Goal: Task Accomplishment & Management: Complete application form

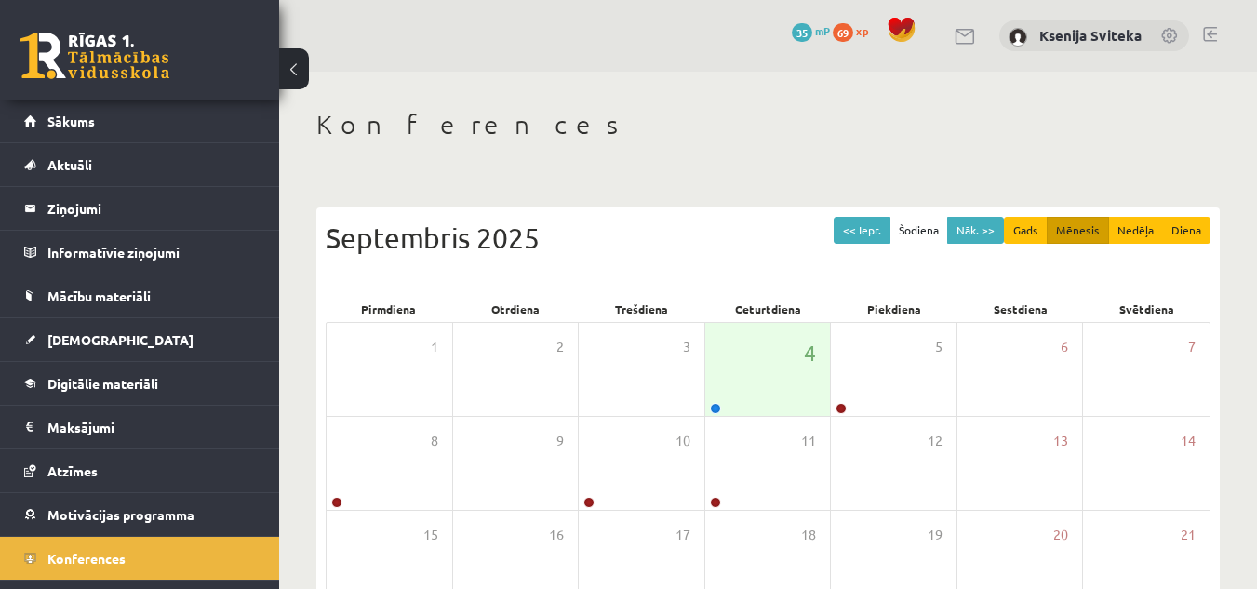
scroll to position [280, 0]
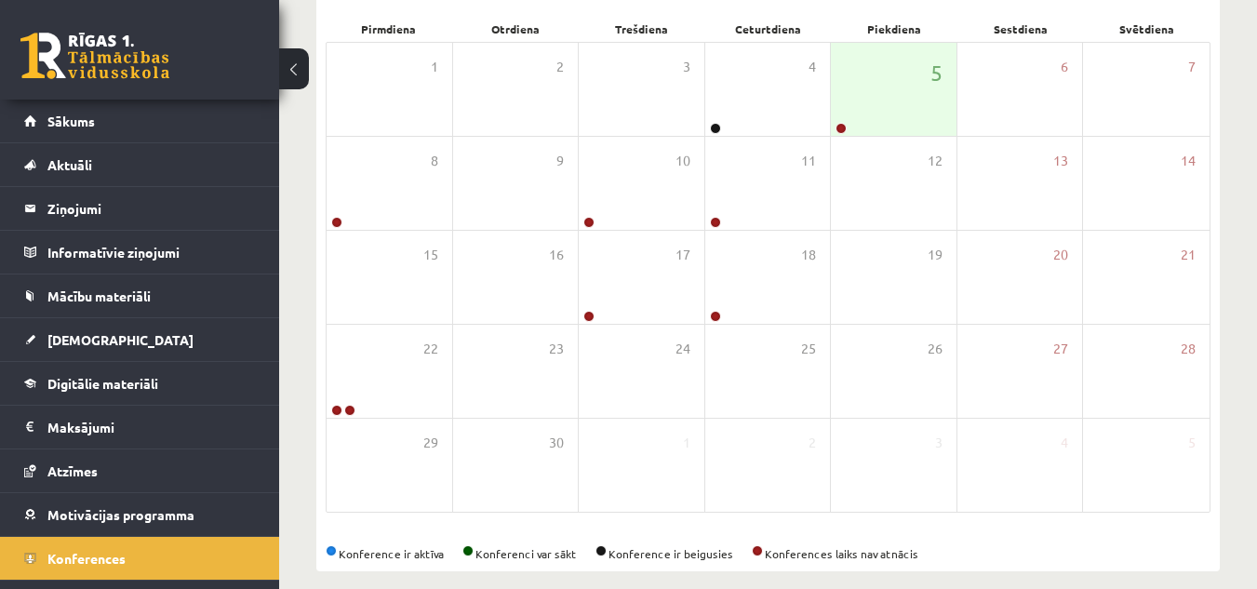
scroll to position [280, 0]
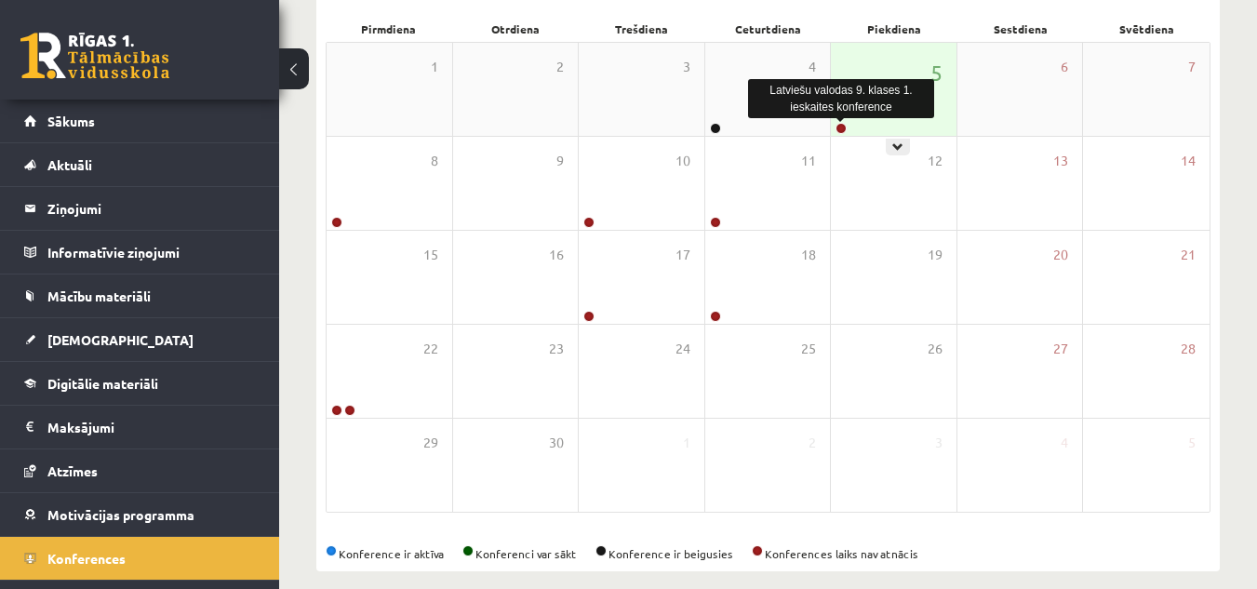
click at [839, 130] on link at bounding box center [840, 128] width 11 height 11
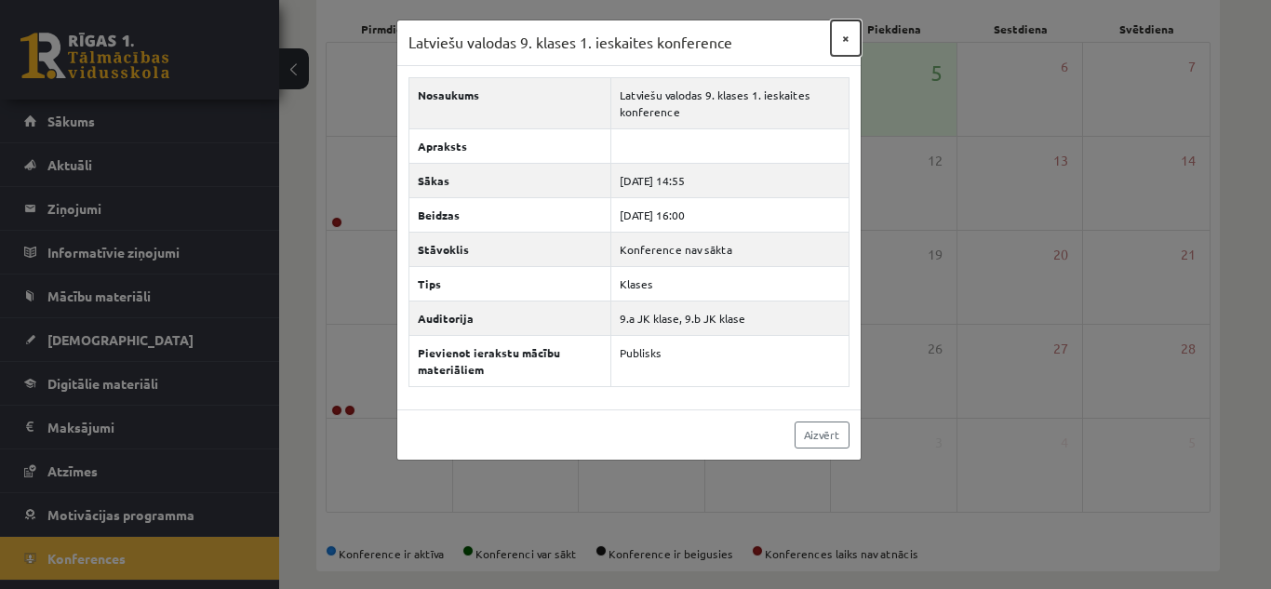
click at [844, 41] on button "×" at bounding box center [846, 37] width 30 height 35
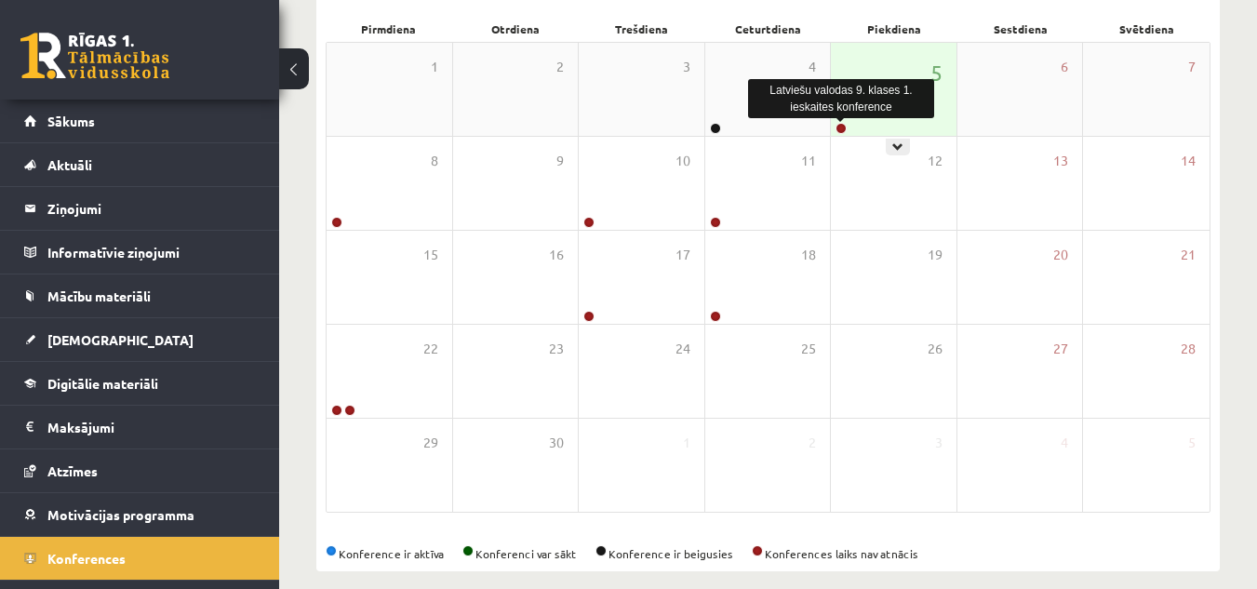
click at [845, 130] on link at bounding box center [840, 128] width 11 height 11
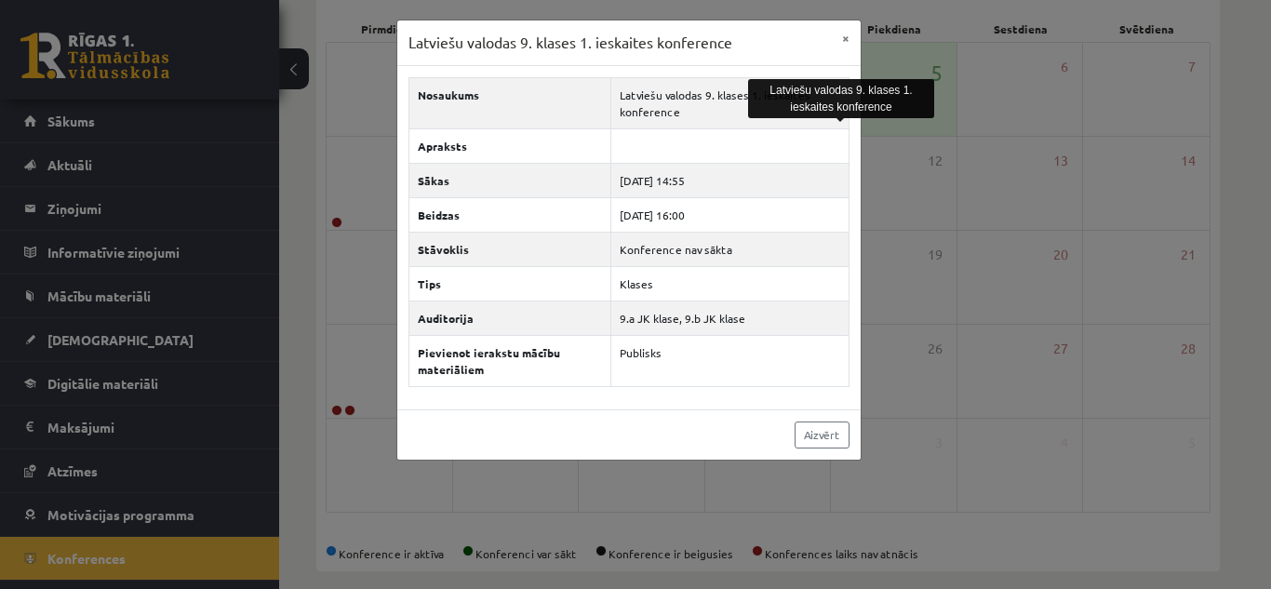
click at [962, 190] on div "Latviešu valodas 9. klases 1. ieskaites konference × Nosaukums Latviešu valodas…" at bounding box center [635, 294] width 1271 height 589
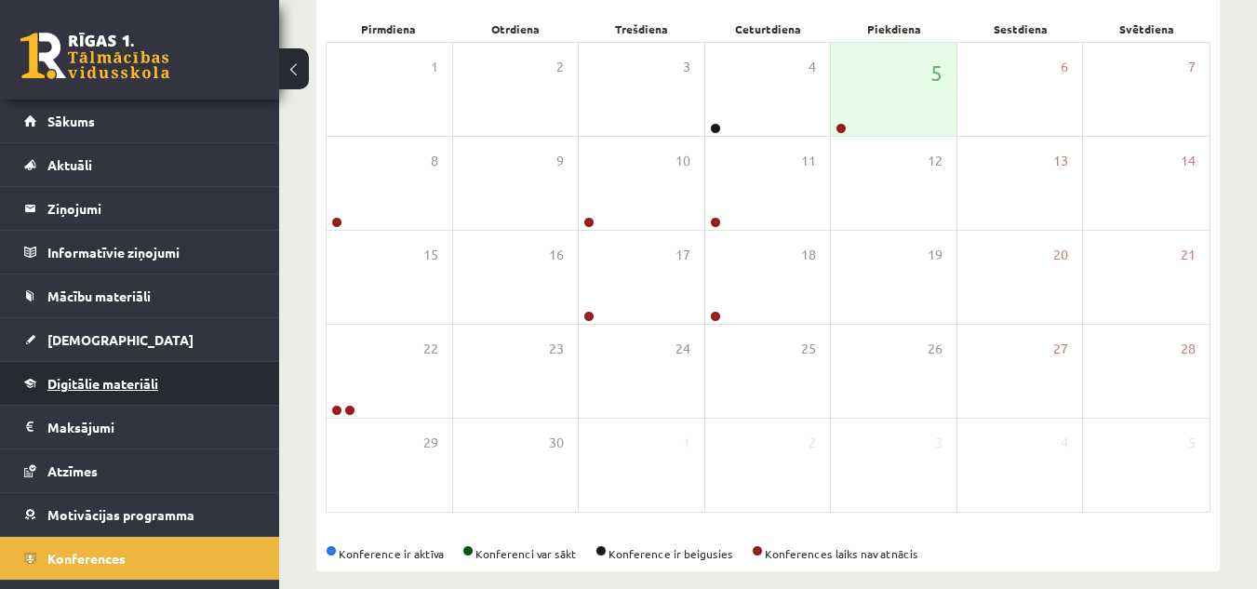
click at [202, 384] on link "Digitālie materiāli" at bounding box center [140, 383] width 232 height 43
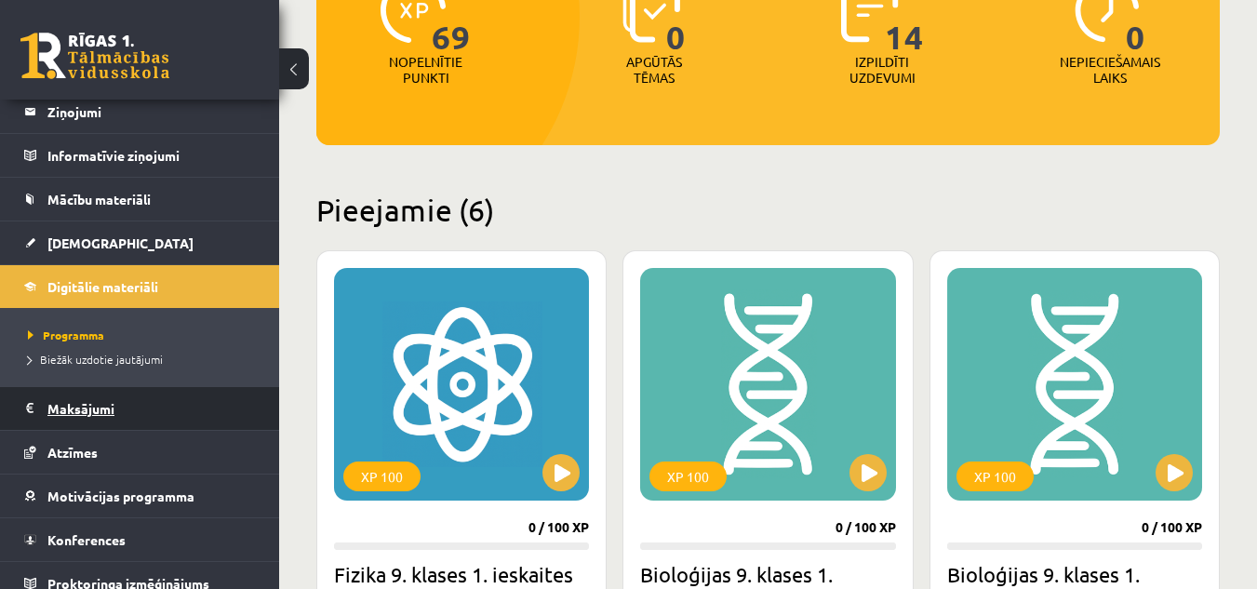
scroll to position [113, 0]
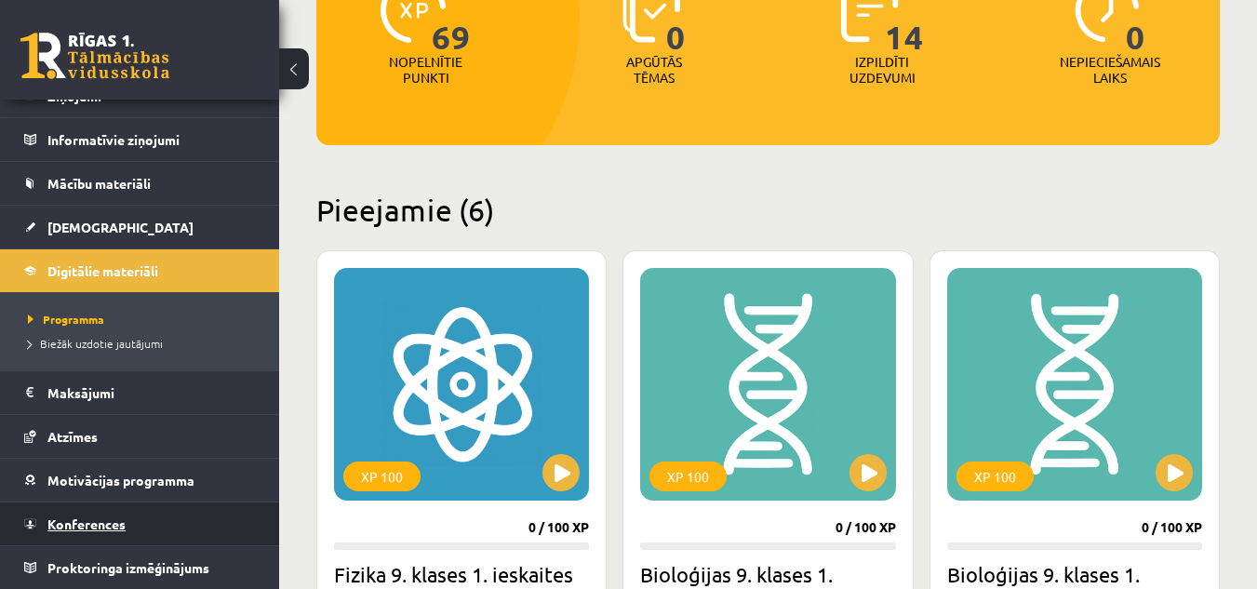
click at [126, 525] on link "Konferences" at bounding box center [140, 523] width 232 height 43
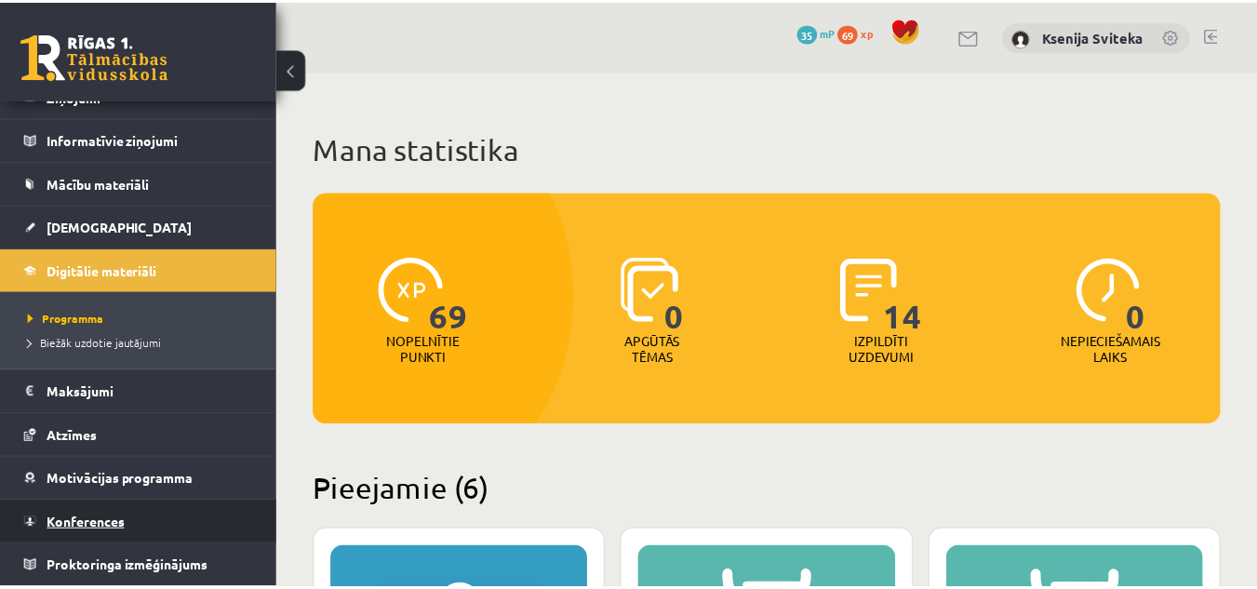
scroll to position [34, 0]
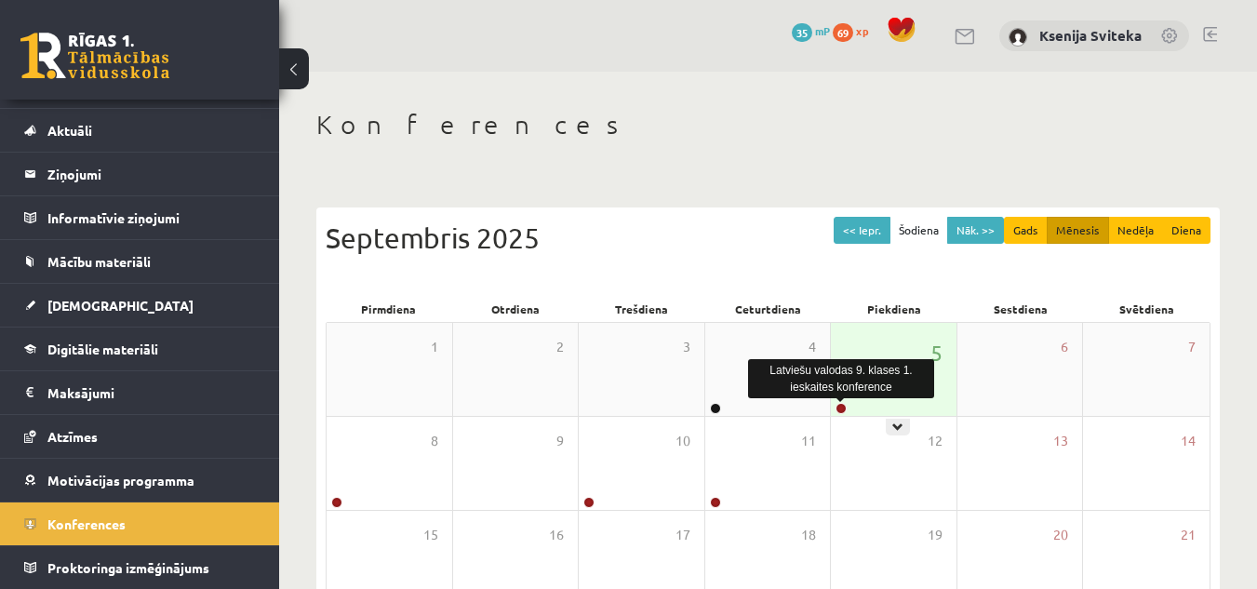
click at [844, 408] on link at bounding box center [840, 408] width 11 height 11
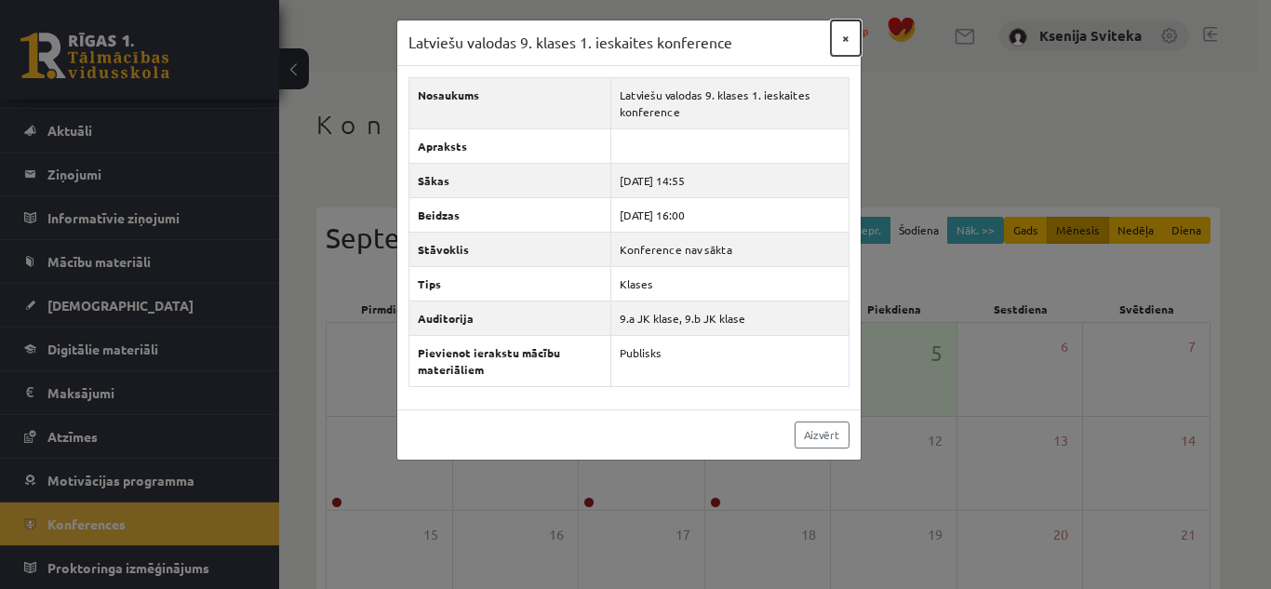
click at [845, 39] on button "×" at bounding box center [846, 37] width 30 height 35
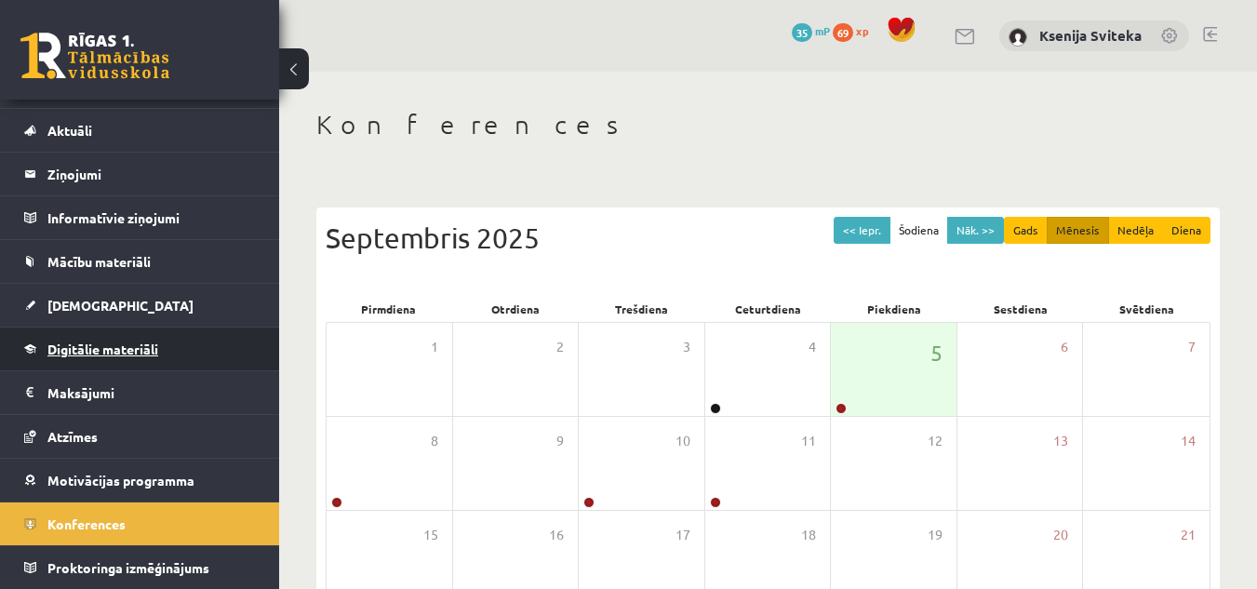
click at [187, 358] on link "Digitālie materiāli" at bounding box center [140, 348] width 232 height 43
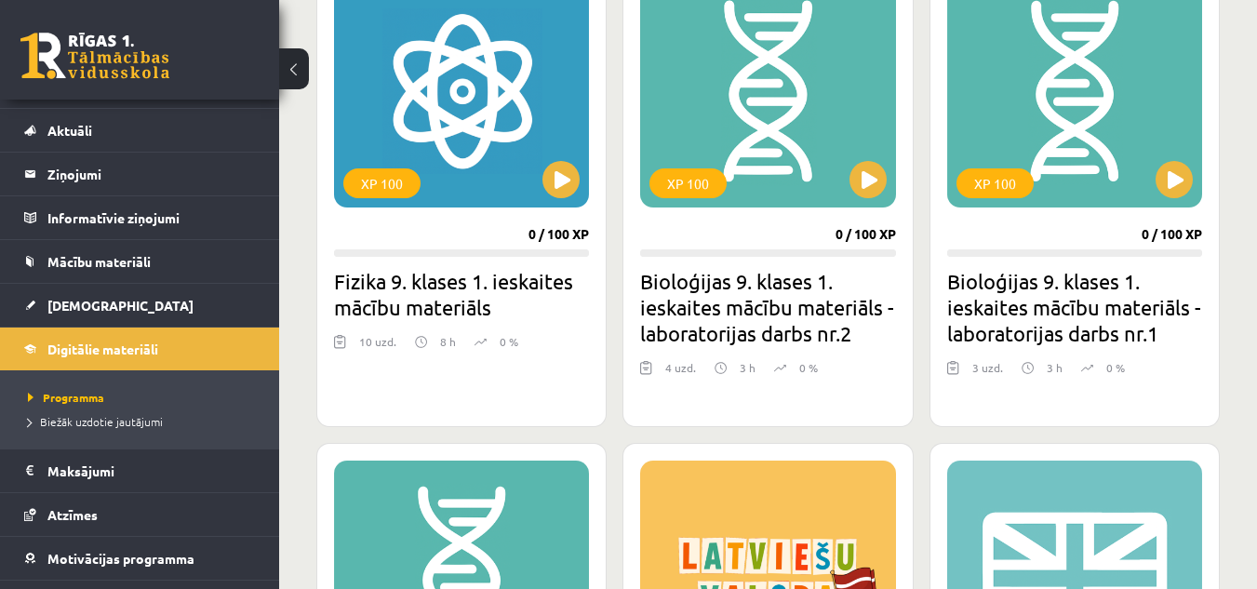
scroll to position [573, 0]
drag, startPoint x: 620, startPoint y: 424, endPoint x: 615, endPoint y: 394, distance: 30.3
click at [615, 394] on div "XP 100 0 / 100 XP Fizika 9. klases 1. ieskaites mācību materiāls 10 uzd. 8 h 0 …" at bounding box center [767, 421] width 903 height 929
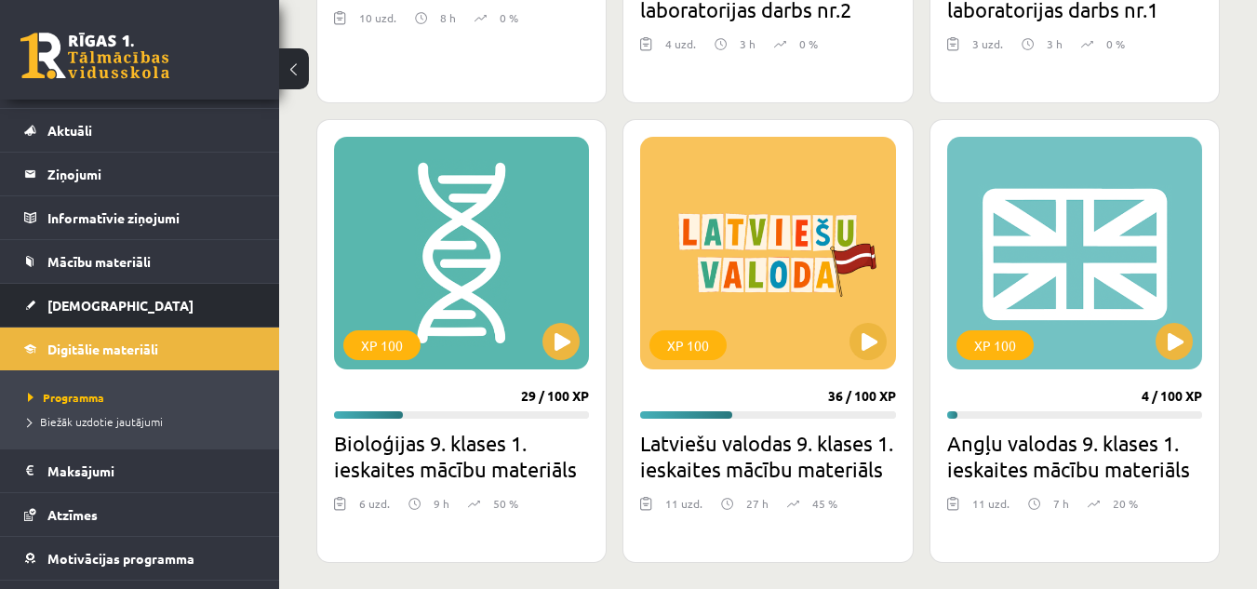
scroll to position [113, 0]
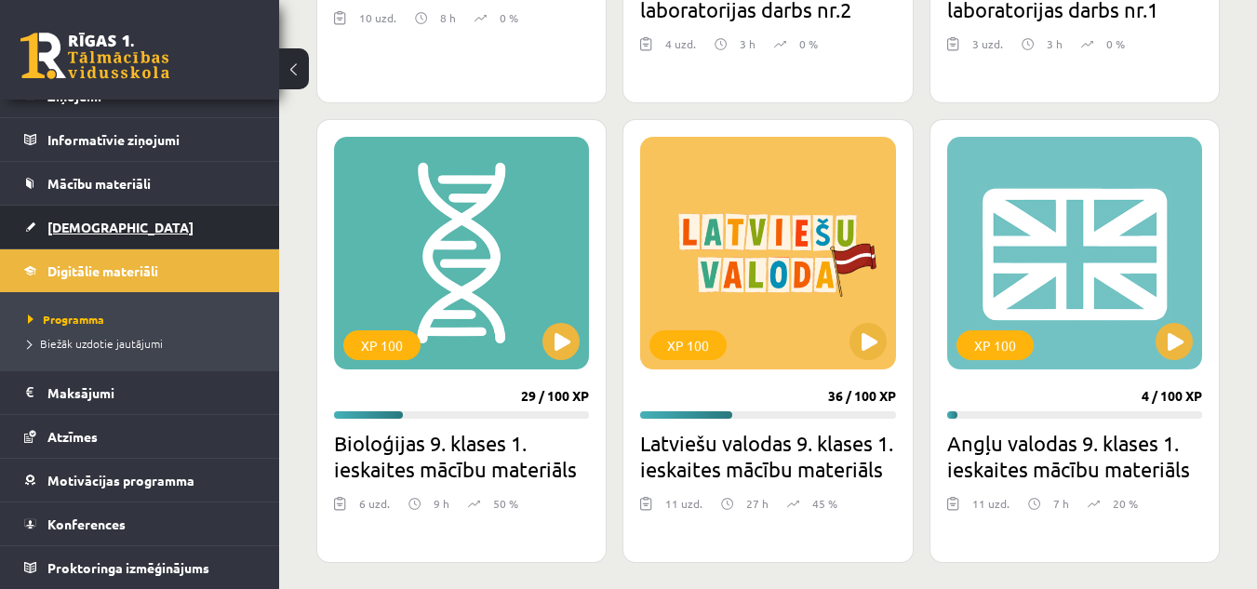
click at [217, 212] on link "[DEMOGRAPHIC_DATA]" at bounding box center [140, 227] width 232 height 43
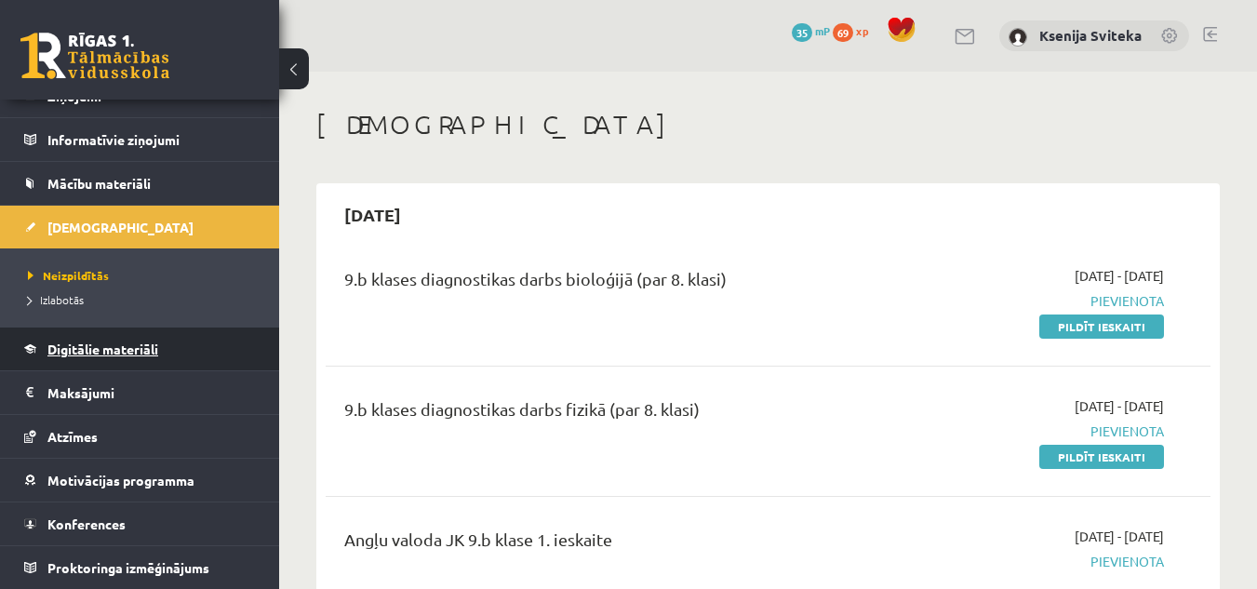
click at [146, 353] on span "Digitālie materiāli" at bounding box center [102, 348] width 111 height 17
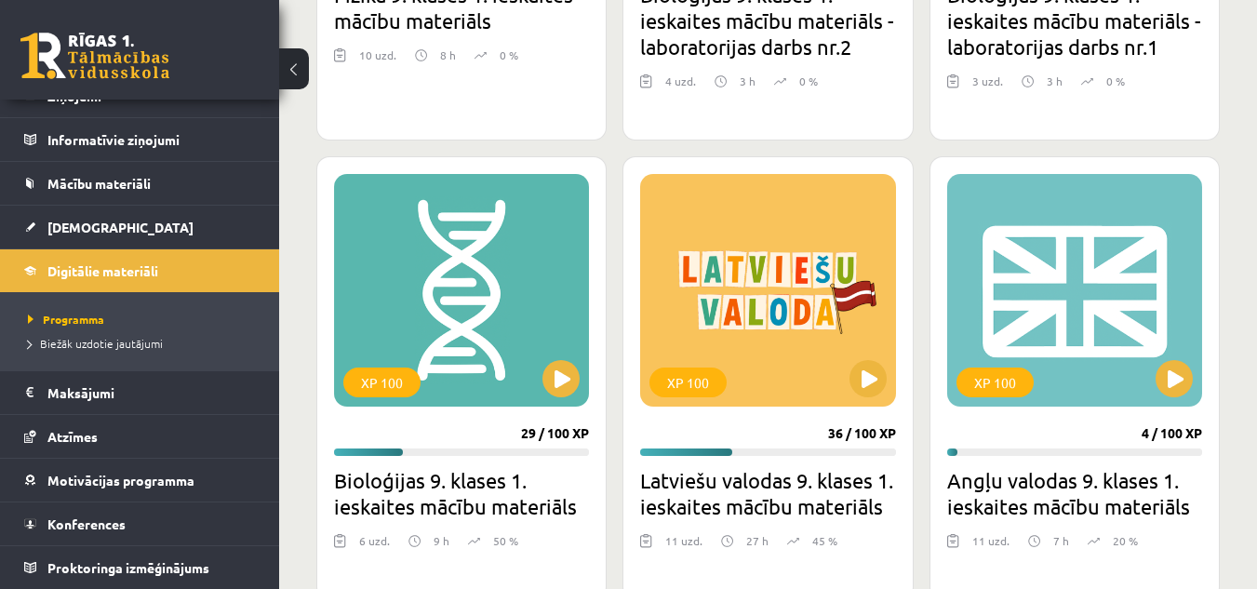
scroll to position [860, 0]
click at [555, 391] on button at bounding box center [560, 377] width 37 height 37
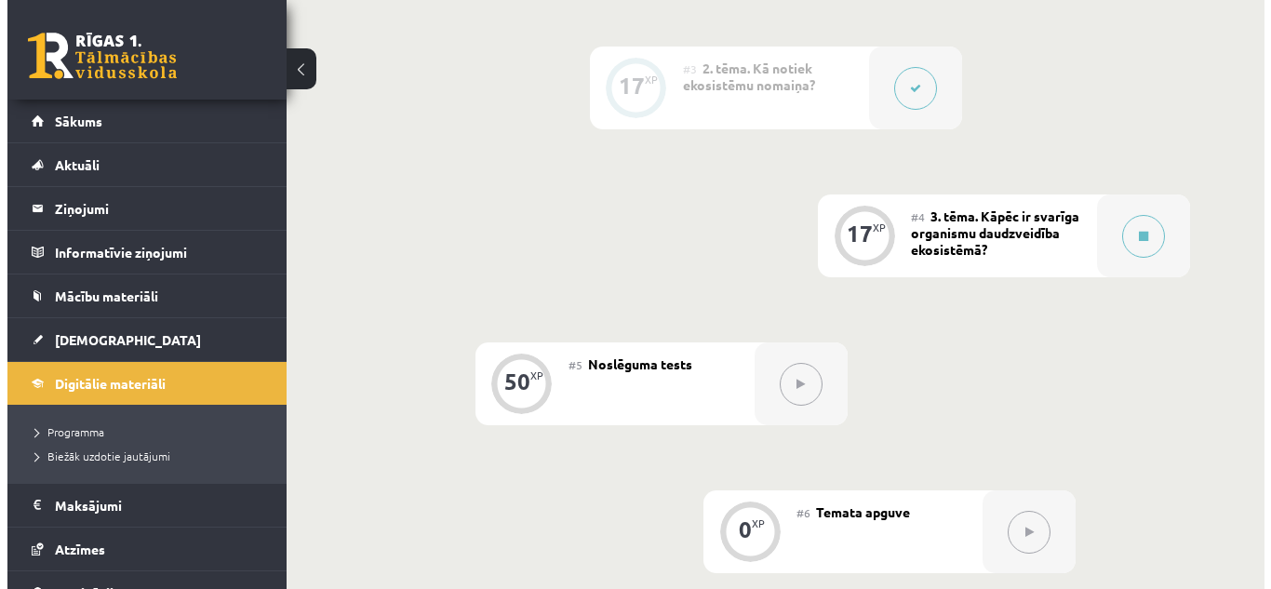
scroll to position [754, 0]
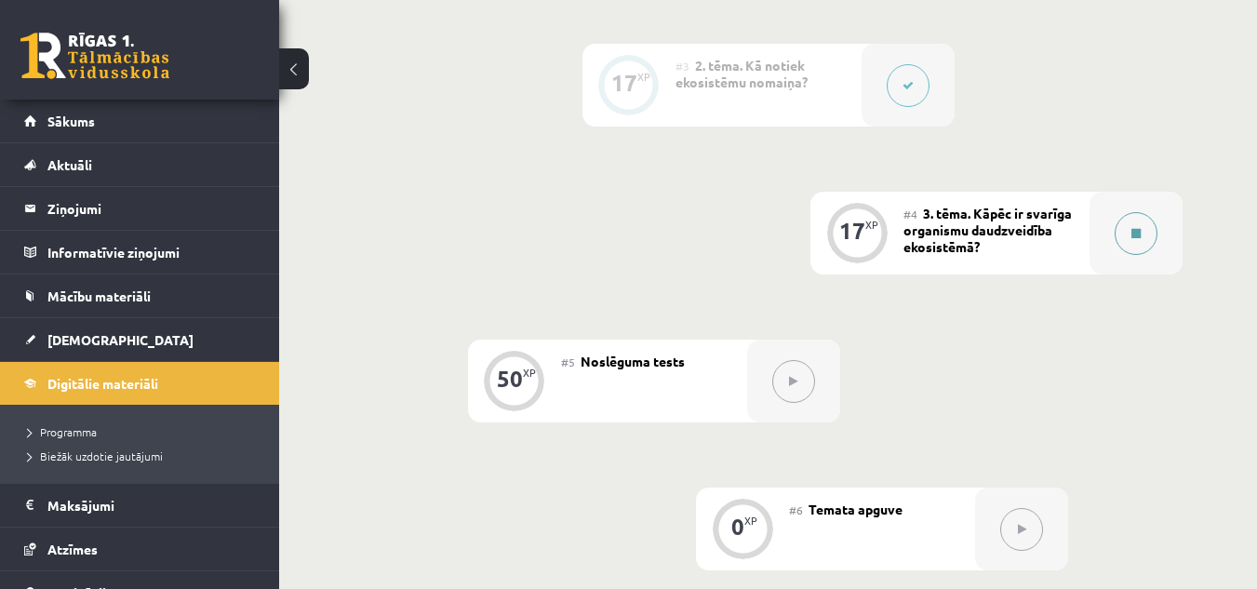
click at [1147, 235] on button at bounding box center [1135, 233] width 43 height 43
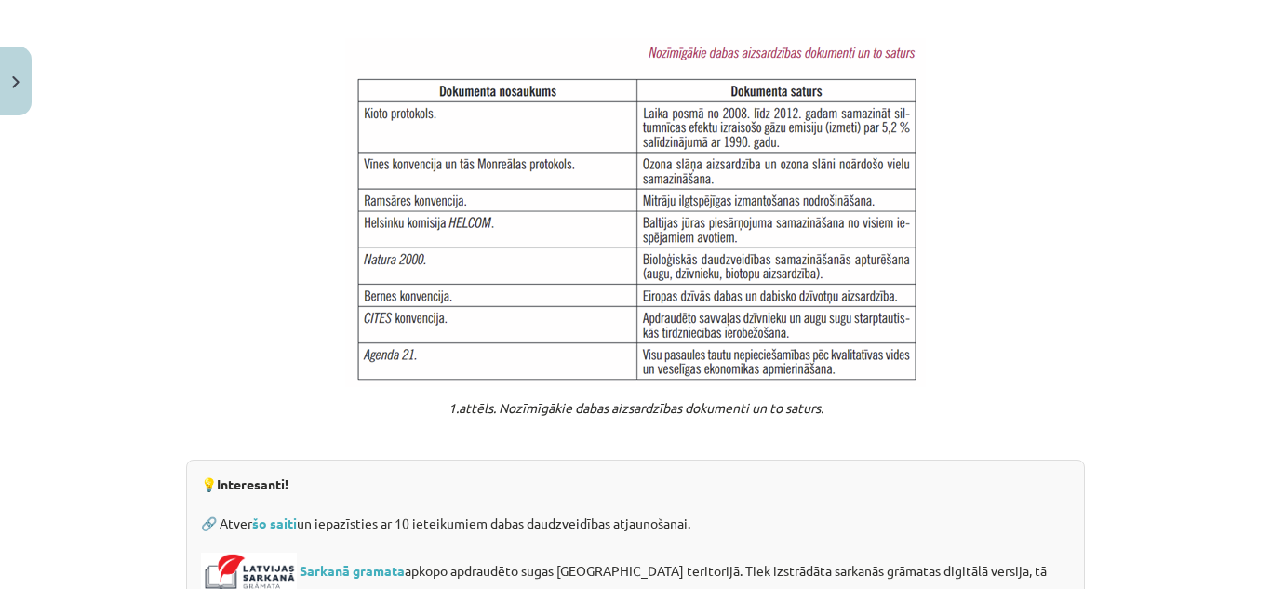
scroll to position [1595, 0]
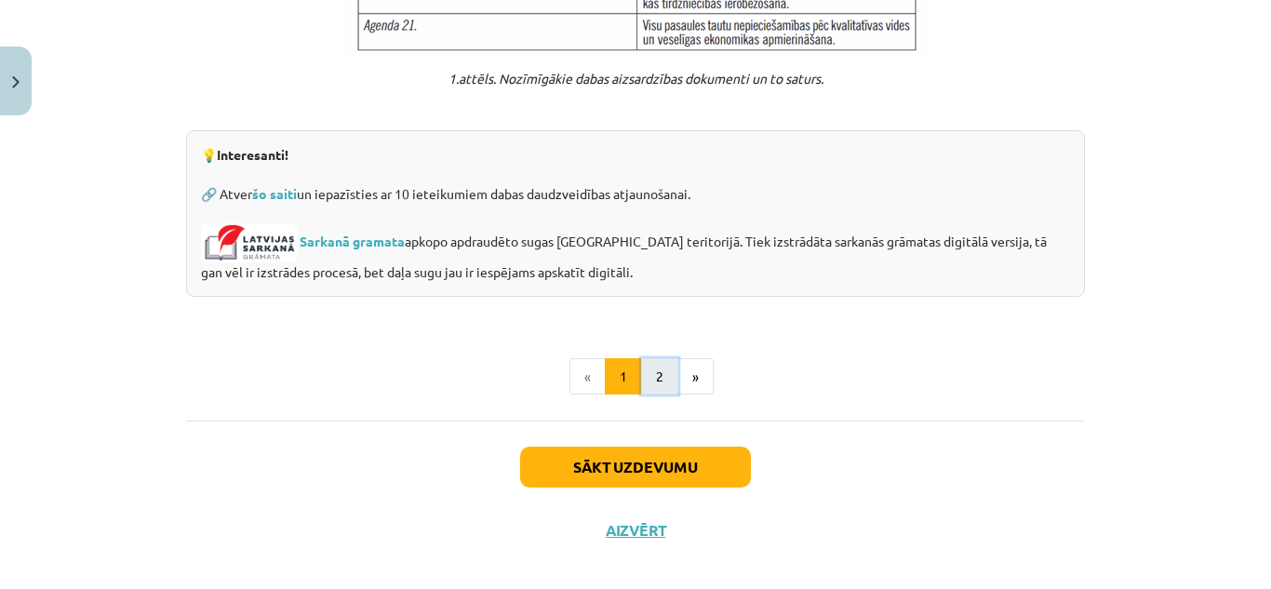
click at [656, 358] on button "2" at bounding box center [659, 376] width 37 height 37
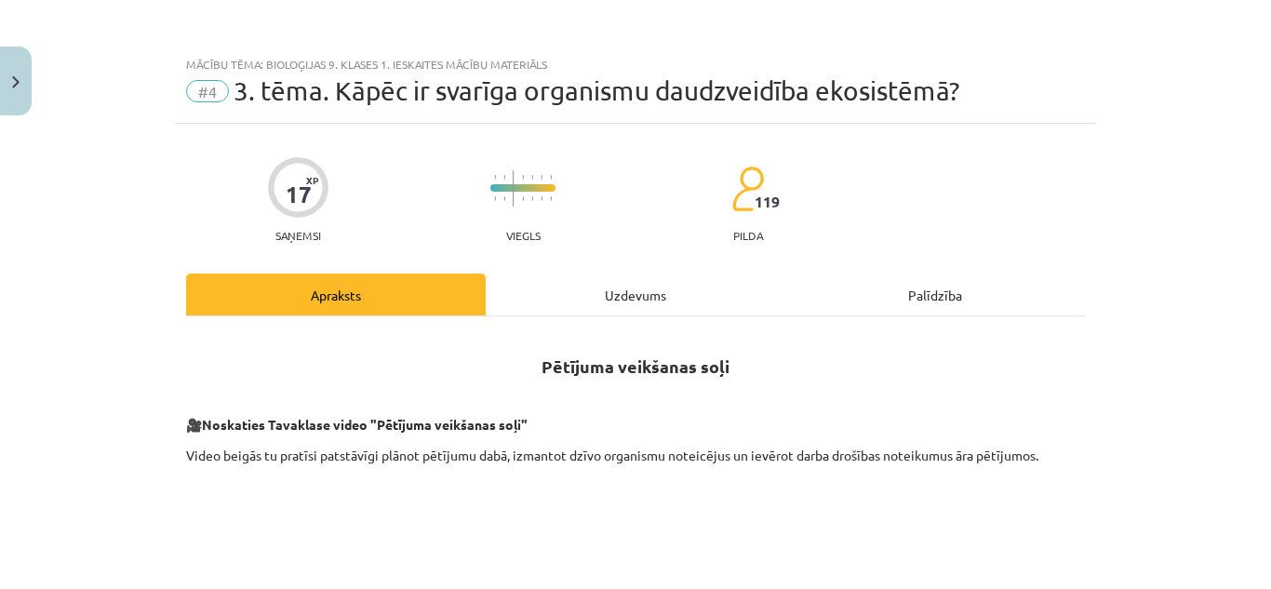
scroll to position [773, 0]
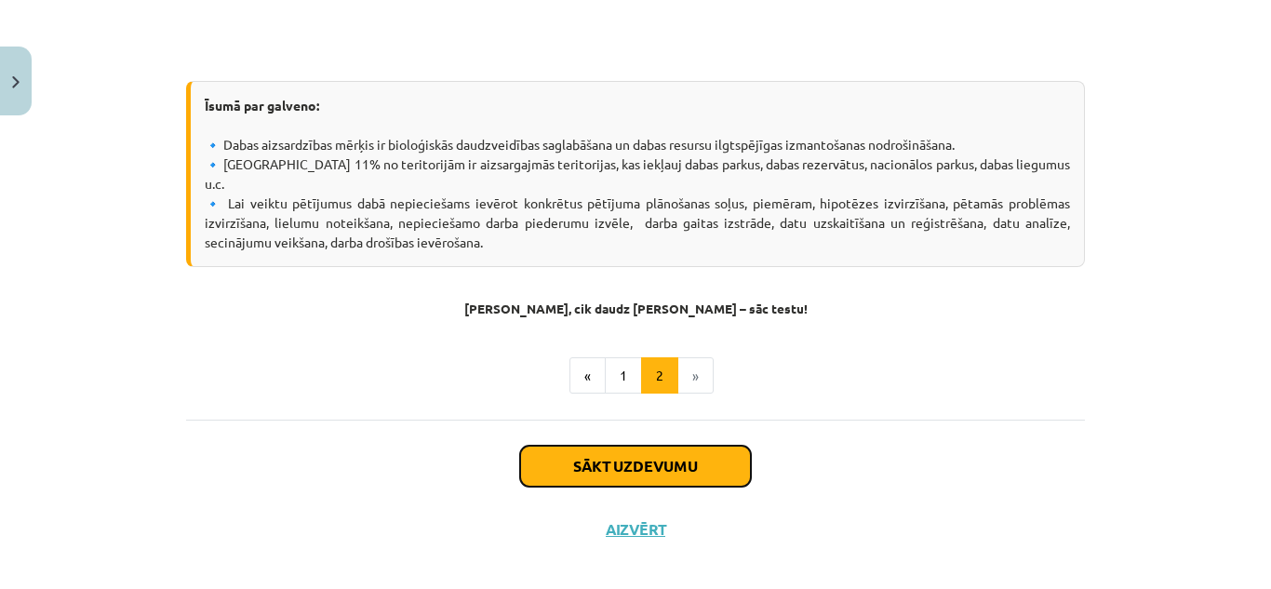
click at [591, 450] on button "Sākt uzdevumu" at bounding box center [635, 466] width 231 height 41
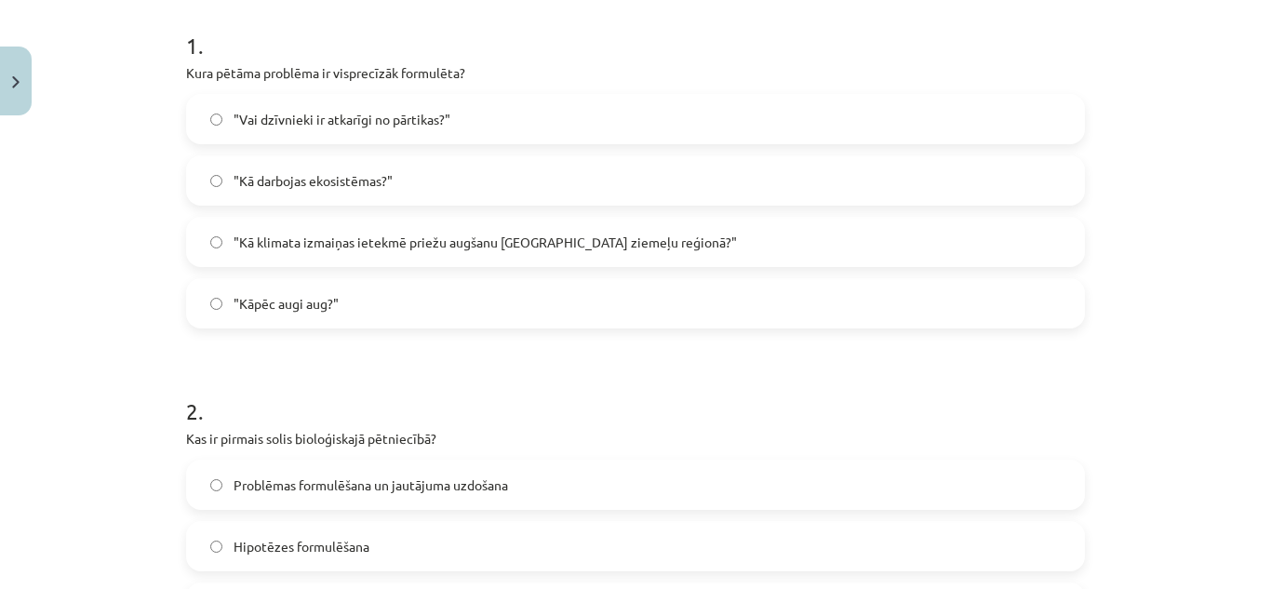
scroll to position [369, 0]
drag, startPoint x: 166, startPoint y: 73, endPoint x: 182, endPoint y: 65, distance: 18.3
click at [182, 65] on div "Mācību tēma: Bioloģijas 9. klases 1. ieskaites mācību materiāls #4 3. tēma. Kāp…" at bounding box center [635, 294] width 1271 height 589
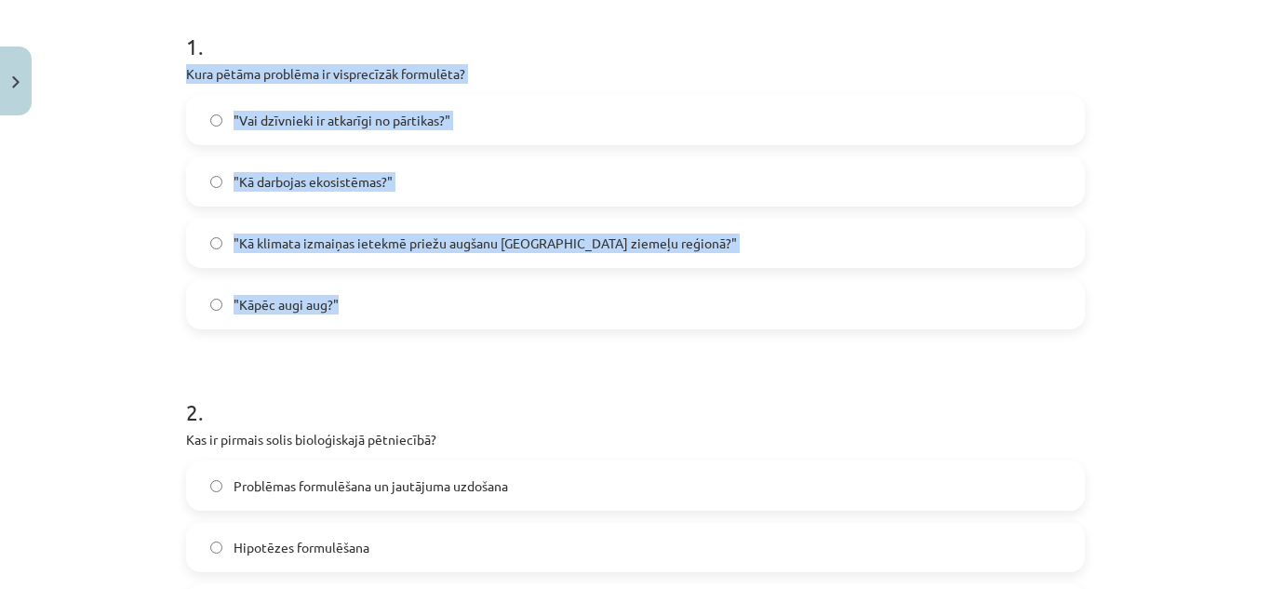
drag, startPoint x: 182, startPoint y: 65, endPoint x: 405, endPoint y: 308, distance: 329.2
click at [405, 308] on div "1 . Kura pētāma problēma ir visprecīzāk formulēta? "Vai dzīvnieki ir atkarīgi n…" at bounding box center [635, 165] width 899 height 328
copy div "Kura pētāma problēma ir visprecīzāk formulēta? "Vai dzīvnieki ir atkarīgi no pā…"
click at [455, 212] on div ""Vai dzīvnieki ir atkarīgi no pārtikas?" "Kā darbojas ekosistēmas?" "Kā klimata…" at bounding box center [635, 212] width 899 height 234
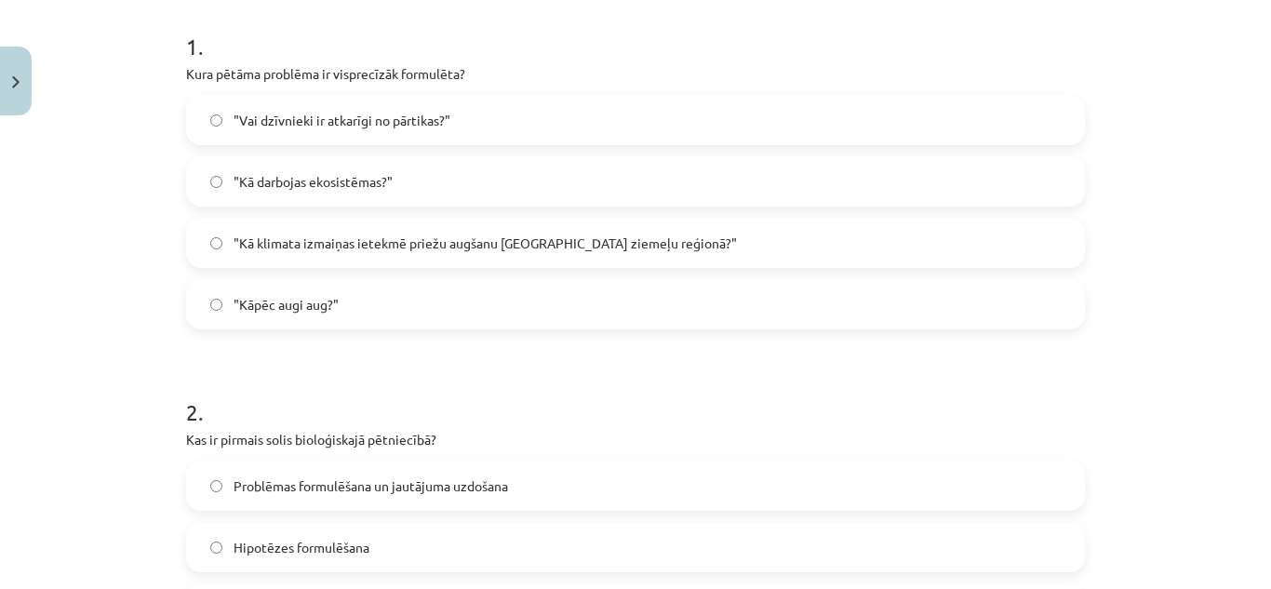
click at [447, 241] on span ""Kā klimata izmaiņas ietekmē priežu augšanu Latvijas ziemeļu reģionā?"" at bounding box center [484, 243] width 503 height 20
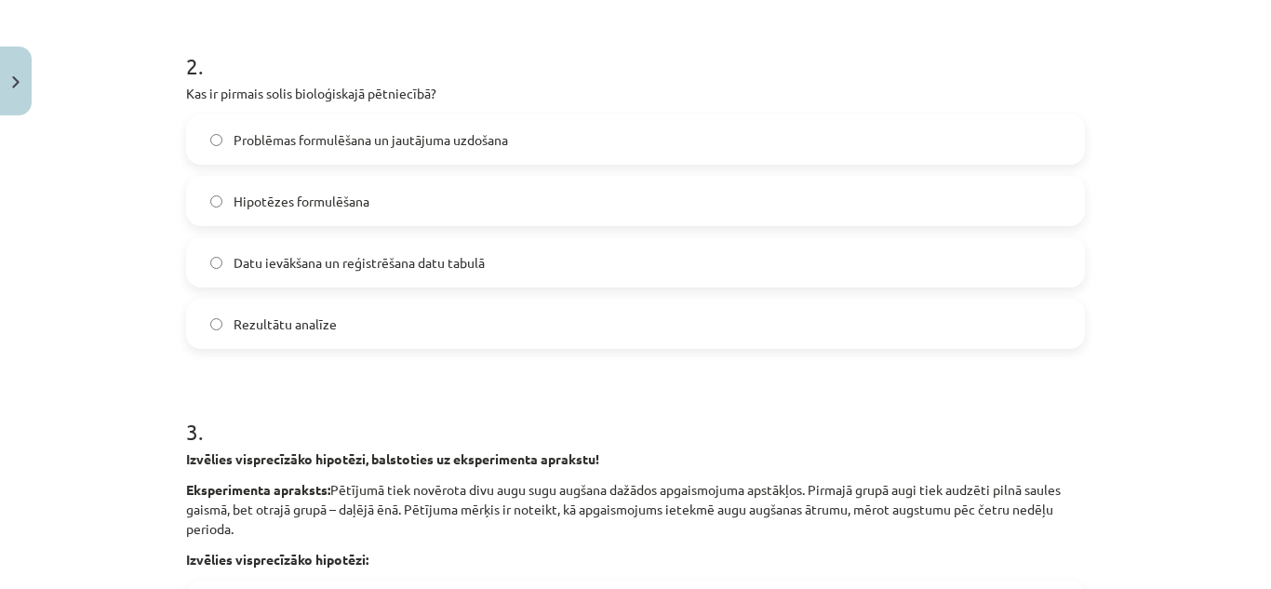
scroll to position [744, 0]
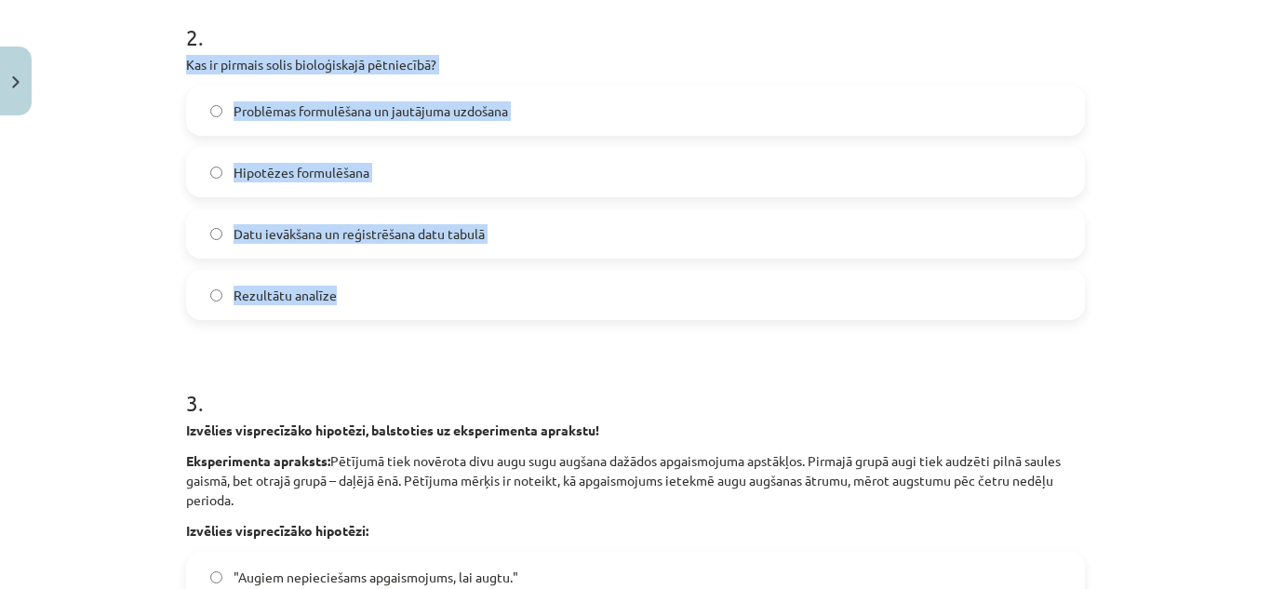
drag, startPoint x: 169, startPoint y: 55, endPoint x: 365, endPoint y: 287, distance: 303.7
copy div "Kas ir pirmais solis bioloģiskajā pētniecībā? Problēmas formulēšana un jautājum…"
click at [545, 113] on label "Problēmas formulēšana un jautājuma uzdošana" at bounding box center [635, 110] width 895 height 47
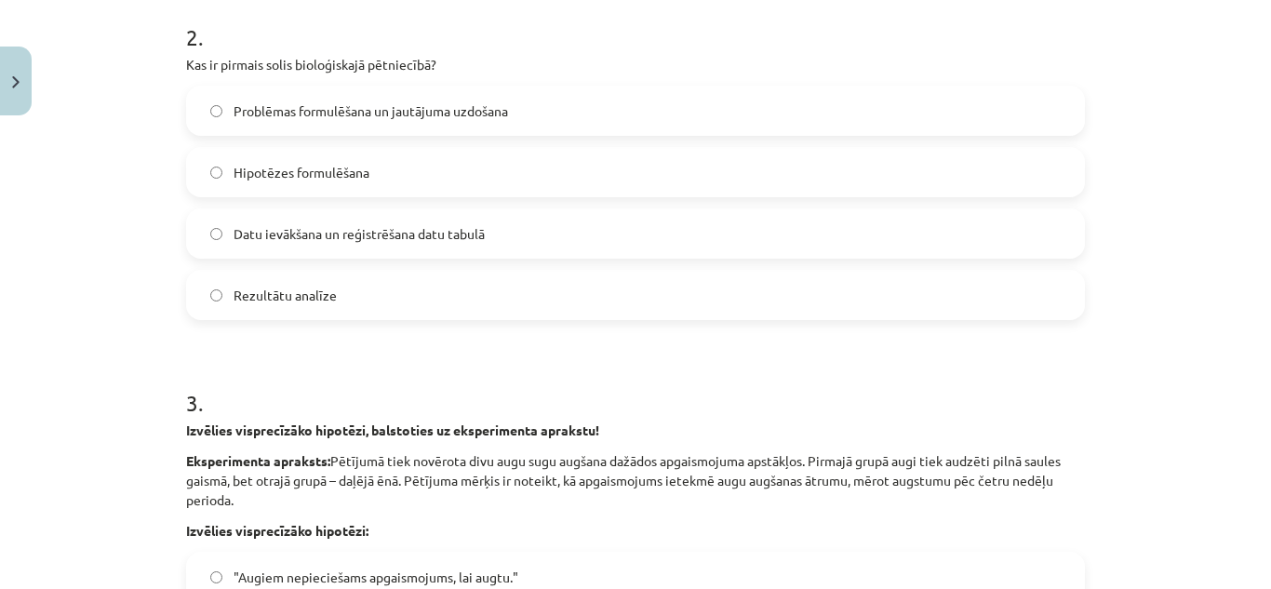
click at [545, 113] on label "Problēmas formulēšana un jautājuma uzdošana" at bounding box center [635, 110] width 895 height 47
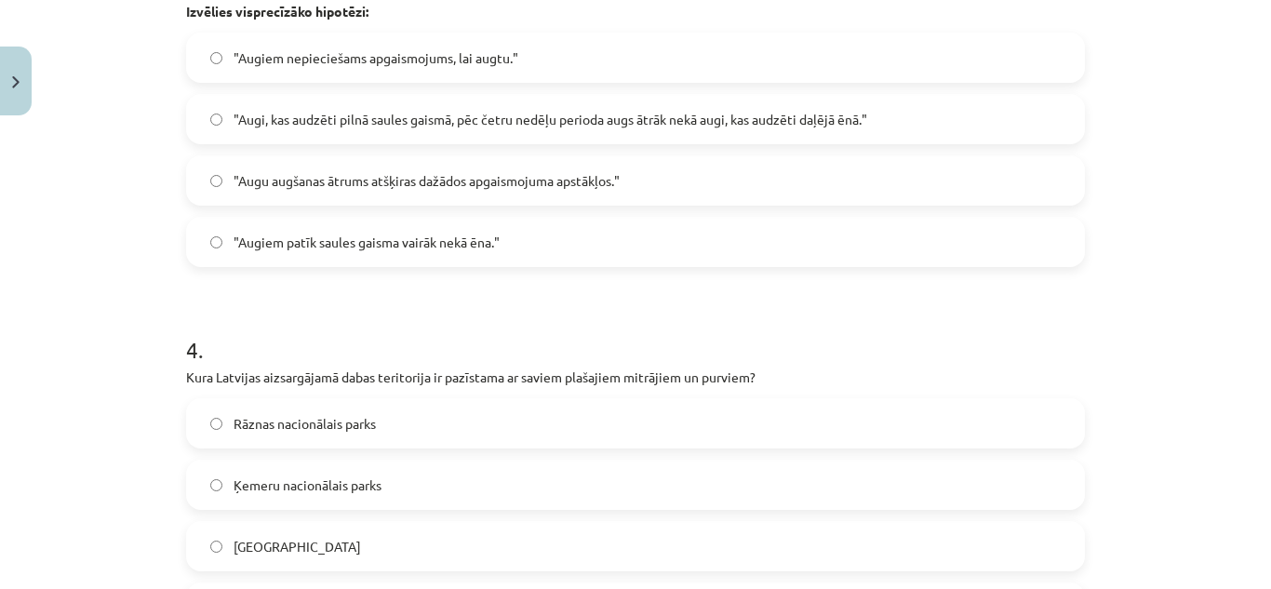
scroll to position [1101, 0]
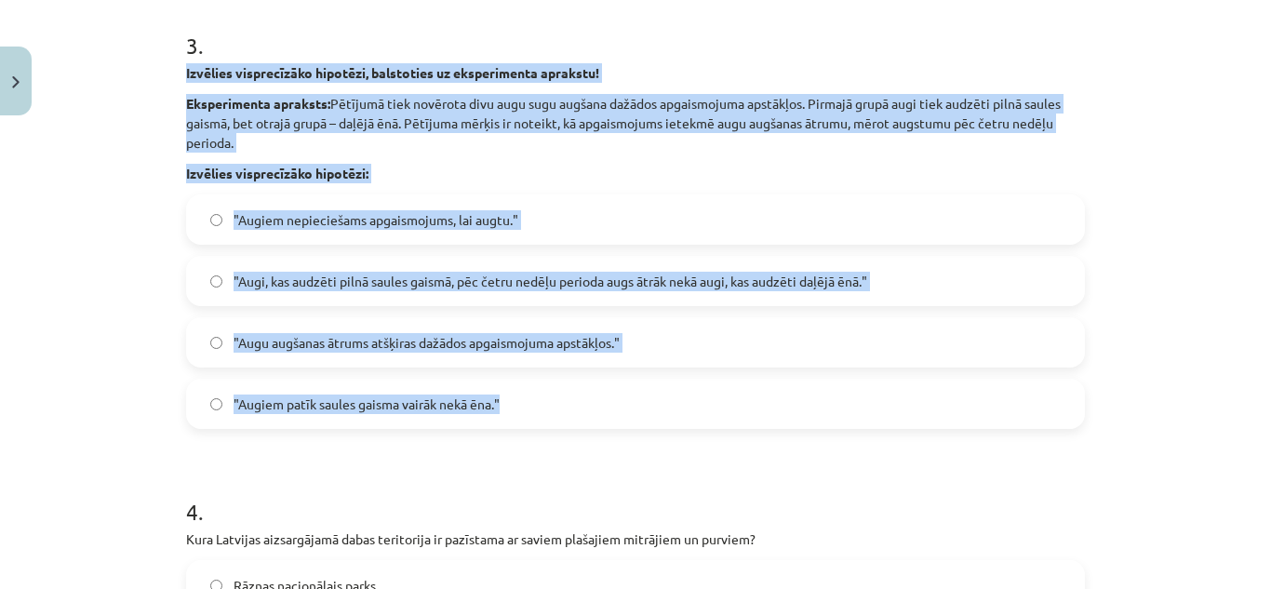
drag, startPoint x: 178, startPoint y: 70, endPoint x: 550, endPoint y: 396, distance: 495.0
copy div "Izvēlies visprecīzāko hipotēzi, balstoties uz eksperimenta aprakstu! Eksperimen…"
click at [402, 273] on span ""Augi, kas audzēti pilnā saules gaismā, pēc četru nedēļu perioda augs ātrāk nek…" at bounding box center [549, 282] width 633 height 20
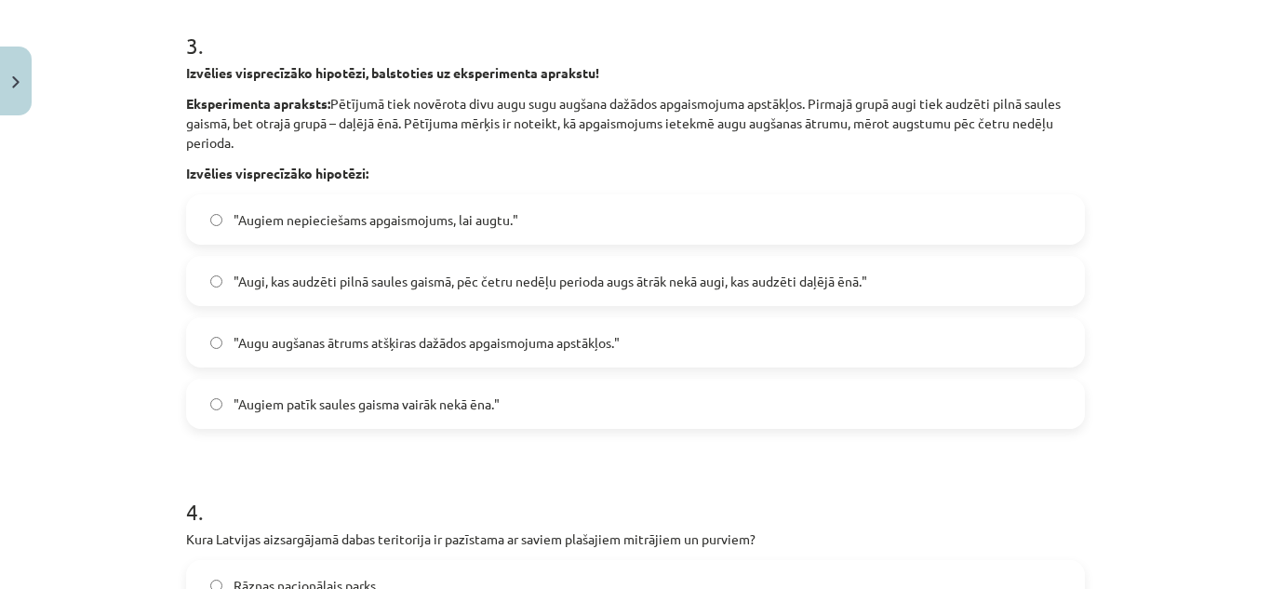
click at [402, 273] on span ""Augi, kas audzēti pilnā saules gaismā, pēc četru nedēļu perioda augs ātrāk nek…" at bounding box center [549, 282] width 633 height 20
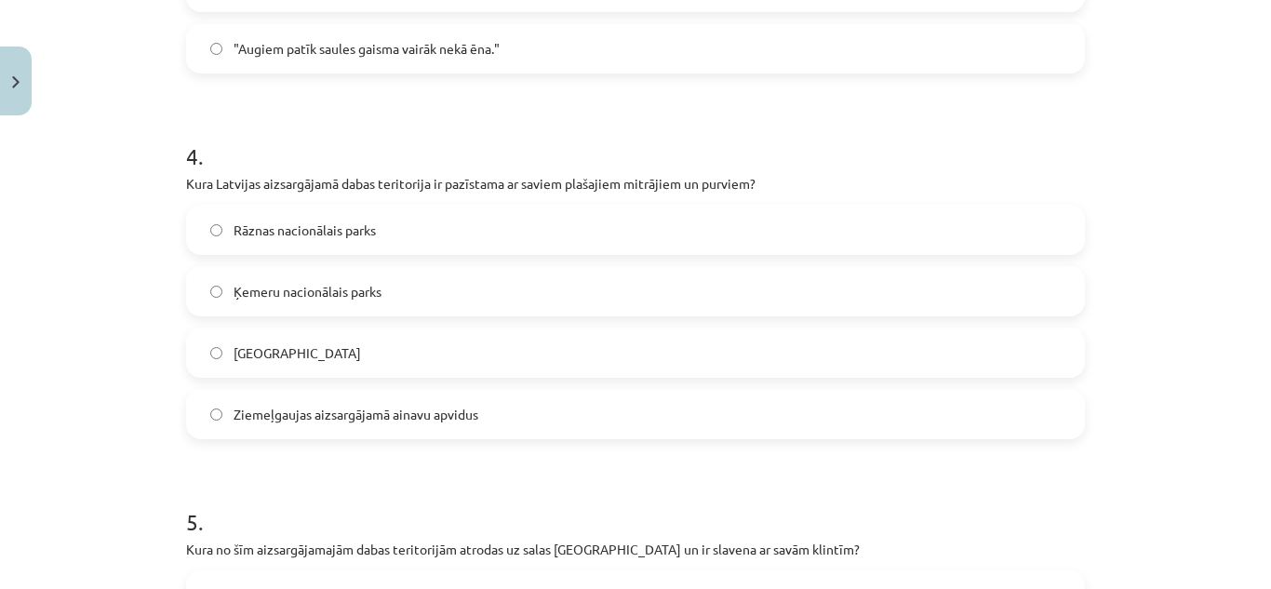
scroll to position [1458, 0]
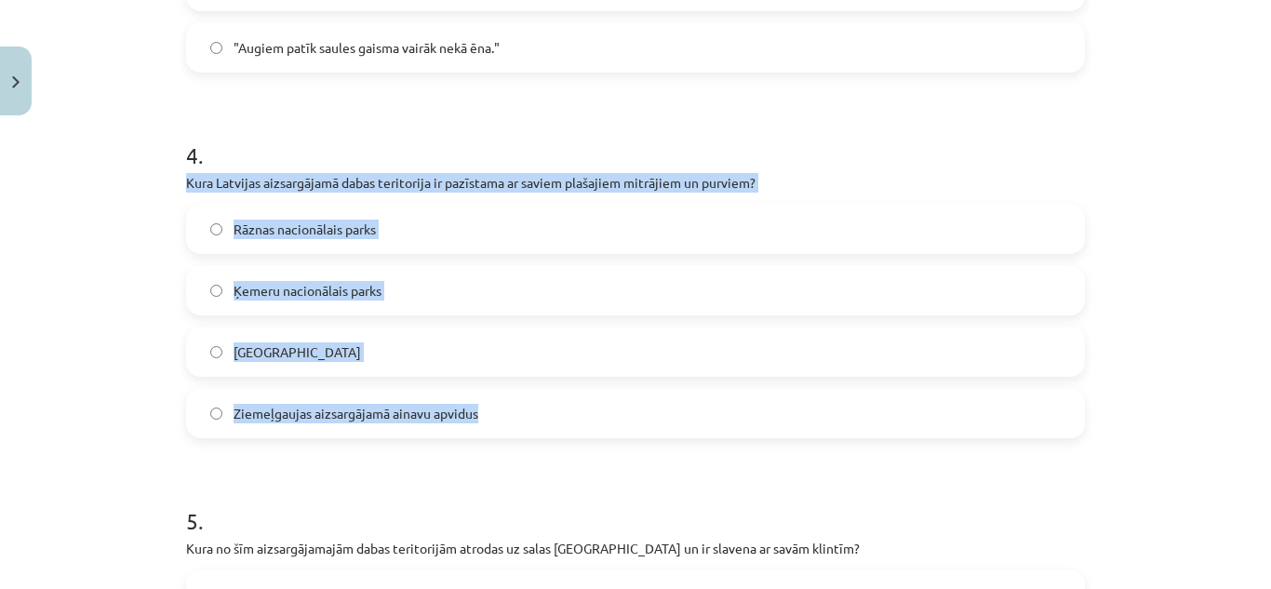
drag, startPoint x: 153, startPoint y: 172, endPoint x: 500, endPoint y: 422, distance: 427.0
click at [500, 422] on div "Mācību tēma: Bioloģijas 9. klases 1. ieskaites mācību materiāls #4 3. tēma. Kāp…" at bounding box center [635, 294] width 1271 height 589
copy div "Kura Latvijas aizsargājamā dabas teritorija ir pazīstama ar saviem plašajiem mi…"
click at [379, 302] on label "Ķemeru nacionālais parks" at bounding box center [635, 290] width 895 height 47
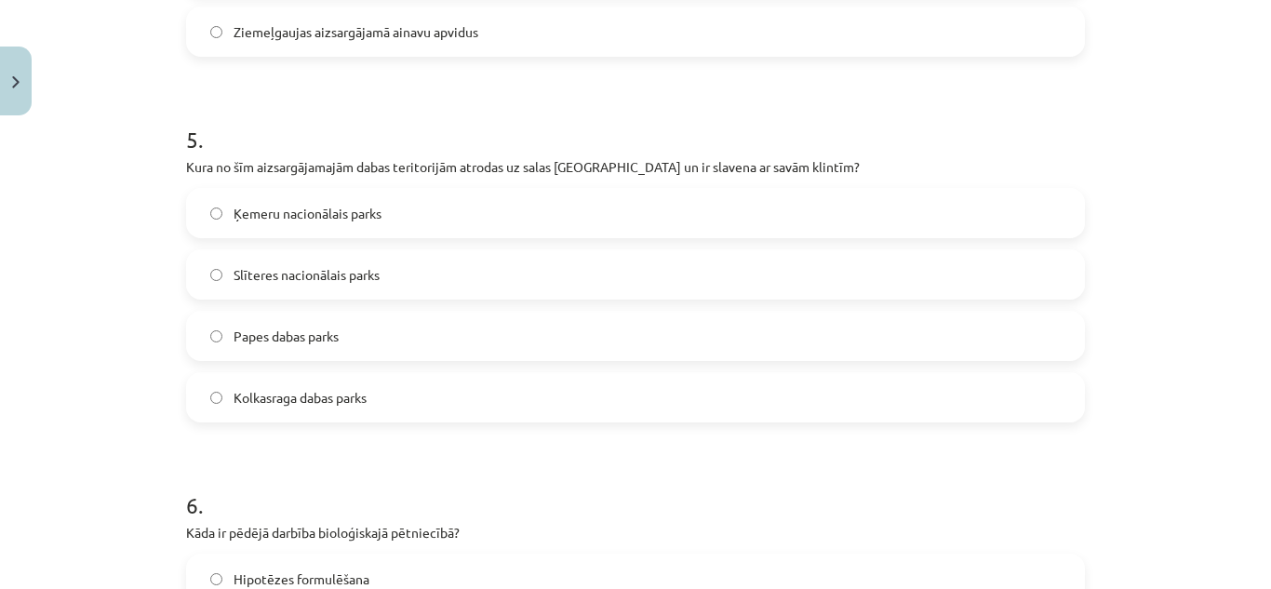
scroll to position [1839, 0]
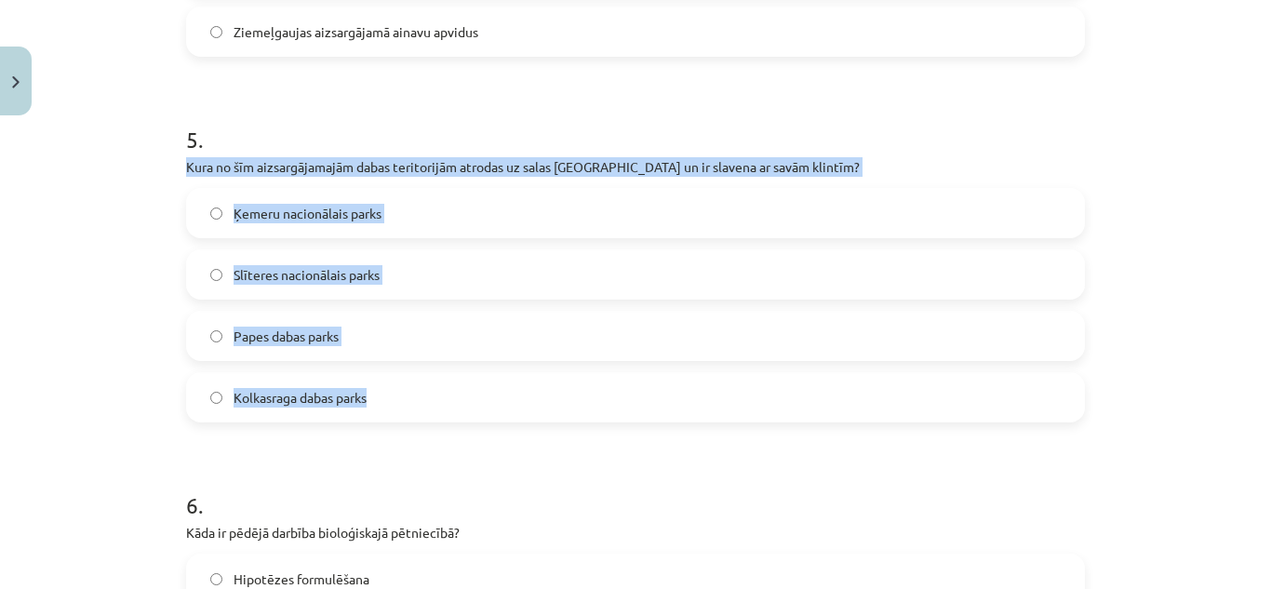
drag, startPoint x: 165, startPoint y: 155, endPoint x: 494, endPoint y: 417, distance: 420.4
click at [494, 417] on div "Mācību tēma: Bioloģijas 9. klases 1. ieskaites mācību materiāls #4 3. tēma. Kāp…" at bounding box center [635, 294] width 1271 height 589
copy div "Kura no šīm aizsargājamajām dabas teritorijām atrodas uz salas Baltijas jūrā un…"
click at [418, 256] on label "Slīteres nacionālais parks" at bounding box center [635, 274] width 895 height 47
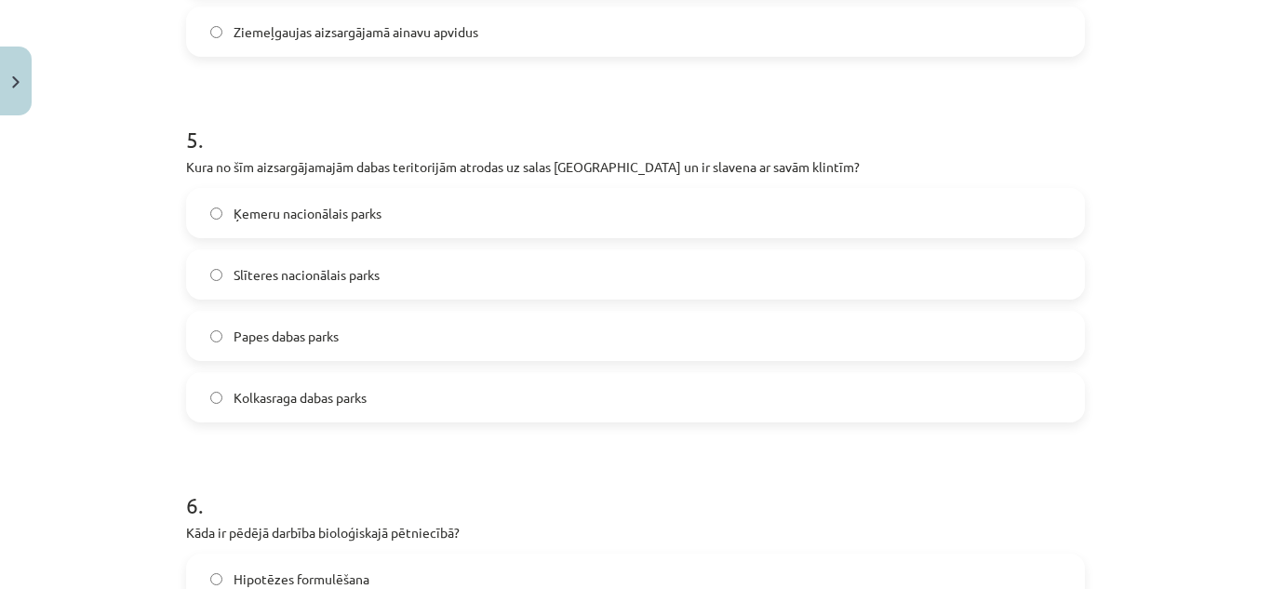
click at [418, 256] on label "Slīteres nacionālais parks" at bounding box center [635, 274] width 895 height 47
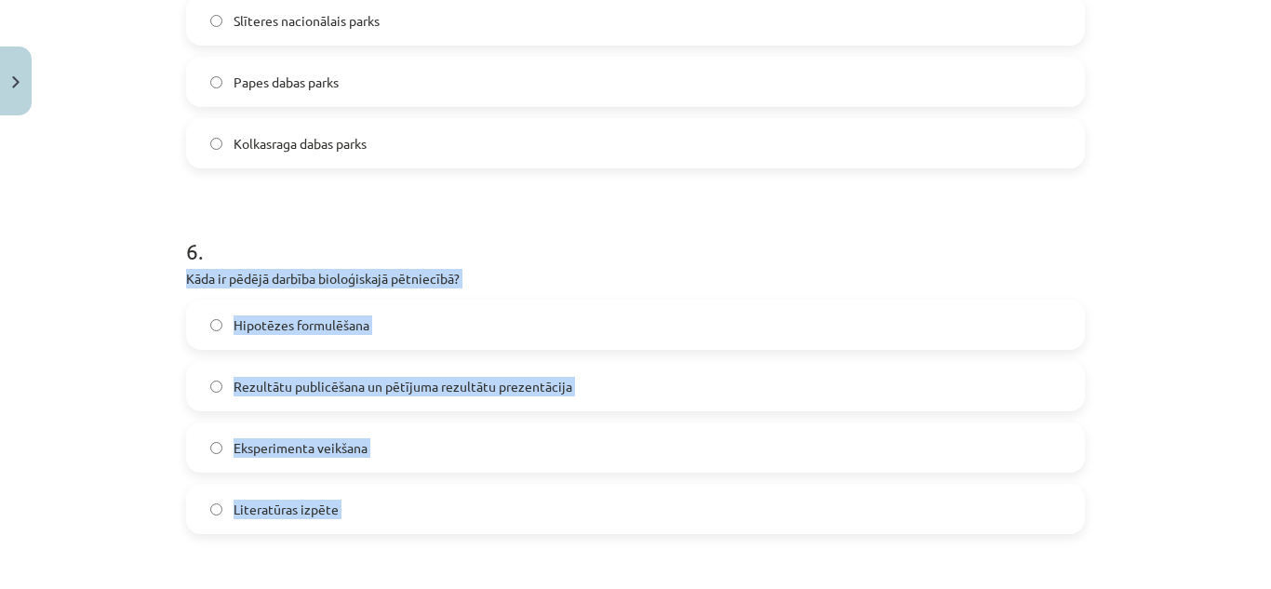
drag, startPoint x: 167, startPoint y: 268, endPoint x: 533, endPoint y: 550, distance: 462.4
click at [533, 550] on div "Mācību tēma: Bioloģijas 9. klases 1. ieskaites mācību materiāls #4 3. tēma. Kāp…" at bounding box center [635, 294] width 1271 height 589
copy form "Kāda ir pēdējā darbība bioloģiskajā pētniecībā? Hipotēzes formulēšana Rezultātu…"
click at [435, 366] on label "Rezultātu publicēšana un pētījuma rezultātu prezentācija" at bounding box center [635, 386] width 895 height 47
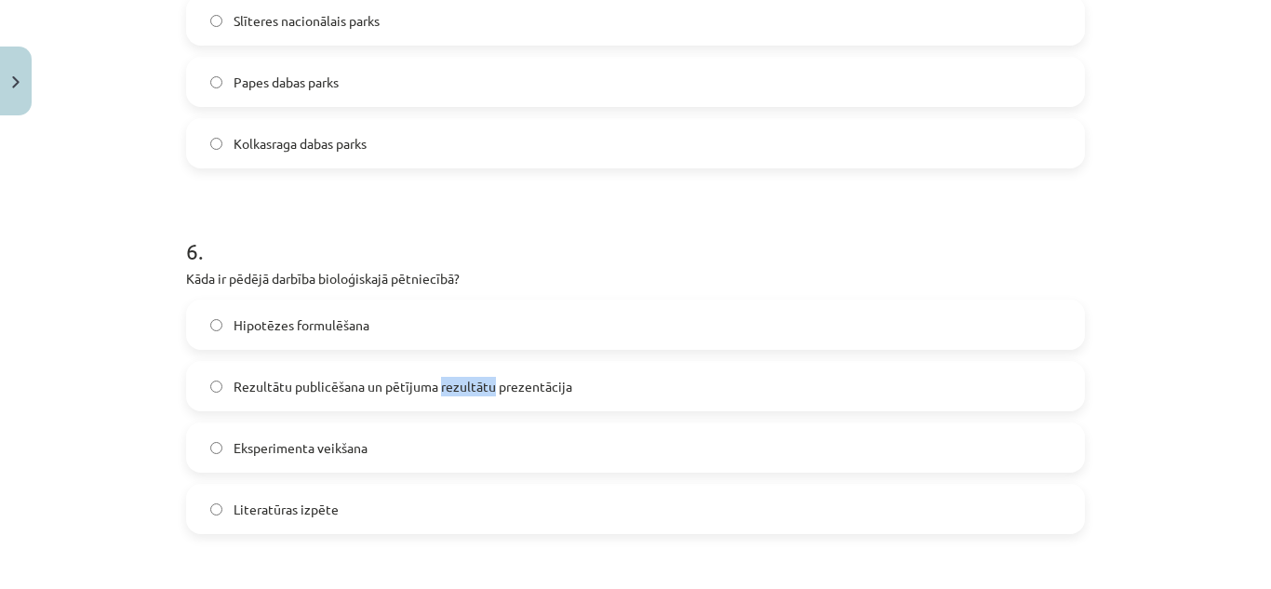
click at [435, 366] on label "Rezultātu publicēšana un pētījuma rezultātu prezentācija" at bounding box center [635, 386] width 895 height 47
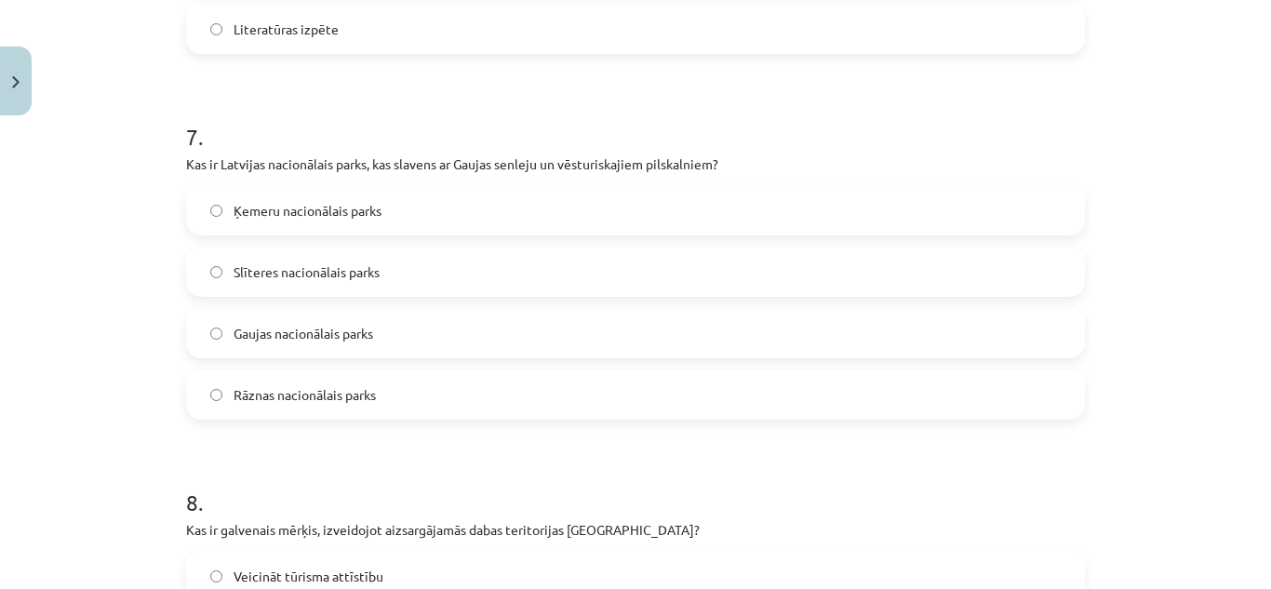
scroll to position [2578, 0]
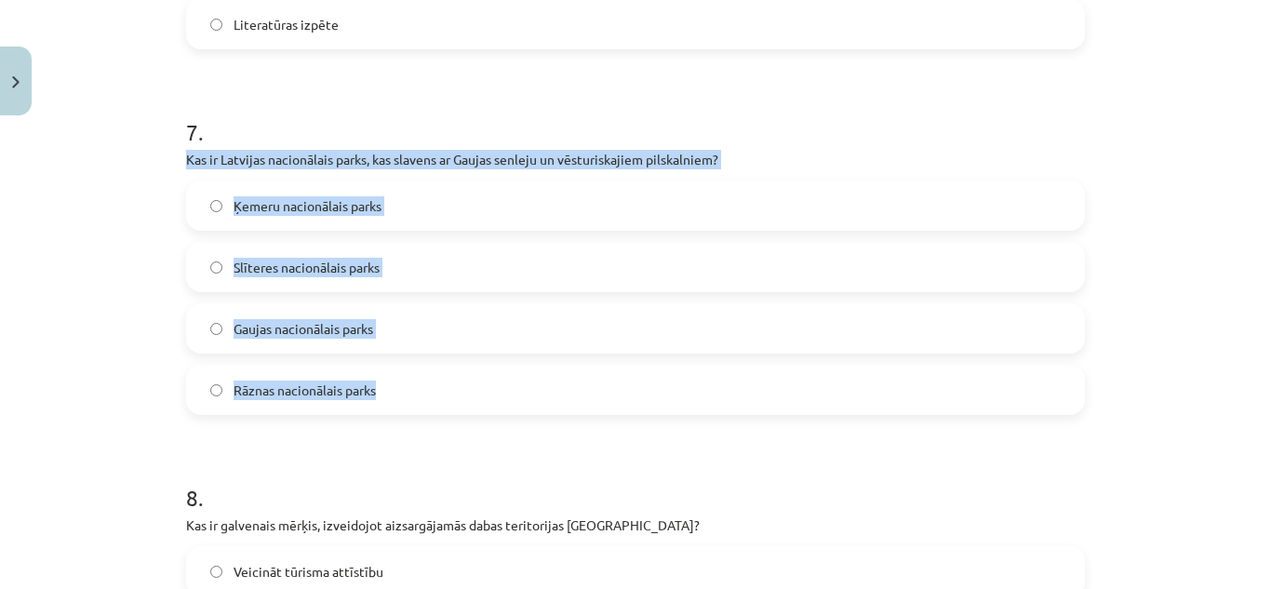
drag, startPoint x: 159, startPoint y: 148, endPoint x: 454, endPoint y: 393, distance: 383.2
click at [454, 393] on div "Mācību tēma: Bioloģijas 9. klases 1. ieskaites mācību materiāls #4 3. tēma. Kāp…" at bounding box center [635, 294] width 1271 height 589
copy div "Kas ir Latvijas nacionālais parks, kas slavens ar Gaujas senleju un vēsturiskaj…"
click at [340, 327] on span "Gaujas nacionālais parks" at bounding box center [303, 329] width 140 height 20
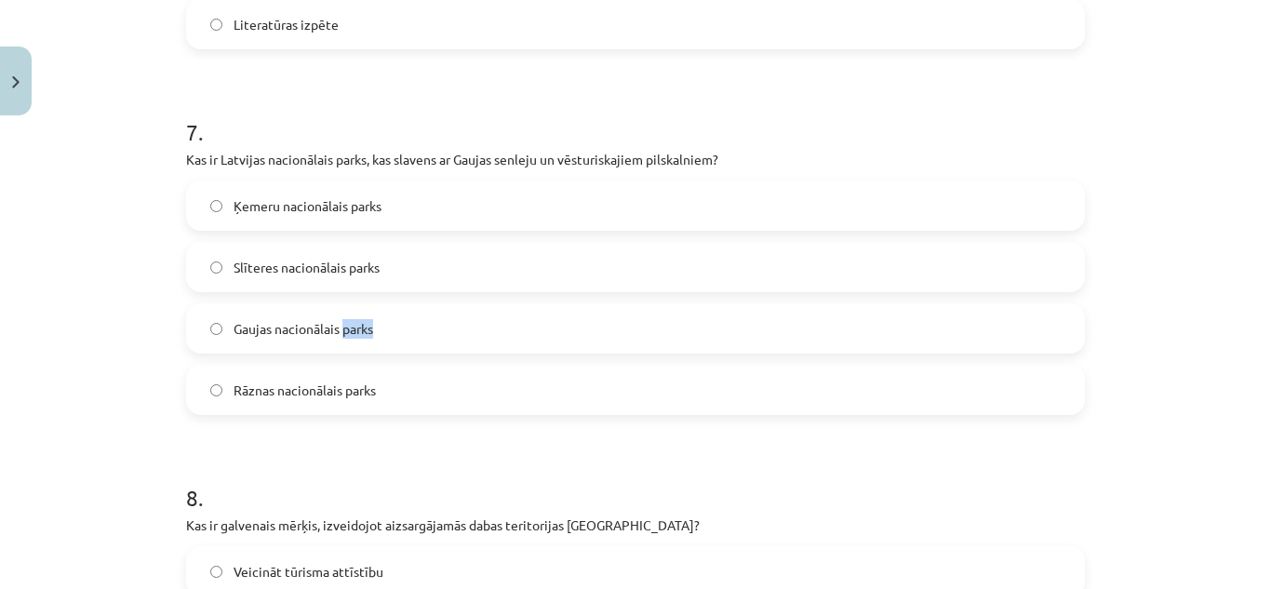
click at [340, 327] on span "Gaujas nacionālais parks" at bounding box center [303, 329] width 140 height 20
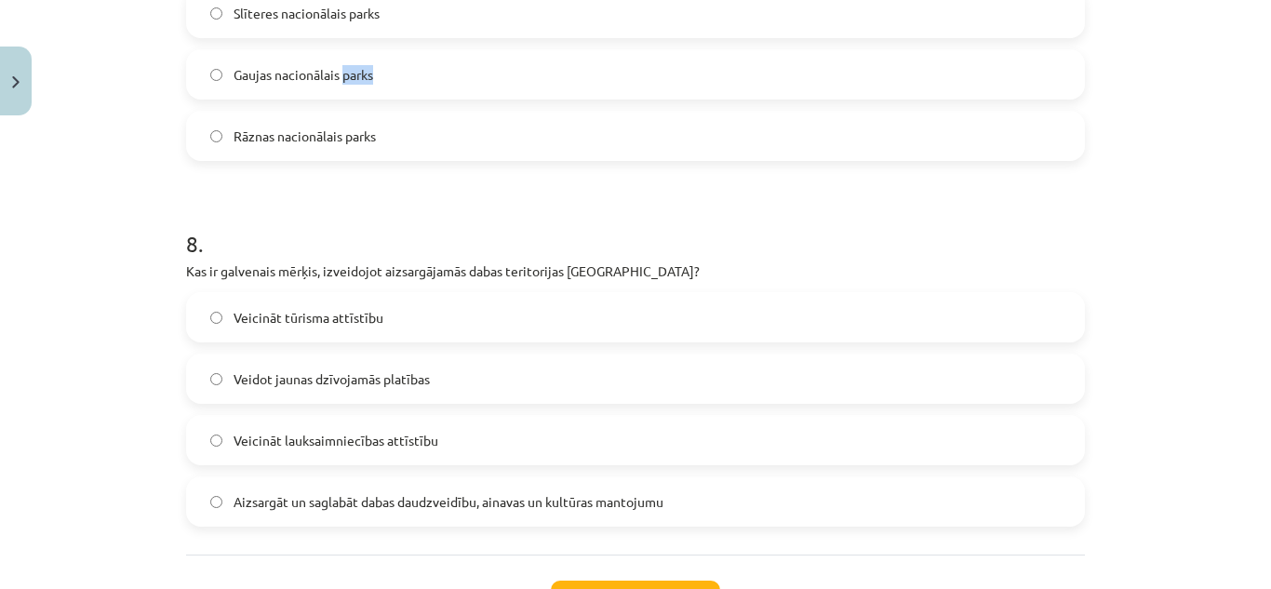
scroll to position [2833, 0]
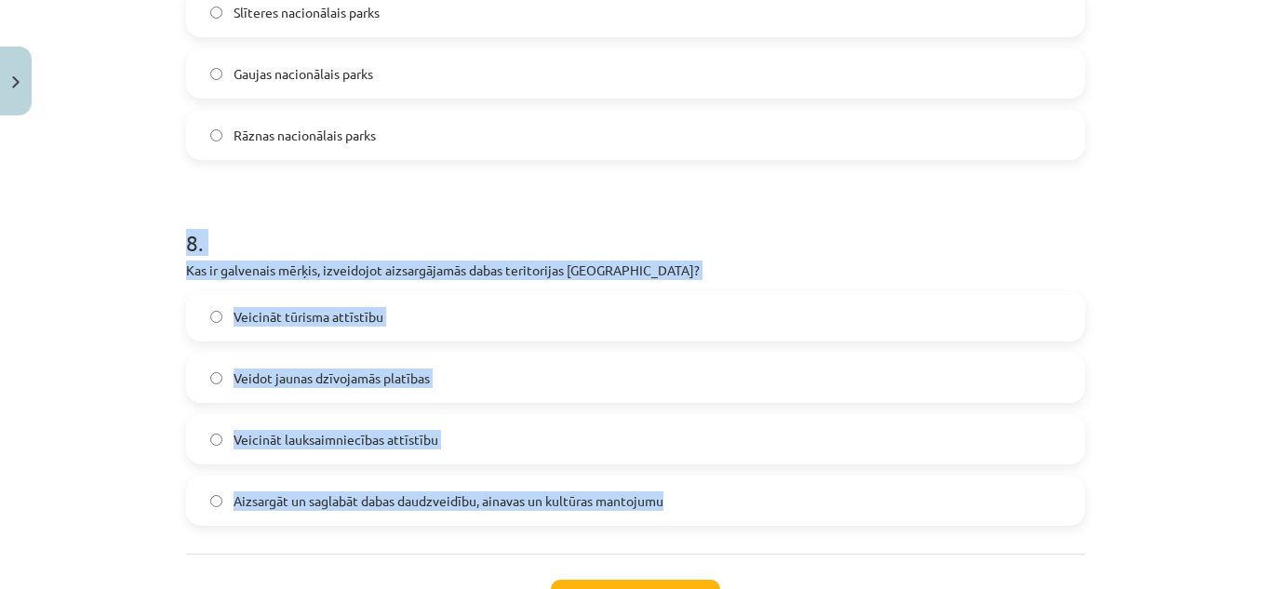
drag, startPoint x: 74, startPoint y: 238, endPoint x: 738, endPoint y: 481, distance: 706.3
click at [738, 481] on div "Mācību tēma: Bioloģijas 9. klases 1. ieskaites mācību materiāls #4 3. tēma. Kāp…" at bounding box center [635, 294] width 1271 height 589
copy div "8 . Kas ir galvenais mērķis, izveidojot aizsargājamās dabas teritorijas Latvijā…"
click at [413, 473] on div "Veicināt tūrisma attīstību Veidot jaunas dzīvojamās platības Veicināt lauksaimn…" at bounding box center [635, 408] width 899 height 234
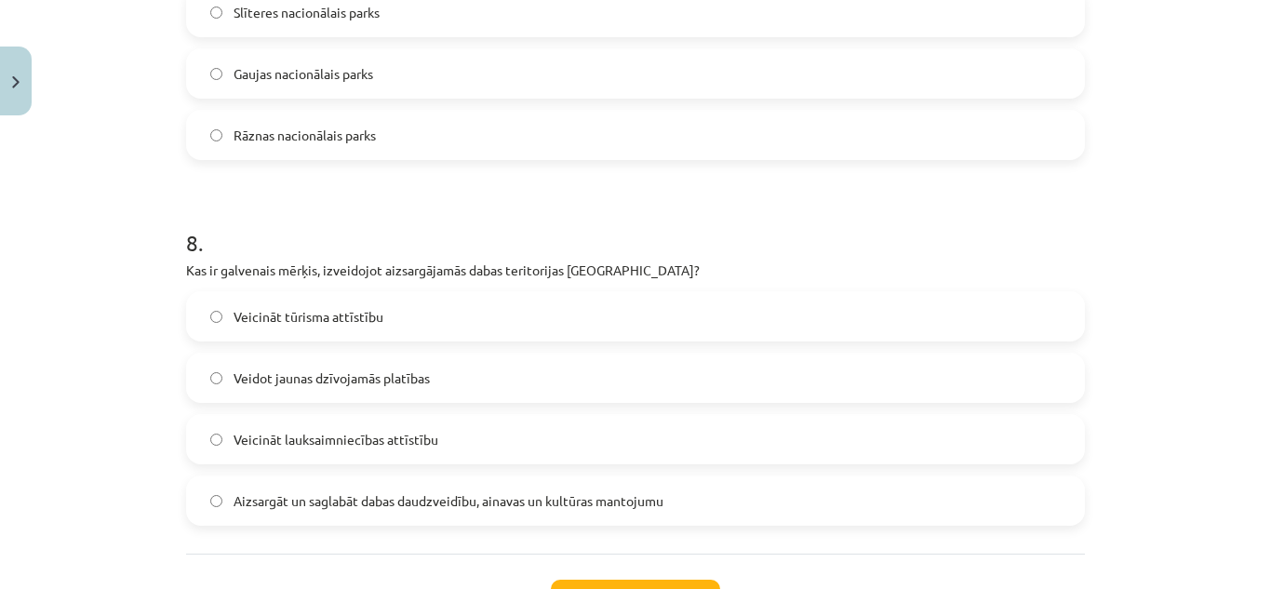
click at [413, 473] on div "Veicināt tūrisma attīstību Veidot jaunas dzīvojamās platības Veicināt lauksaimn…" at bounding box center [635, 408] width 899 height 234
click at [430, 485] on label "Aizsargāt un saglabāt dabas daudzveidību, ainavas un kultūras mantojumu" at bounding box center [635, 500] width 895 height 47
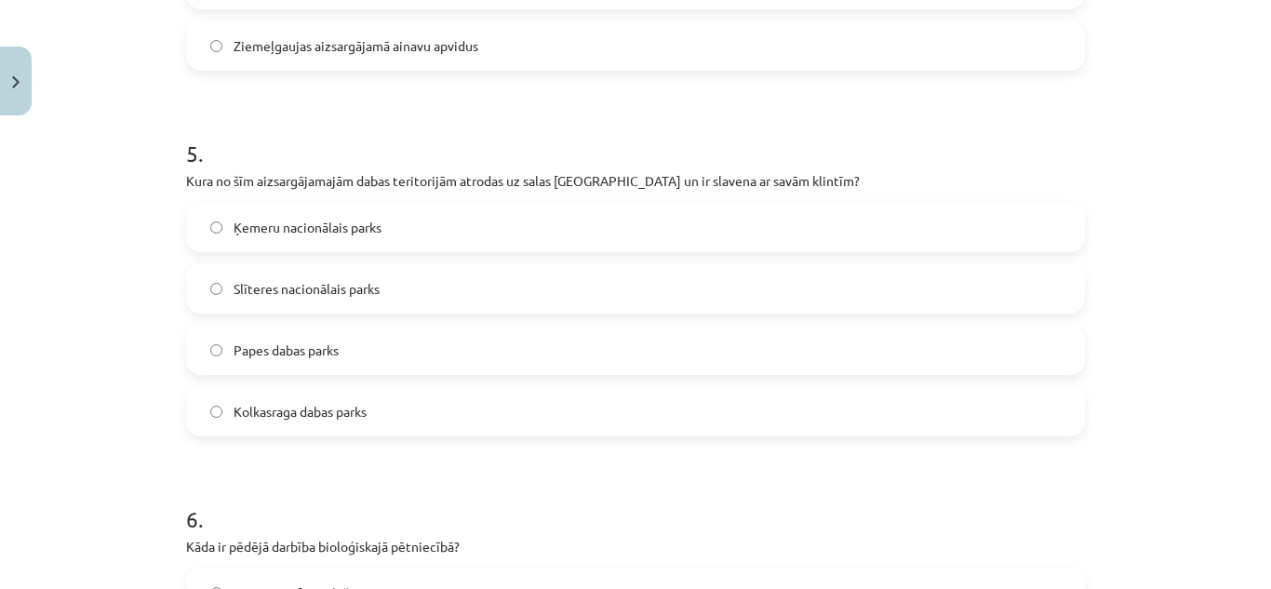
scroll to position [1822, 0]
click at [307, 354] on span "Papes dabas parks" at bounding box center [285, 353] width 105 height 20
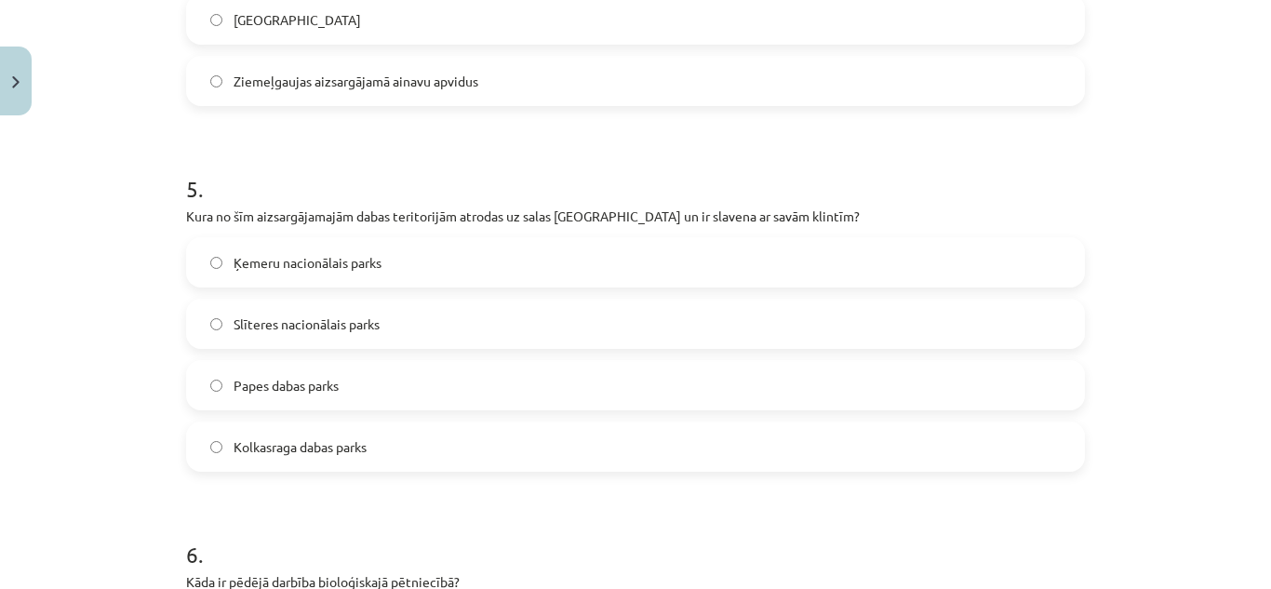
scroll to position [1786, 0]
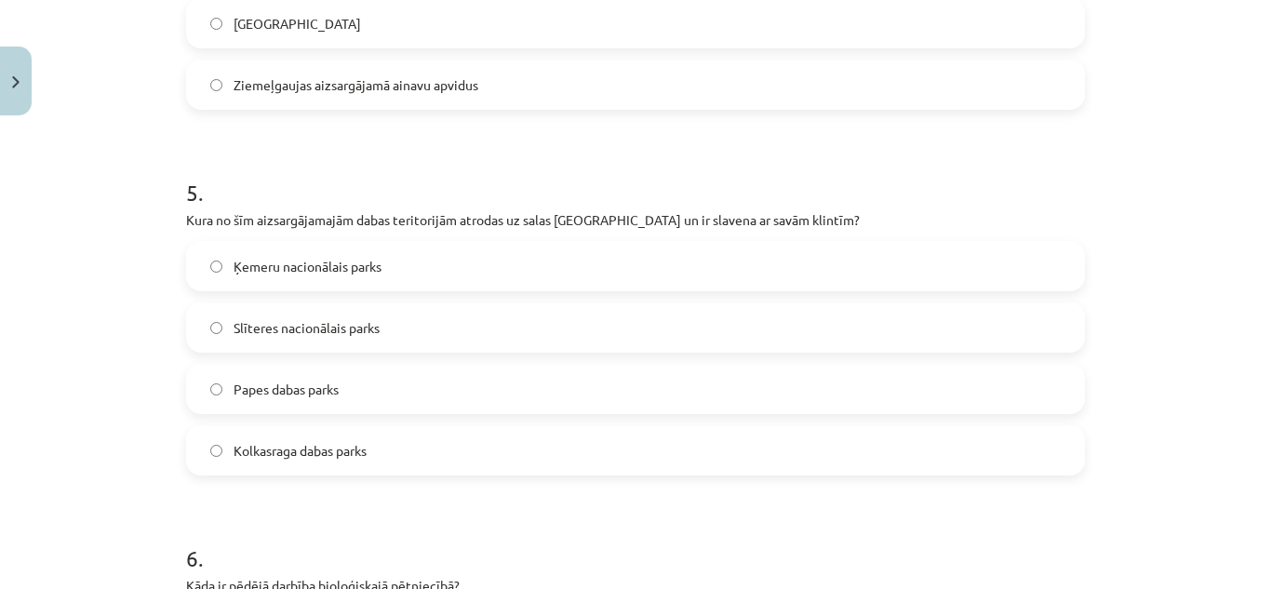
click at [360, 331] on span "Slīteres nacionālais parks" at bounding box center [306, 328] width 146 height 20
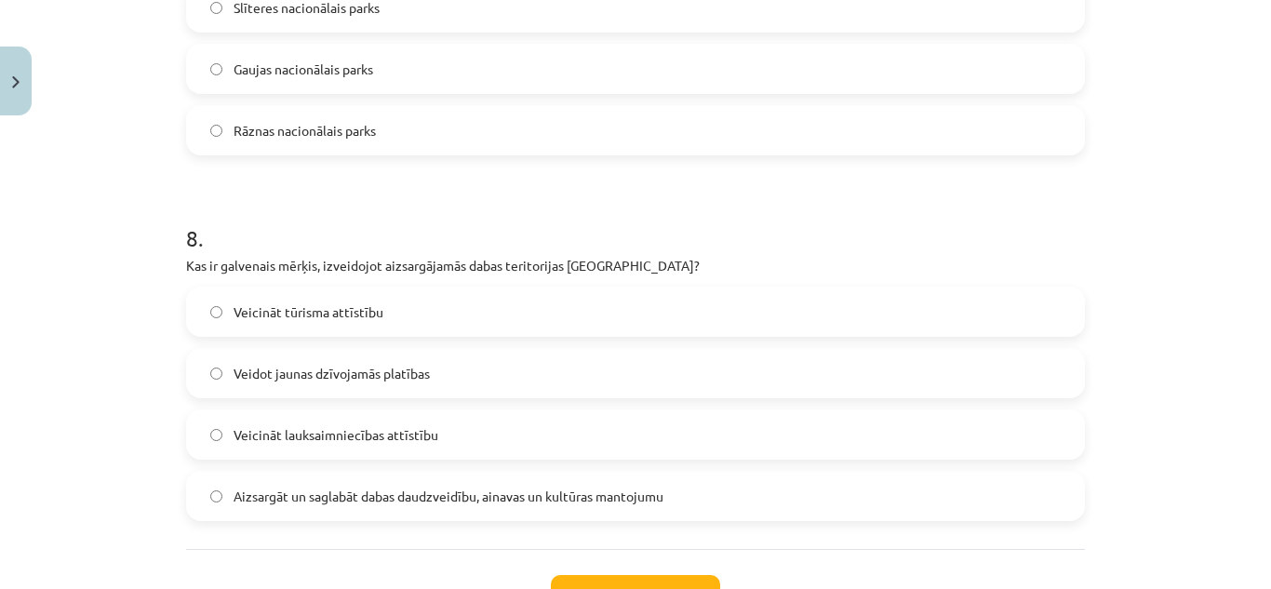
scroll to position [2985, 0]
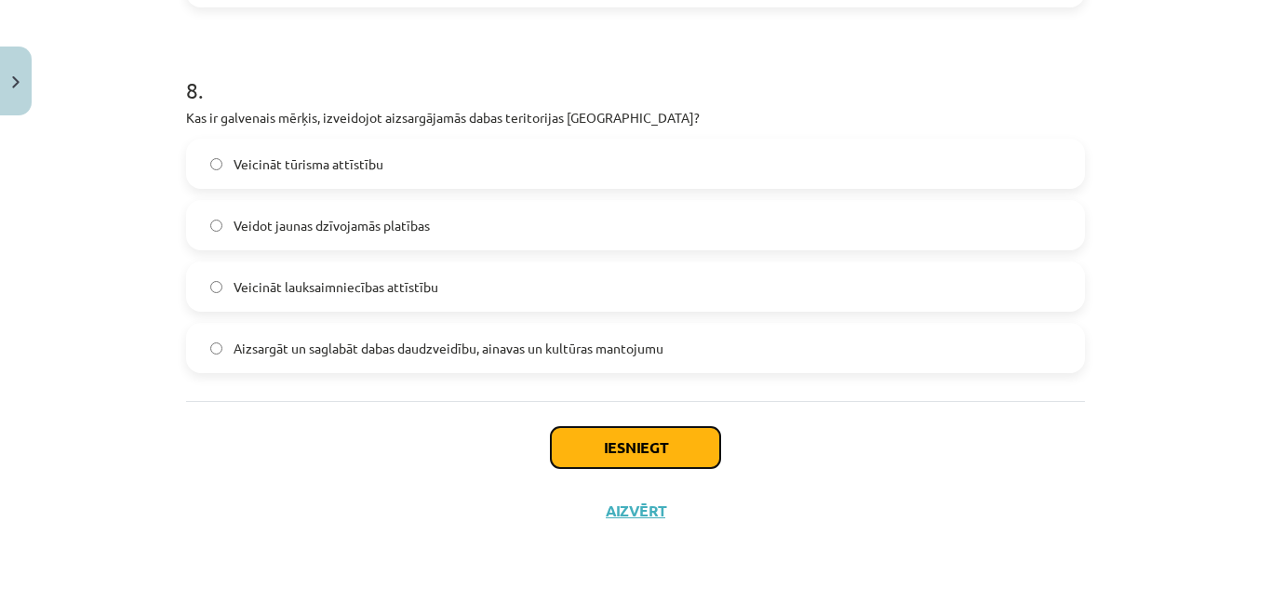
click at [700, 437] on button "Iesniegt" at bounding box center [635, 447] width 169 height 41
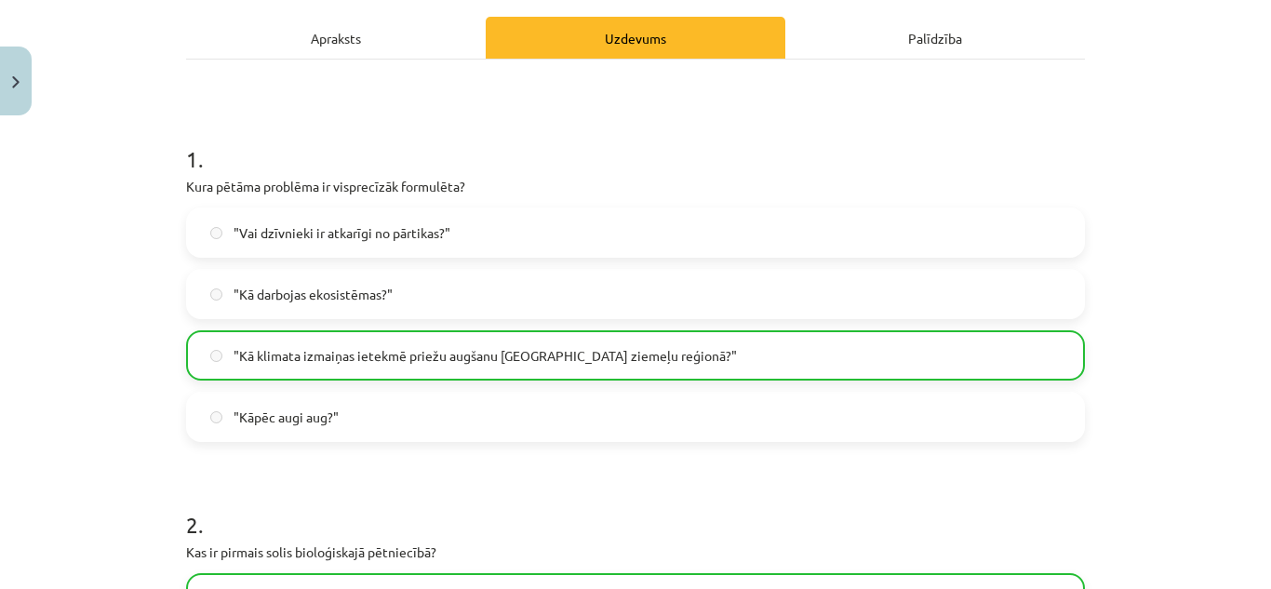
scroll to position [0, 0]
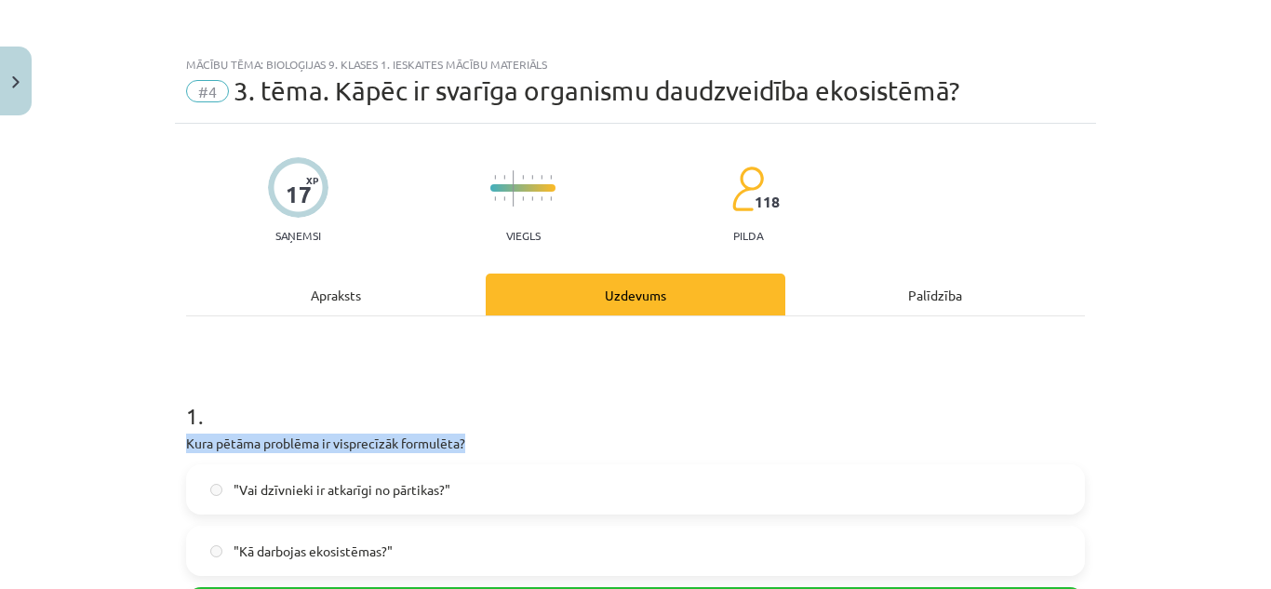
drag, startPoint x: 700, startPoint y: 437, endPoint x: 714, endPoint y: 395, distance: 43.8
click at [714, 395] on div "1 . Kura pētāma problēma ir visprecīzāk formulēta? "Vai dzīvnieki ir atkarīgi n…" at bounding box center [635, 534] width 899 height 328
click at [714, 395] on h1 "1 ." at bounding box center [635, 399] width 899 height 58
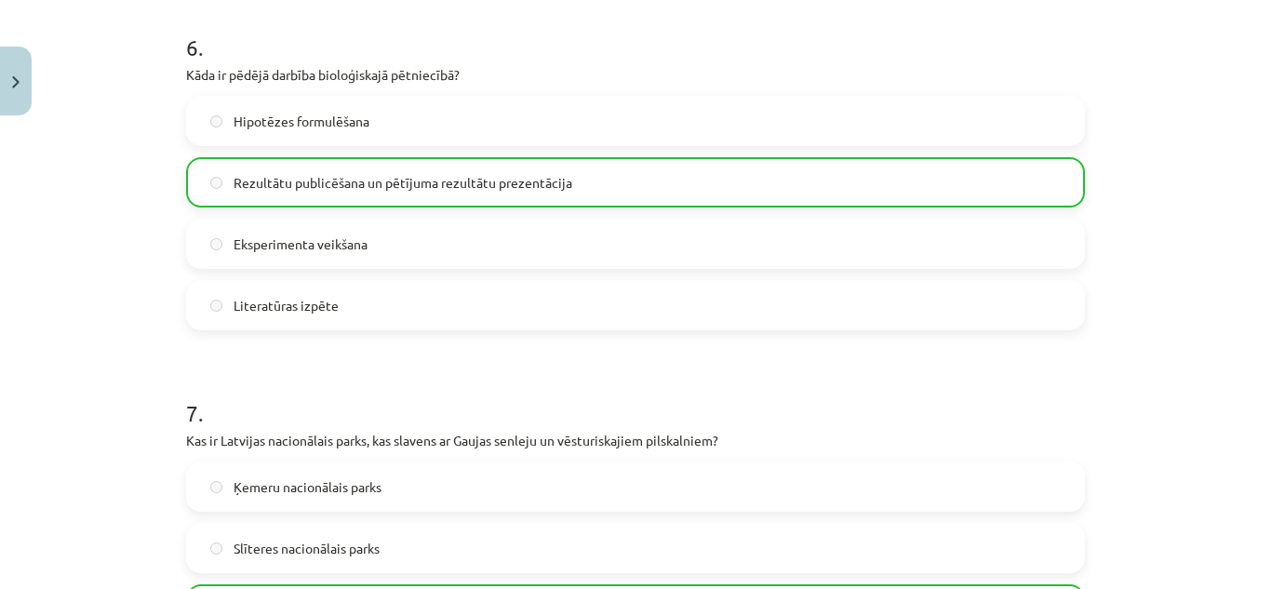
scroll to position [3045, 0]
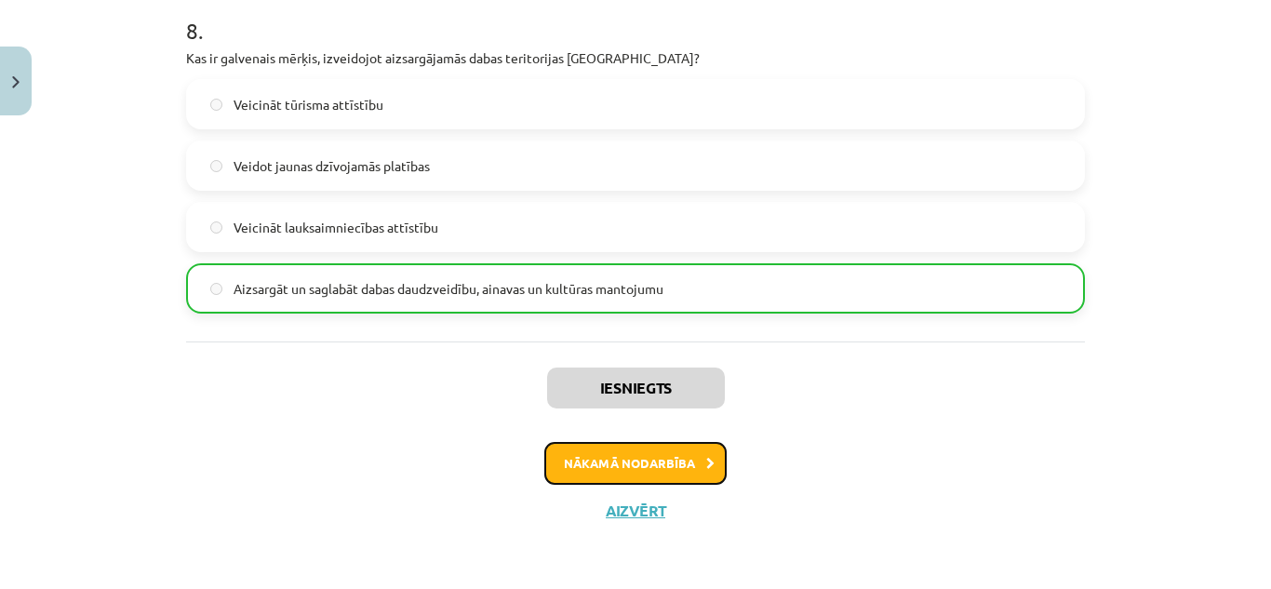
click at [682, 471] on button "Nākamā nodarbība" at bounding box center [635, 463] width 182 height 43
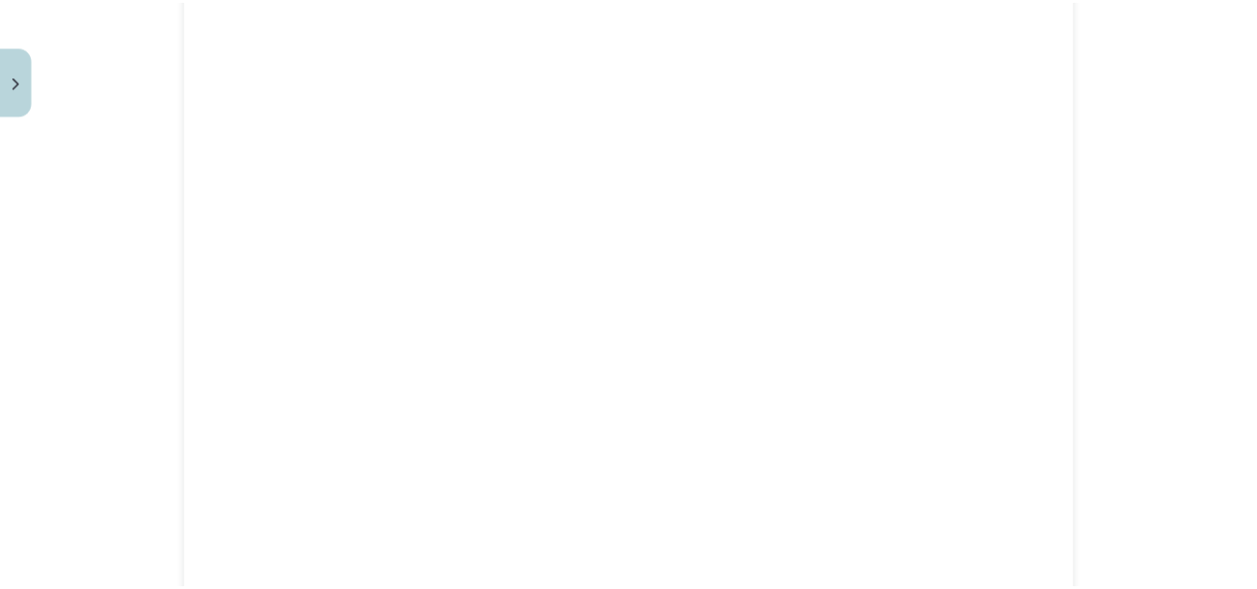
scroll to position [0, 0]
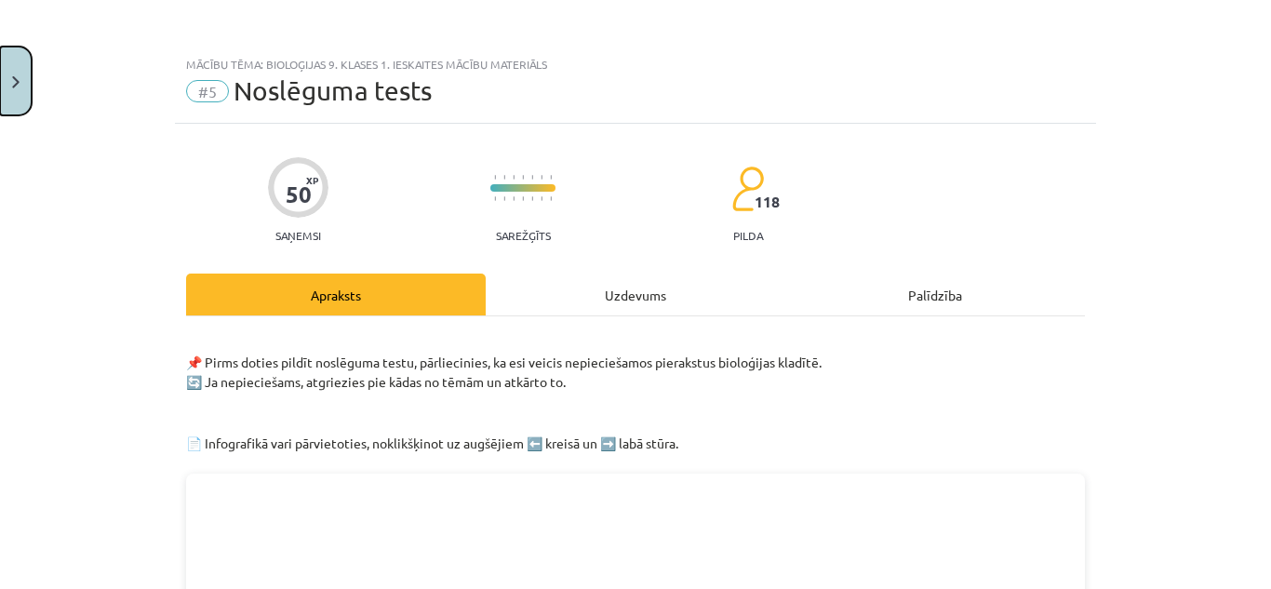
click at [14, 78] on img "Close" at bounding box center [15, 82] width 7 height 12
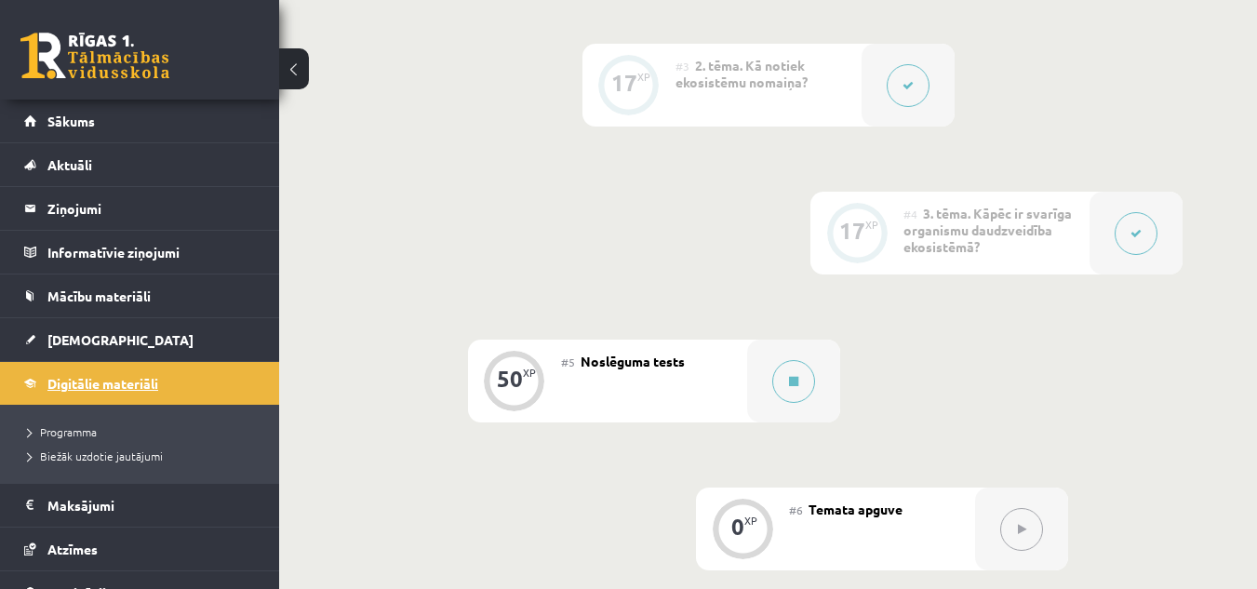
click at [116, 385] on span "Digitālie materiāli" at bounding box center [102, 383] width 111 height 17
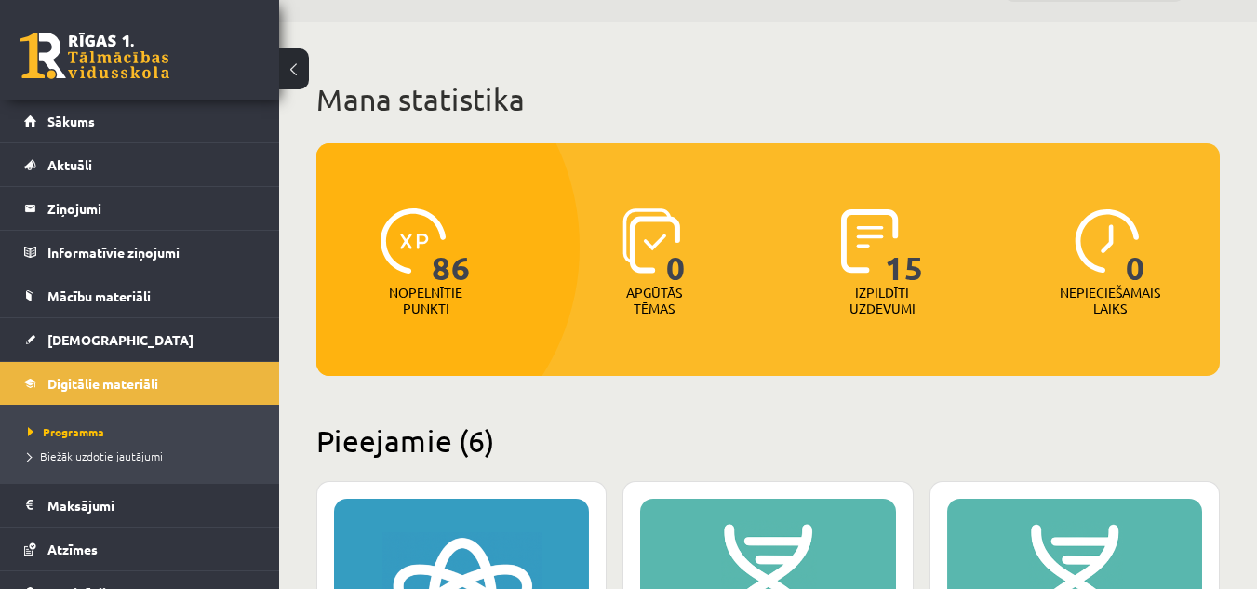
scroll to position [47, 0]
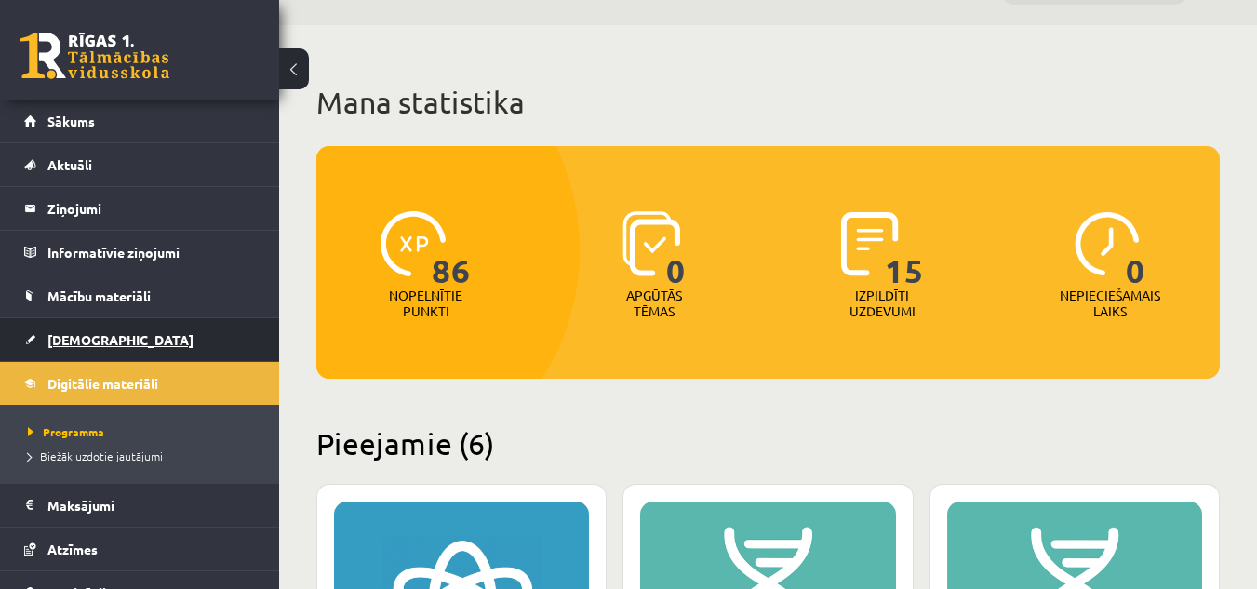
click at [80, 338] on span "[DEMOGRAPHIC_DATA]" at bounding box center [120, 339] width 146 height 17
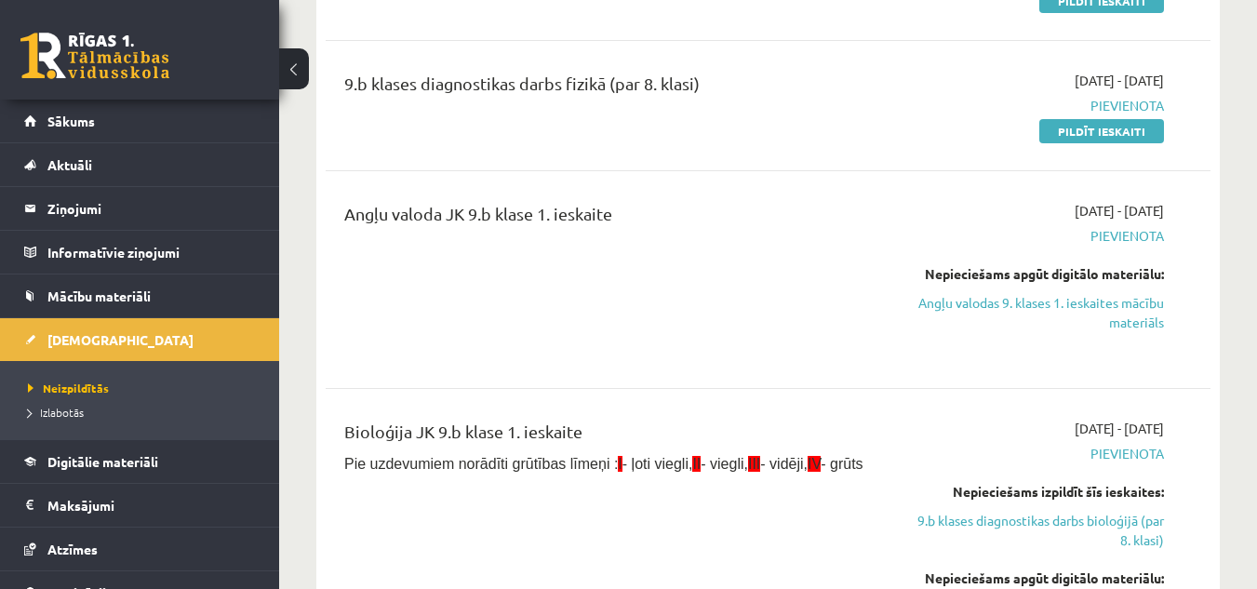
scroll to position [434, 0]
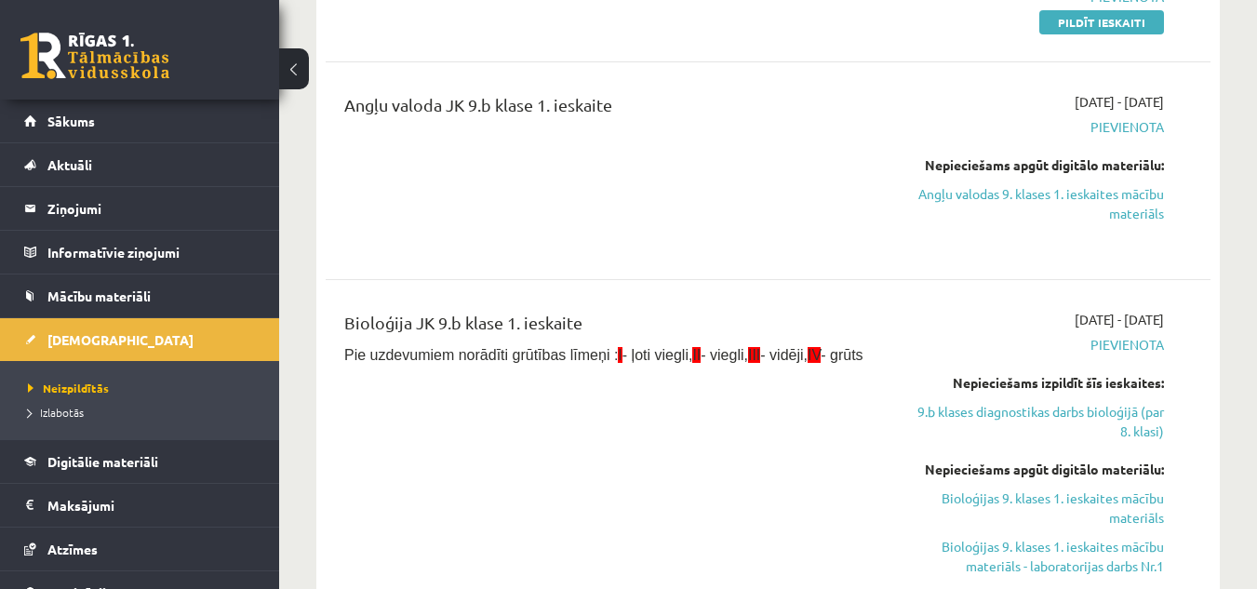
click at [1154, 329] on div "2025-09-01 - 2025-09-15 Pievienota Nepieciešams izpildīt šīs ieskaites: 9.b kla…" at bounding box center [1036, 480] width 283 height 340
click at [167, 447] on link "Digitālie materiāli" at bounding box center [140, 461] width 232 height 43
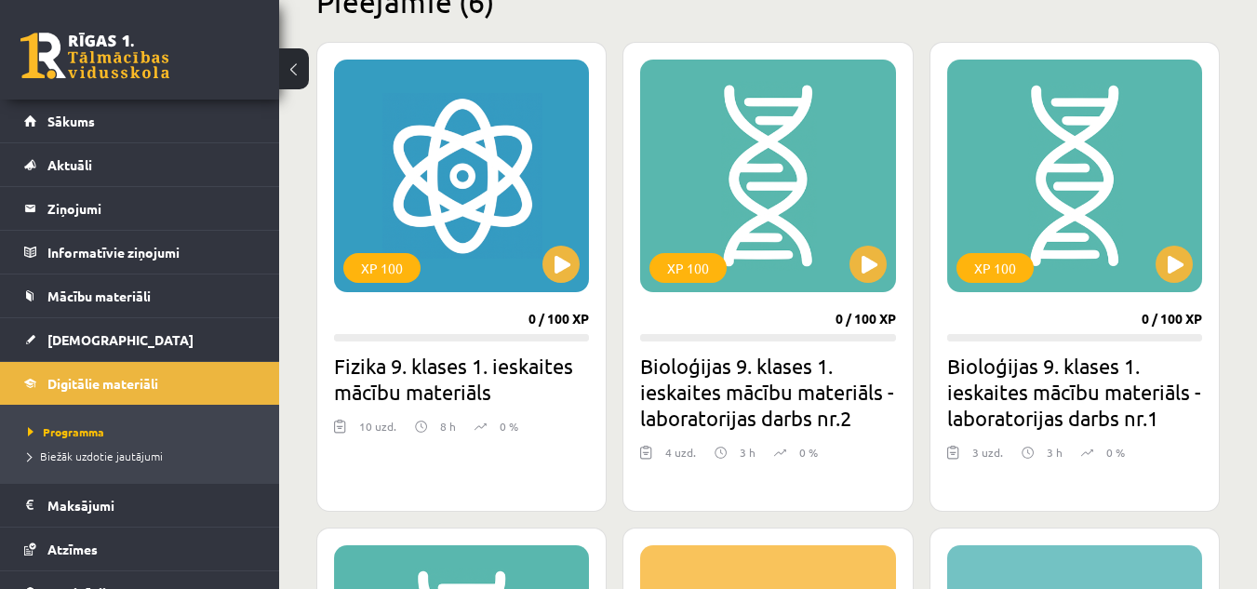
scroll to position [489, 0]
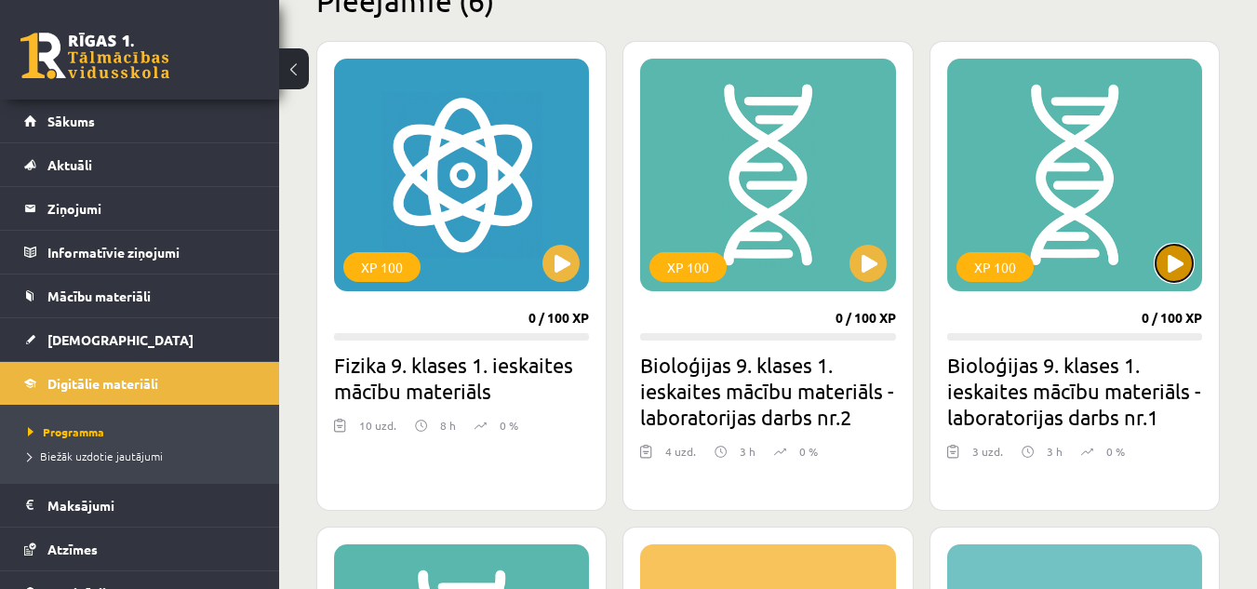
click at [1191, 257] on button at bounding box center [1173, 263] width 37 height 37
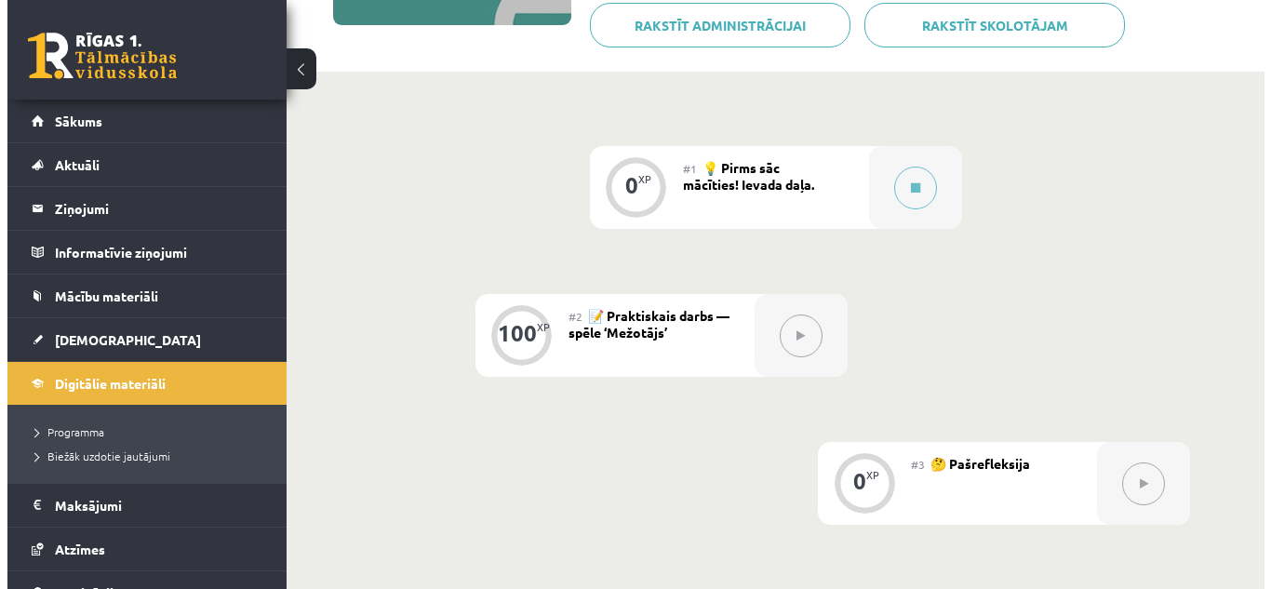
scroll to position [356, 0]
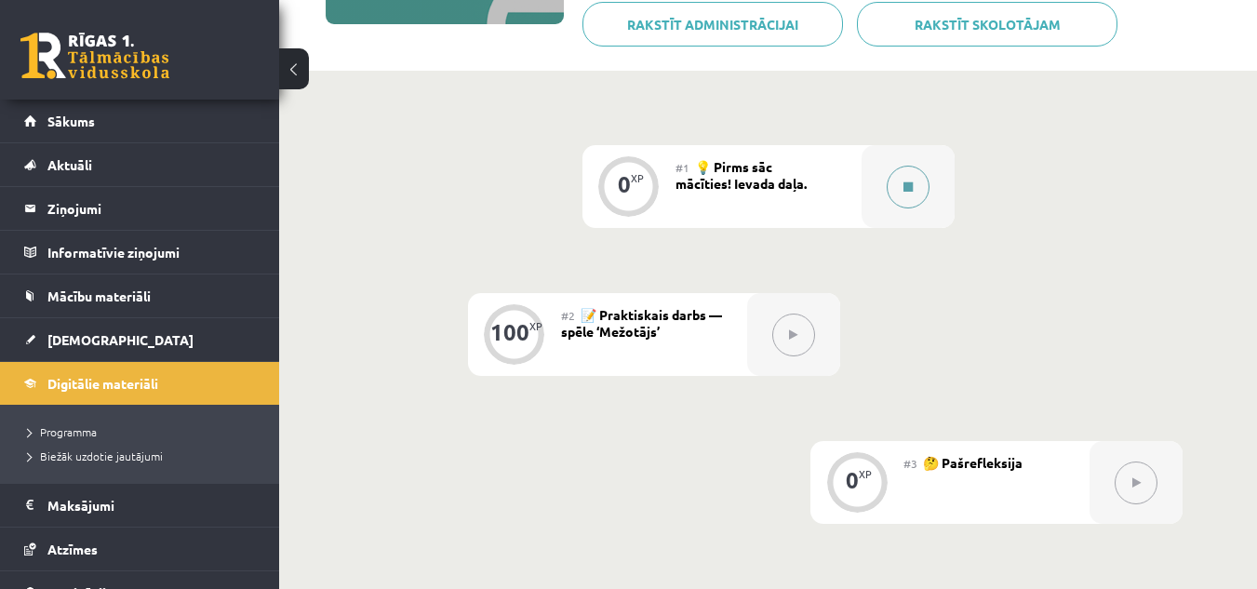
click at [914, 189] on button at bounding box center [908, 187] width 43 height 43
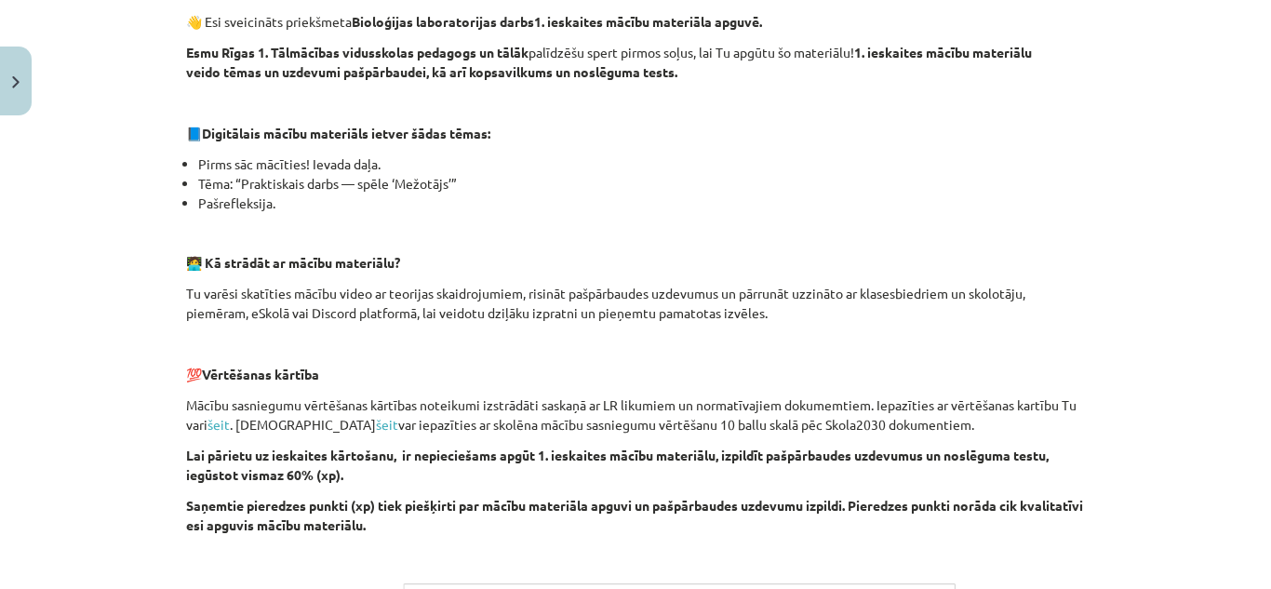
scroll to position [321, 0]
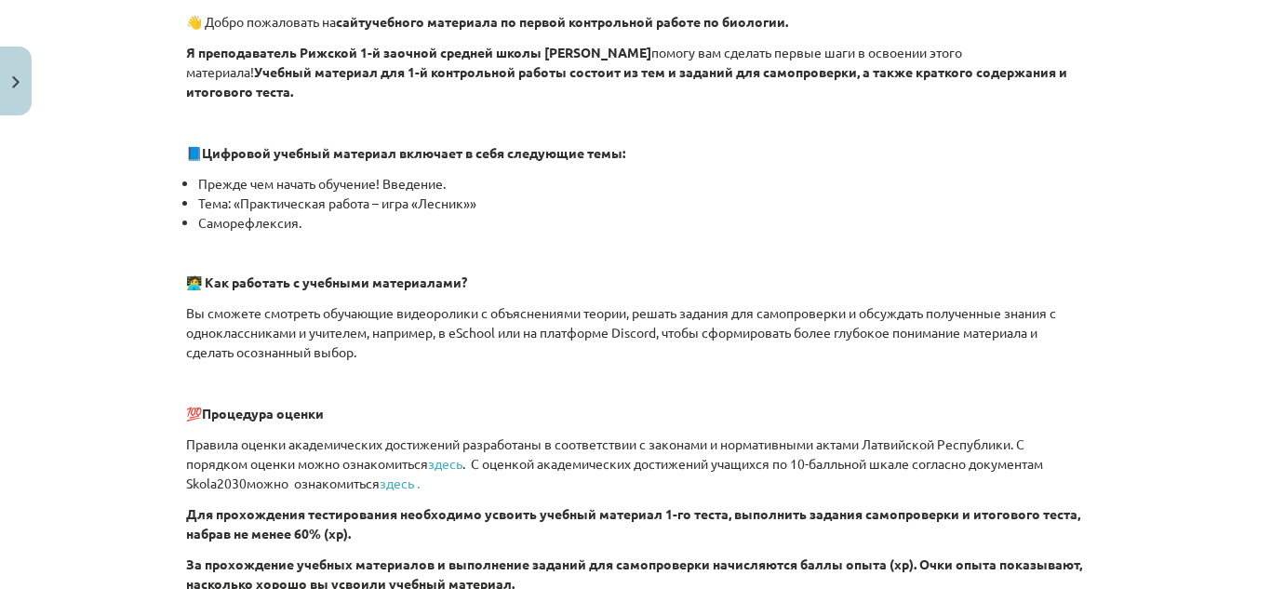
click at [638, 215] on div "👋 Добро пожаловать на сайт учебного материала по первой контрольной работе по б…" at bounding box center [635, 425] width 899 height 827
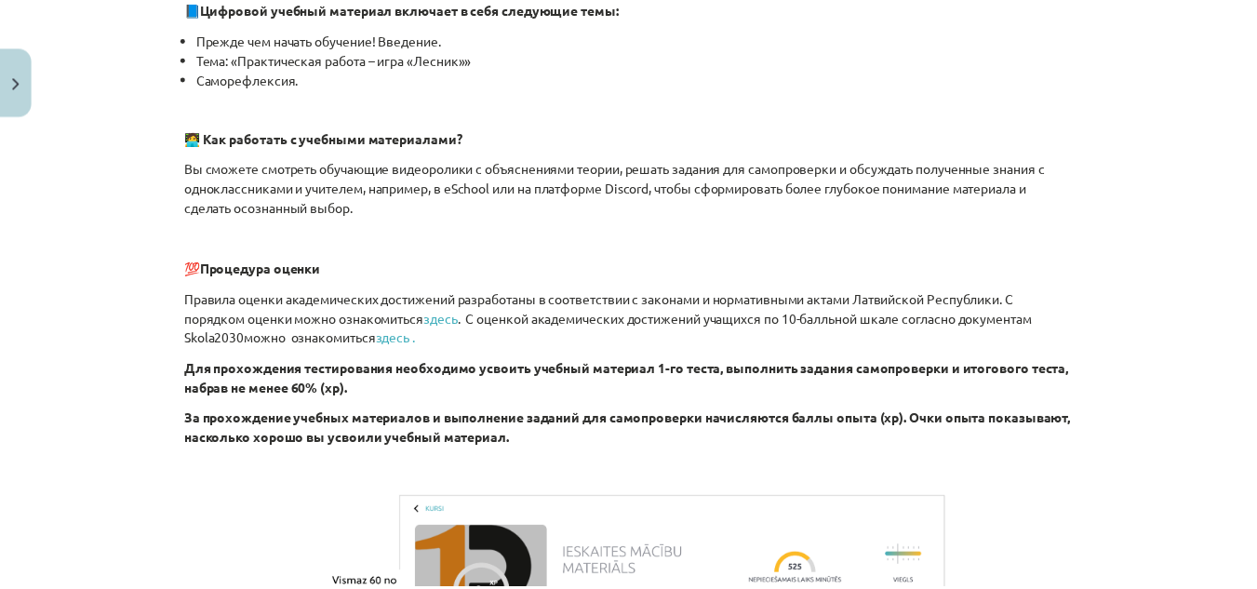
scroll to position [0, 0]
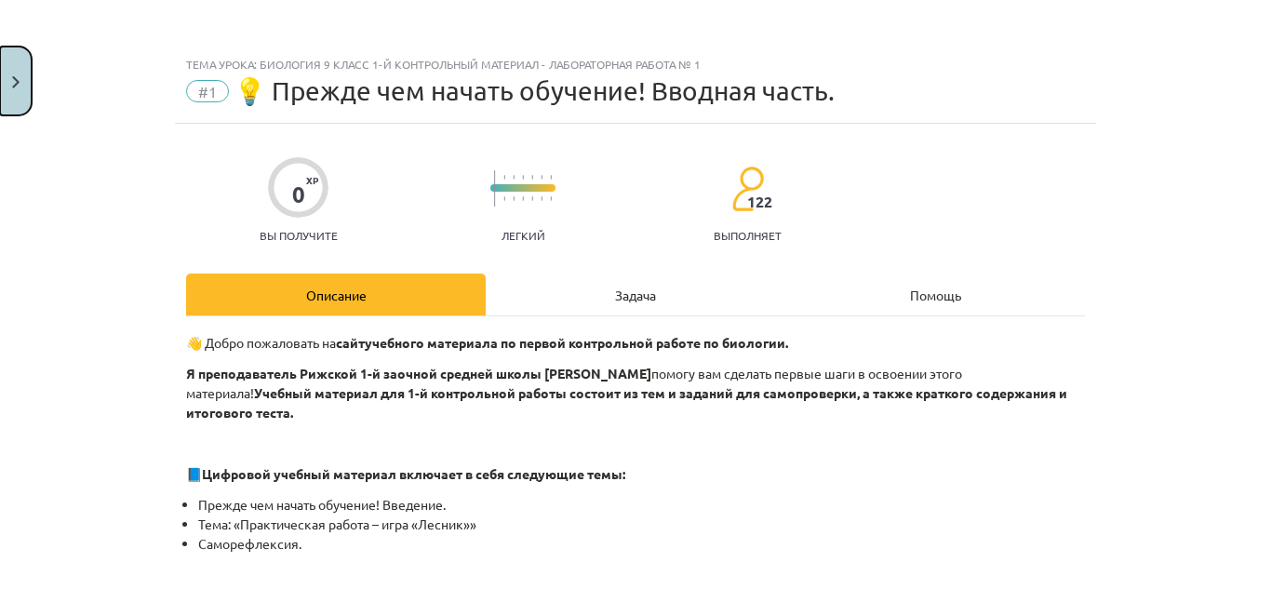
click at [12, 77] on img "Закрывать" at bounding box center [15, 82] width 7 height 12
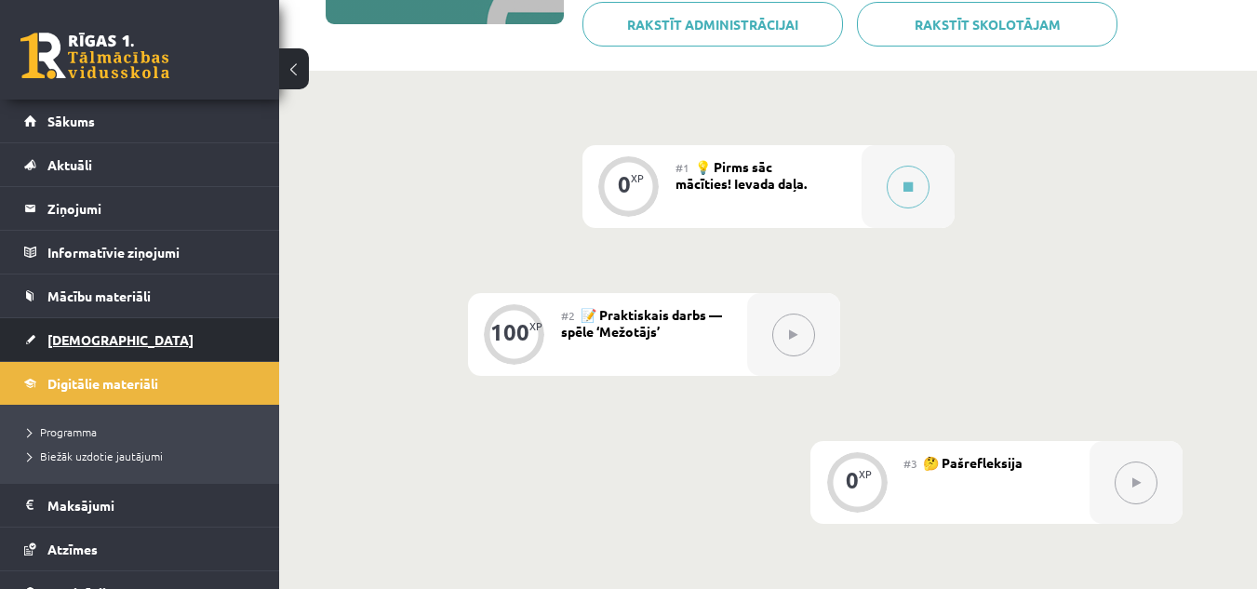
click at [153, 332] on link "[DEMOGRAPHIC_DATA]" at bounding box center [140, 339] width 232 height 43
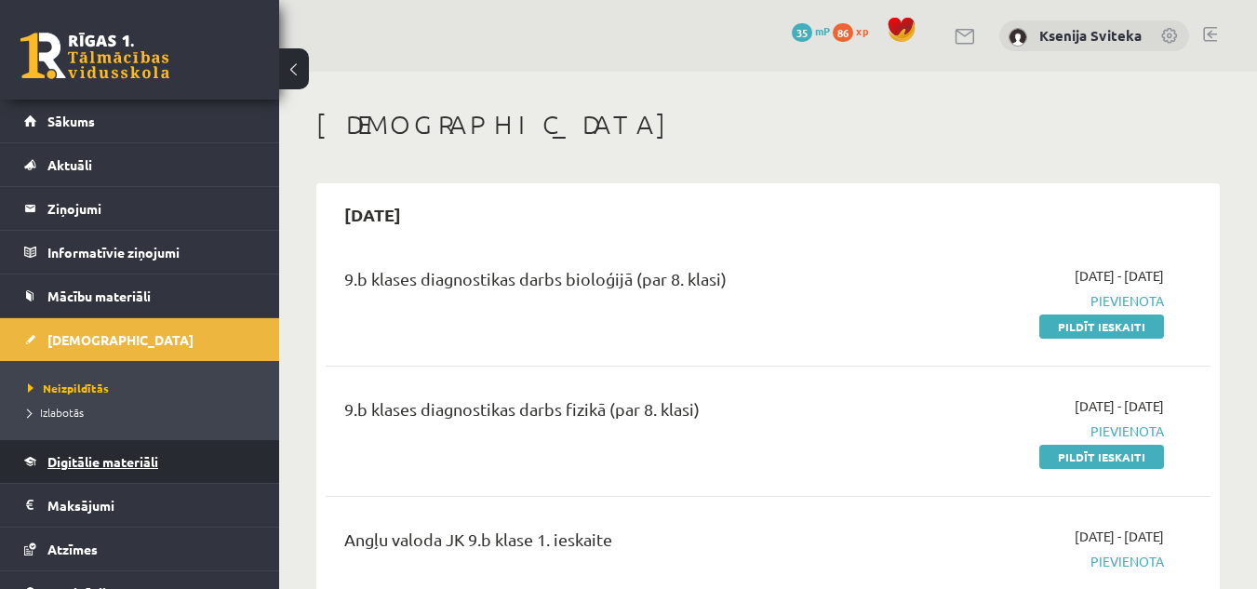
click at [223, 446] on link "Digitālie materiāli" at bounding box center [140, 461] width 232 height 43
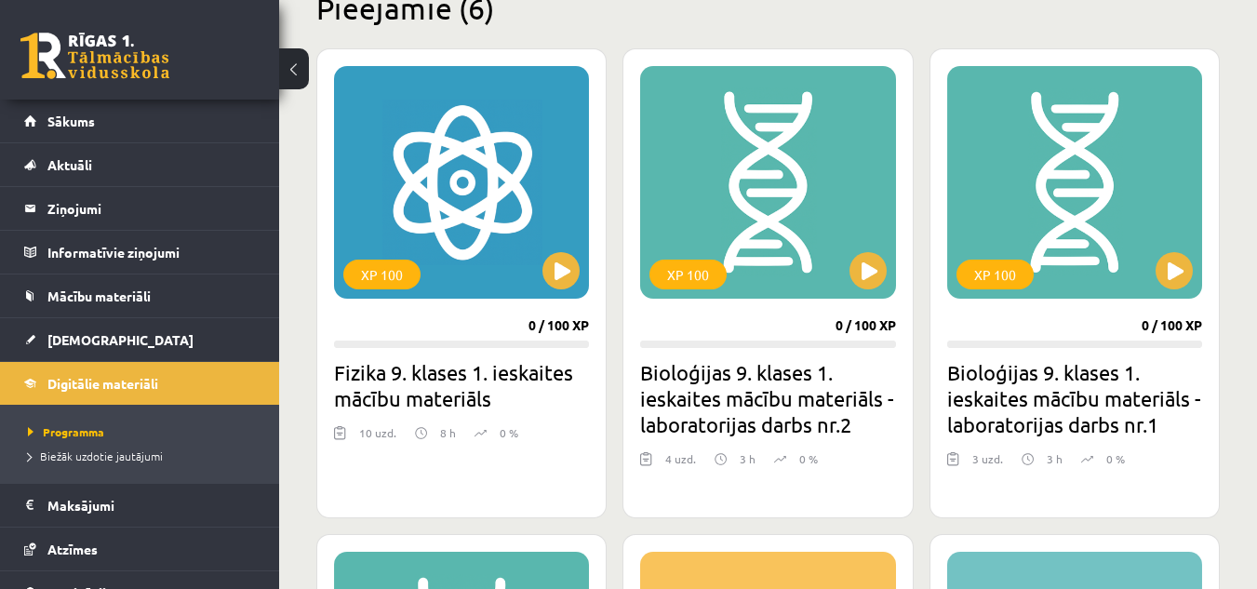
scroll to position [481, 0]
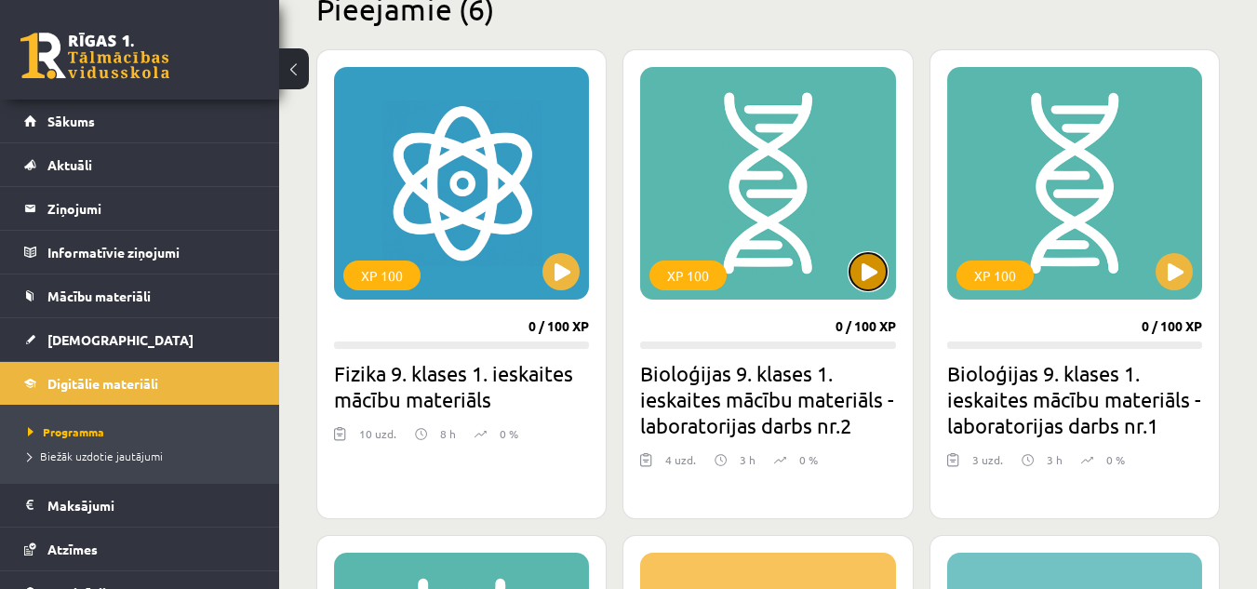
click at [873, 272] on button at bounding box center [867, 271] width 37 height 37
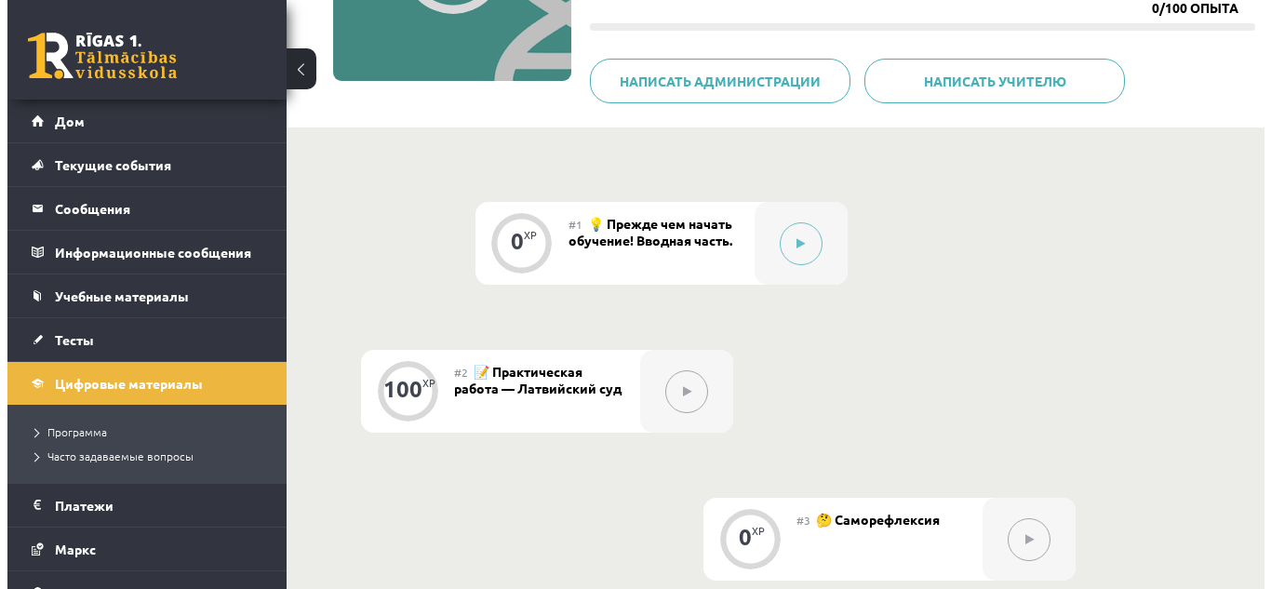
scroll to position [301, 0]
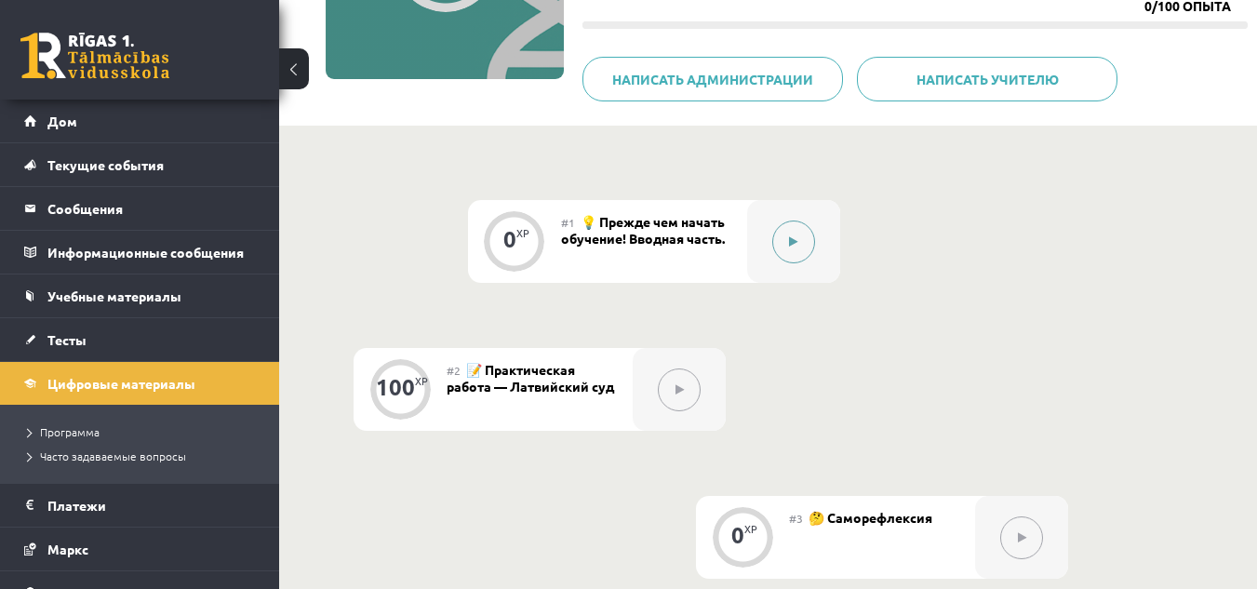
click at [789, 246] on icon at bounding box center [793, 241] width 8 height 11
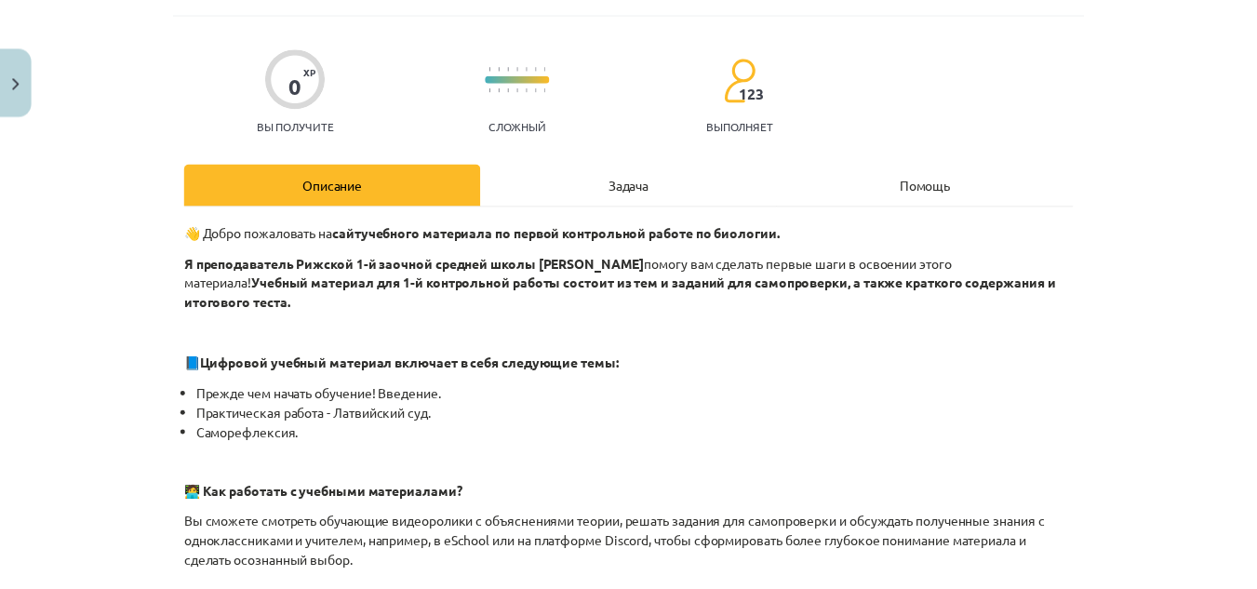
scroll to position [111, 0]
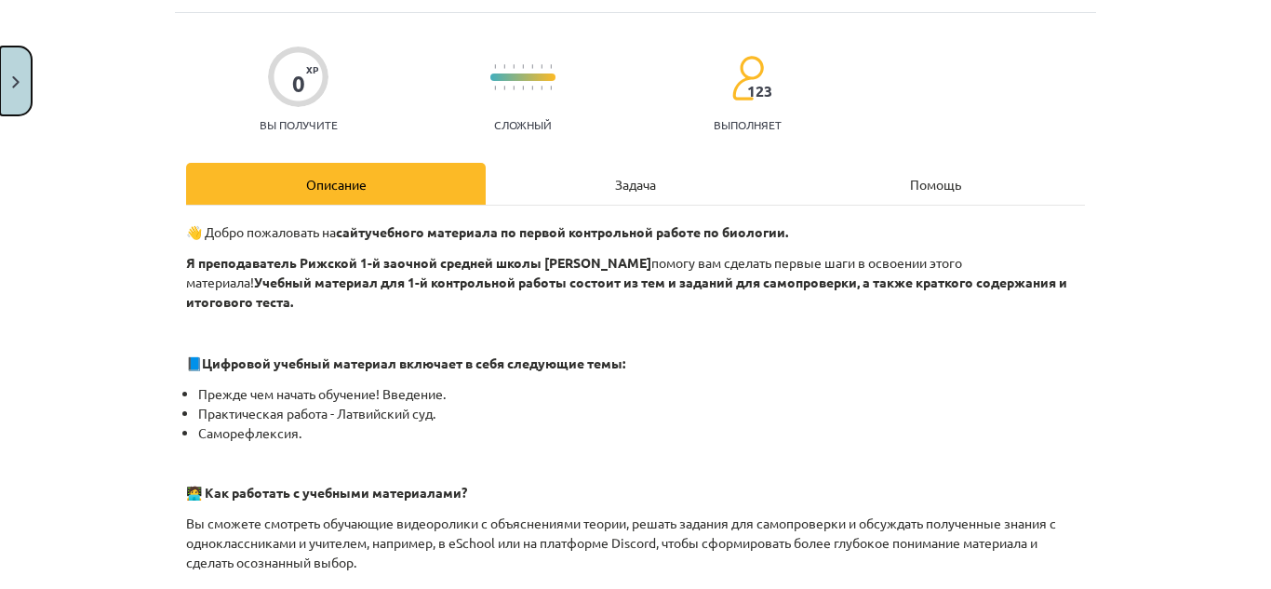
click at [20, 84] on button "Закрывать" at bounding box center [16, 81] width 32 height 69
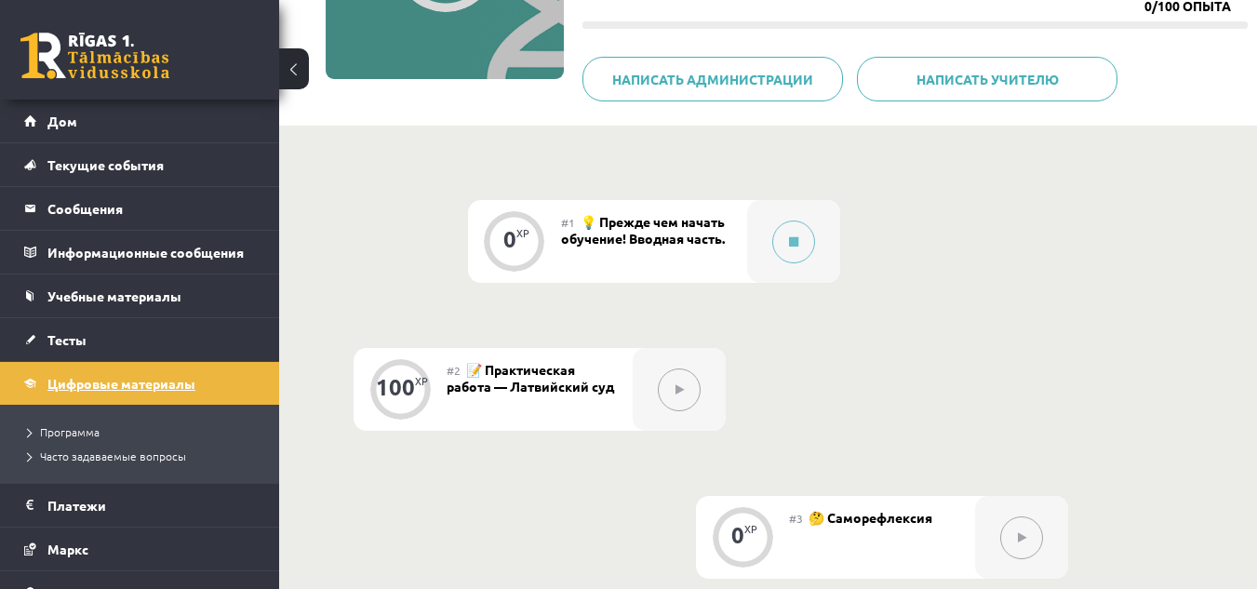
click at [189, 380] on font "Цифровые материалы" at bounding box center [121, 383] width 148 height 17
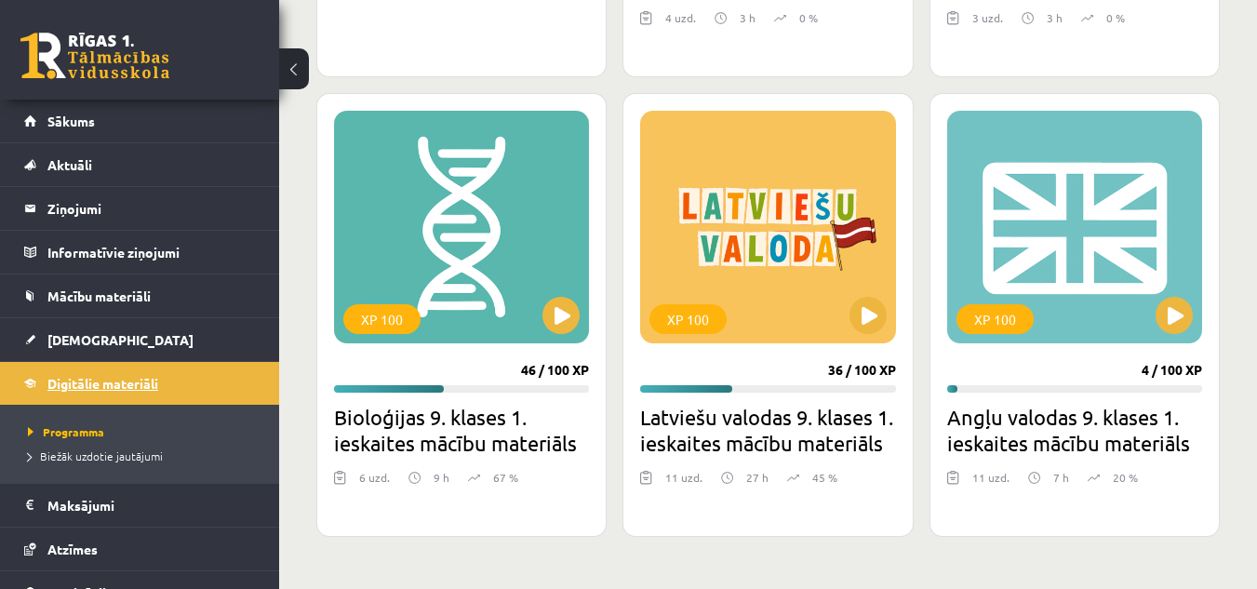
scroll to position [932, 0]
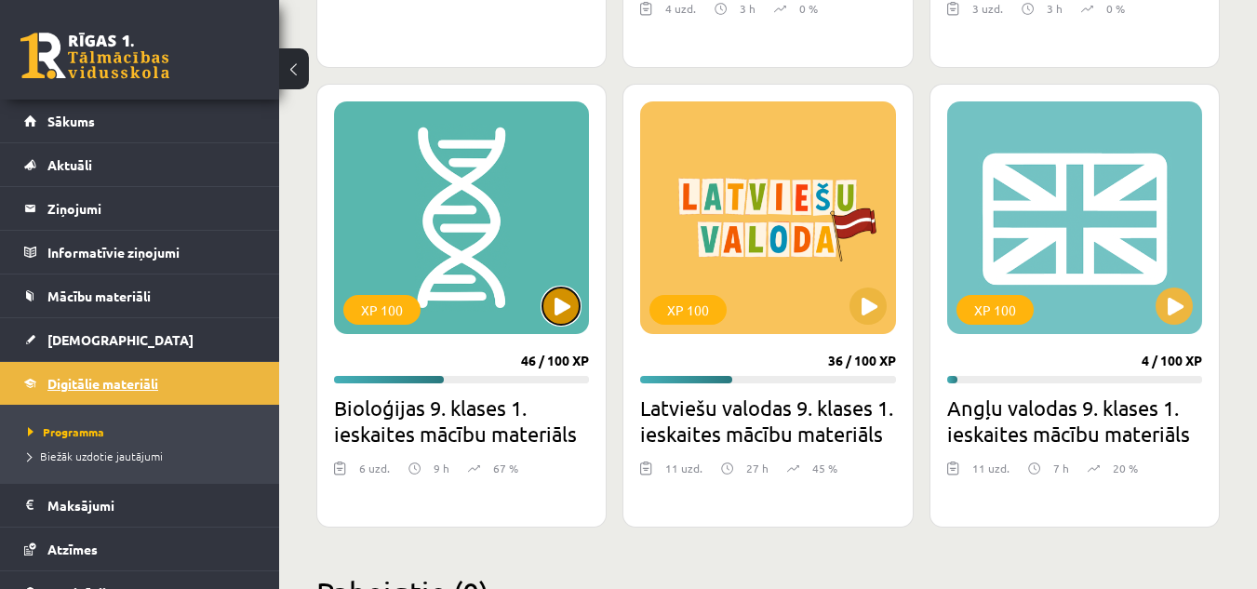
click at [555, 311] on button at bounding box center [560, 305] width 37 height 37
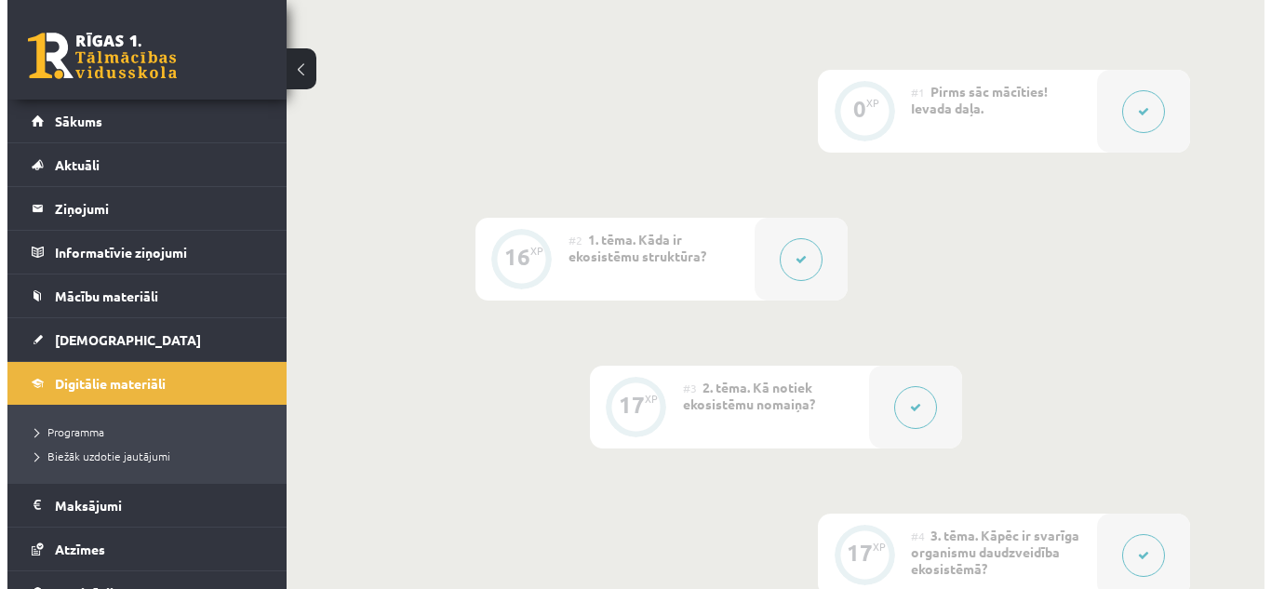
scroll to position [431, 0]
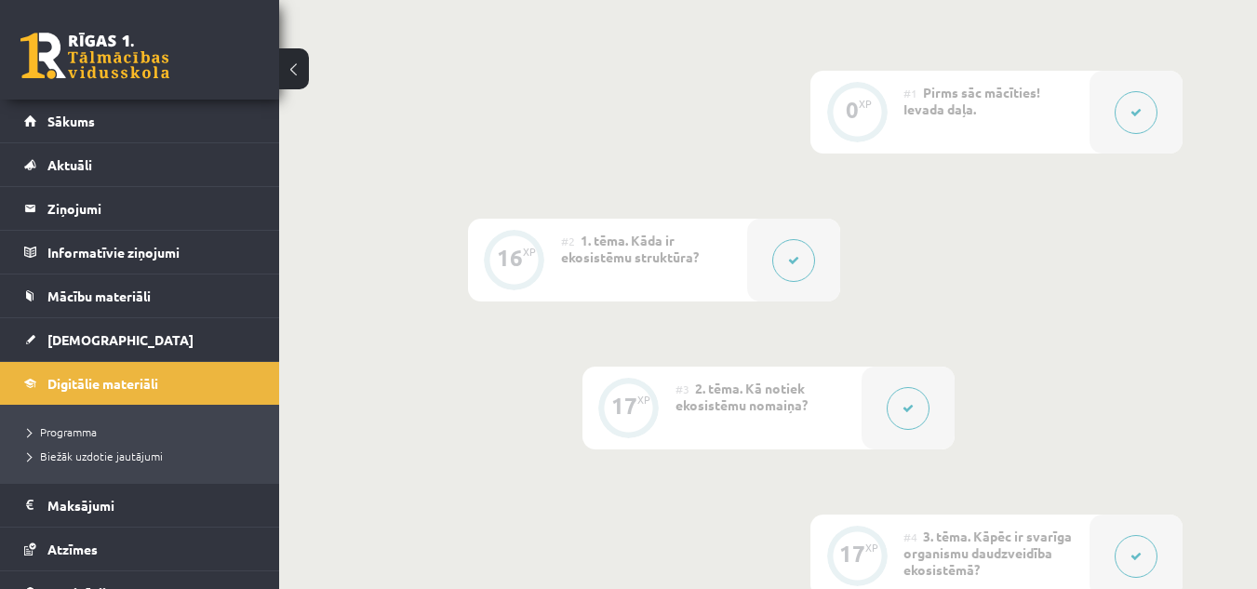
click at [800, 263] on button at bounding box center [793, 260] width 43 height 43
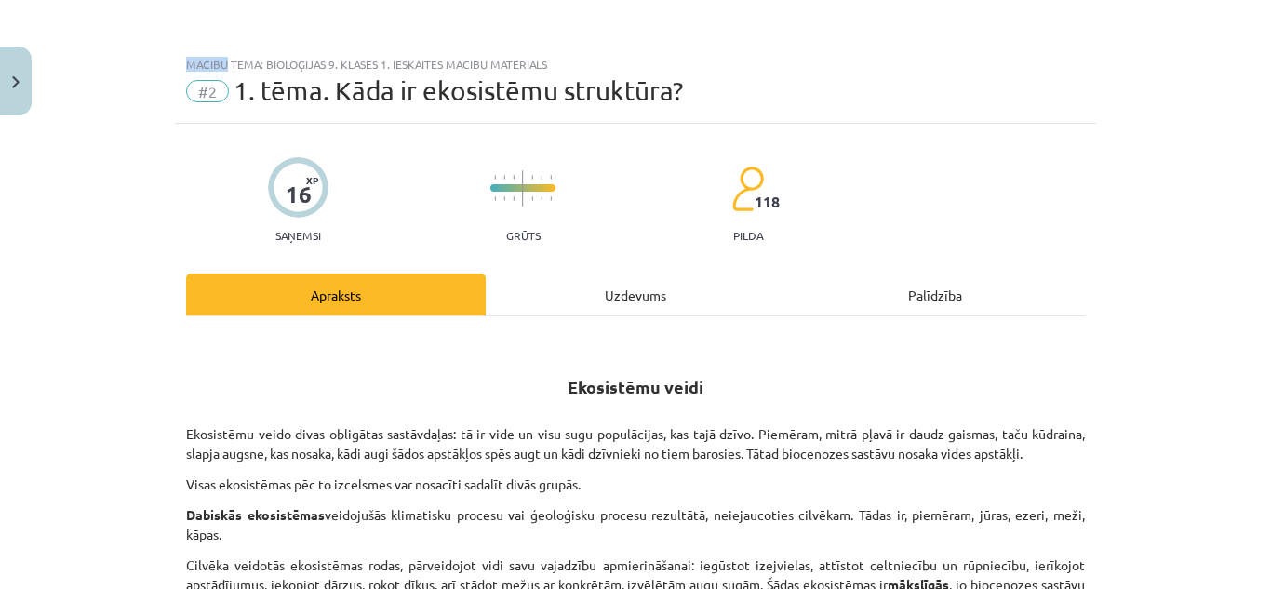
click at [800, 263] on div "Mācību tēma: Bioloģijas 9. klases 1. ieskaites mācību materiāls #2 1. tēma. Kād…" at bounding box center [635, 294] width 1271 height 589
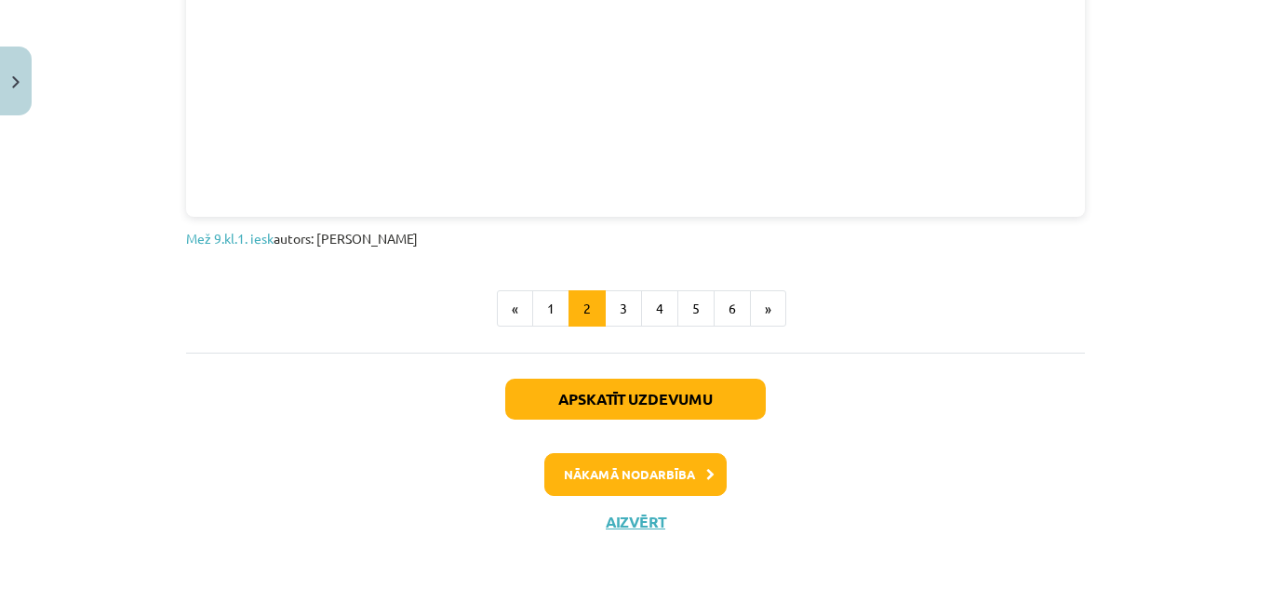
scroll to position [1353, 0]
click at [620, 292] on button "3" at bounding box center [623, 308] width 37 height 37
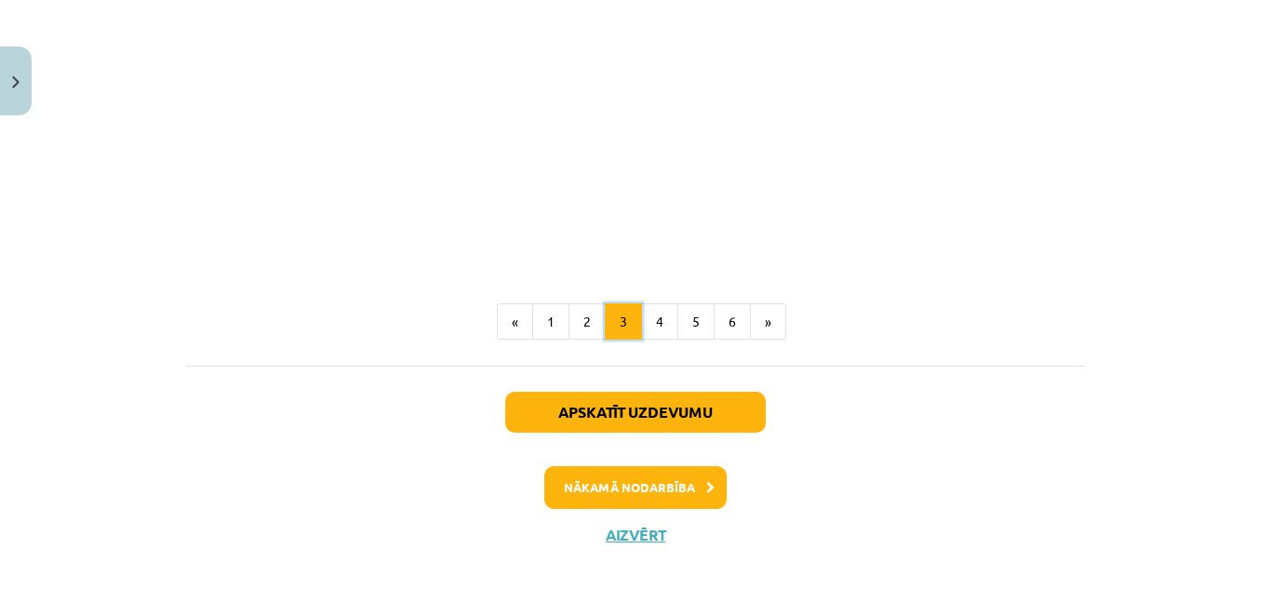
scroll to position [2703, 0]
click at [647, 326] on button "4" at bounding box center [659, 321] width 37 height 37
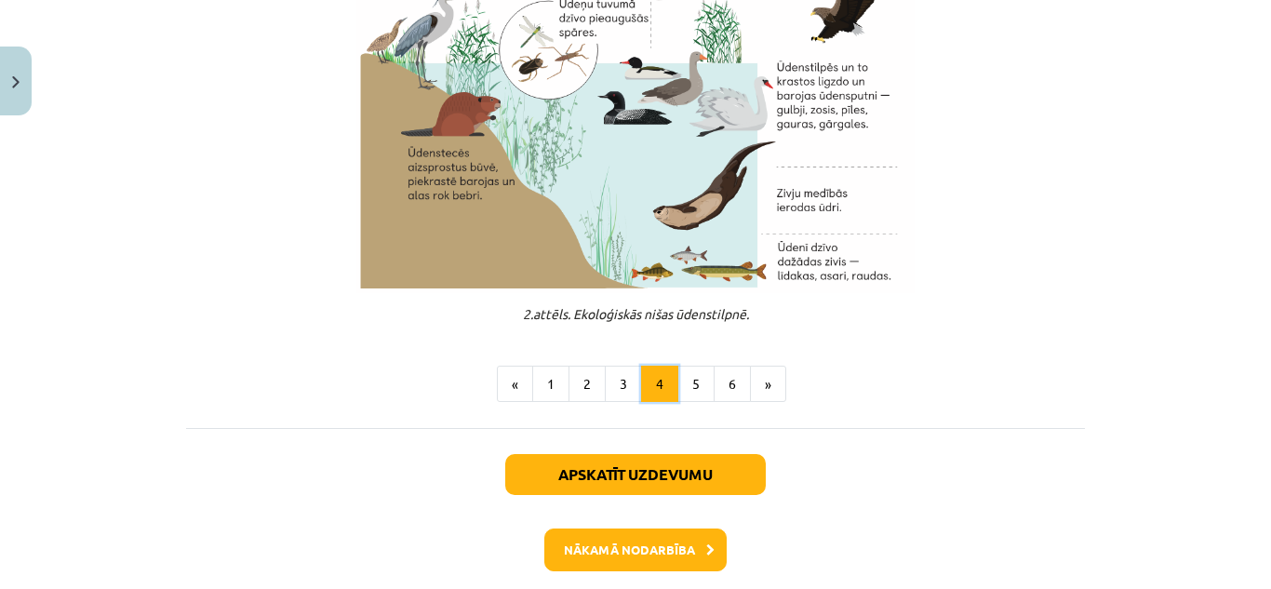
scroll to position [748, 0]
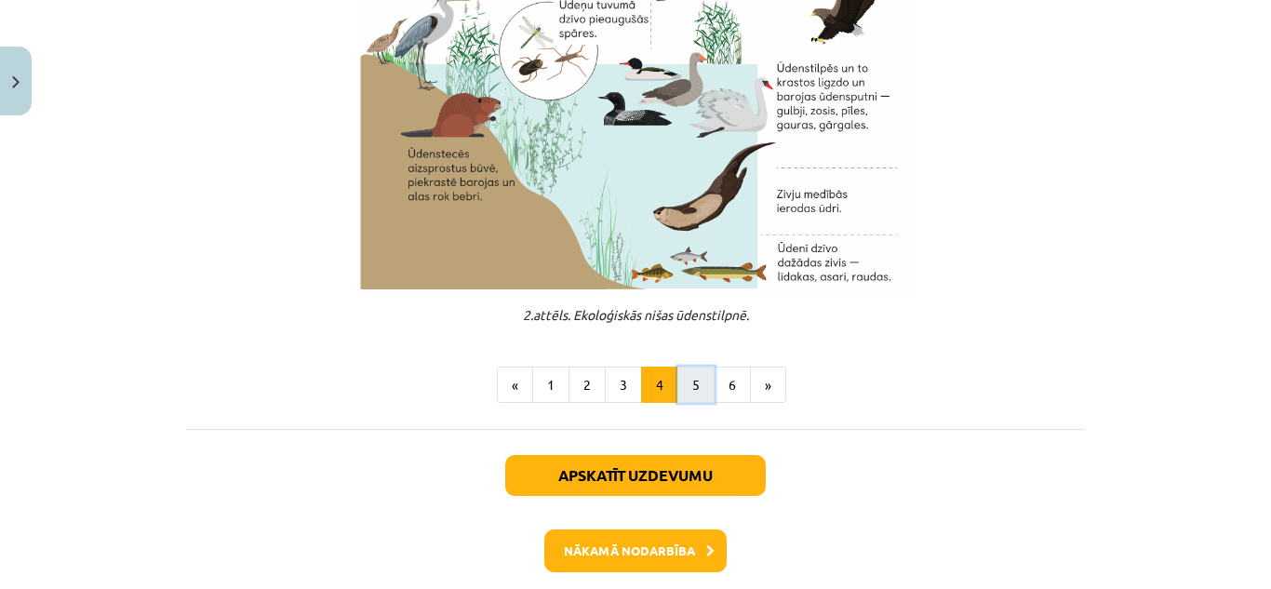
click at [681, 378] on button "5" at bounding box center [695, 385] width 37 height 37
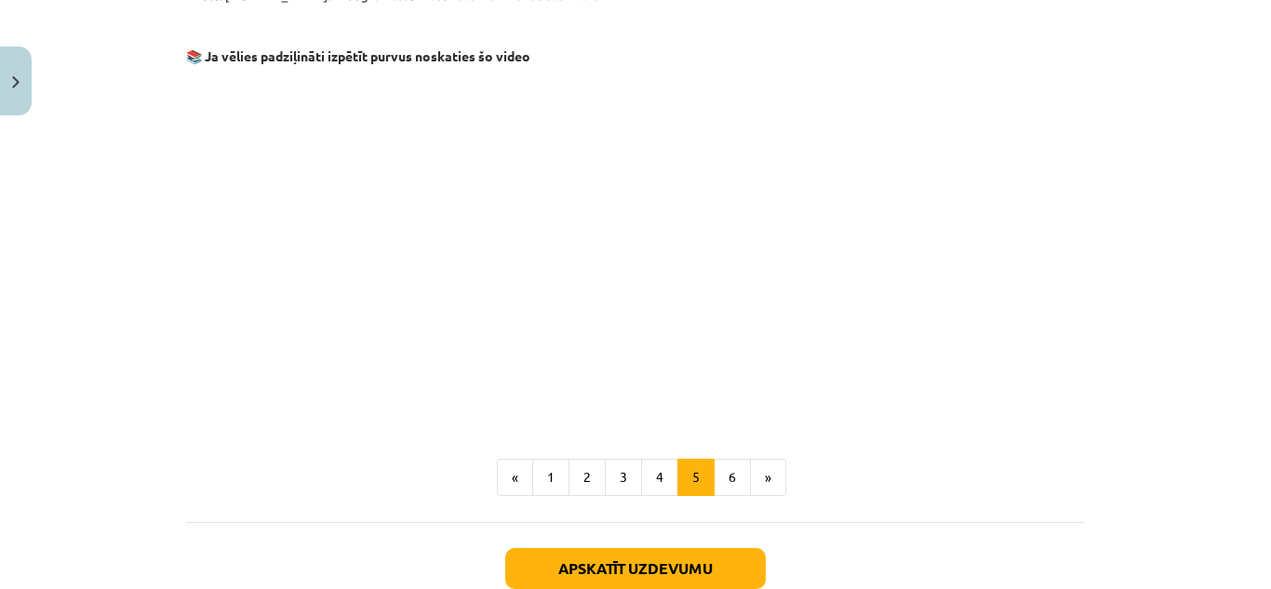
scroll to position [1590, 0]
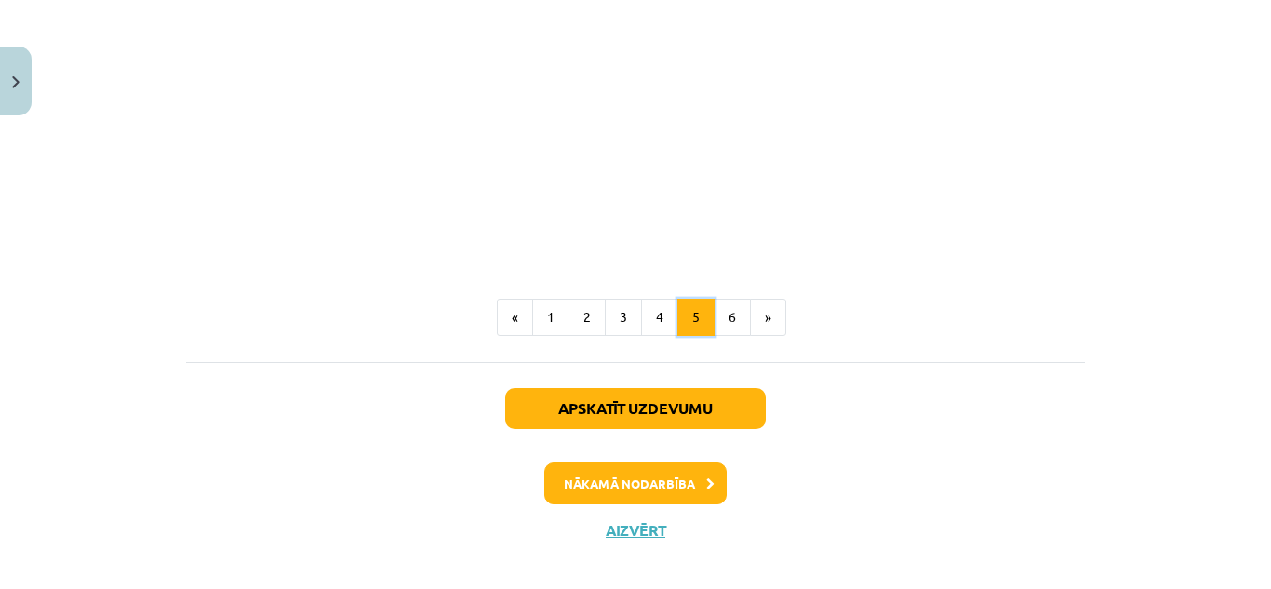
click at [704, 299] on button "5" at bounding box center [695, 317] width 37 height 37
click at [727, 299] on button "6" at bounding box center [732, 317] width 37 height 37
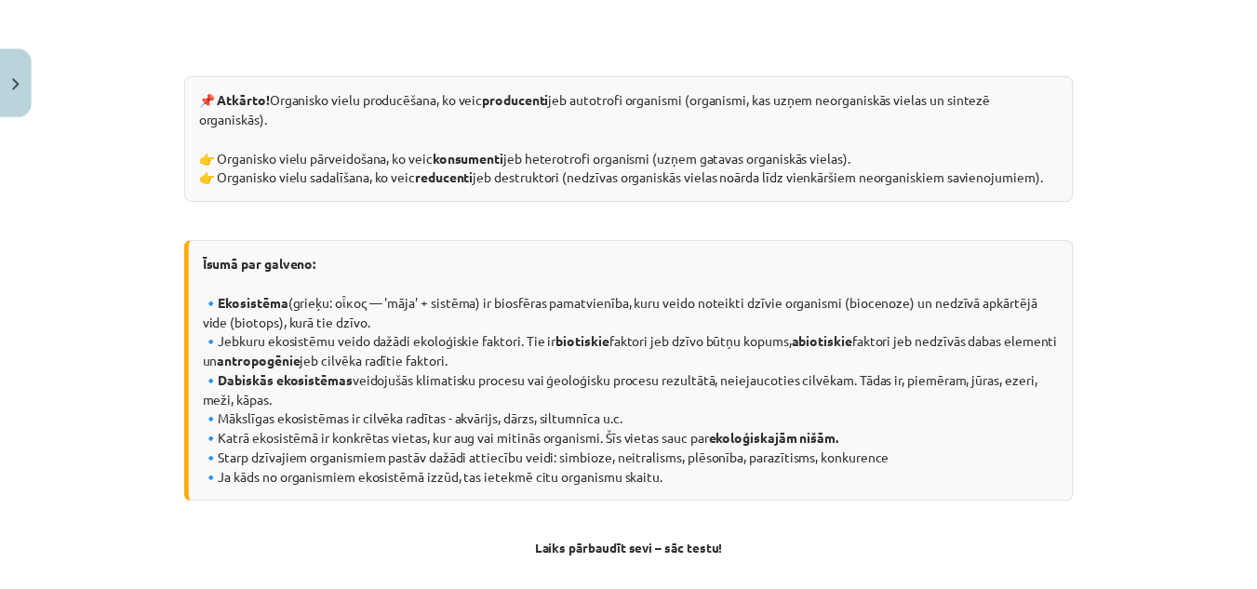
scroll to position [804, 0]
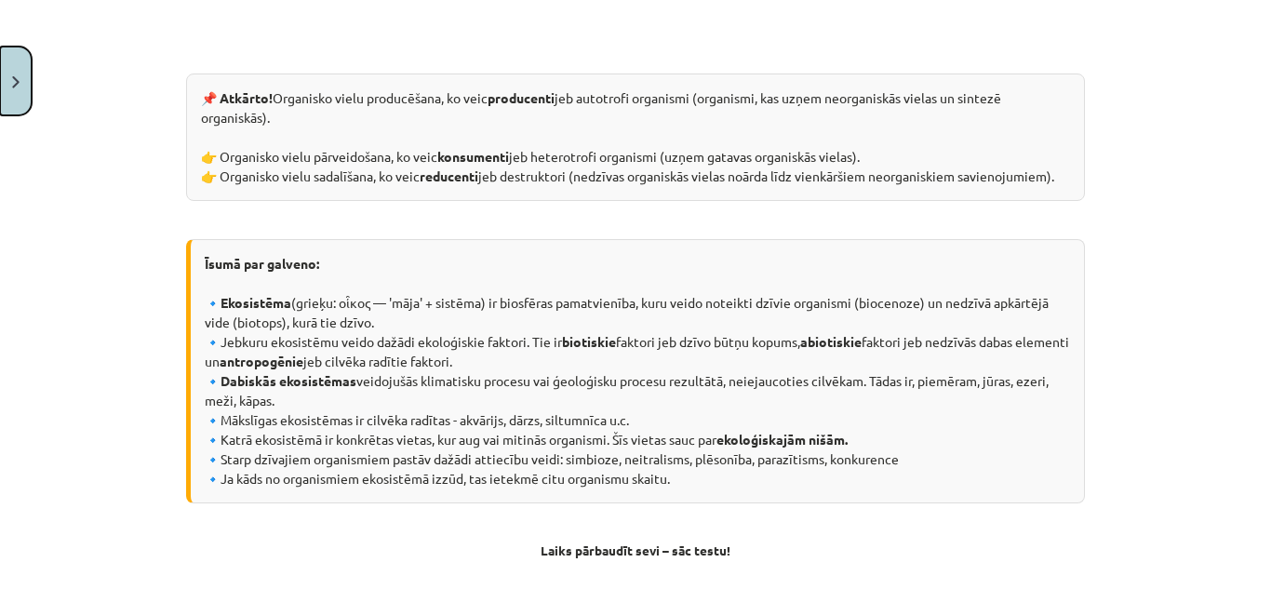
click at [14, 77] on img "Close" at bounding box center [15, 82] width 7 height 12
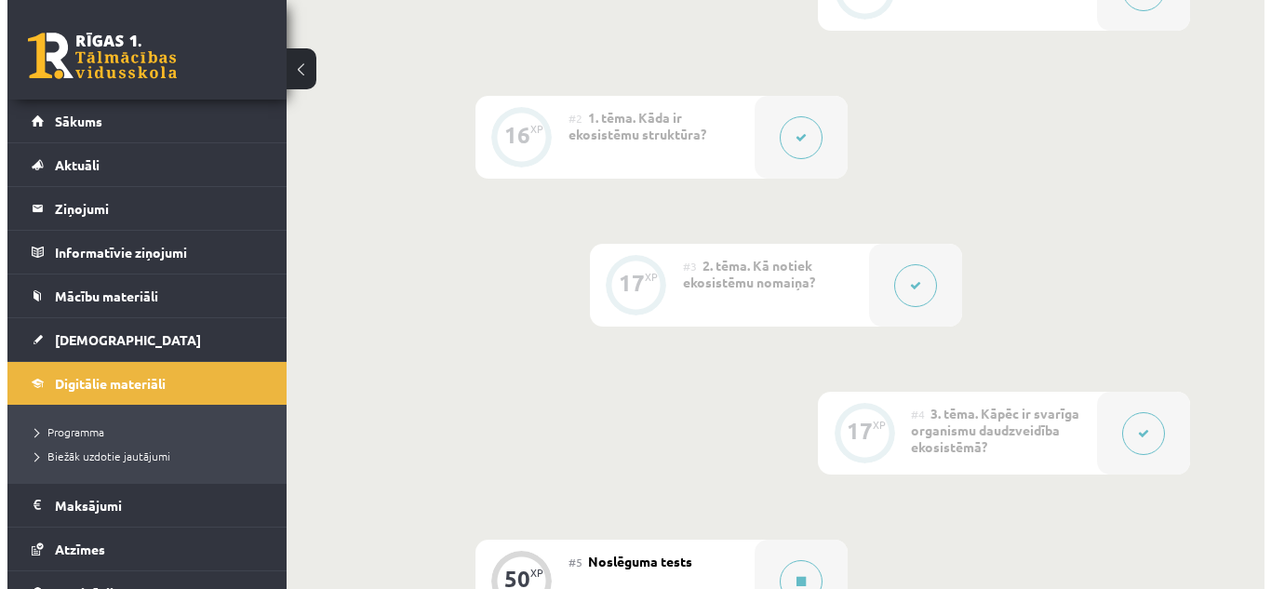
scroll to position [554, 0]
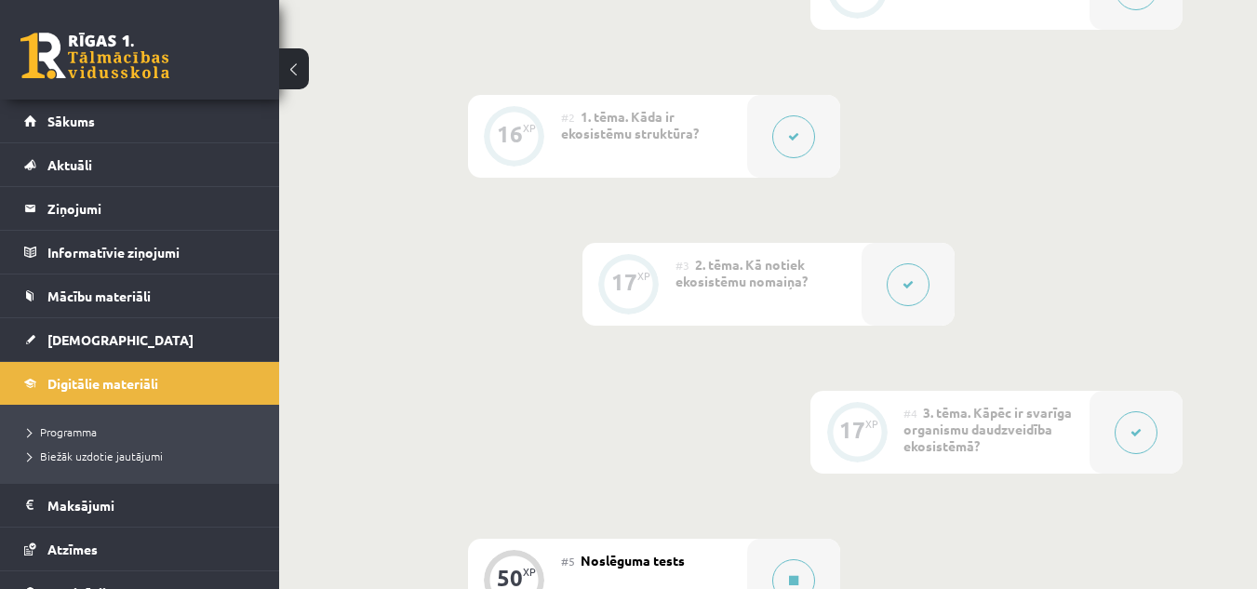
click at [909, 293] on button at bounding box center [908, 284] width 43 height 43
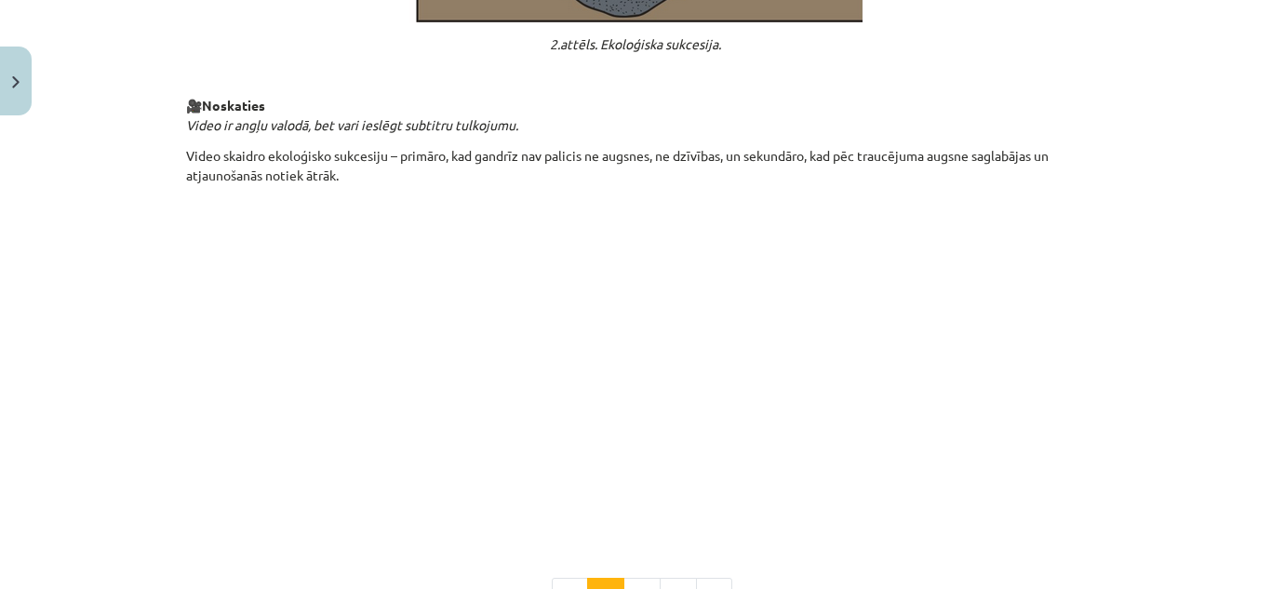
scroll to position [1962, 0]
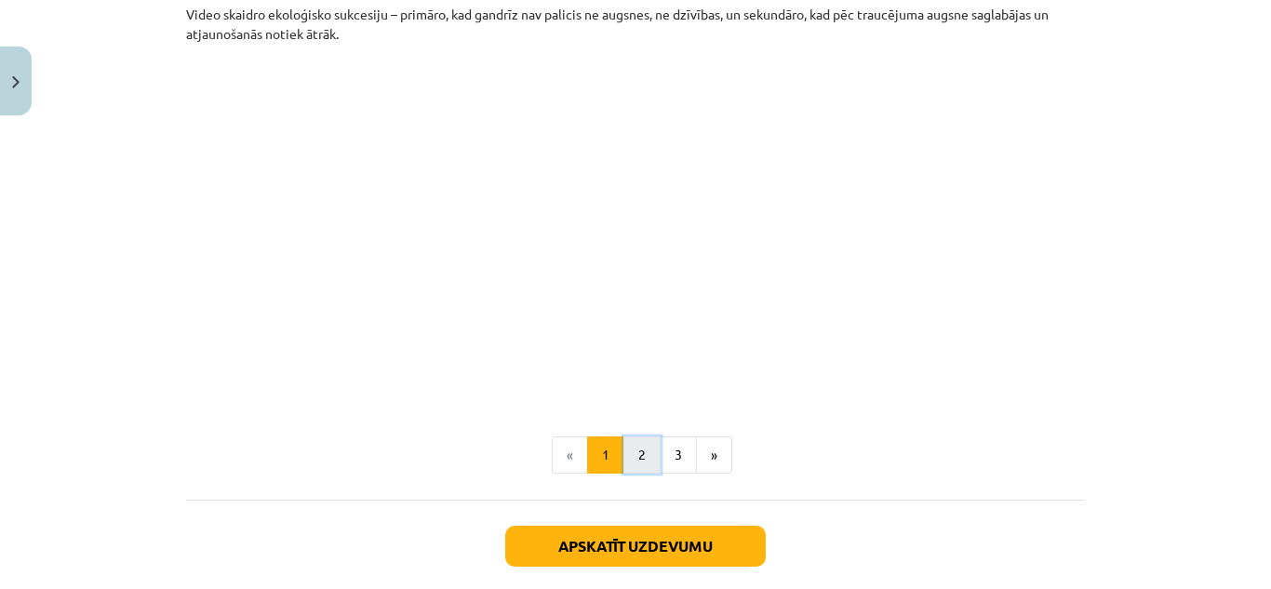
click at [630, 443] on button "2" at bounding box center [641, 454] width 37 height 37
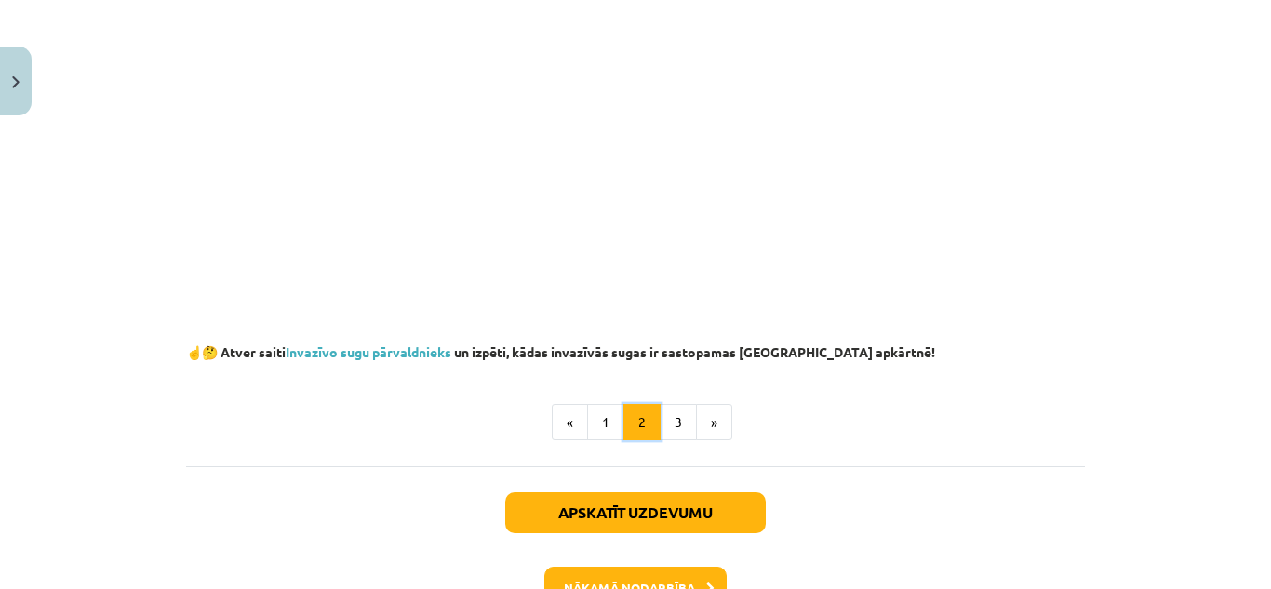
scroll to position [485, 0]
click at [677, 415] on button "3" at bounding box center [678, 422] width 37 height 37
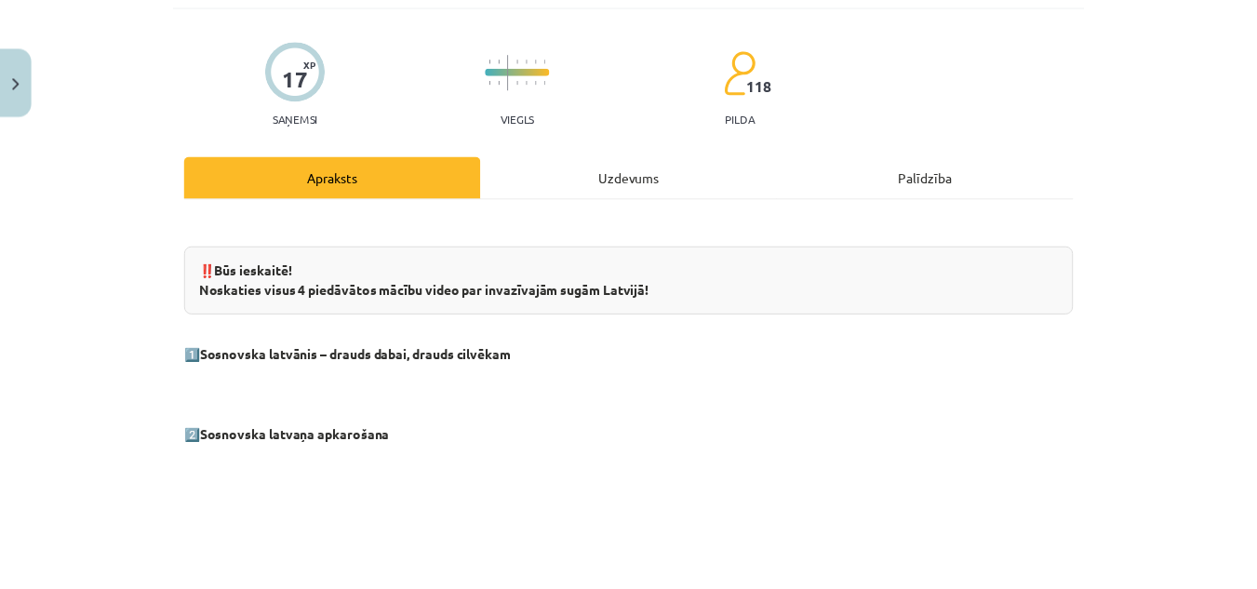
scroll to position [0, 0]
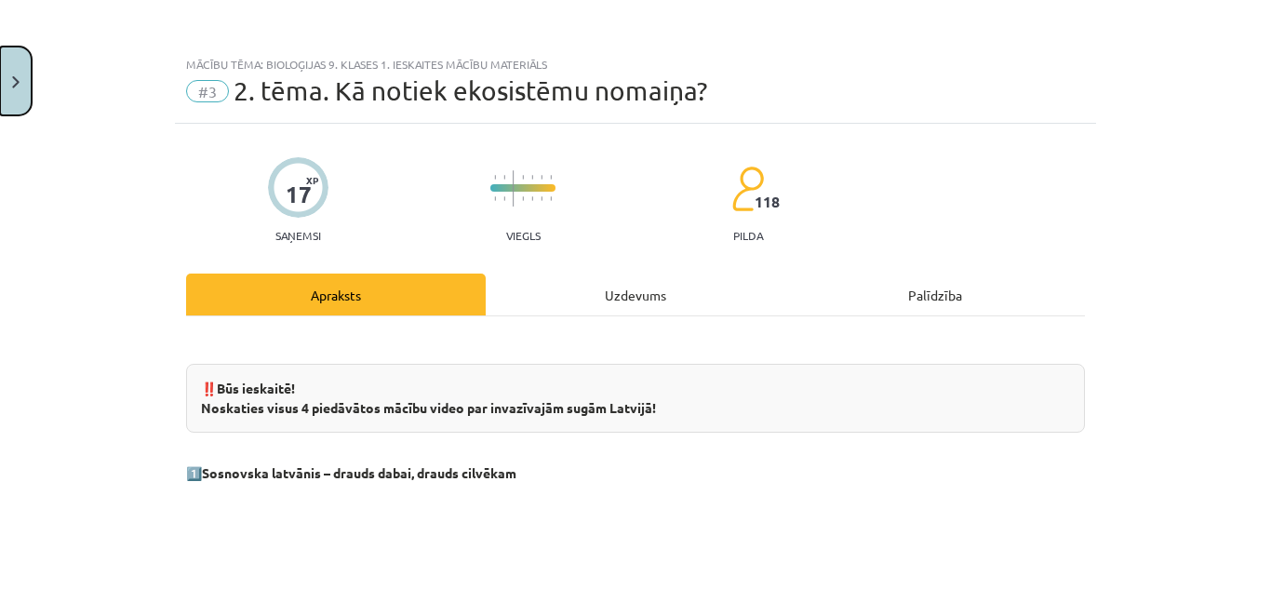
click at [22, 83] on button "Close" at bounding box center [16, 81] width 32 height 69
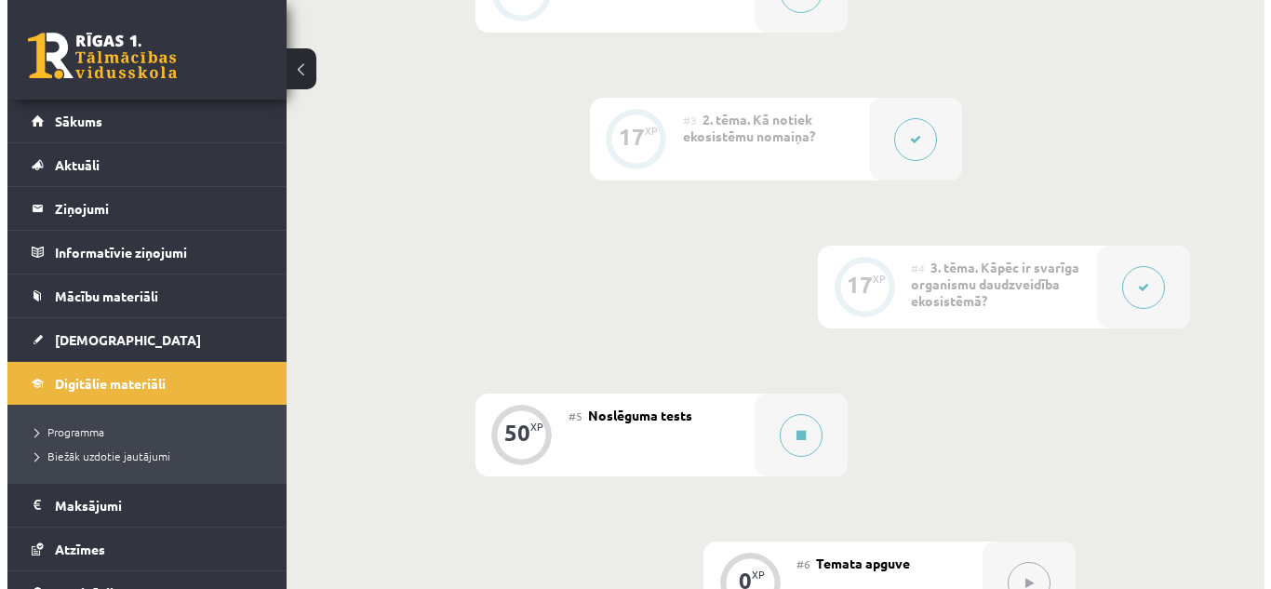
scroll to position [720, 0]
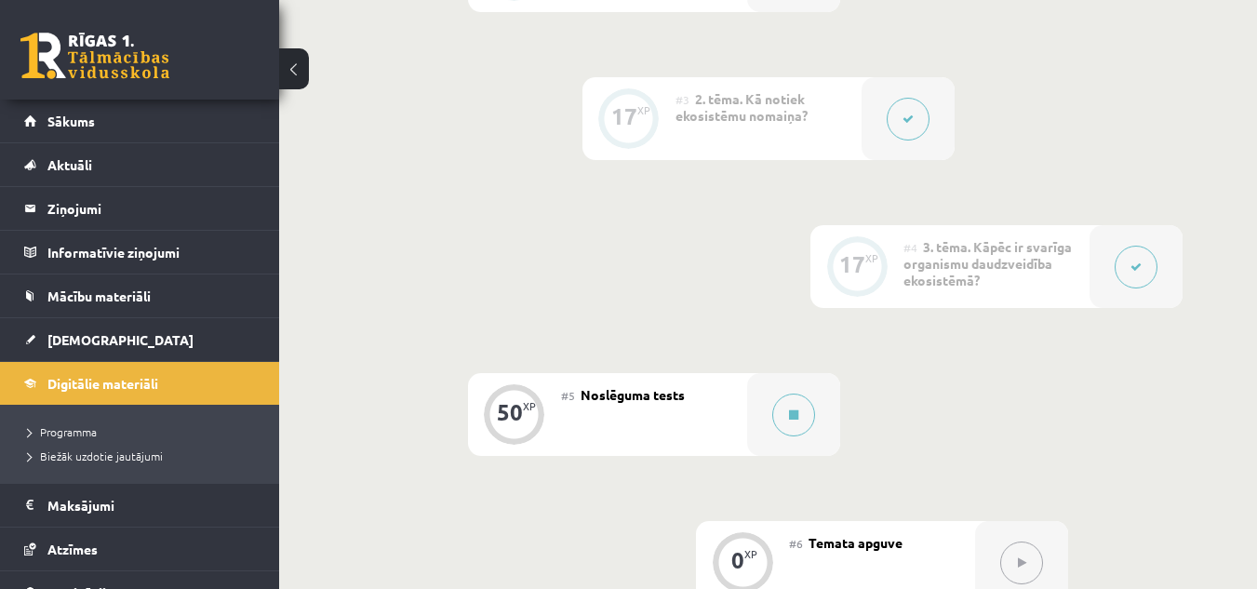
click at [1141, 273] on button at bounding box center [1135, 267] width 43 height 43
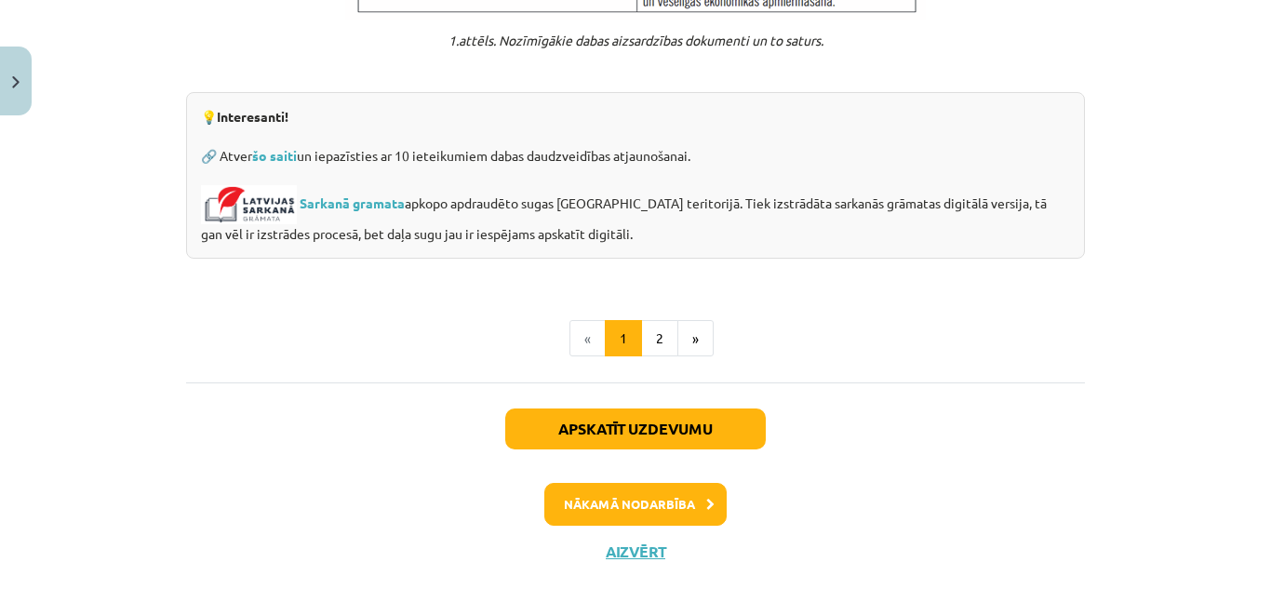
scroll to position [1634, 0]
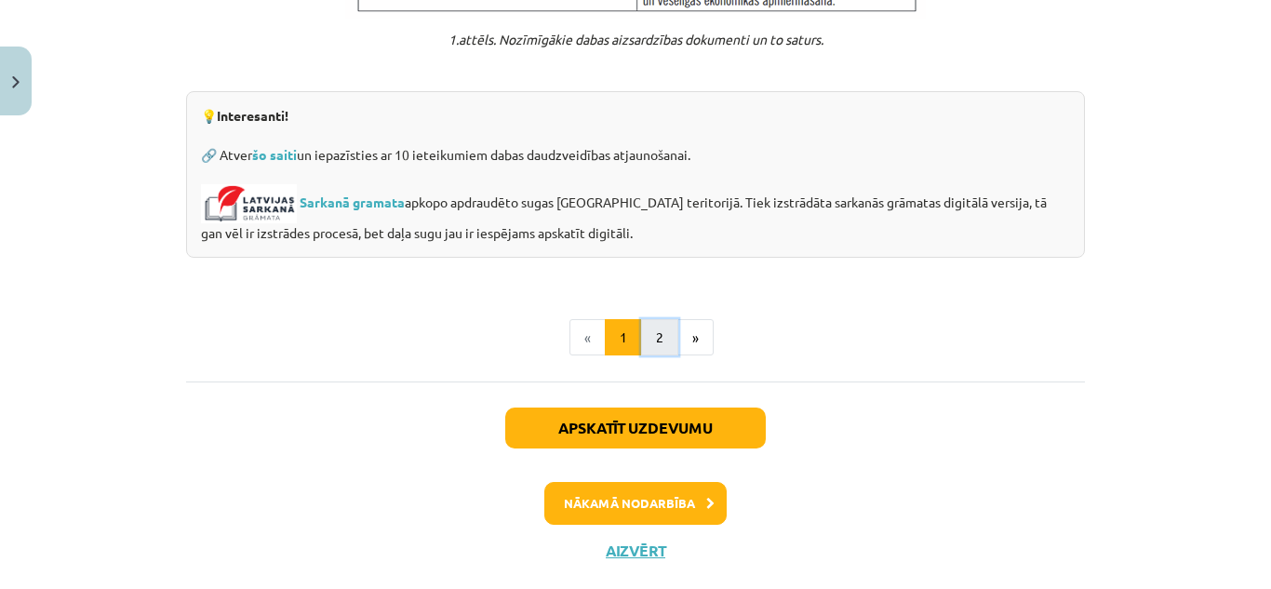
click at [659, 327] on button "2" at bounding box center [659, 337] width 37 height 37
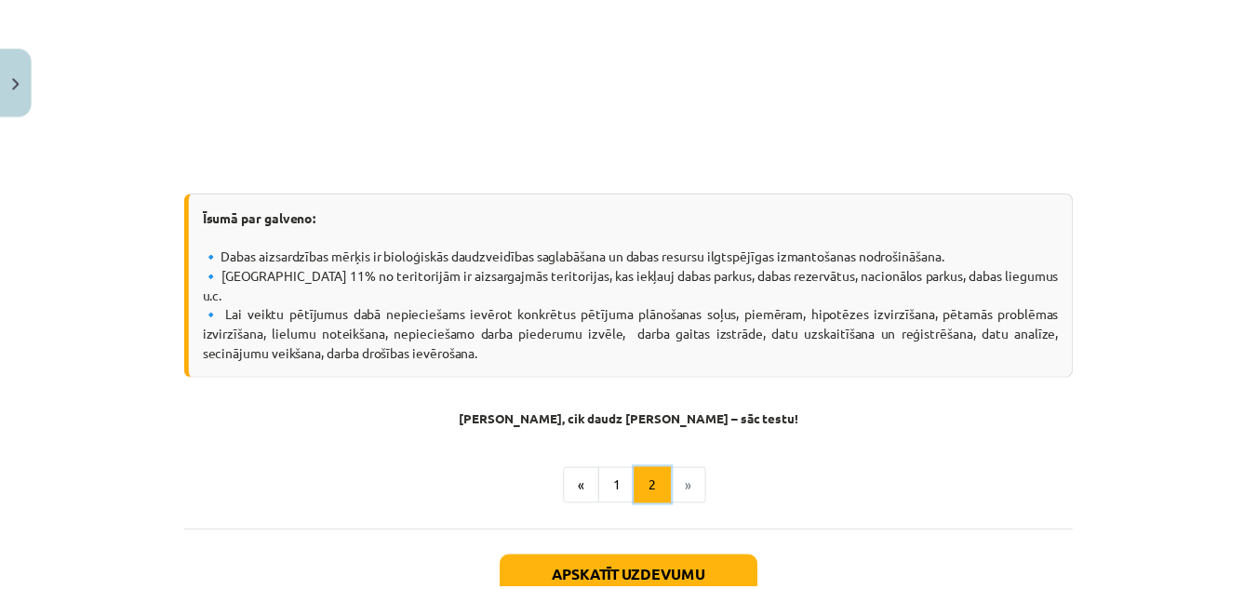
scroll to position [659, 0]
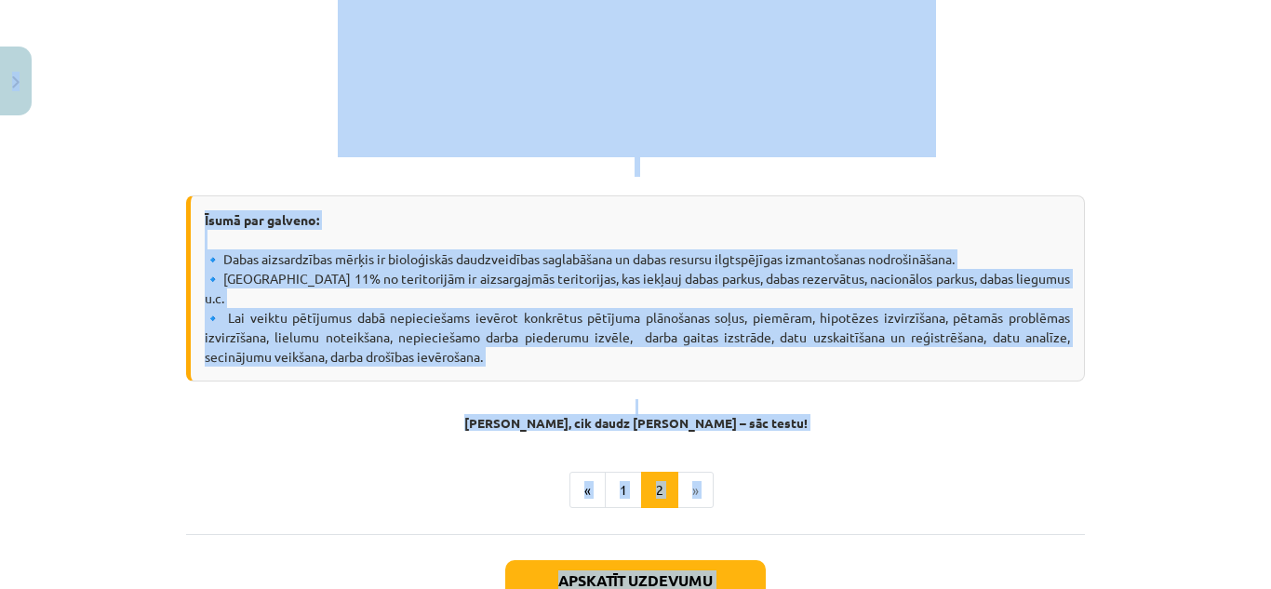
drag, startPoint x: 40, startPoint y: 103, endPoint x: 20, endPoint y: 95, distance: 21.3
click at [20, 95] on div "Mācību tēma: Bioloģijas 9. klases 1. ieskaites mācību materiāls #4 3. tēma. Kāp…" at bounding box center [635, 294] width 1271 height 589
click at [20, 95] on button "Close" at bounding box center [16, 81] width 32 height 69
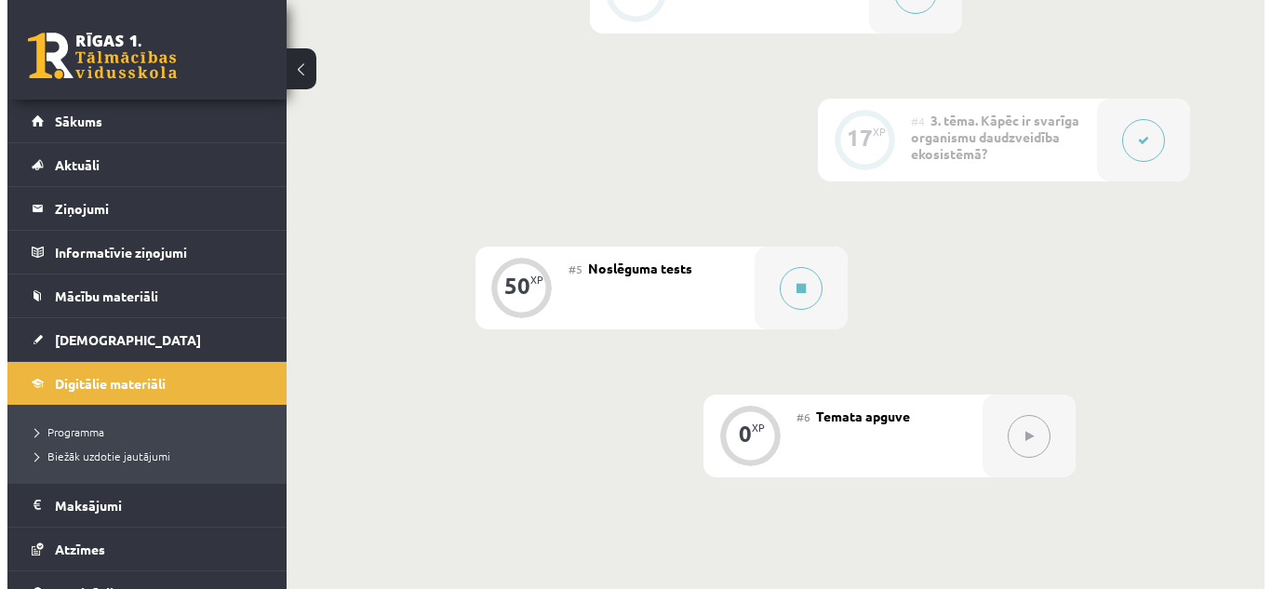
scroll to position [847, 0]
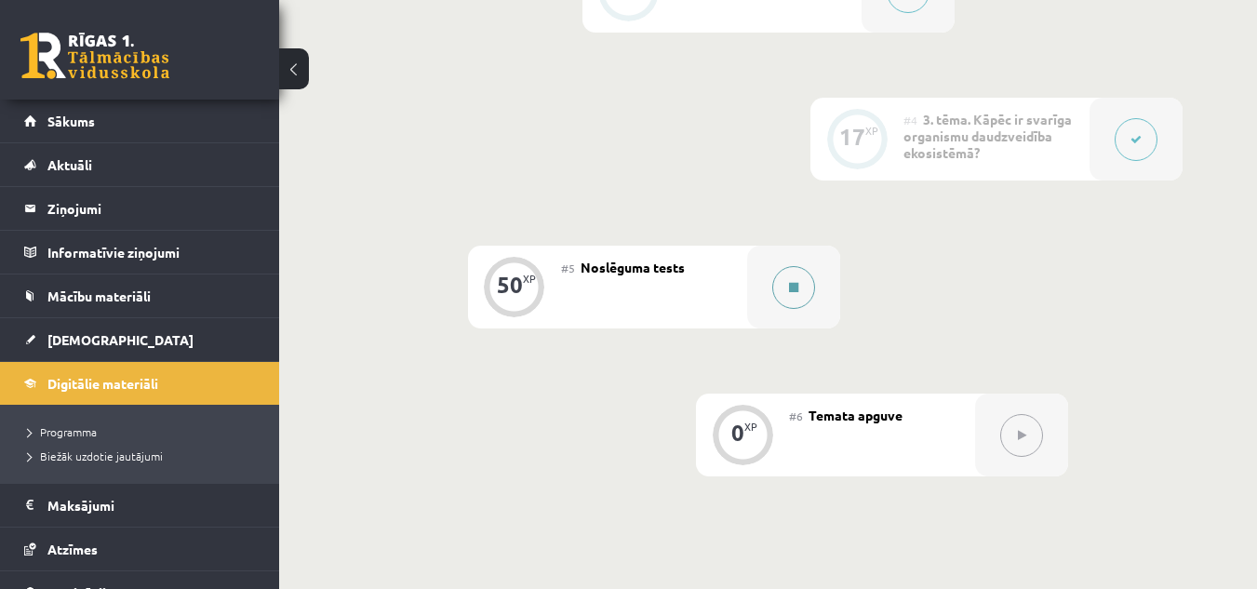
click at [786, 291] on button at bounding box center [793, 287] width 43 height 43
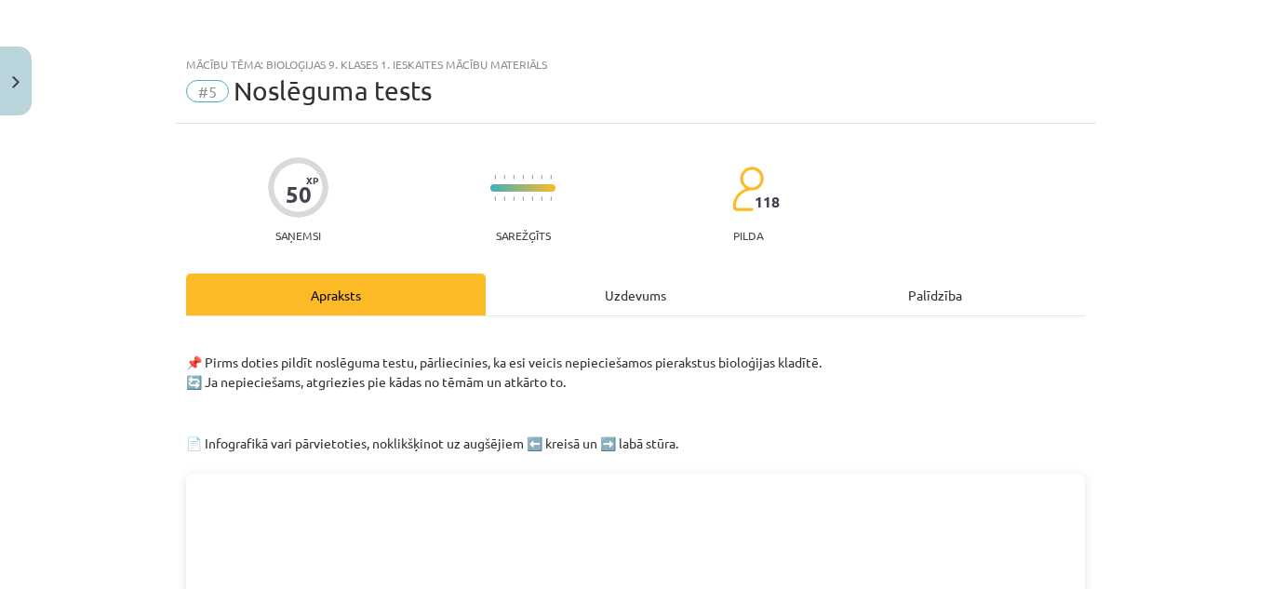
scroll to position [869, 0]
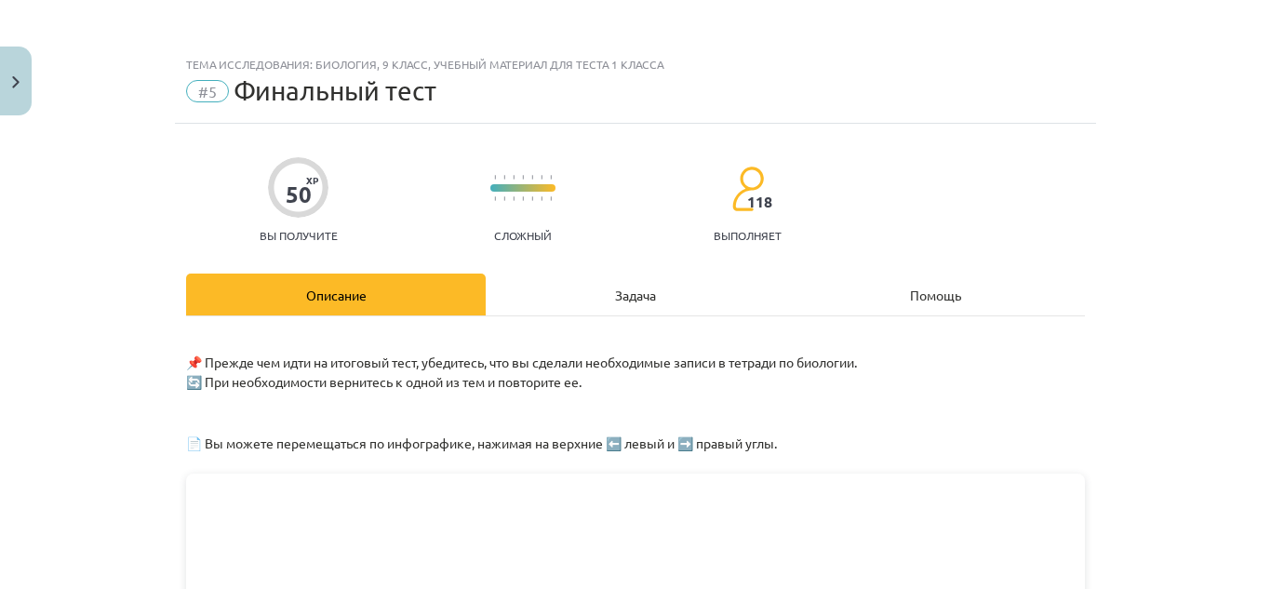
click at [734, 84] on div "#5 Финальный тест" at bounding box center [635, 91] width 899 height 30
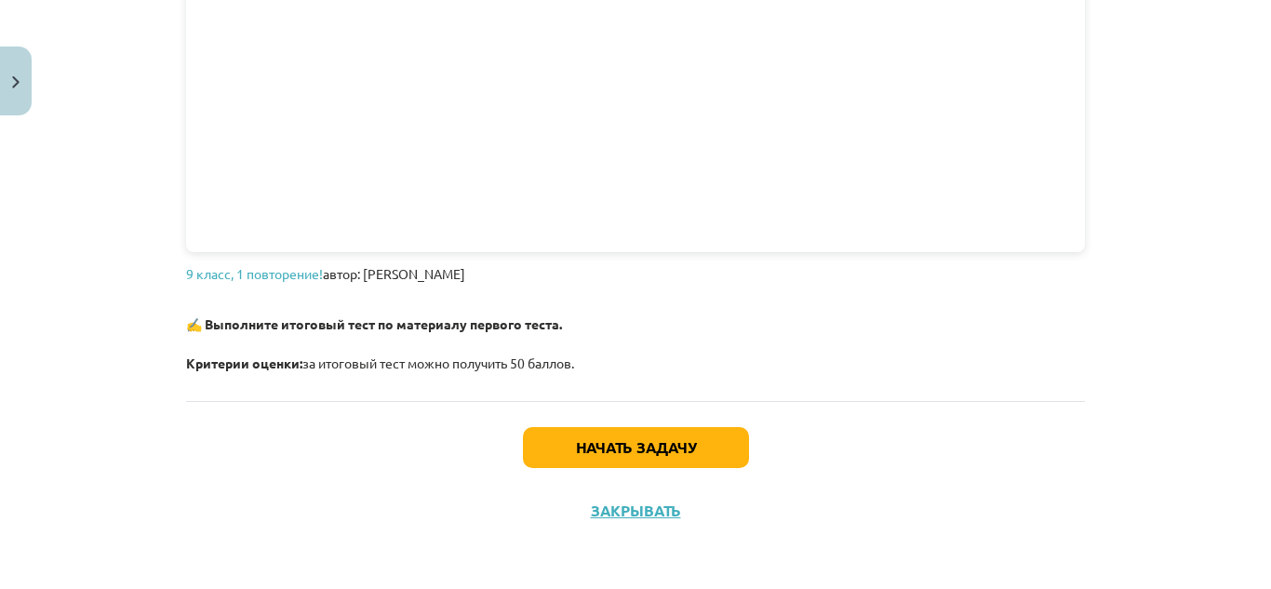
scroll to position [847, 0]
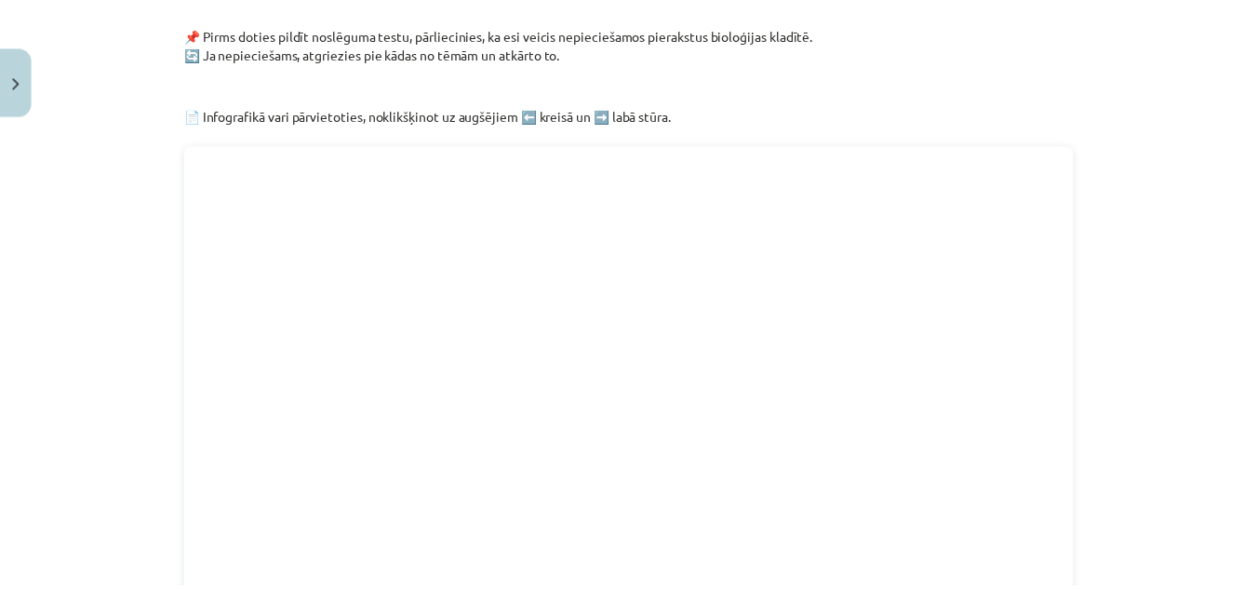
scroll to position [0, 0]
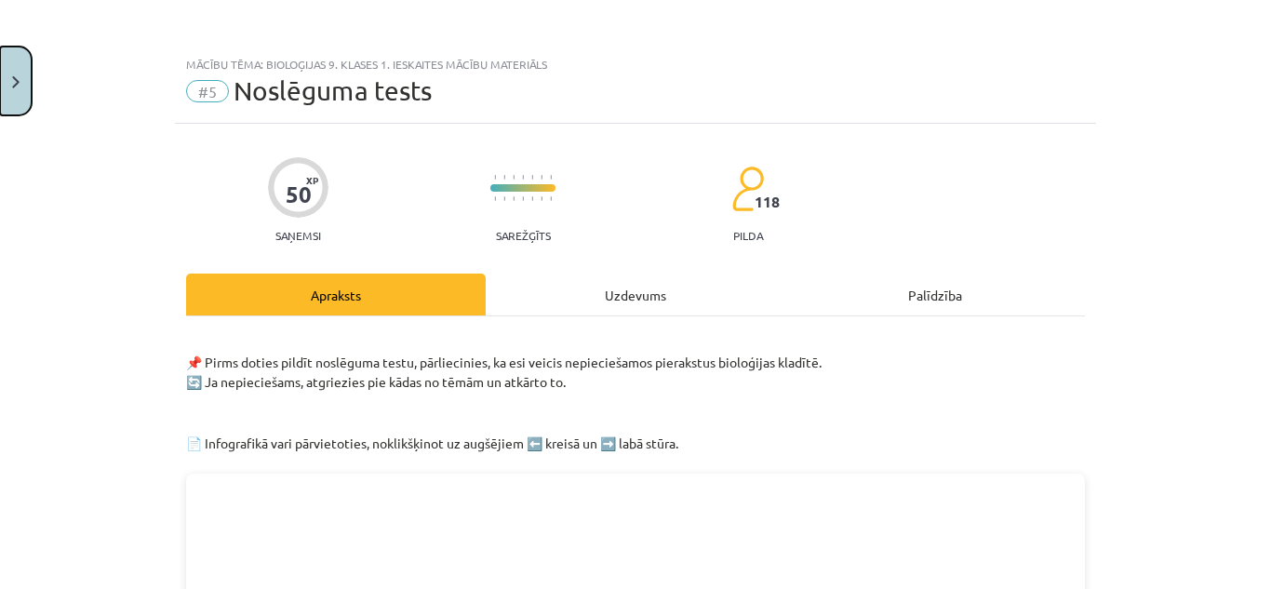
click at [20, 73] on button "Close" at bounding box center [16, 81] width 32 height 69
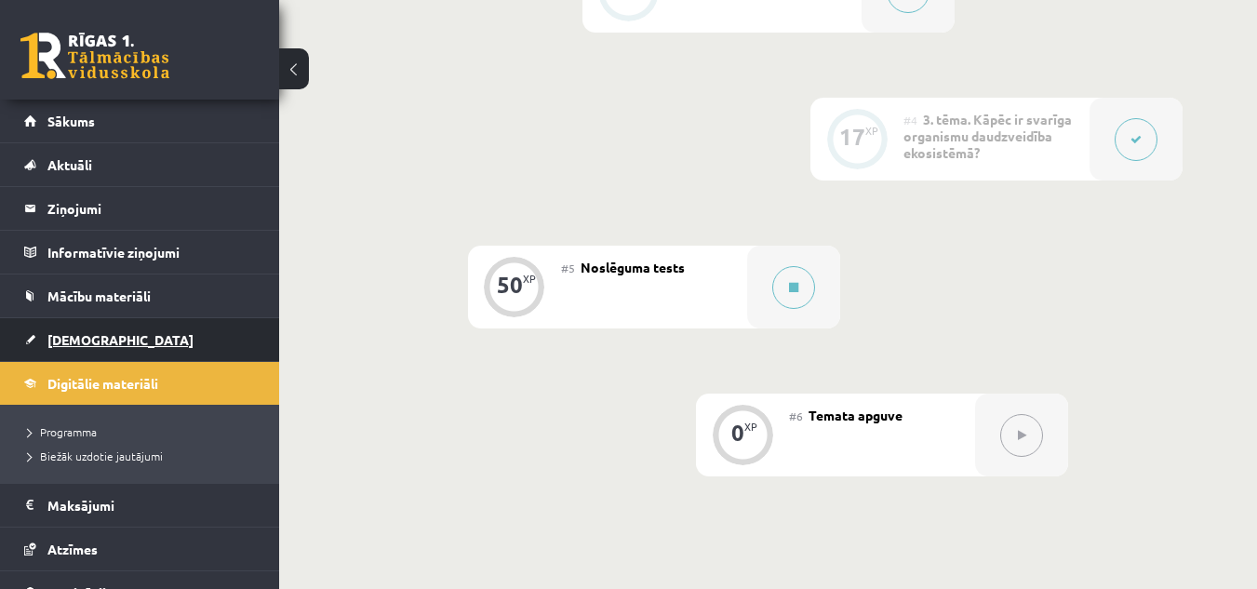
click at [178, 336] on link "[DEMOGRAPHIC_DATA]" at bounding box center [140, 339] width 232 height 43
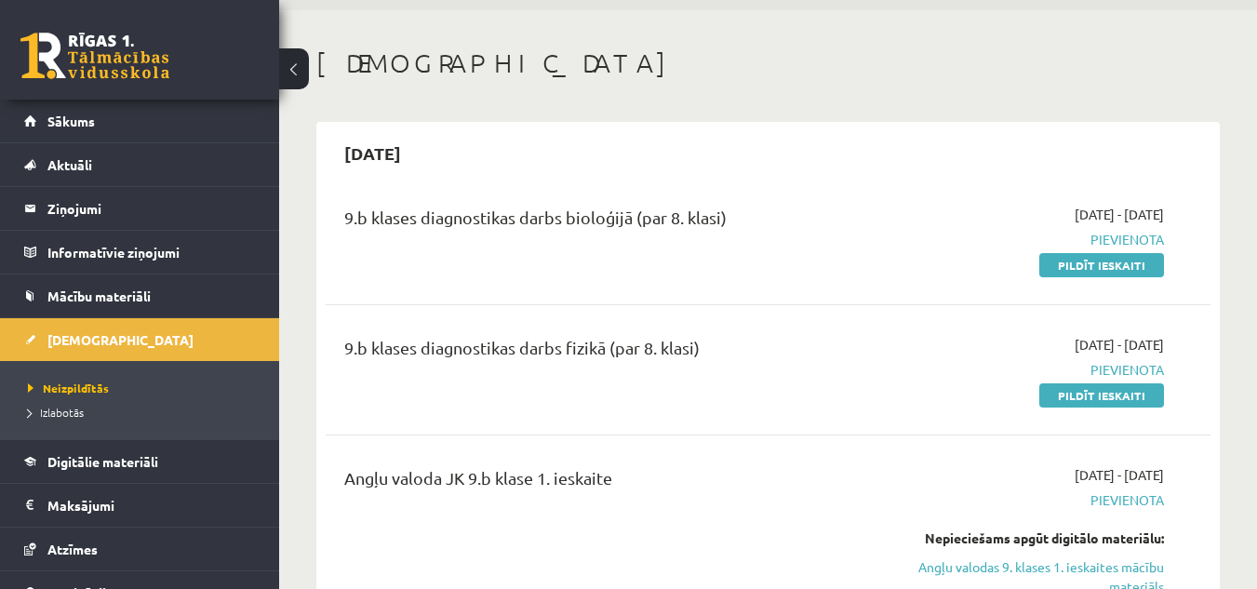
scroll to position [62, 0]
click at [1098, 262] on link "Pildīt ieskaiti" at bounding box center [1101, 264] width 125 height 24
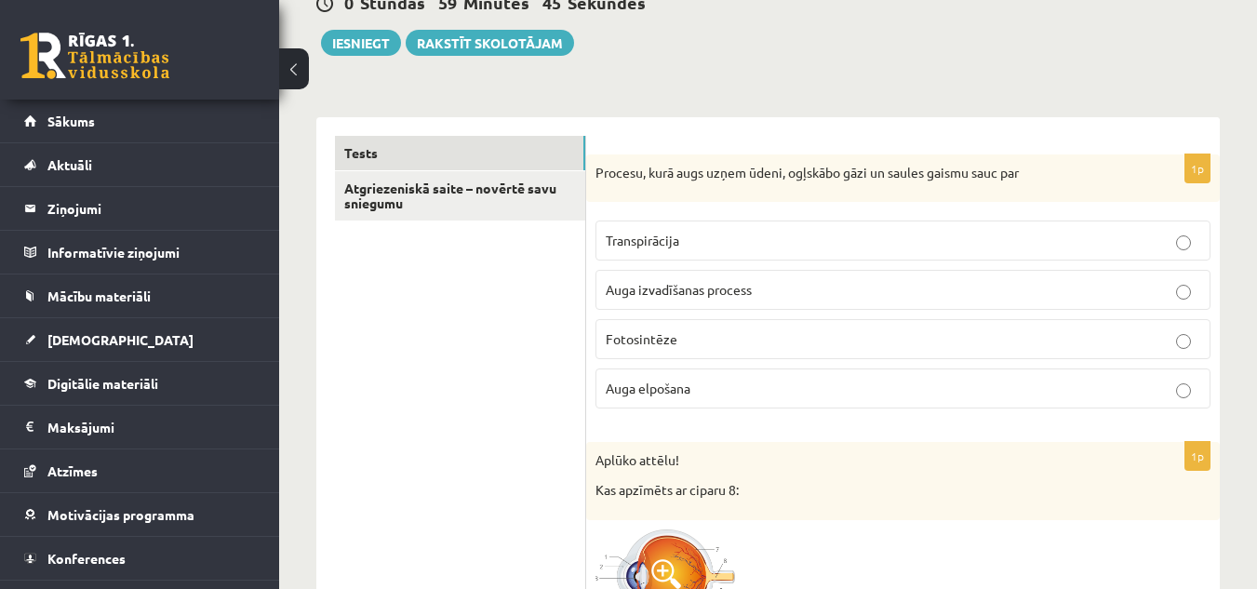
scroll to position [197, 0]
click at [859, 209] on div "1p Procesu, kurā augs uzņem ūdeni, ogļskābo gāzi un saules gaismu sauc par Tran…" at bounding box center [902, 290] width 633 height 270
click at [764, 347] on p "Fotosintēze" at bounding box center [903, 340] width 594 height 20
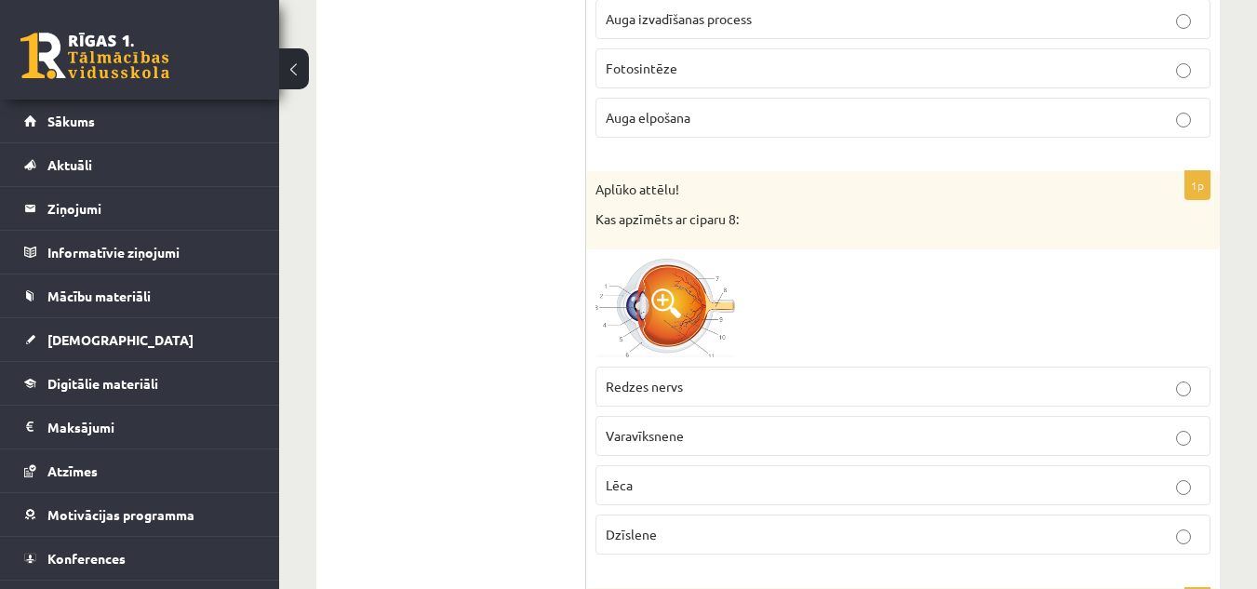
scroll to position [470, 0]
click at [688, 291] on img at bounding box center [665, 308] width 140 height 100
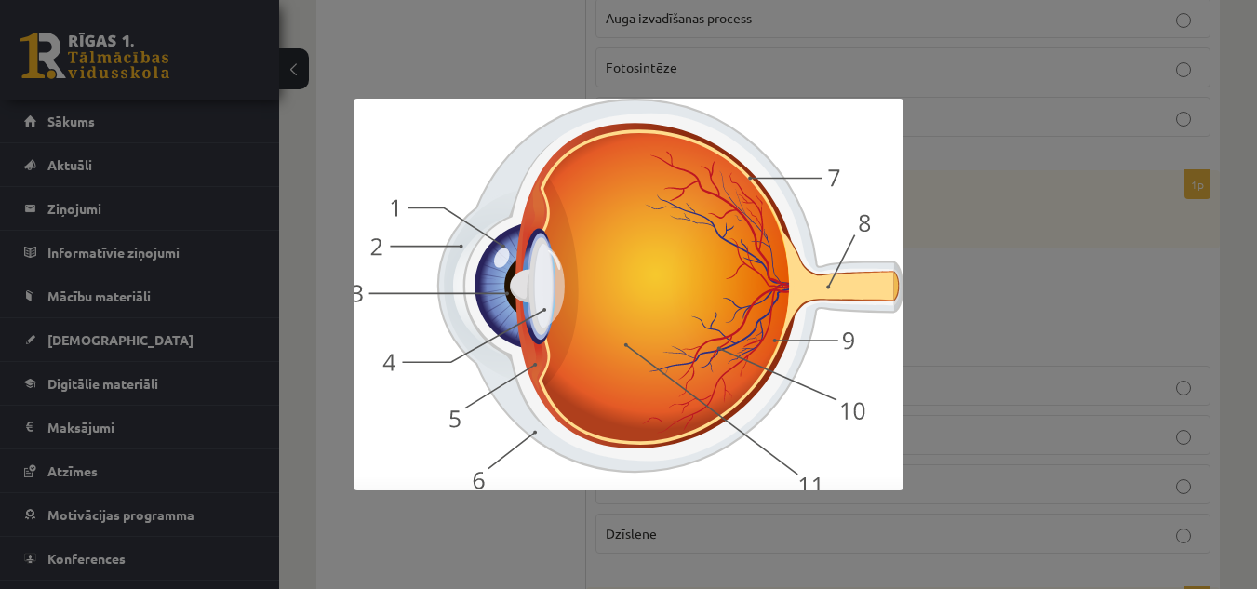
click at [1003, 295] on div at bounding box center [628, 294] width 1257 height 589
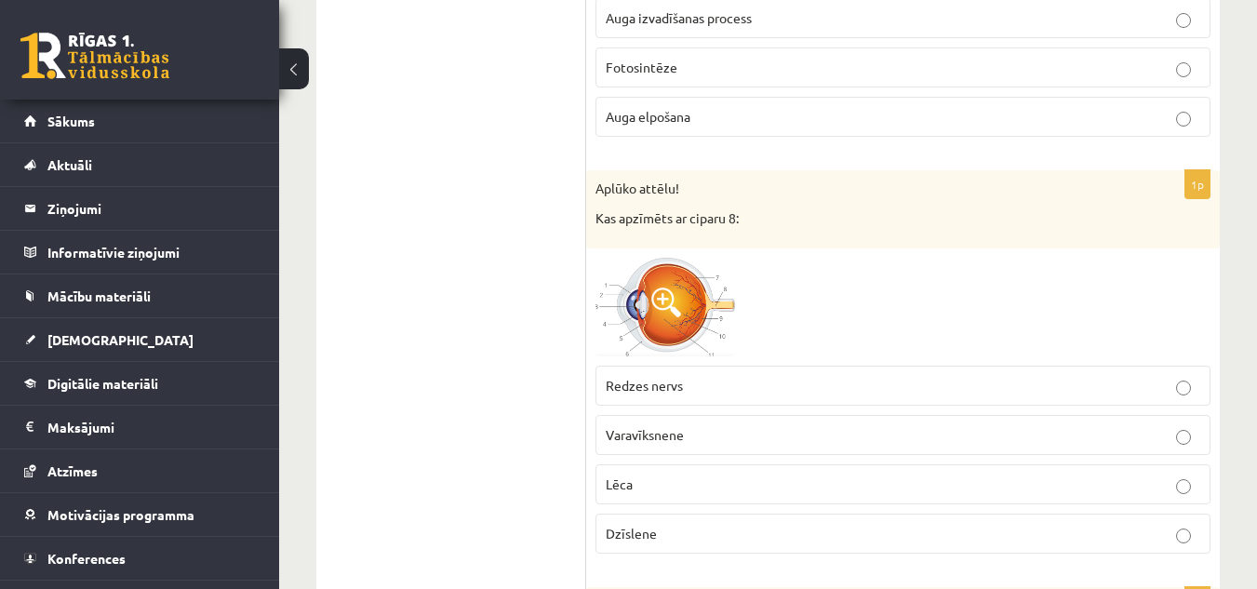
click at [719, 484] on p "Lēca" at bounding box center [903, 484] width 594 height 20
click at [648, 534] on span "Dzīslene" at bounding box center [631, 533] width 51 height 17
click at [688, 322] on img at bounding box center [665, 308] width 140 height 100
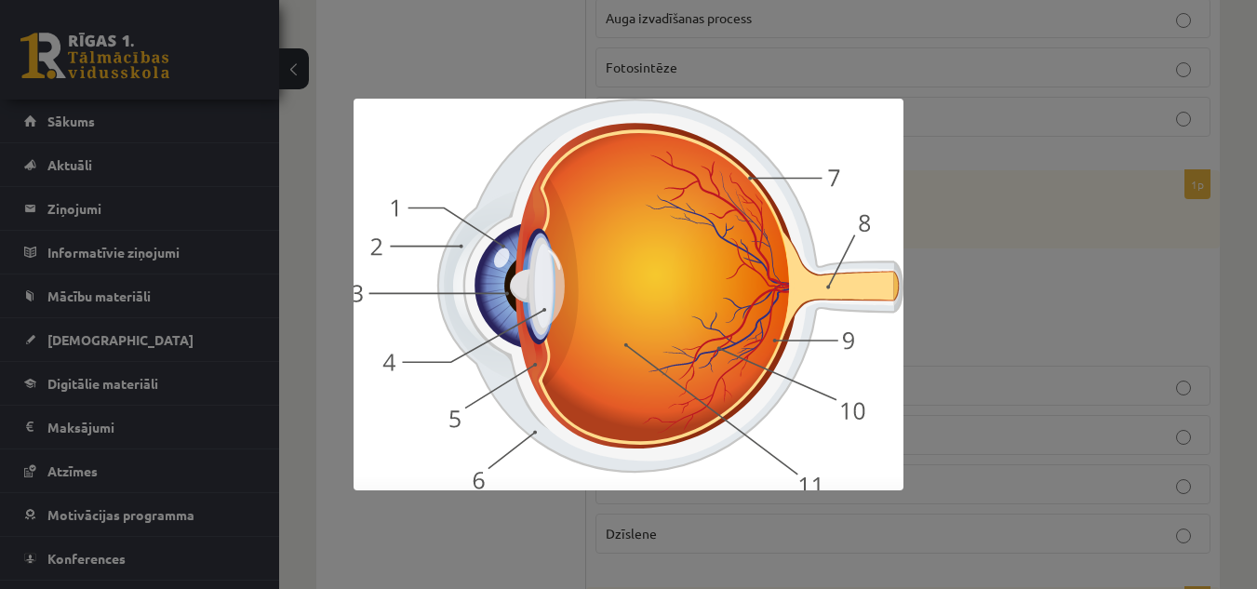
click at [926, 228] on div at bounding box center [628, 294] width 1257 height 589
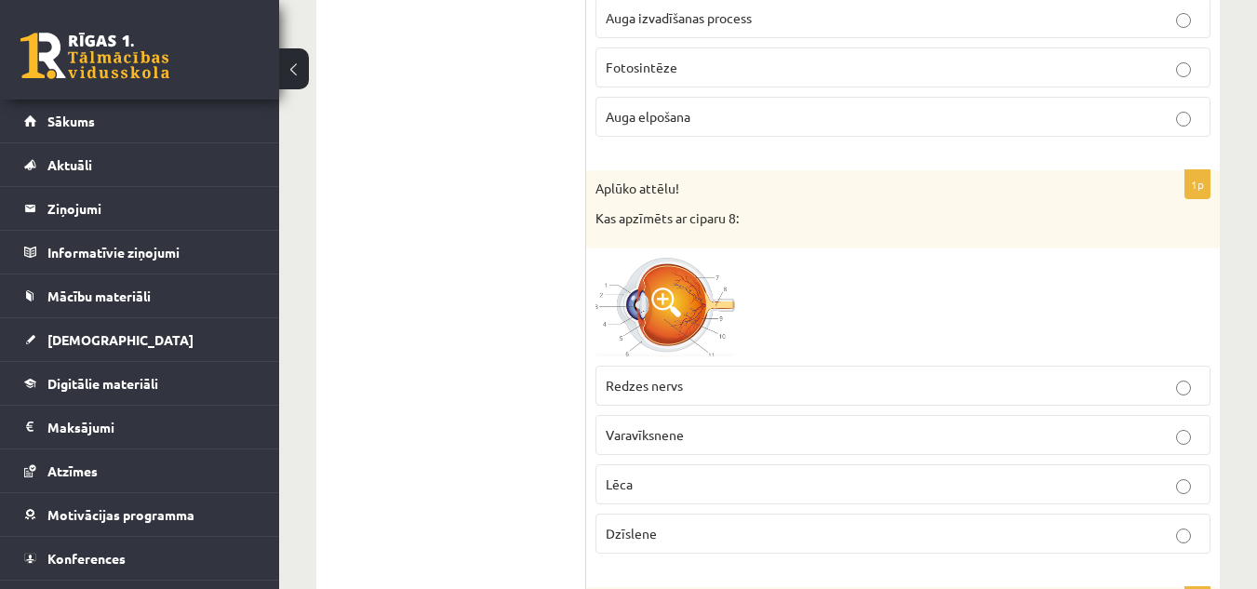
click at [690, 313] on img at bounding box center [665, 308] width 140 height 100
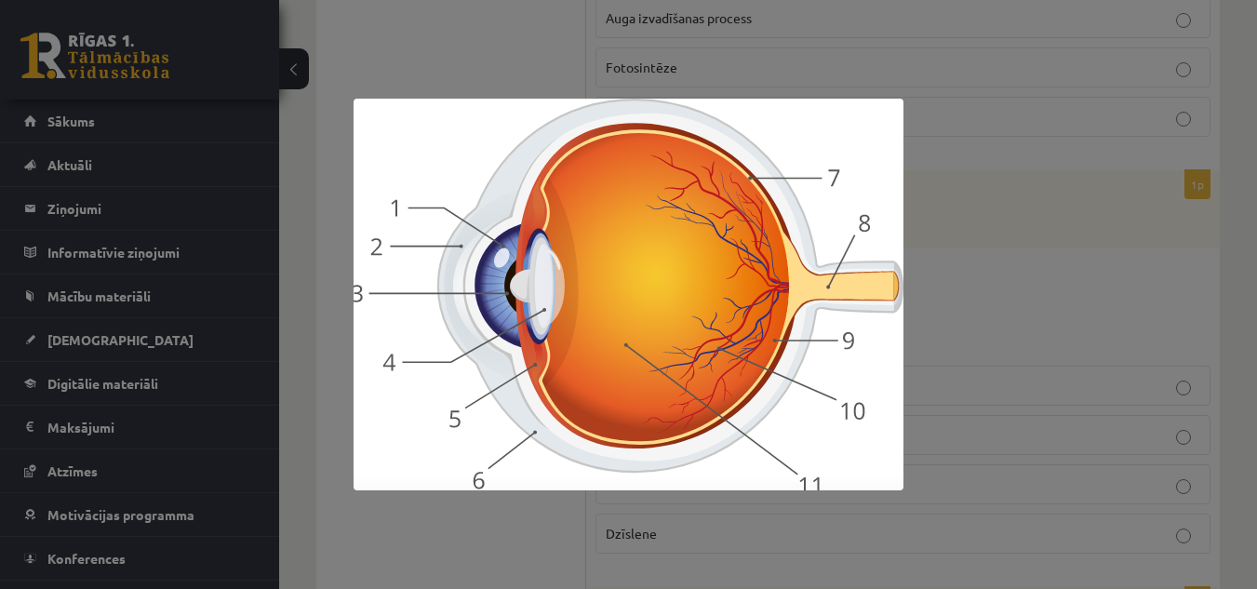
click at [1131, 239] on div at bounding box center [628, 294] width 1257 height 589
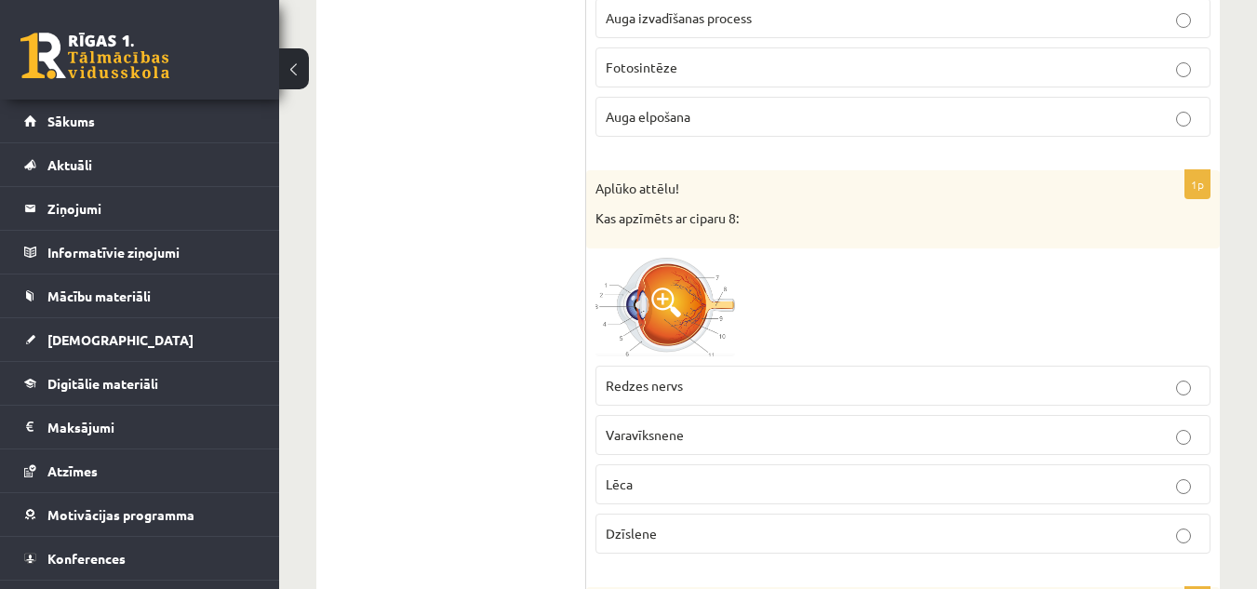
click at [656, 281] on img at bounding box center [665, 308] width 140 height 100
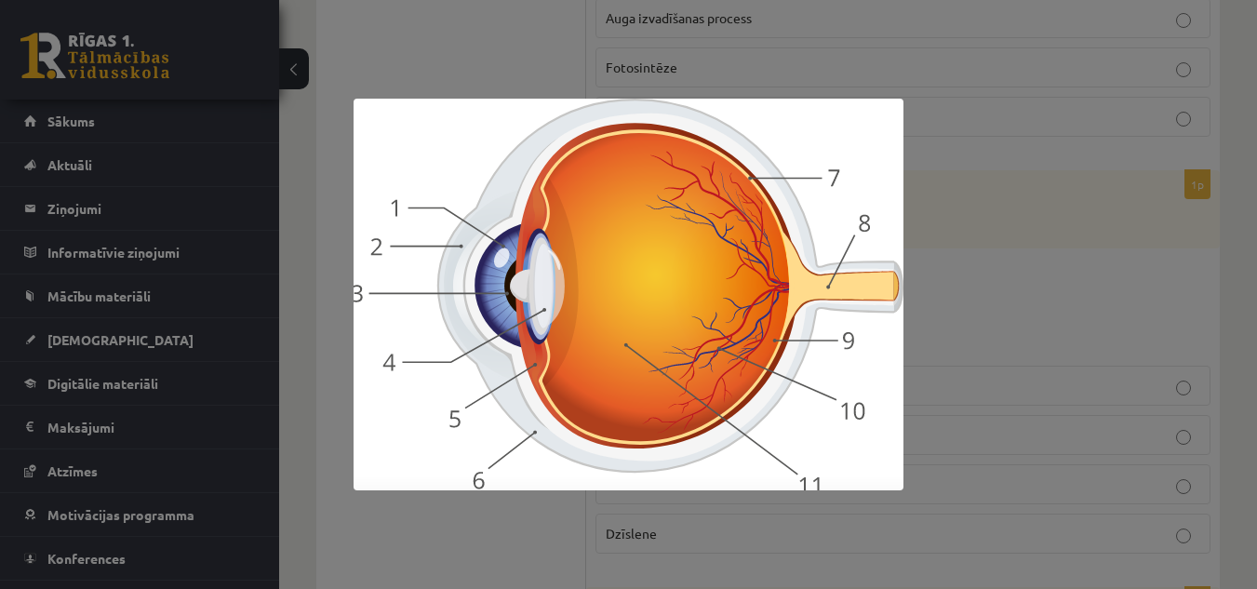
click at [959, 213] on div at bounding box center [628, 294] width 1257 height 589
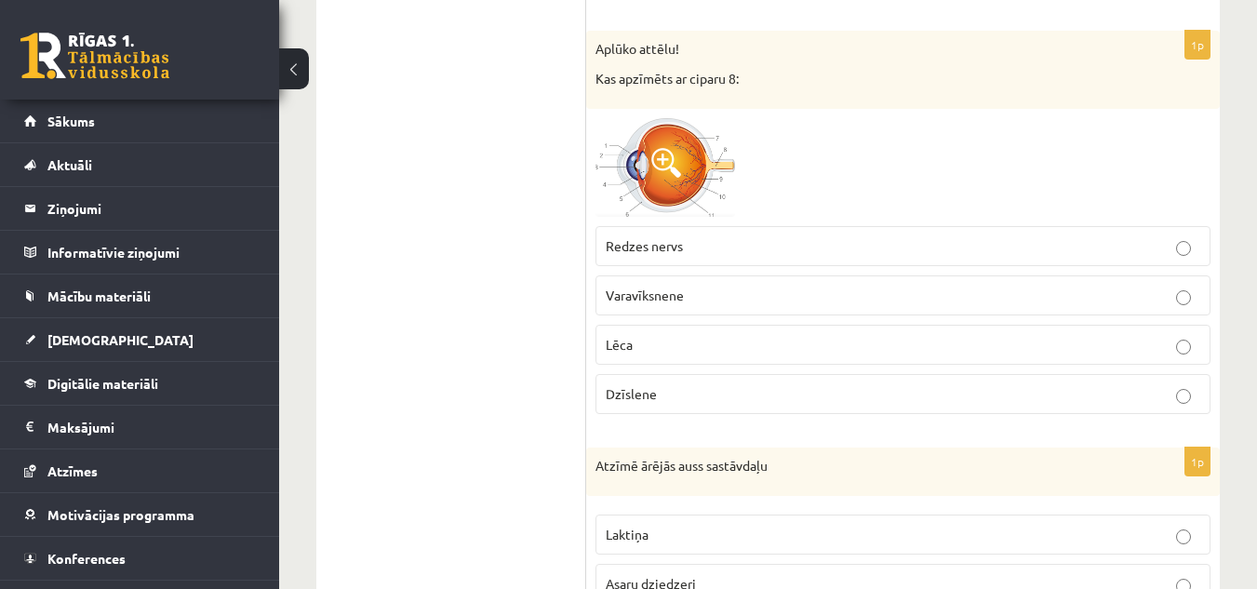
scroll to position [608, 0]
click at [954, 249] on p "Redzes nervs" at bounding box center [903, 247] width 594 height 20
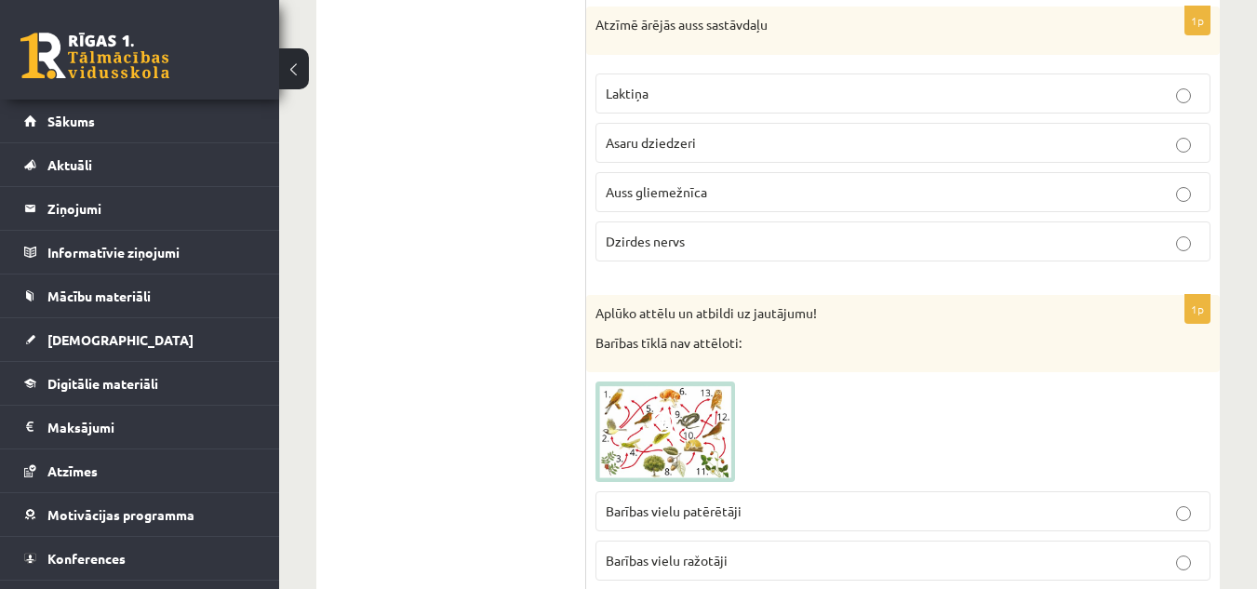
scroll to position [1055, 0]
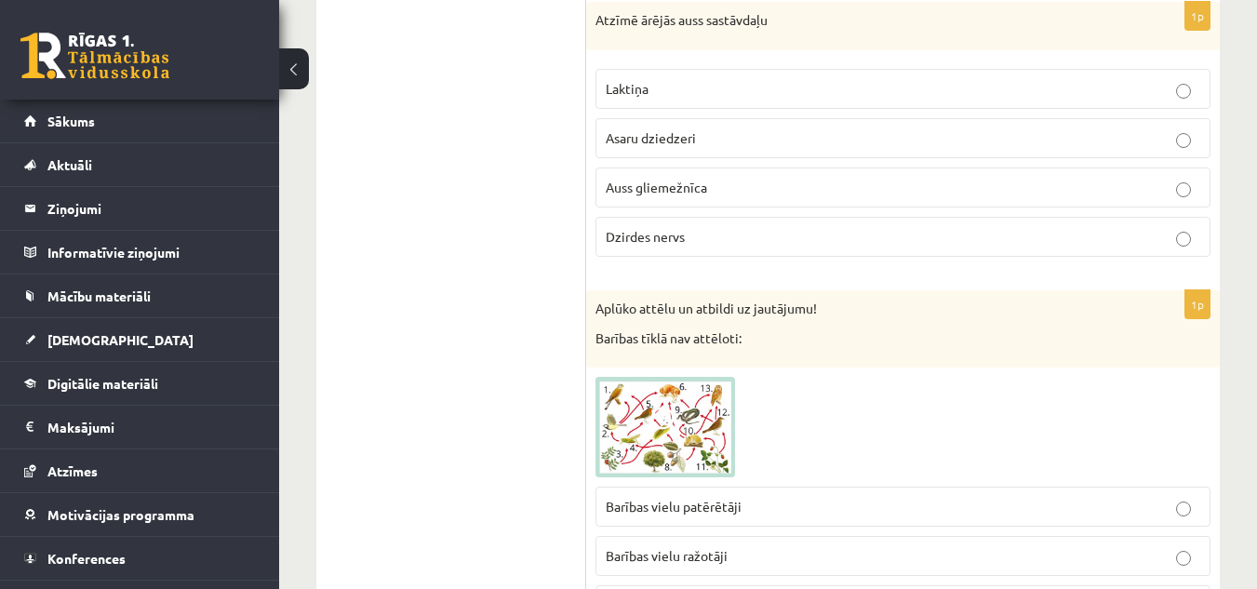
click at [709, 185] on p "Auss gliemežnīca" at bounding box center [903, 188] width 594 height 20
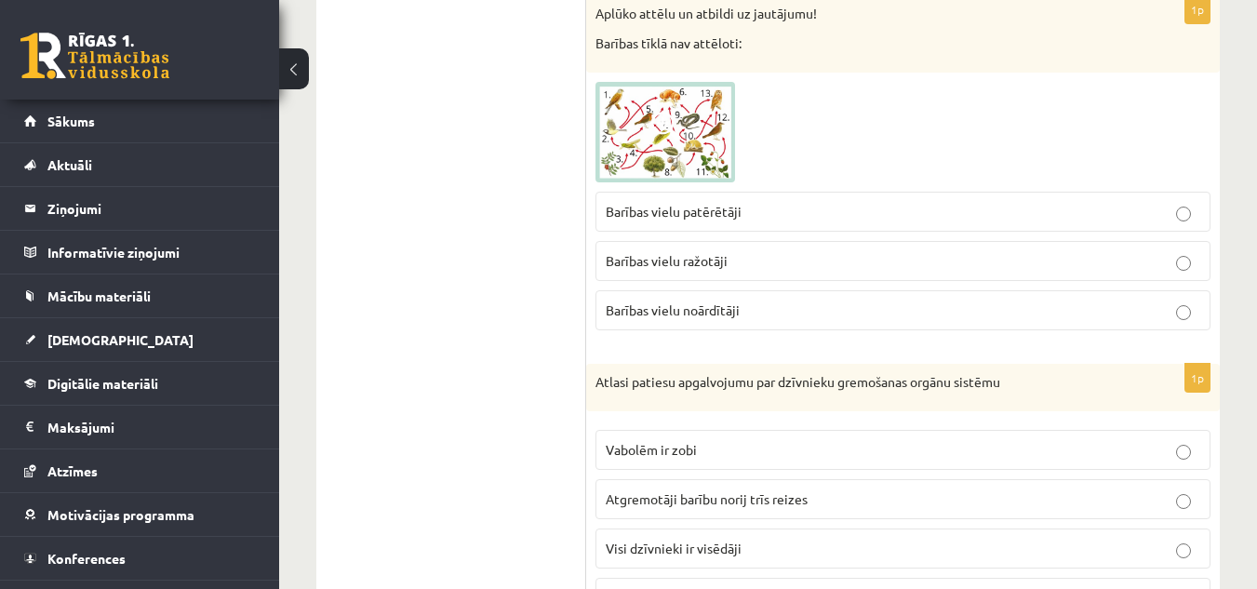
scroll to position [1351, 0]
click at [694, 152] on img at bounding box center [665, 131] width 140 height 100
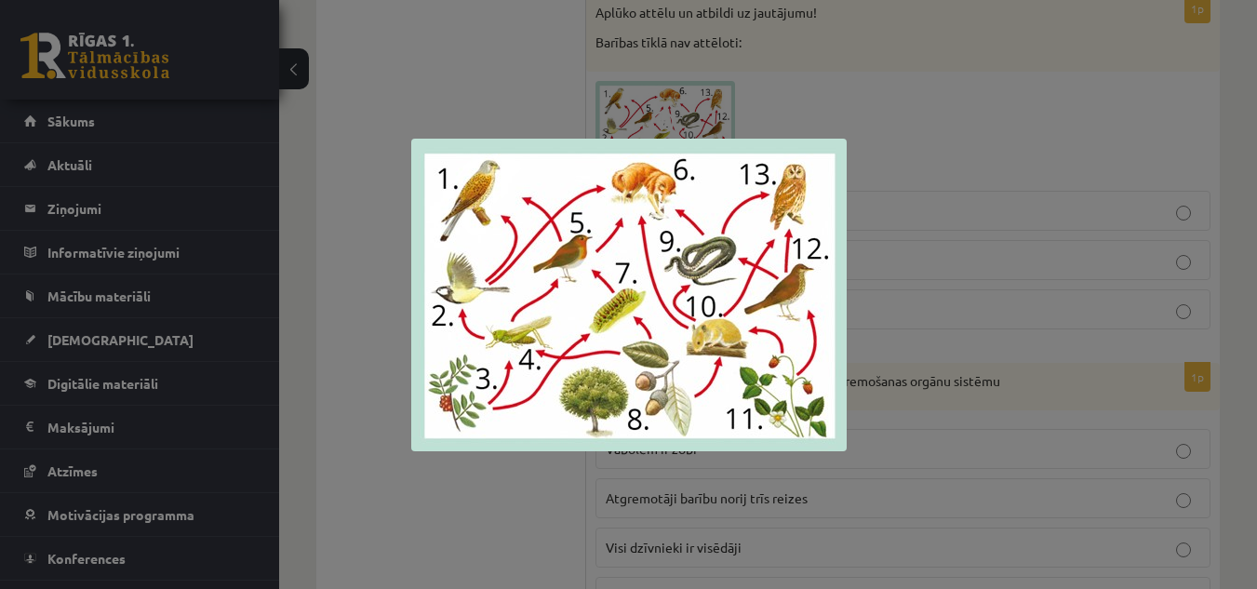
click at [694, 152] on img at bounding box center [628, 295] width 435 height 313
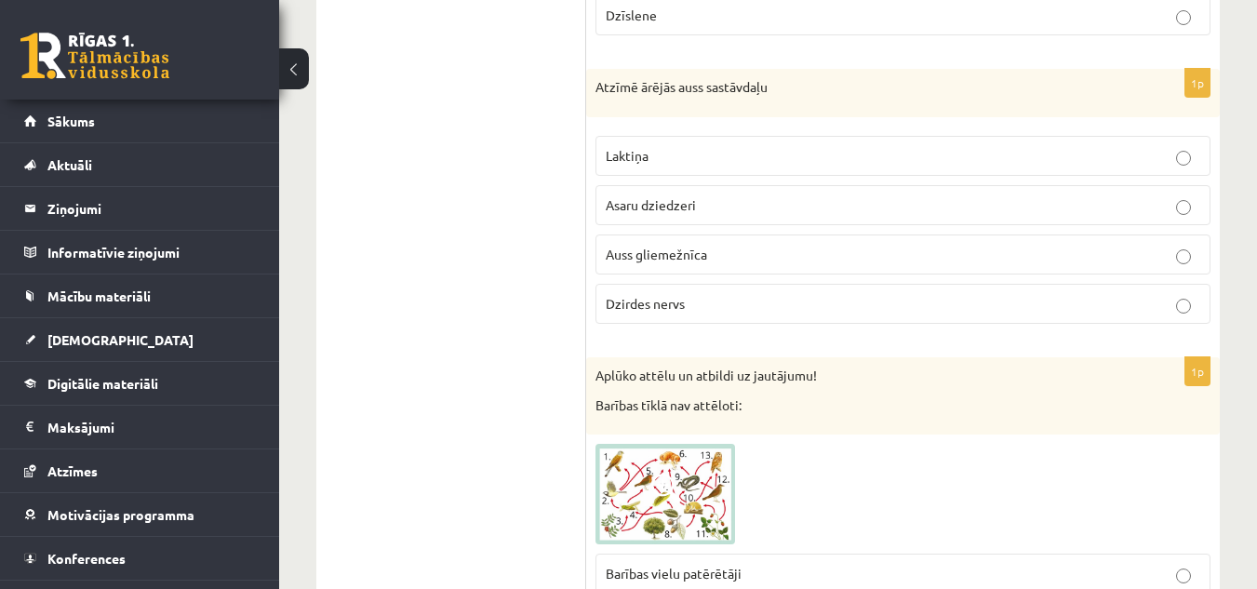
scroll to position [989, 0]
click at [1017, 154] on p "Laktiņa" at bounding box center [903, 155] width 594 height 20
click at [743, 248] on p "Auss gliemežnīca" at bounding box center [903, 254] width 594 height 20
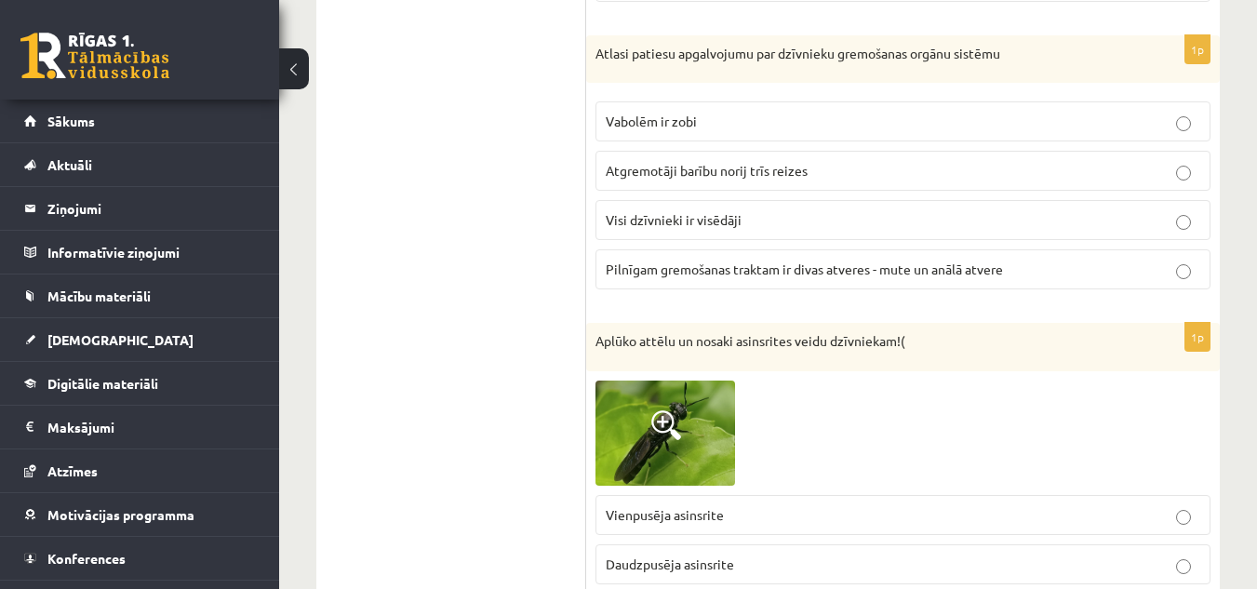
scroll to position [1679, 0]
click at [743, 248] on fieldset "Vabolēm ir zobi Atgremotāji barību norij trīs reizes Visi dzīvnieki ir visēdāji…" at bounding box center [902, 192] width 615 height 203
click at [1074, 268] on p "Pilnīgam gremošanas traktam ir divas atveres - mute un anālā atvere" at bounding box center [903, 269] width 594 height 20
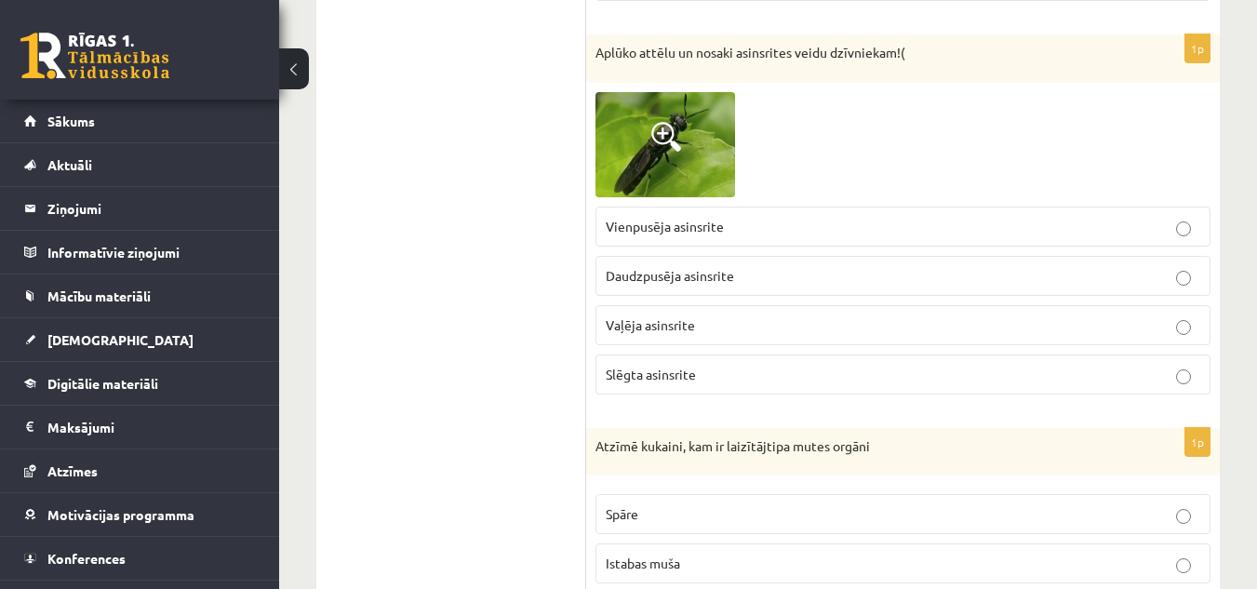
scroll to position [1970, 0]
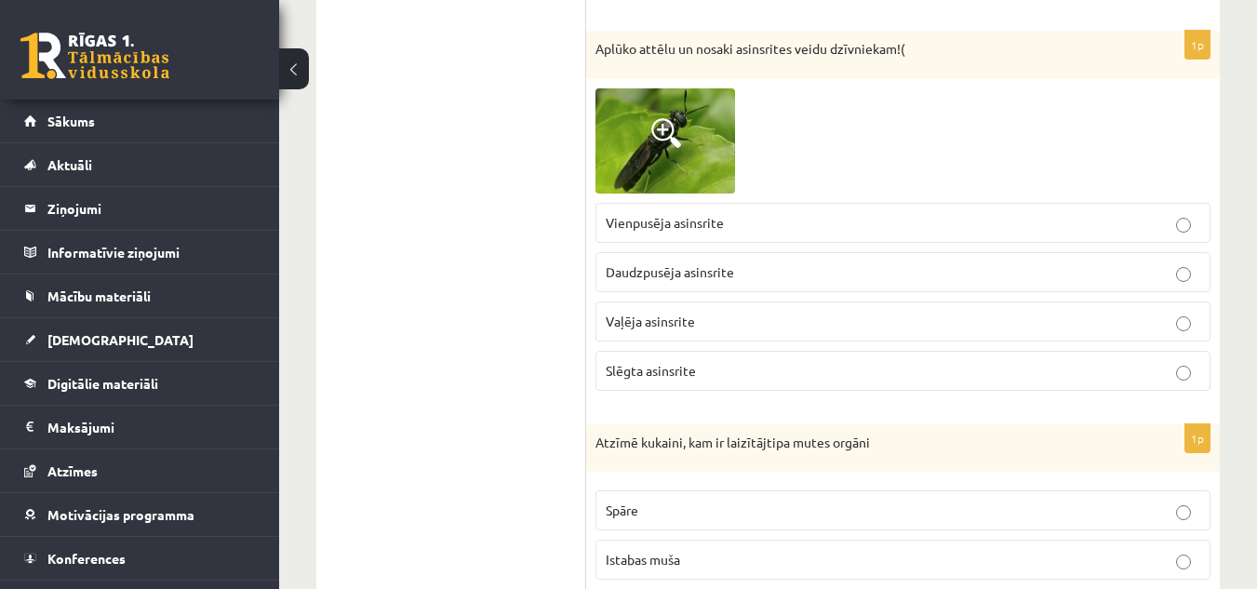
click at [642, 155] on img at bounding box center [665, 140] width 140 height 105
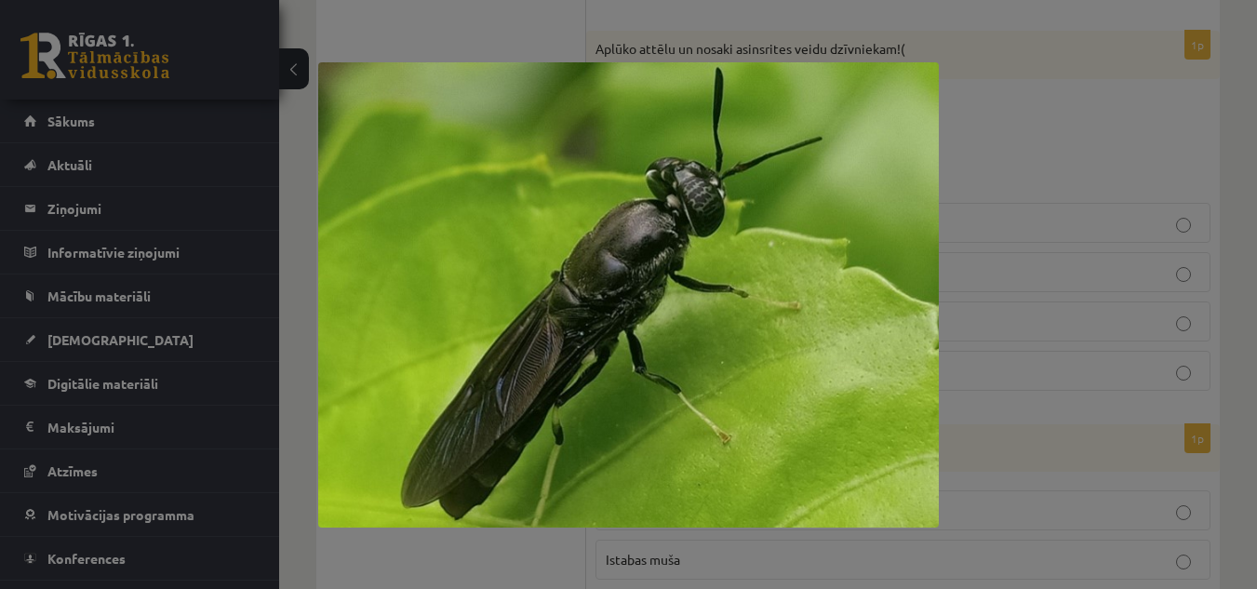
click at [975, 183] on div at bounding box center [628, 294] width 1257 height 589
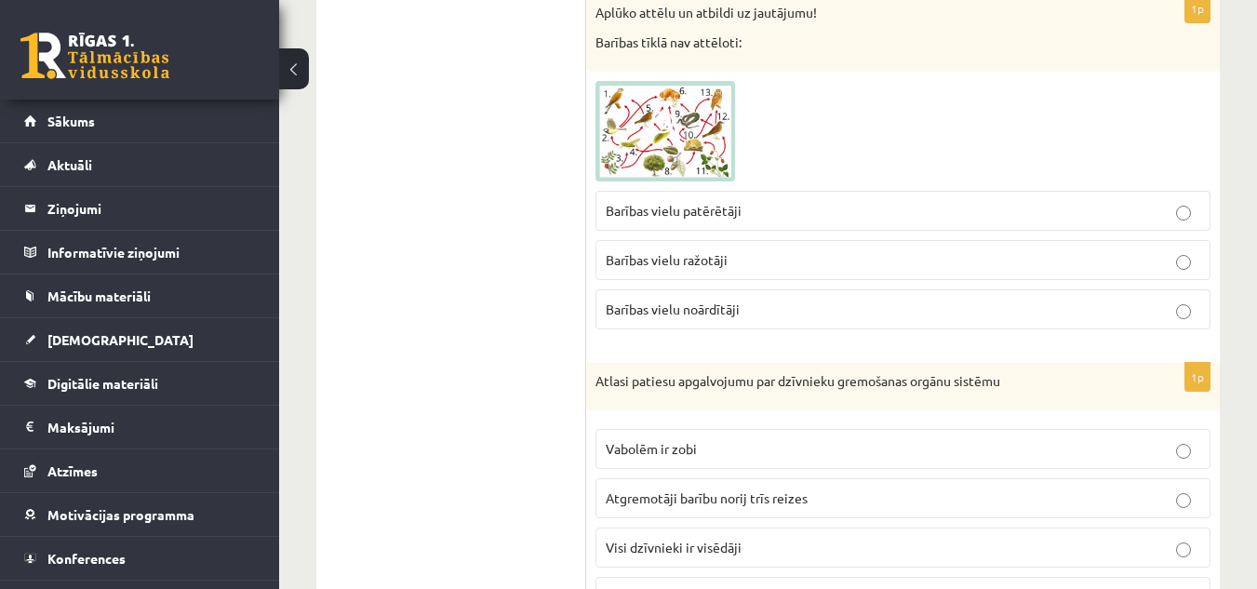
scroll to position [1352, 0]
click at [712, 175] on img at bounding box center [665, 130] width 140 height 100
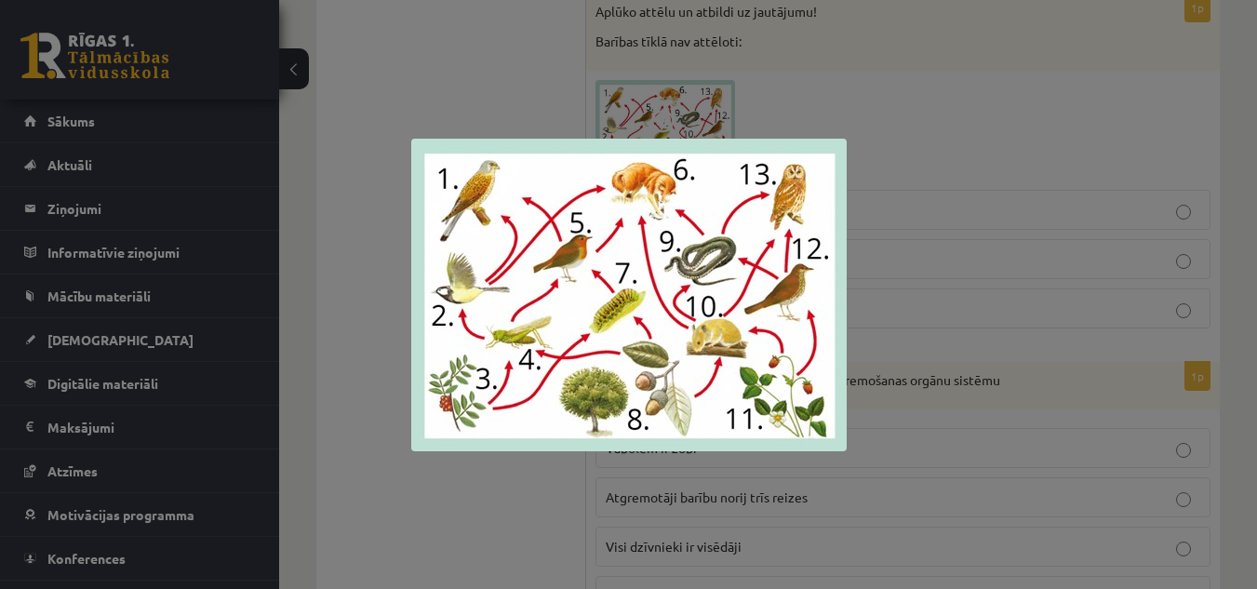
click at [918, 87] on div at bounding box center [628, 294] width 1257 height 589
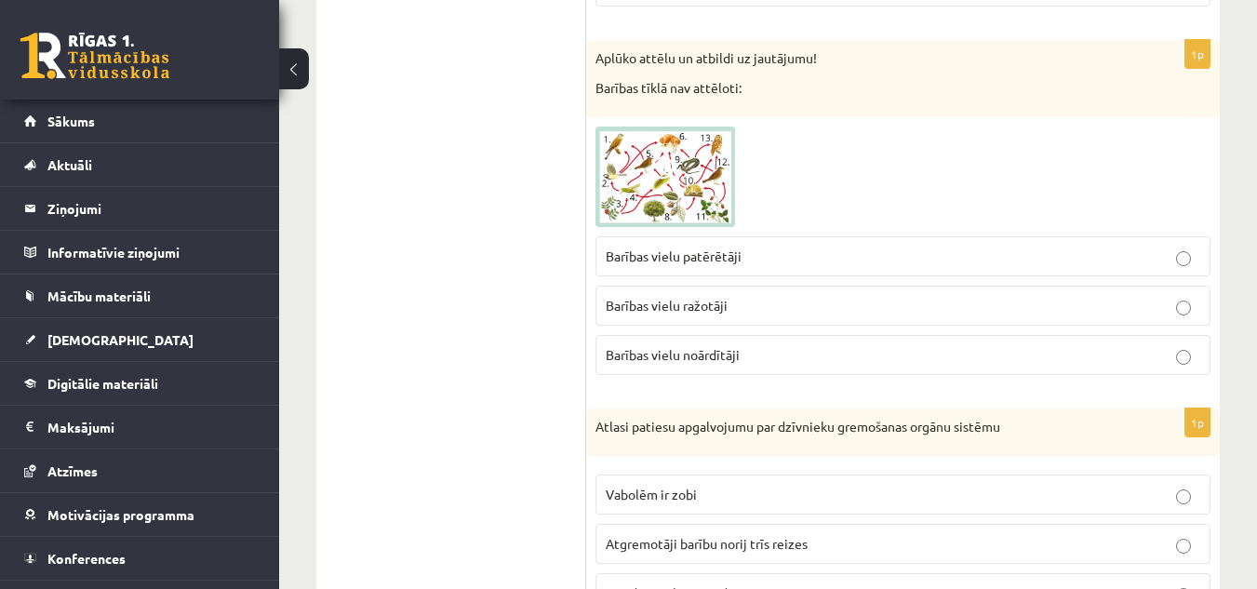
scroll to position [1304, 0]
click at [651, 186] on span at bounding box center [666, 172] width 30 height 30
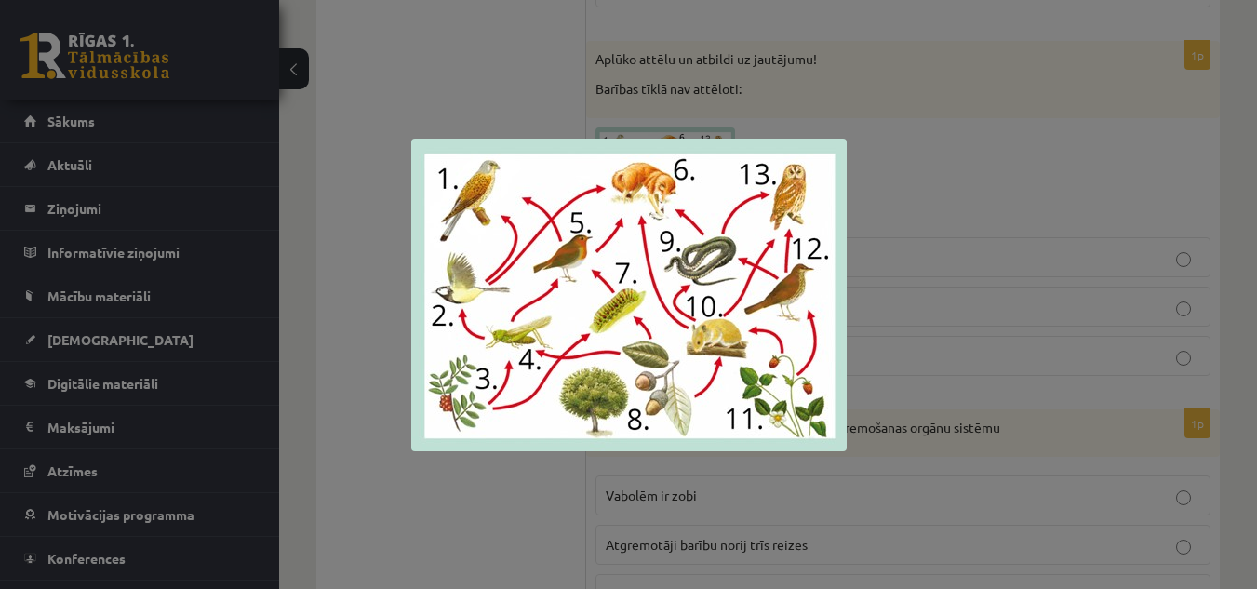
click at [920, 140] on div at bounding box center [628, 294] width 1257 height 589
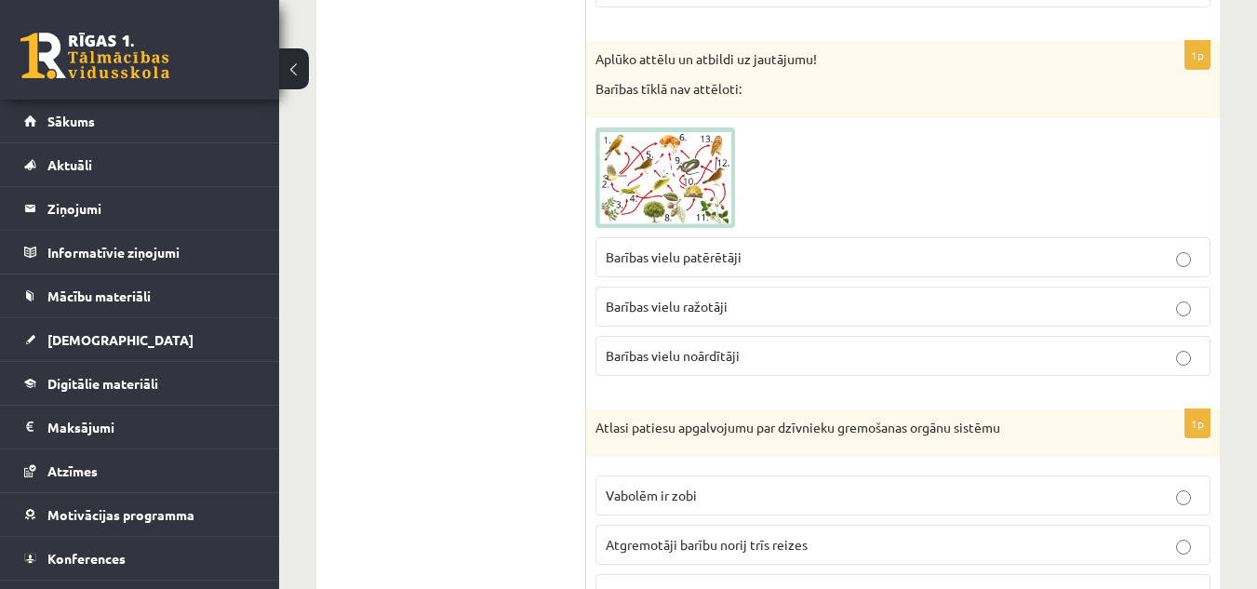
click at [715, 198] on img at bounding box center [665, 177] width 140 height 100
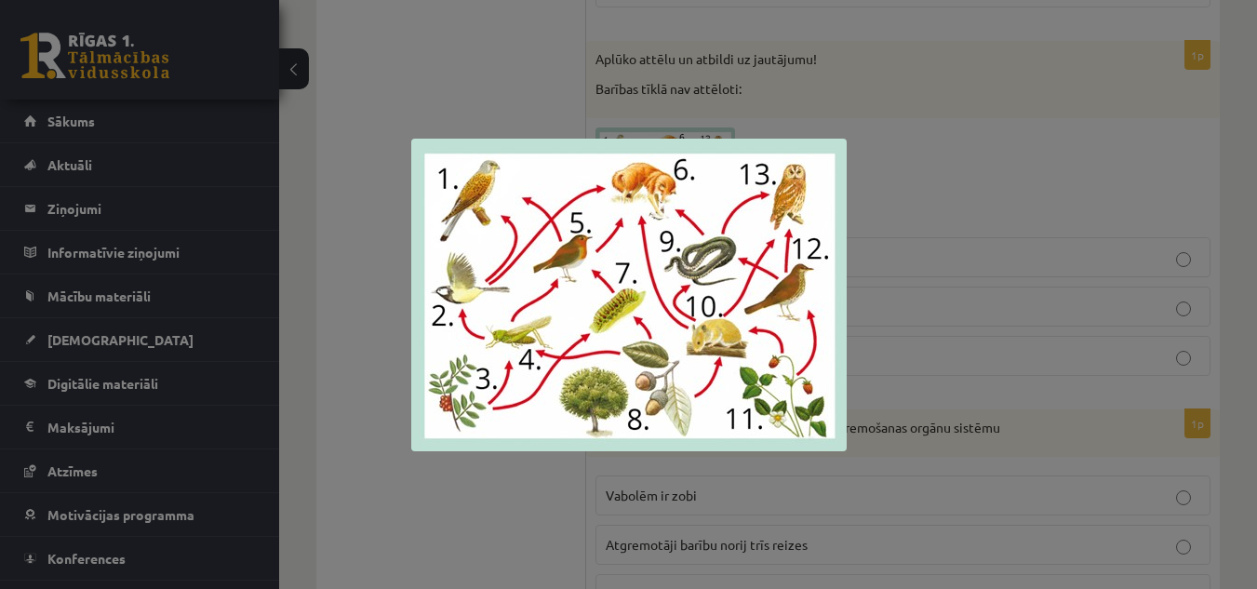
click at [873, 286] on div at bounding box center [628, 294] width 1257 height 589
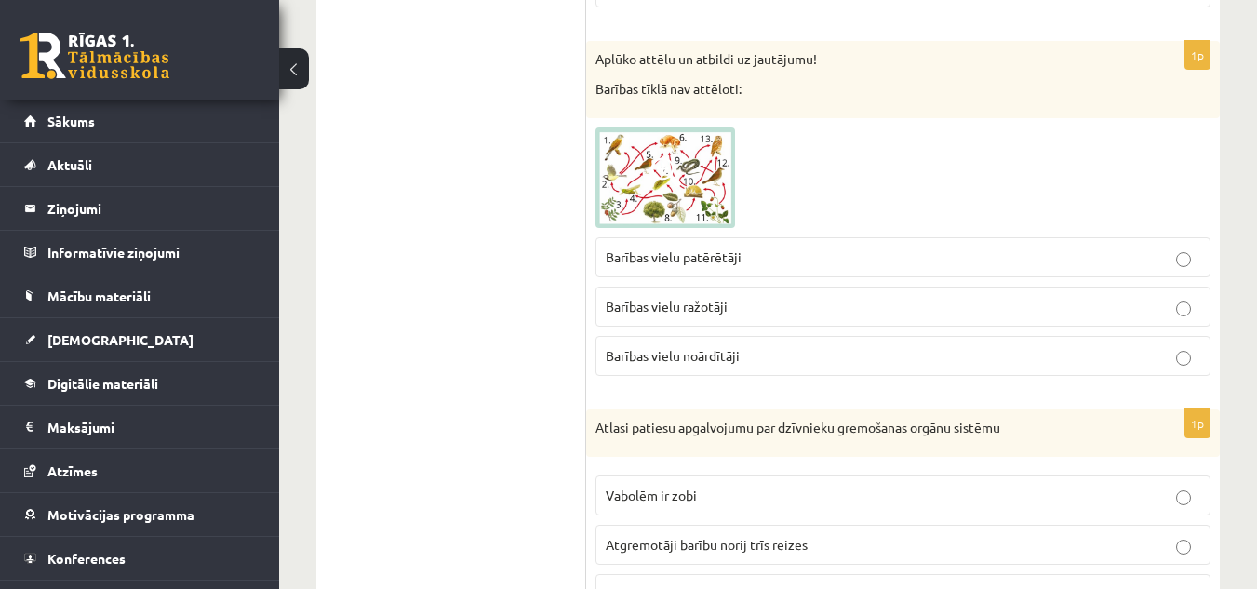
click at [699, 186] on img at bounding box center [665, 177] width 140 height 100
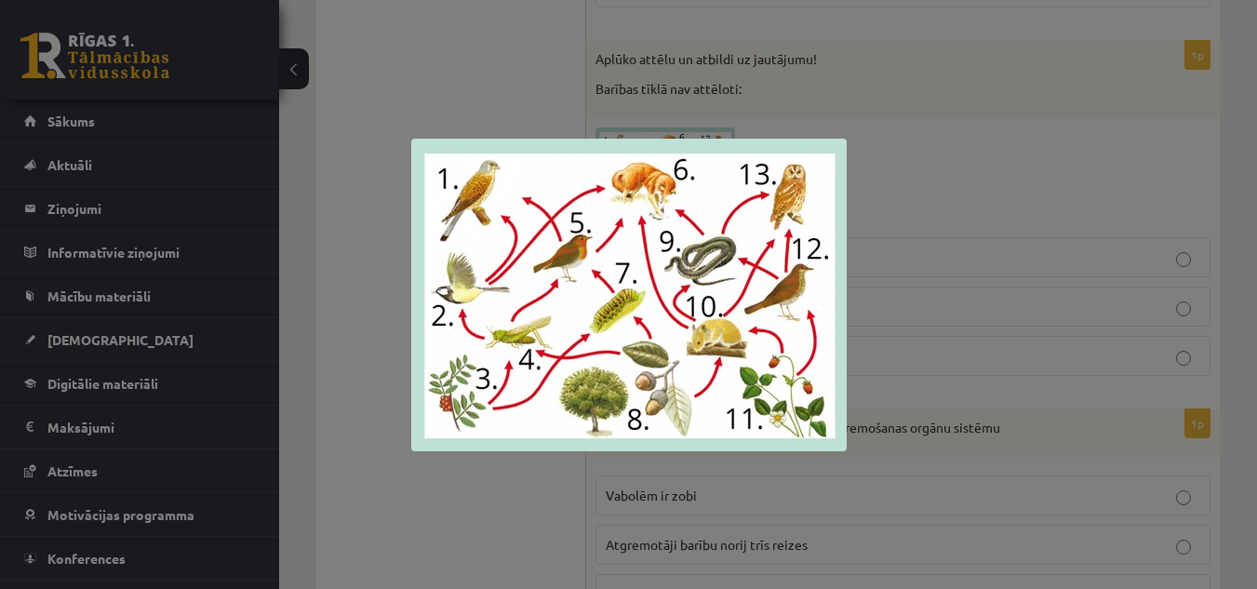
click at [906, 284] on div at bounding box center [628, 294] width 1257 height 589
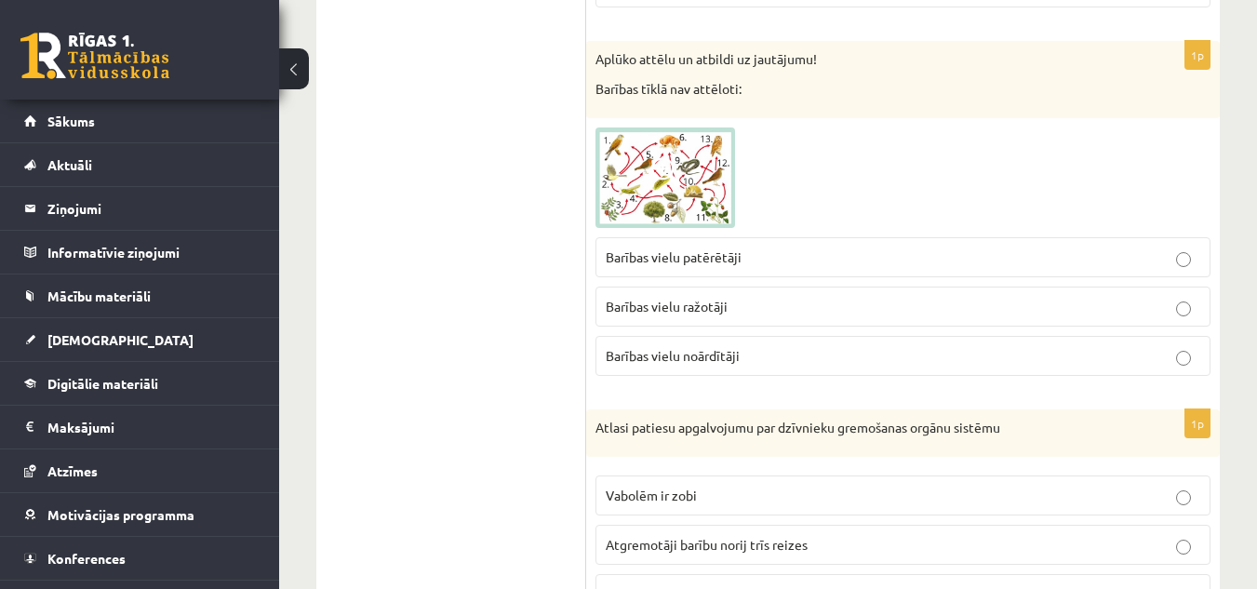
click at [692, 363] on span "Barības vielu noārdītāji" at bounding box center [673, 355] width 134 height 17
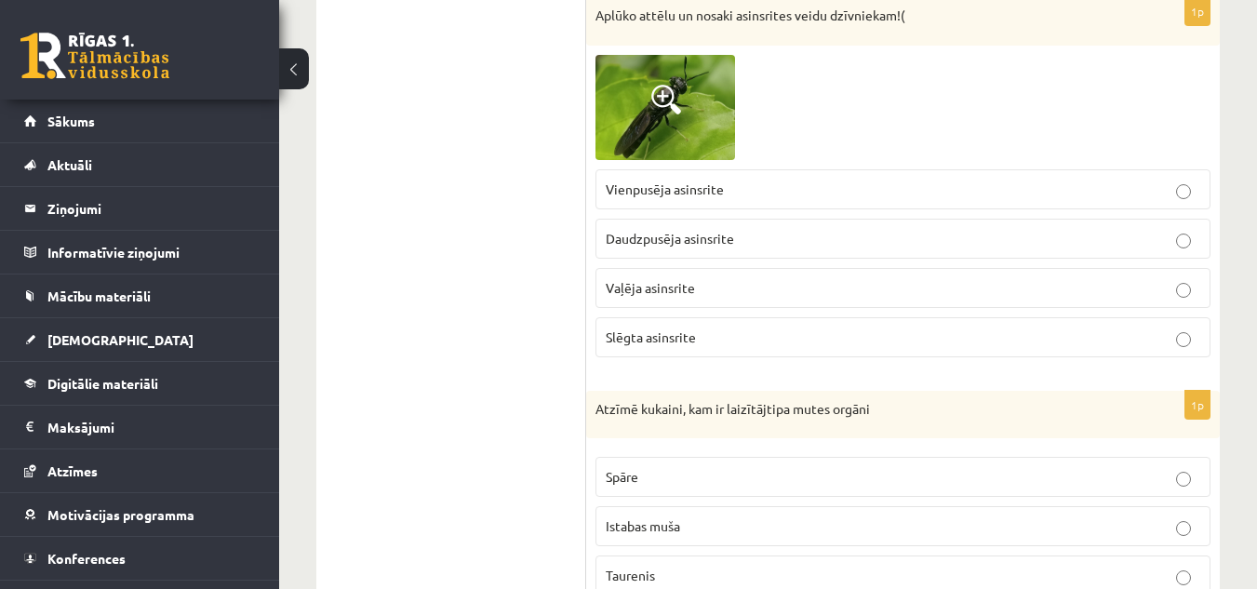
scroll to position [2005, 0]
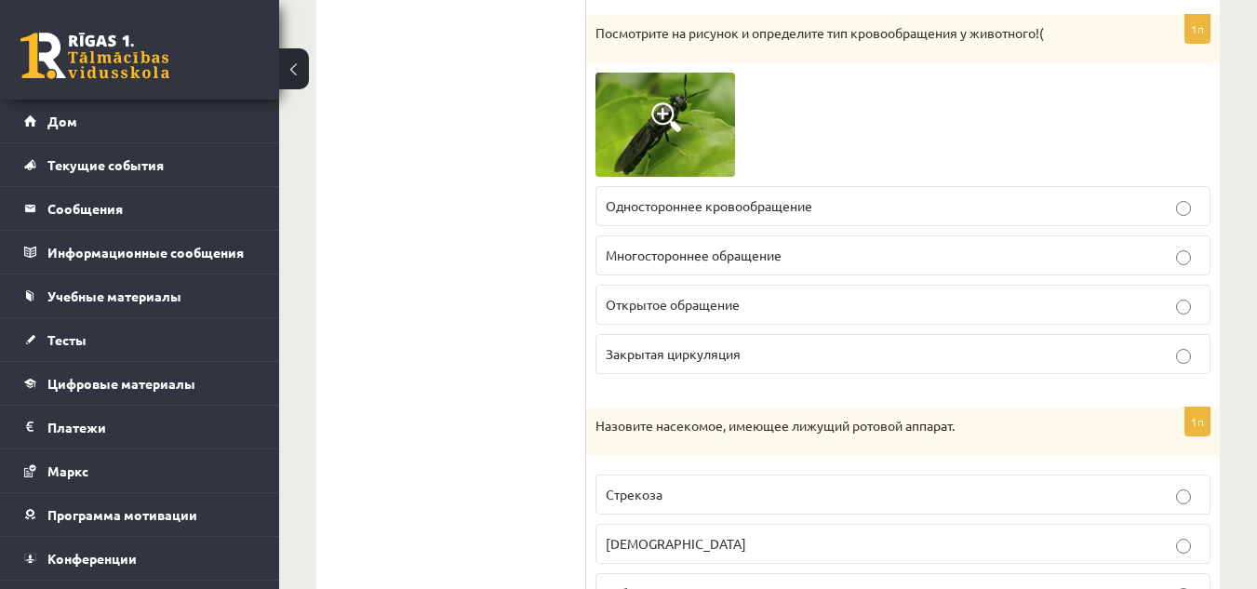
click at [806, 134] on div at bounding box center [902, 125] width 615 height 105
click at [702, 156] on img at bounding box center [665, 125] width 140 height 105
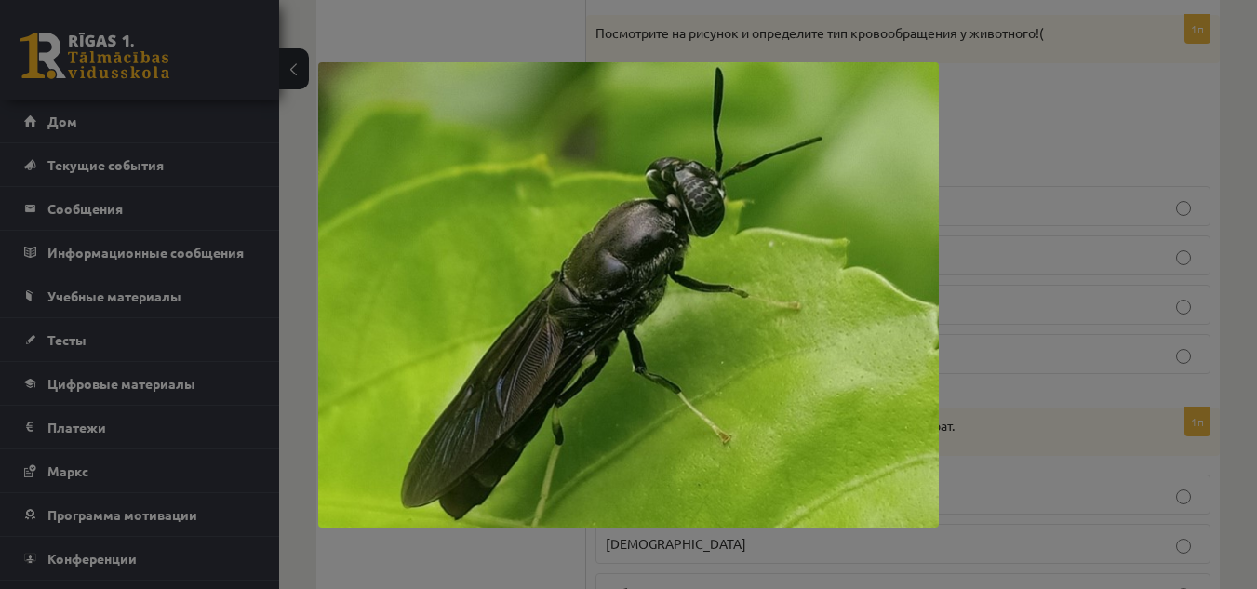
click at [1091, 77] on div at bounding box center [628, 294] width 1257 height 589
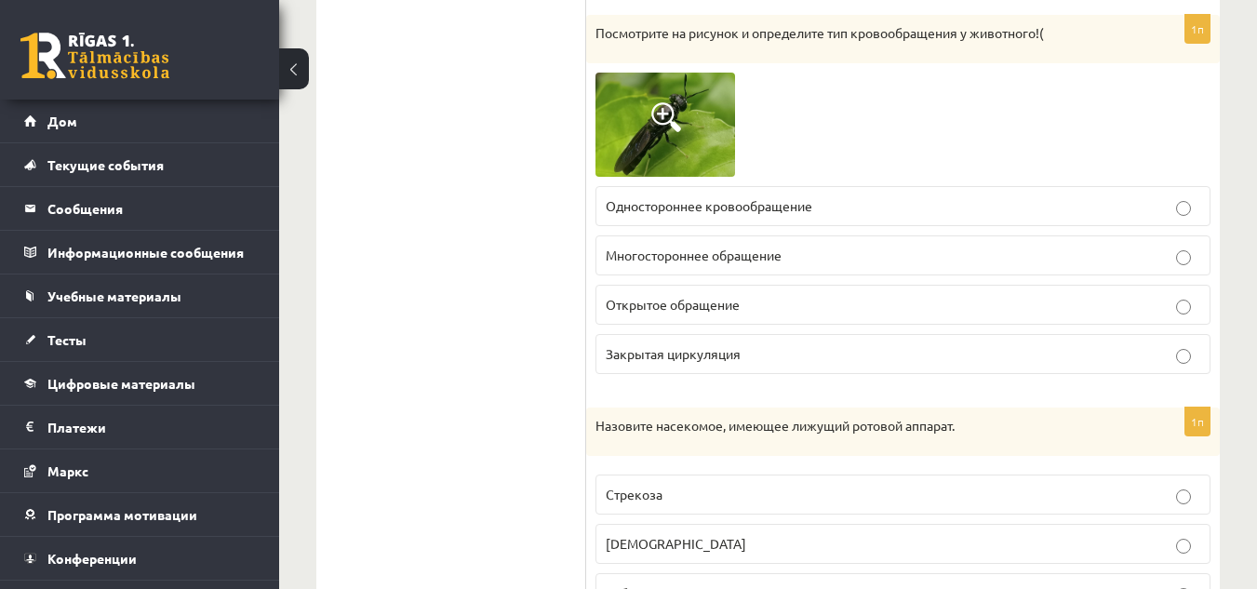
click at [998, 186] on fieldset "Одностороннее кровообращение Многостороннее обращение Открытое обращение Закрыт…" at bounding box center [902, 278] width 615 height 203
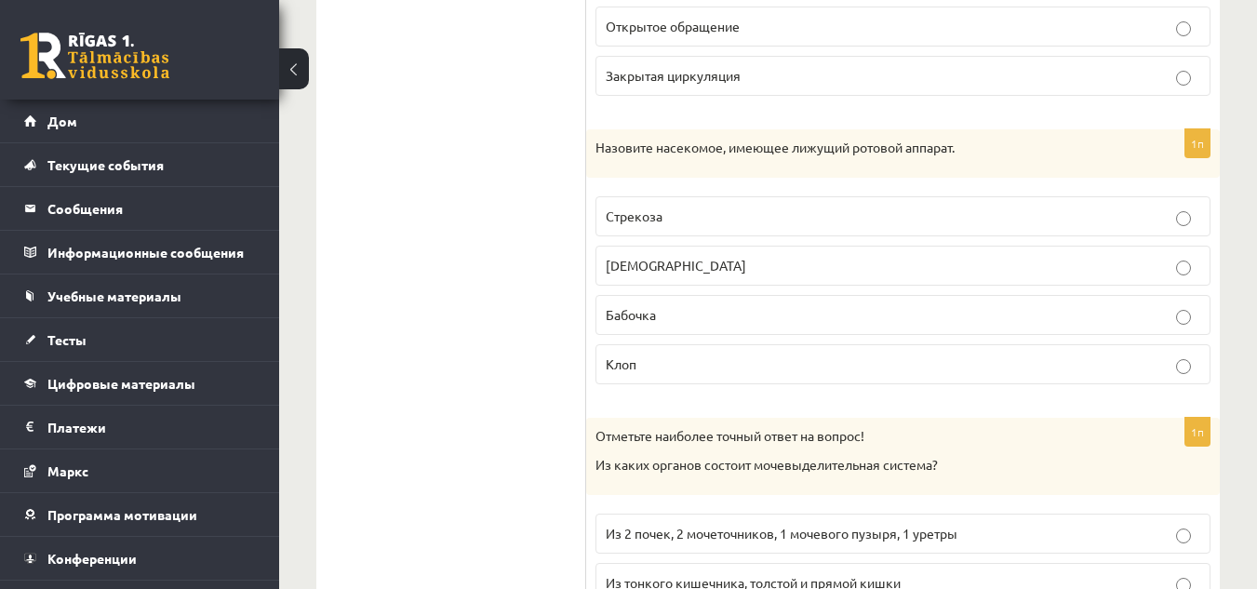
scroll to position [2285, 0]
click at [780, 270] on p "[DEMOGRAPHIC_DATA]" at bounding box center [903, 264] width 594 height 20
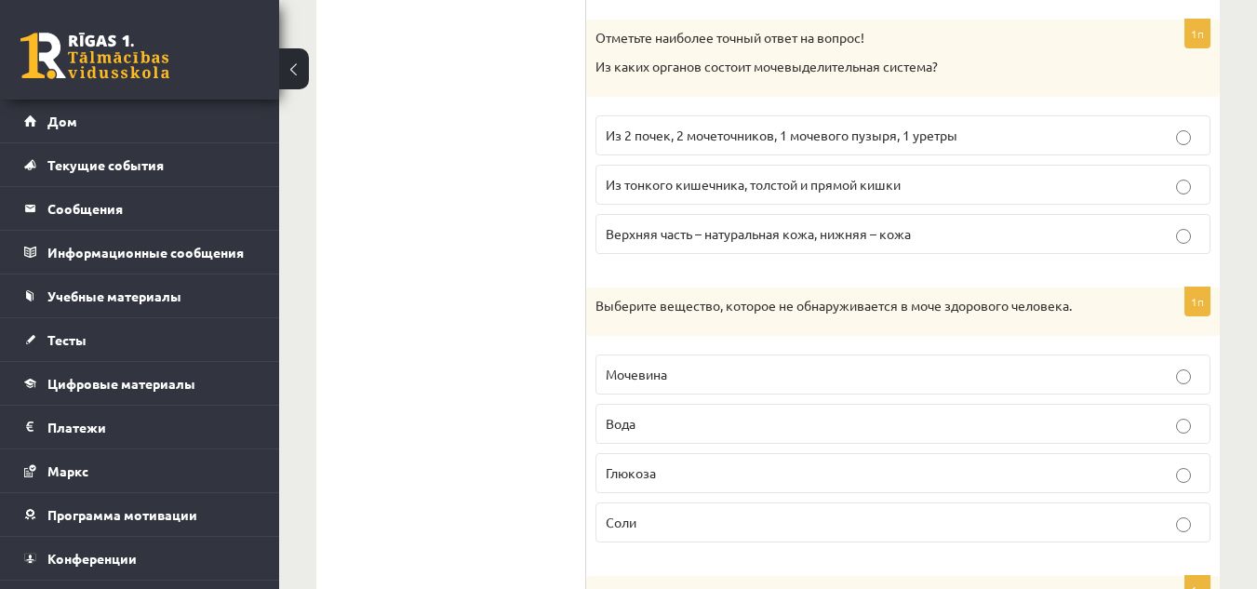
scroll to position [2688, 0]
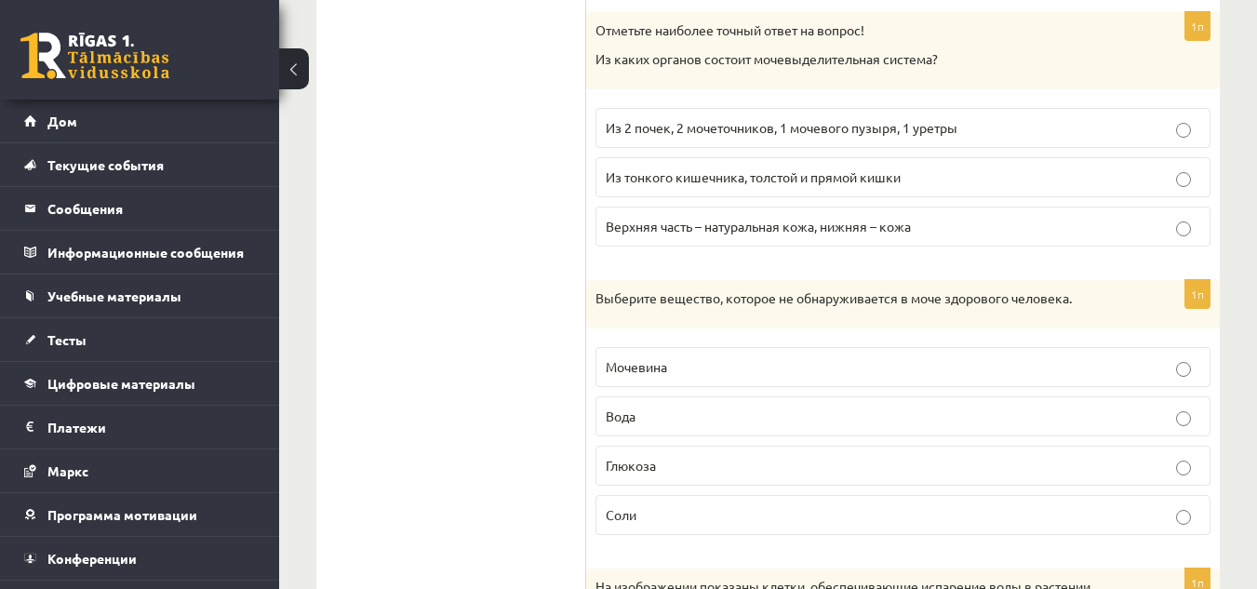
click at [928, 123] on font "Из 2 почек, 2 мочеточников, 1 мочевого пузыря, 1 уретры" at bounding box center [782, 127] width 352 height 17
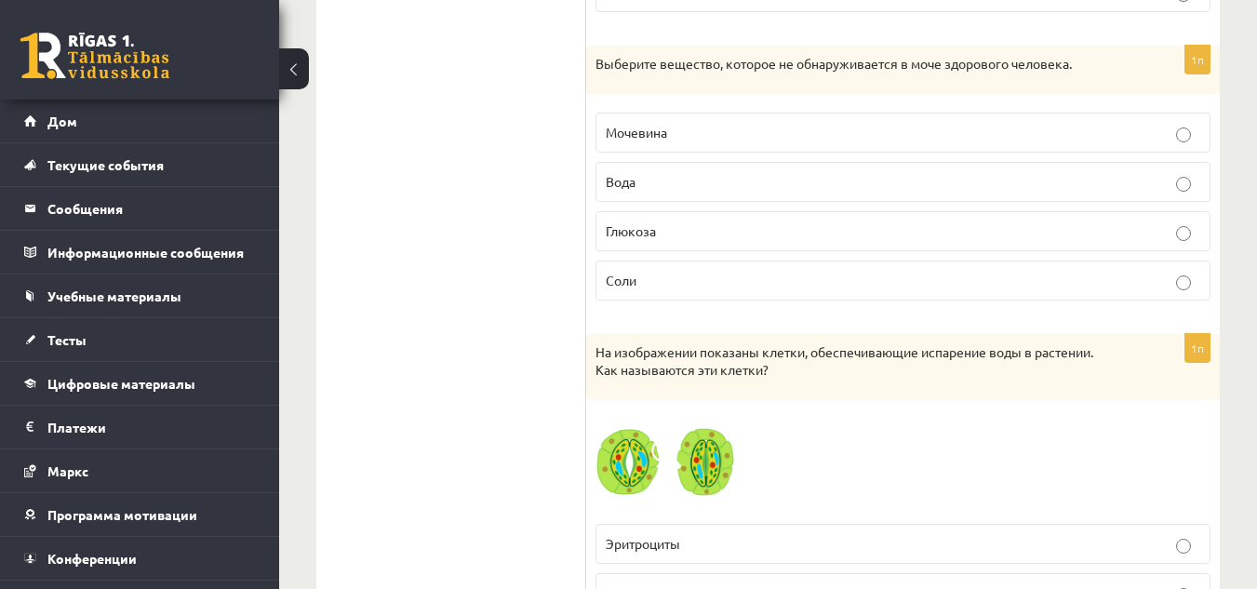
scroll to position [2925, 0]
click at [857, 261] on label "Соли" at bounding box center [902, 279] width 615 height 40
click at [801, 180] on p "Вода" at bounding box center [903, 180] width 594 height 20
click at [750, 233] on p "Глюкоза" at bounding box center [903, 230] width 594 height 20
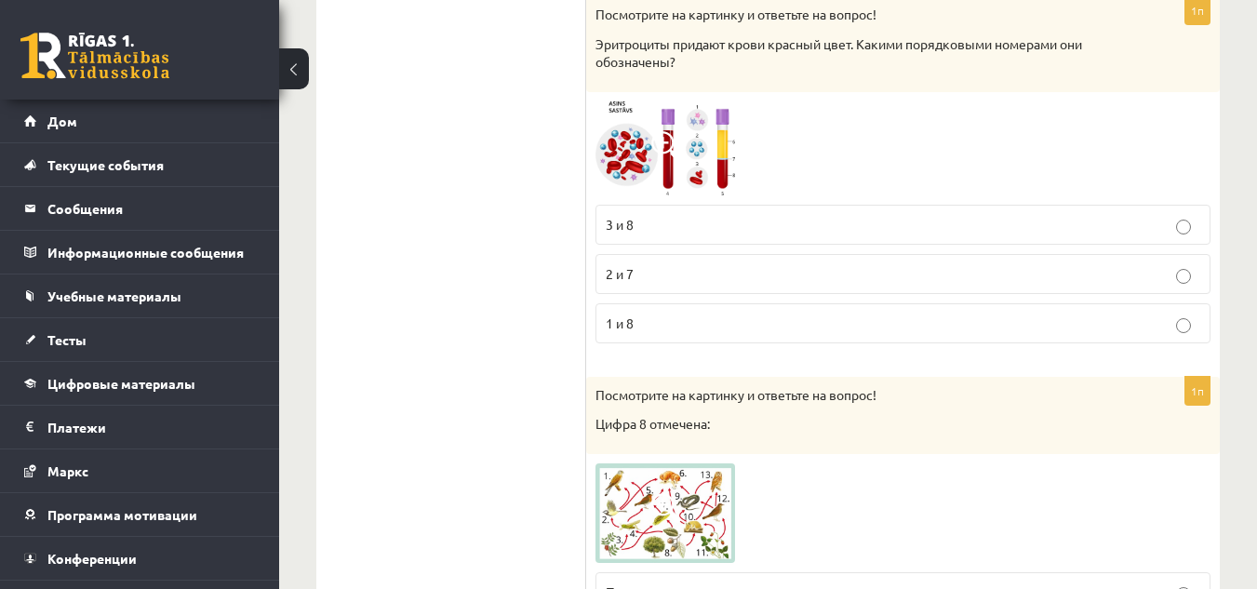
scroll to position [3908, 0]
click at [667, 159] on span at bounding box center [666, 148] width 30 height 30
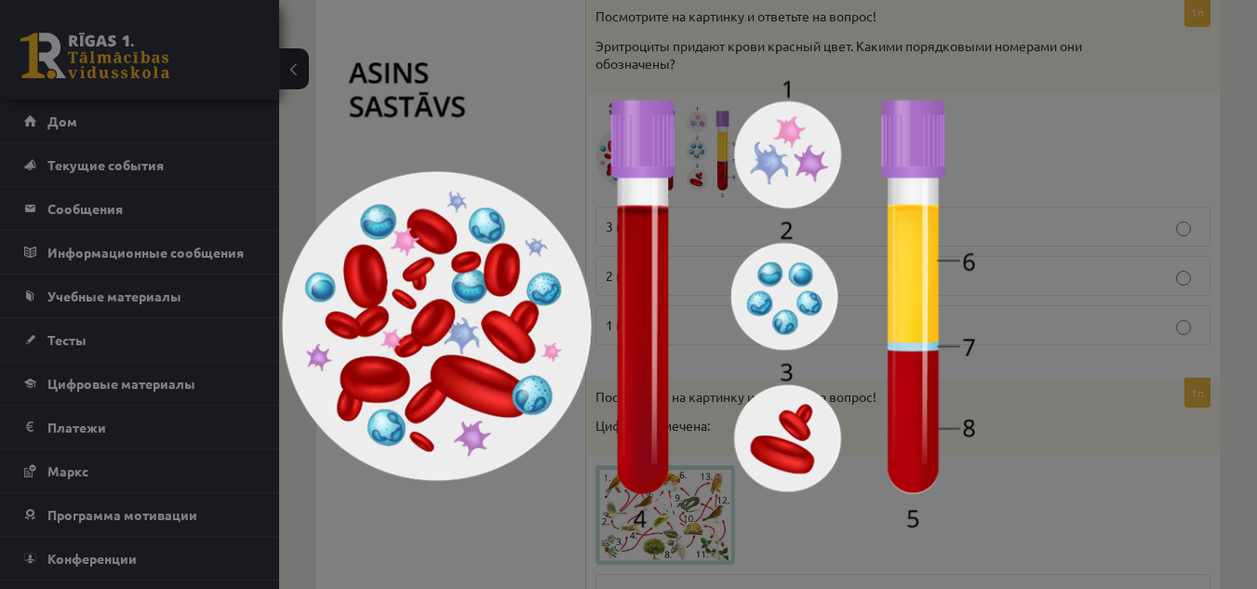
click at [1052, 70] on div at bounding box center [628, 294] width 1257 height 589
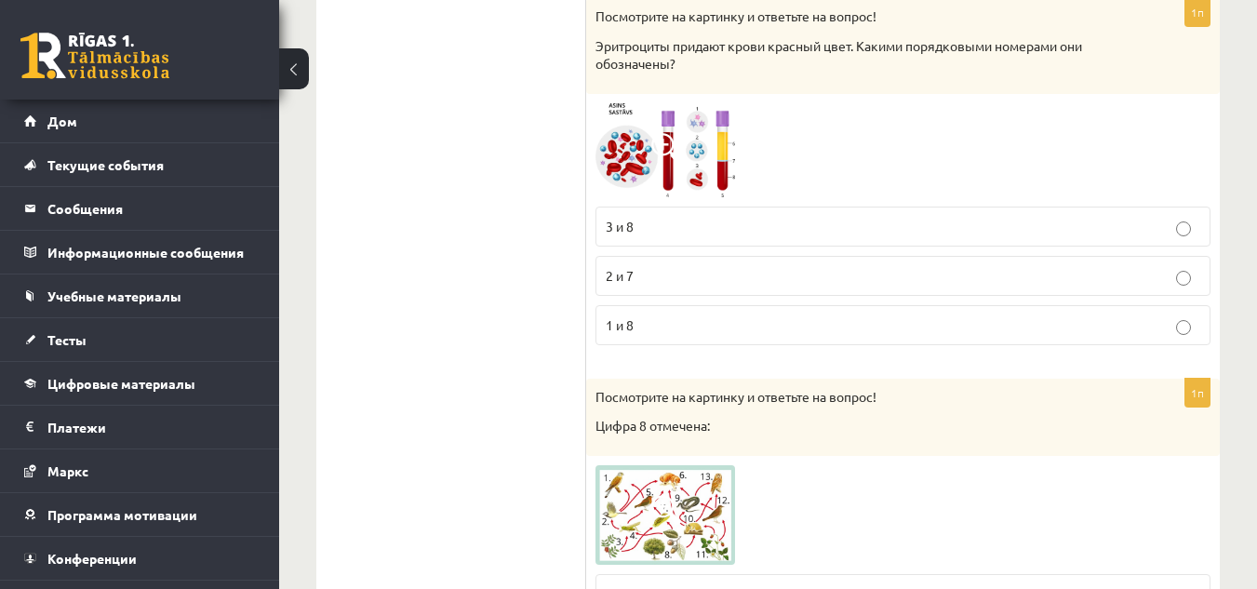
click at [681, 220] on p "3 и 8" at bounding box center [903, 227] width 594 height 20
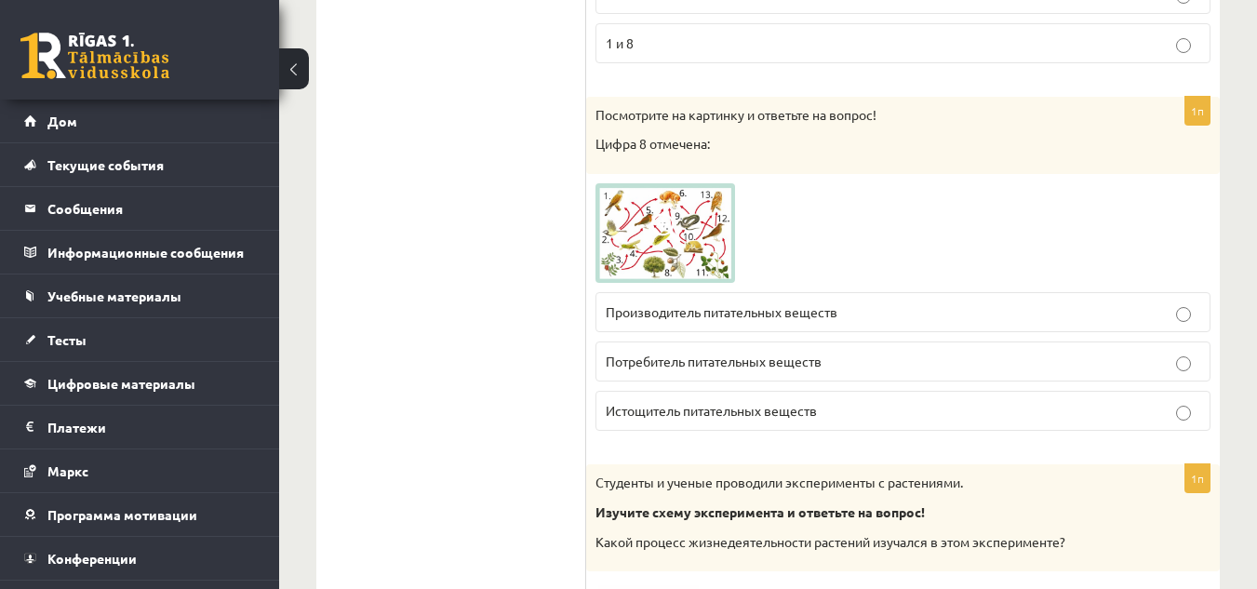
scroll to position [4189, 0]
click at [700, 227] on img at bounding box center [665, 234] width 140 height 100
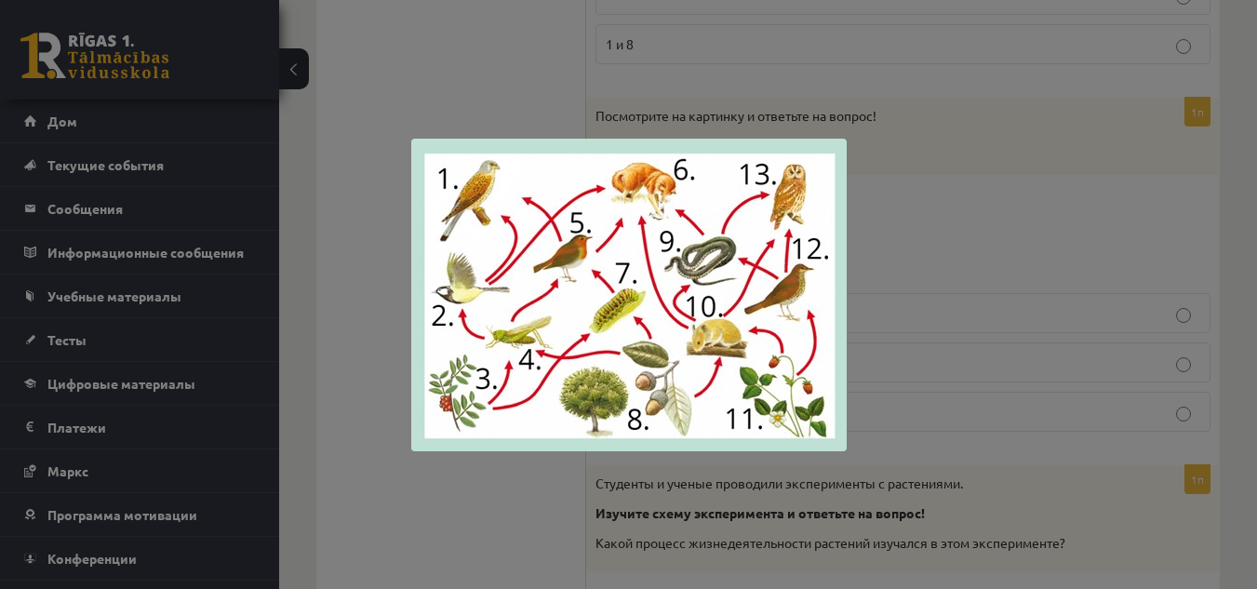
click at [994, 284] on div at bounding box center [628, 294] width 1257 height 589
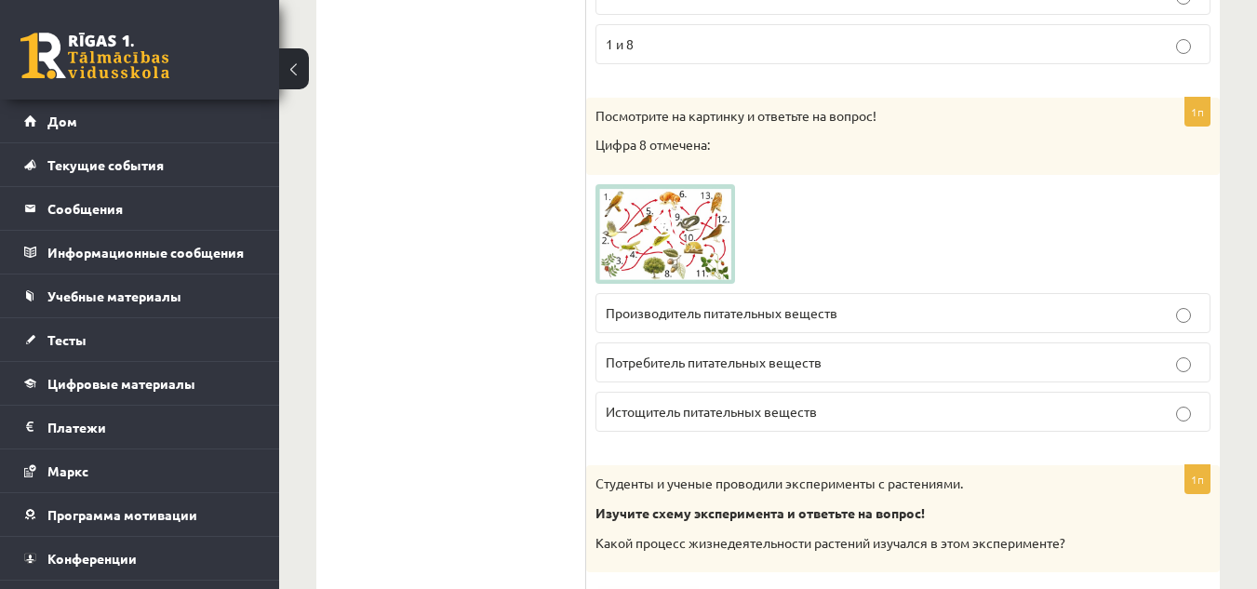
click at [872, 302] on label "Производитель питательных веществ" at bounding box center [902, 313] width 615 height 40
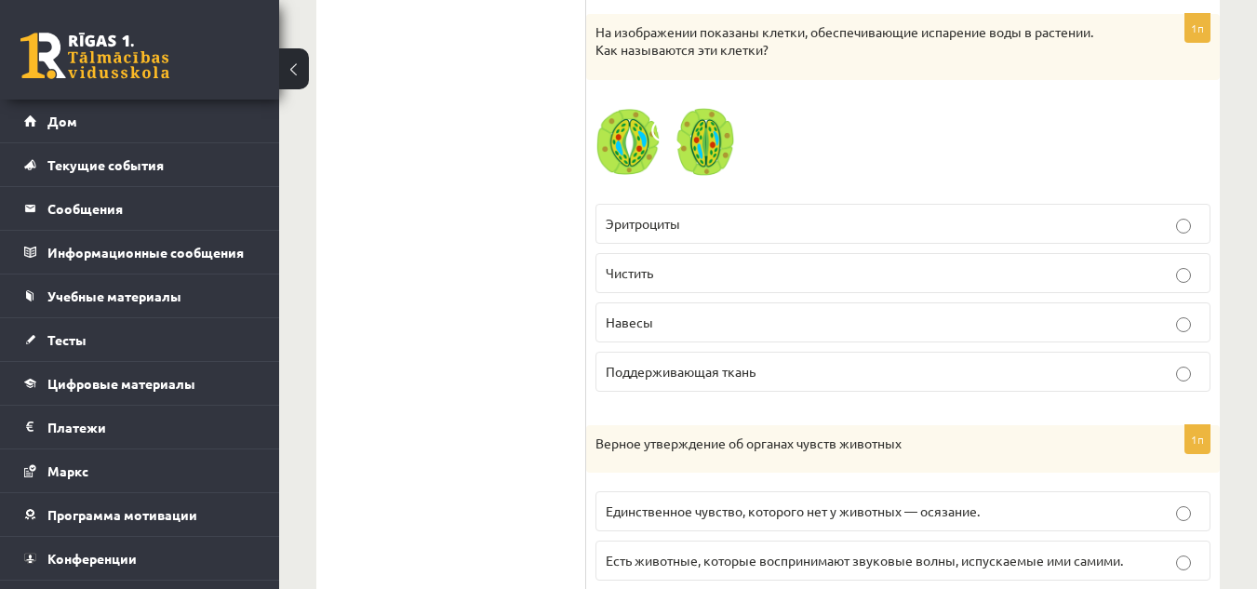
scroll to position [3240, 0]
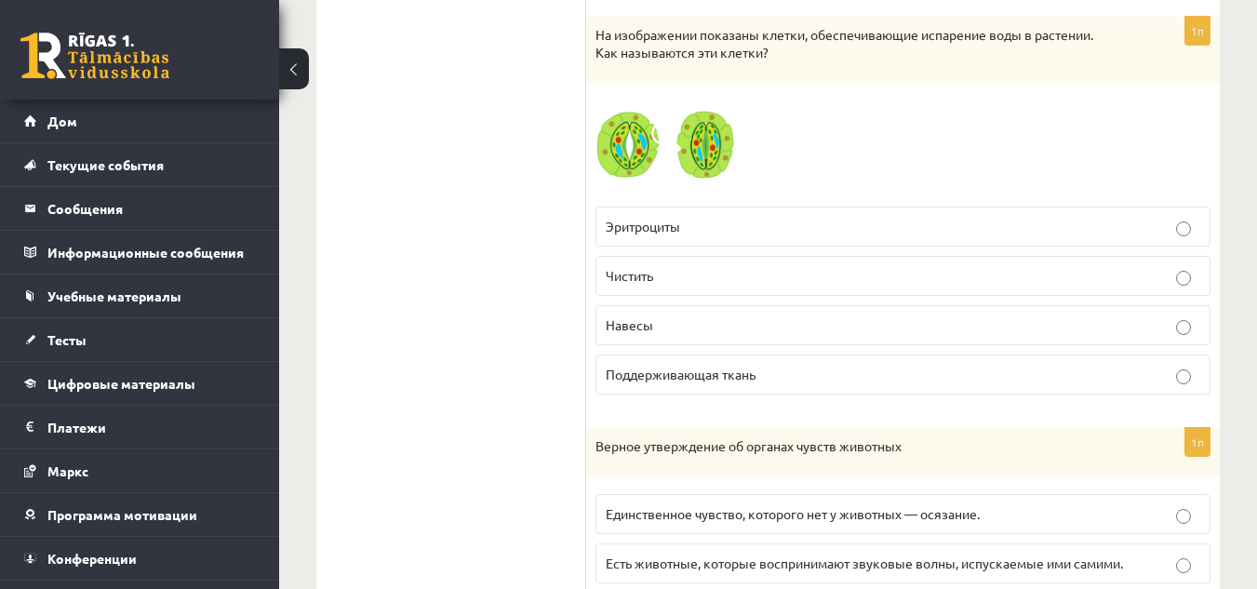
click at [807, 371] on p "Поддерживающая ткань" at bounding box center [903, 375] width 594 height 20
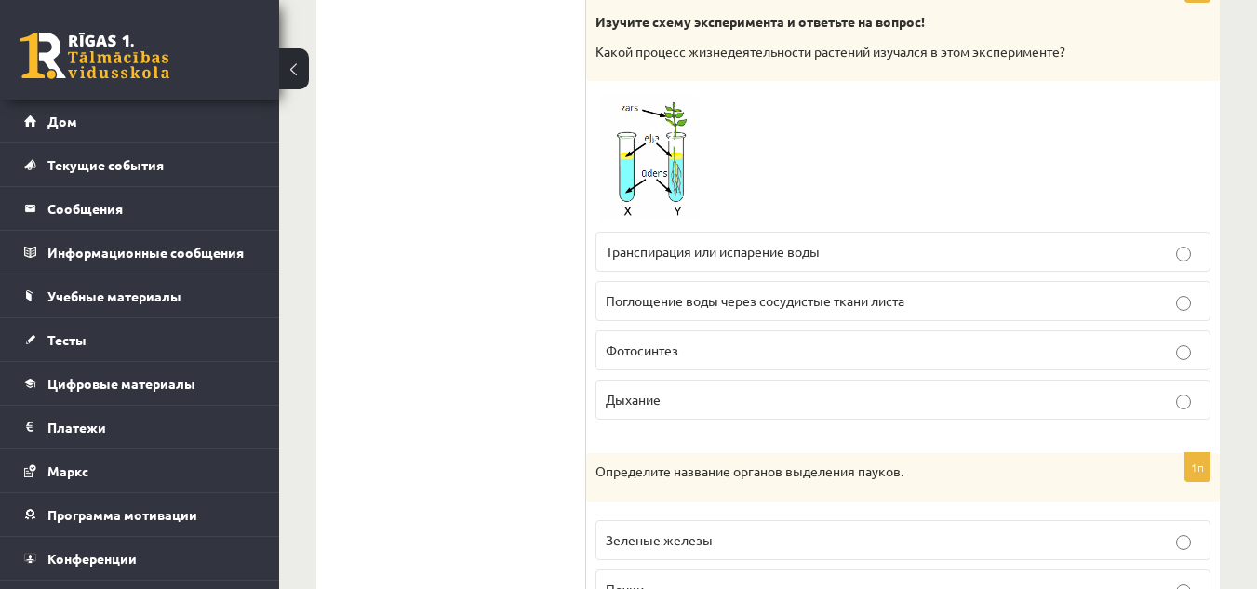
scroll to position [4676, 0]
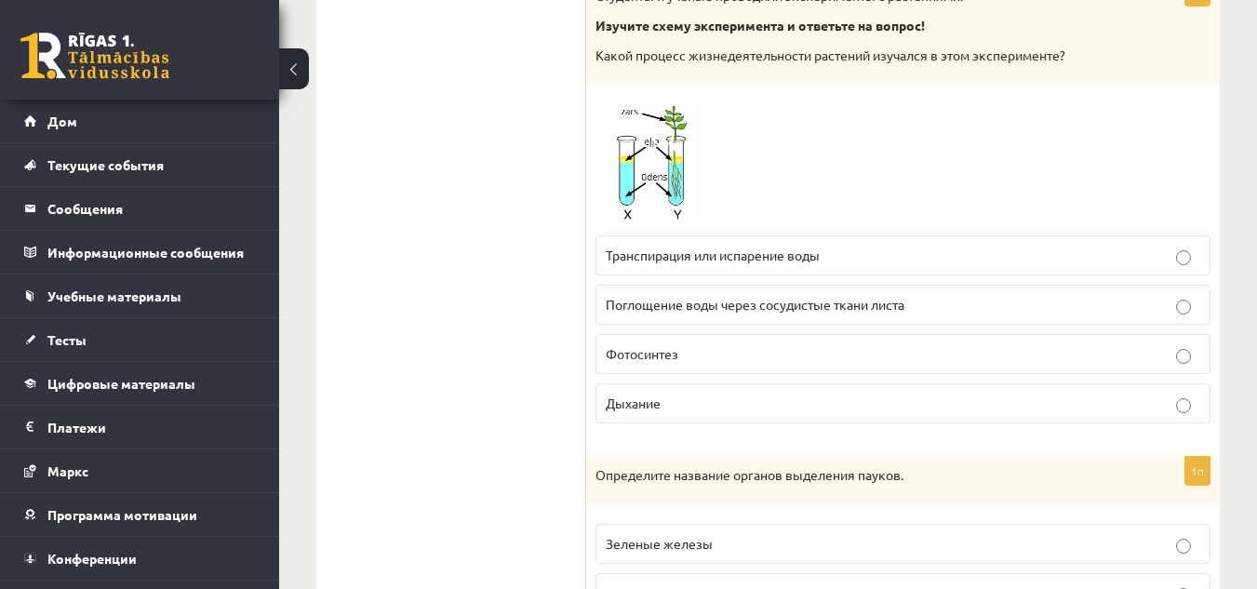
click at [954, 358] on p "Фотосинтез" at bounding box center [903, 354] width 594 height 20
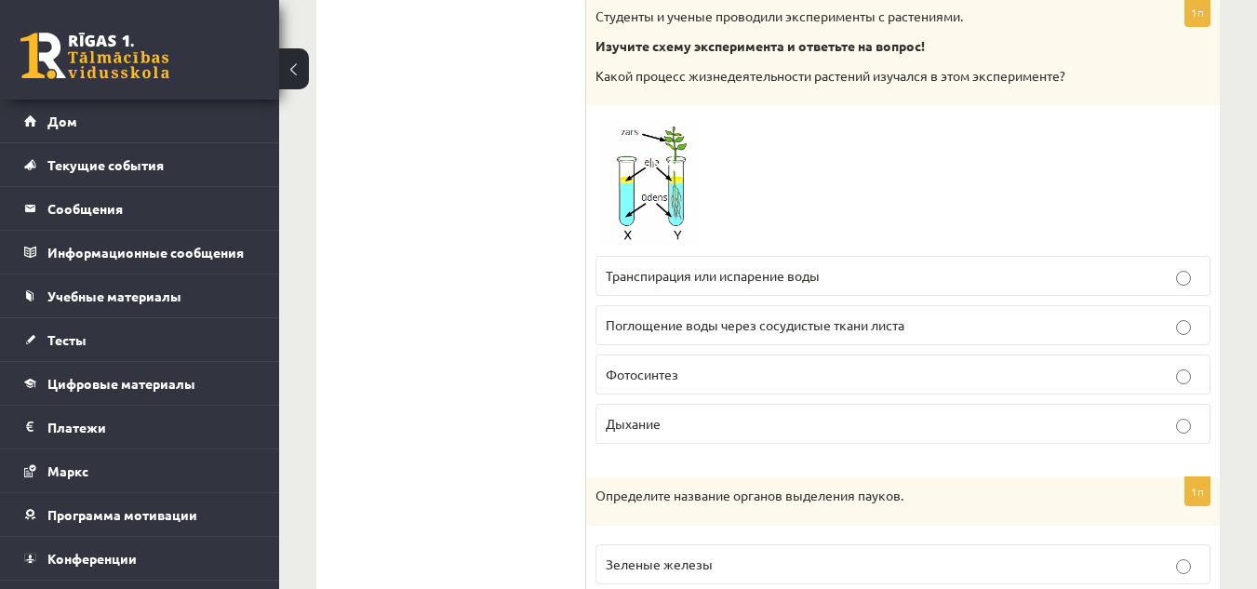
scroll to position [4655, 0]
click at [660, 155] on span at bounding box center [666, 160] width 30 height 30
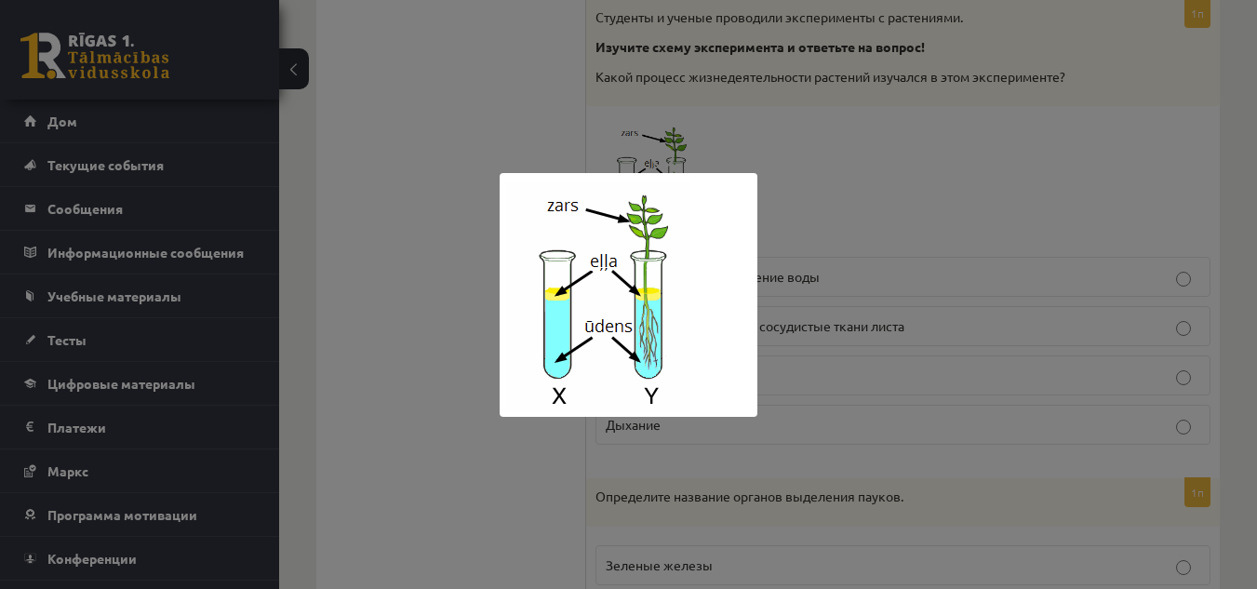
click at [810, 241] on div at bounding box center [628, 294] width 1257 height 589
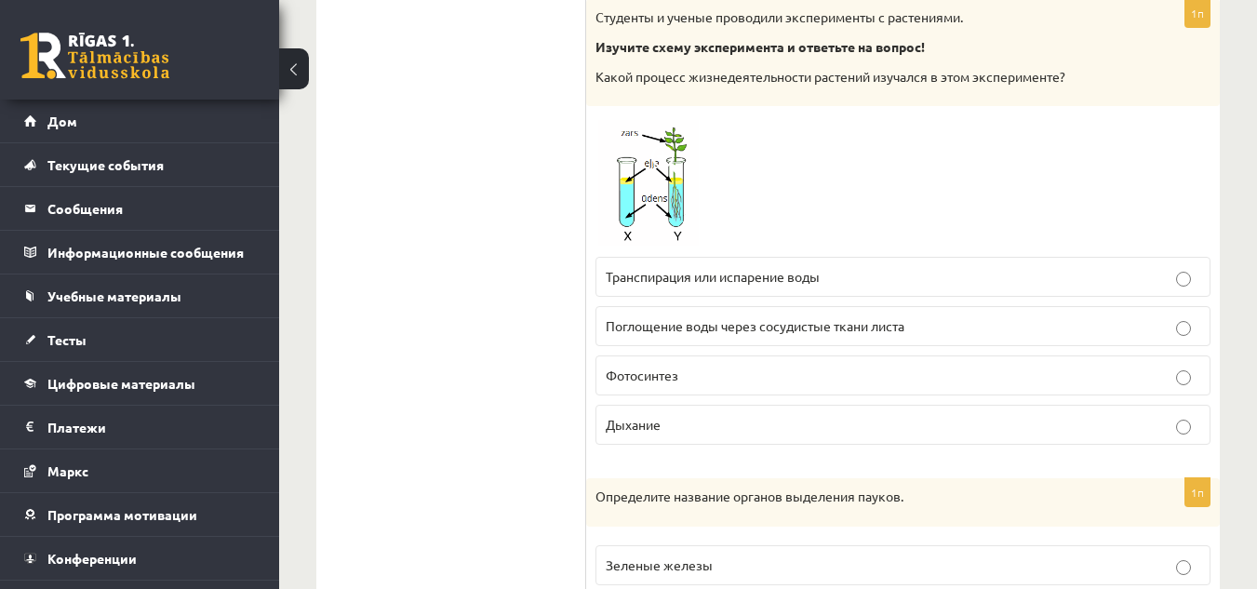
click at [836, 279] on p "Транспирация или испарение воды" at bounding box center [903, 277] width 594 height 20
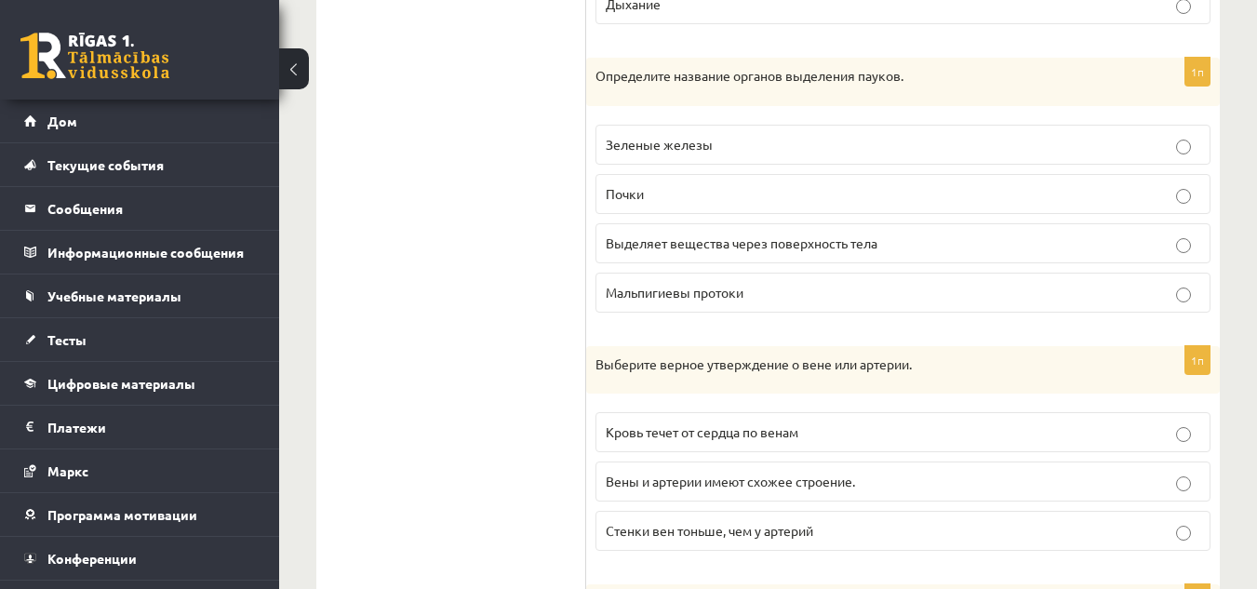
scroll to position [5076, 0]
click at [945, 302] on label "Мальпигиевы протоки" at bounding box center [902, 292] width 615 height 40
click at [980, 539] on p "Стенки вен тоньше, чем у артерий" at bounding box center [903, 530] width 594 height 20
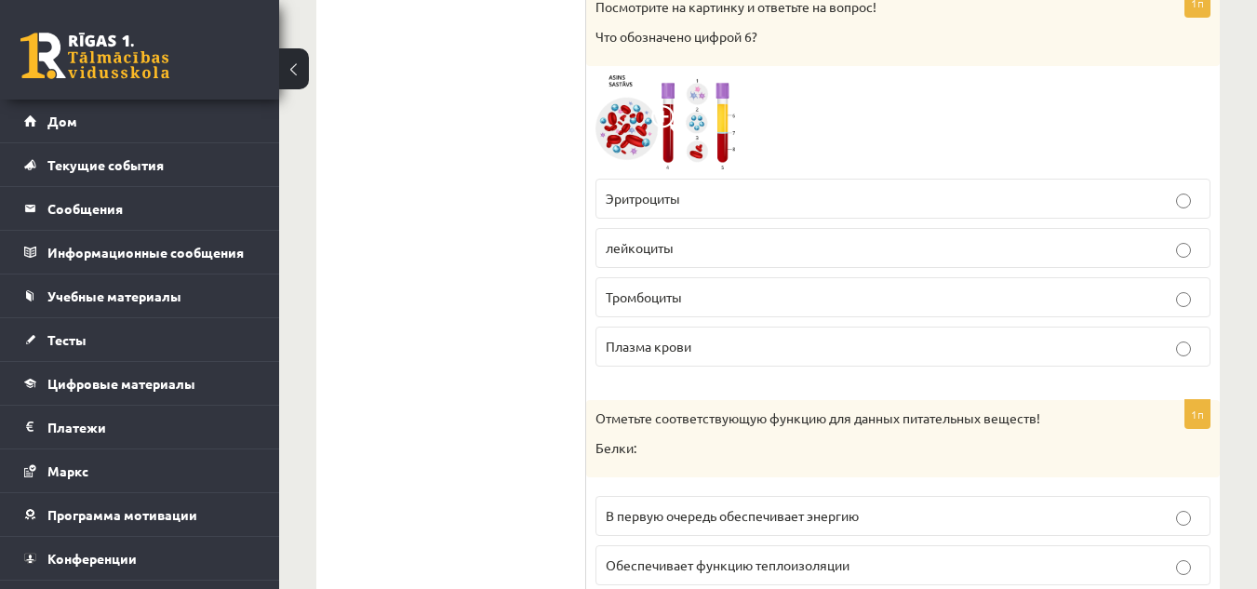
scroll to position [5672, 0]
click at [685, 130] on img at bounding box center [665, 121] width 140 height 94
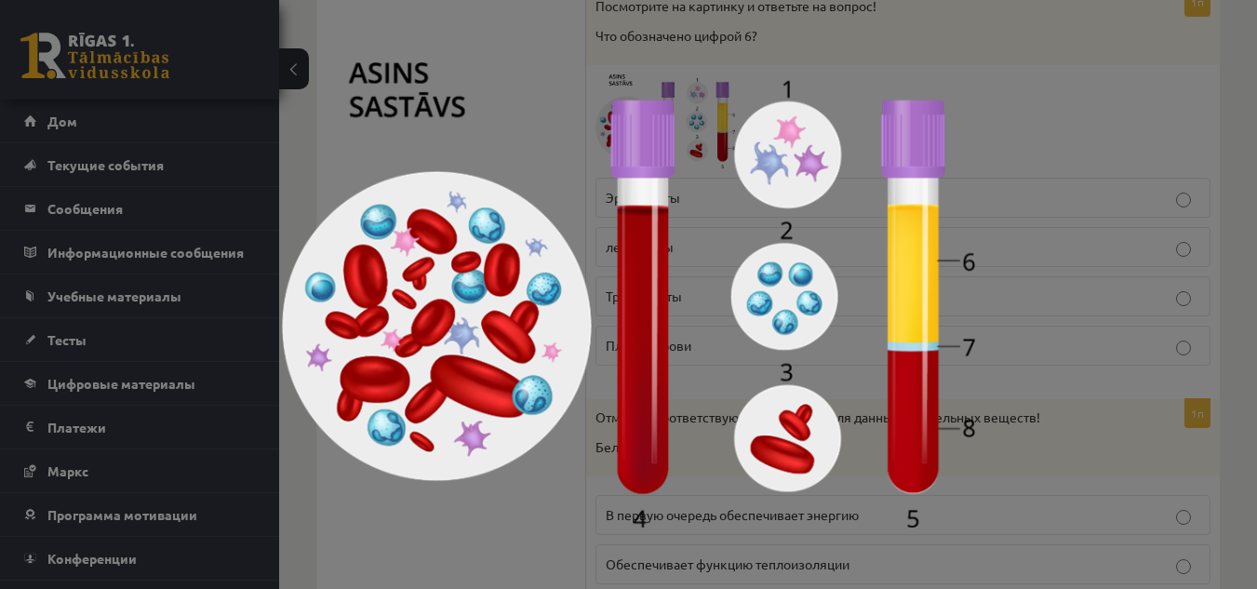
click at [1034, 60] on div at bounding box center [628, 294] width 1257 height 589
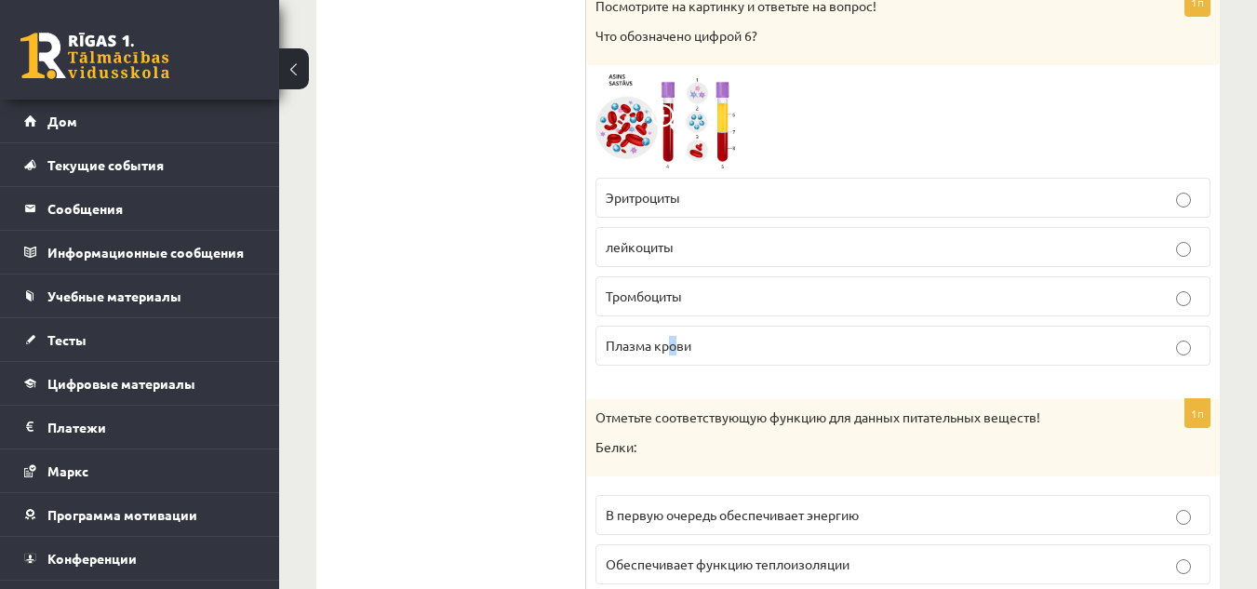
drag, startPoint x: 672, startPoint y: 377, endPoint x: 679, endPoint y: 367, distance: 12.7
click at [679, 367] on div "1п Посмотрите на картинку и ответьте на вопрос! Что обозначено цифрой 6? Эритро…" at bounding box center [902, 184] width 633 height 393
click at [679, 366] on label "Плазма крови" at bounding box center [902, 346] width 615 height 40
click at [708, 357] on label "Плазма крови" at bounding box center [902, 346] width 615 height 40
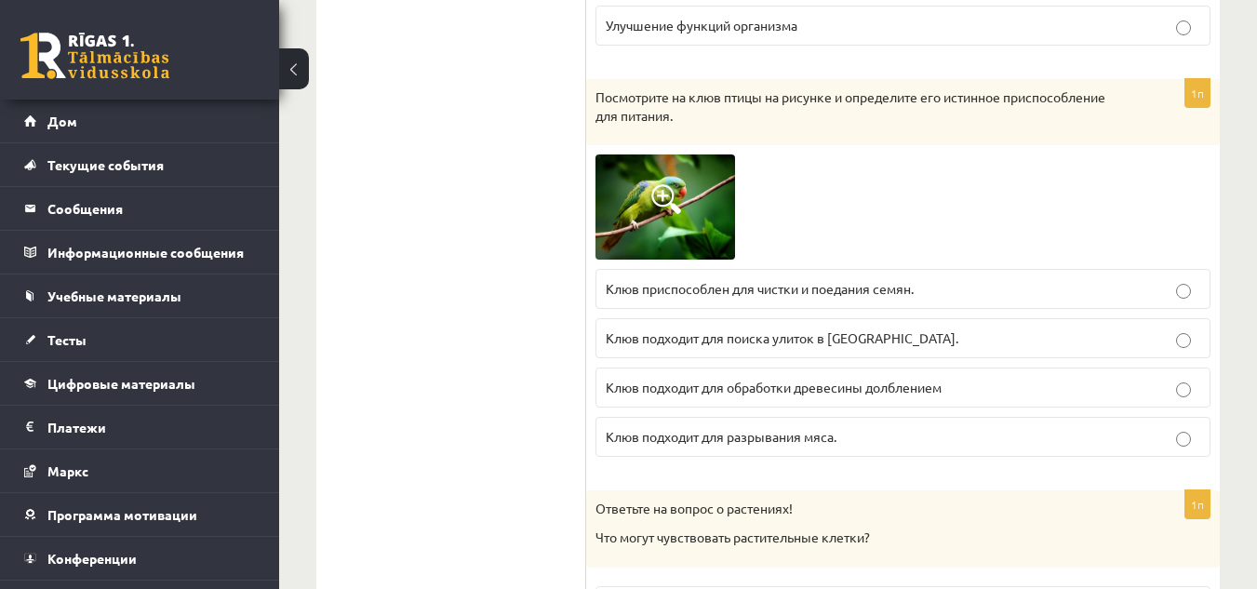
scroll to position [6310, 0]
click at [701, 217] on img at bounding box center [665, 205] width 140 height 104
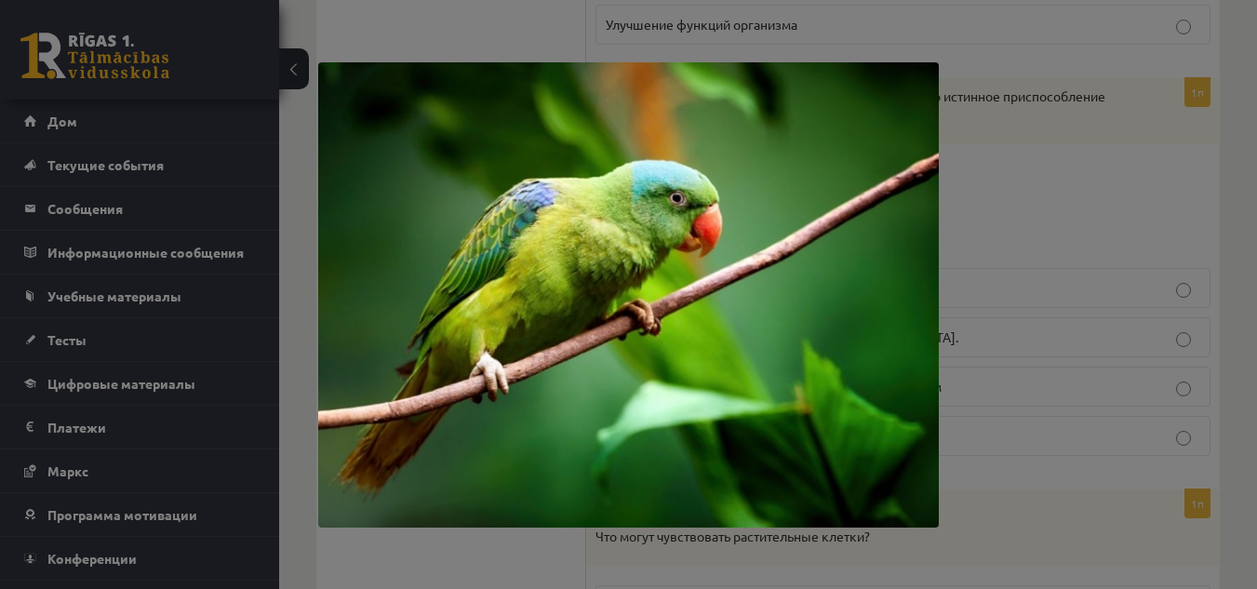
click at [978, 235] on div at bounding box center [628, 294] width 1257 height 589
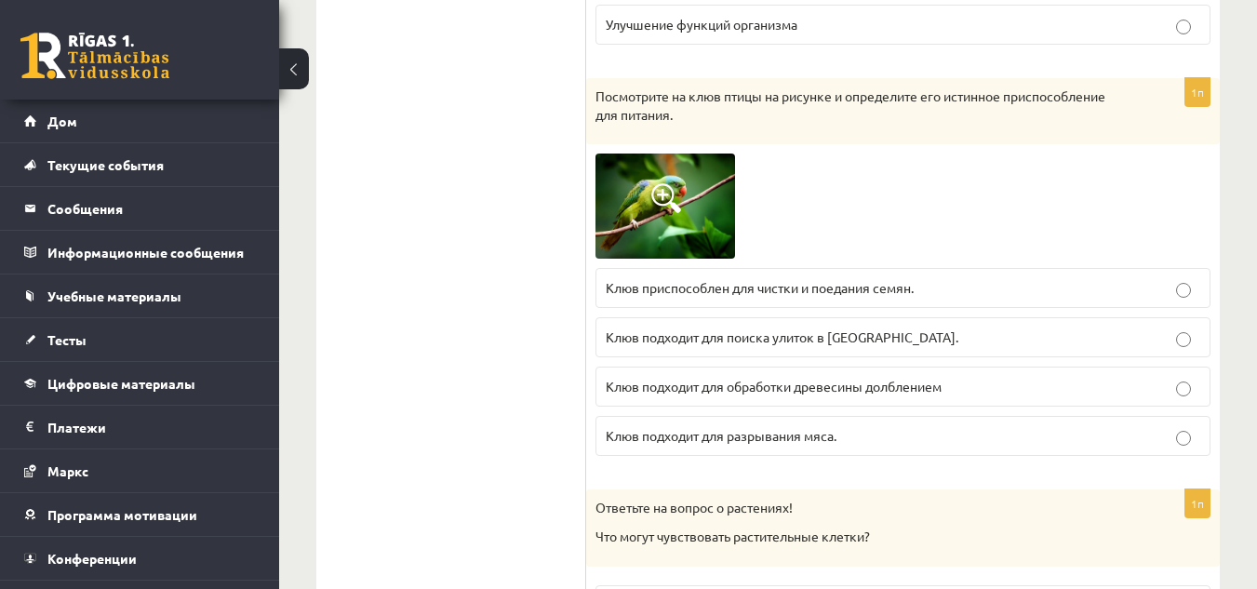
click at [852, 432] on p "Клюв подходит для разрывания мяса." at bounding box center [903, 436] width 594 height 20
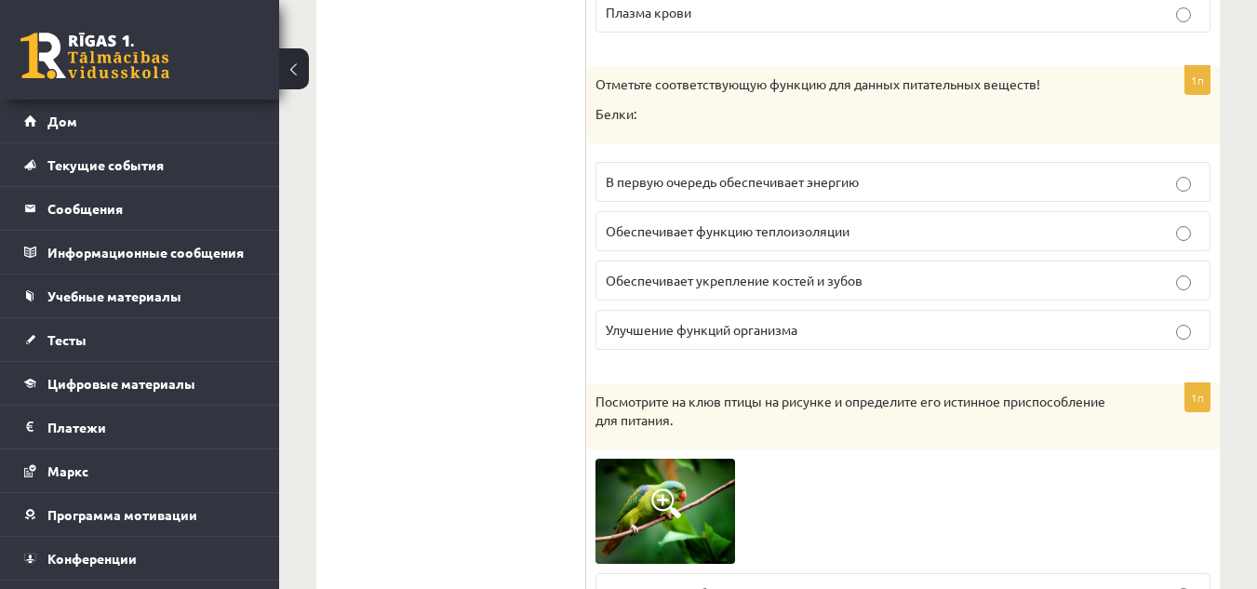
scroll to position [6004, 0]
click at [666, 342] on label "Улучшение функций организма" at bounding box center [902, 331] width 615 height 40
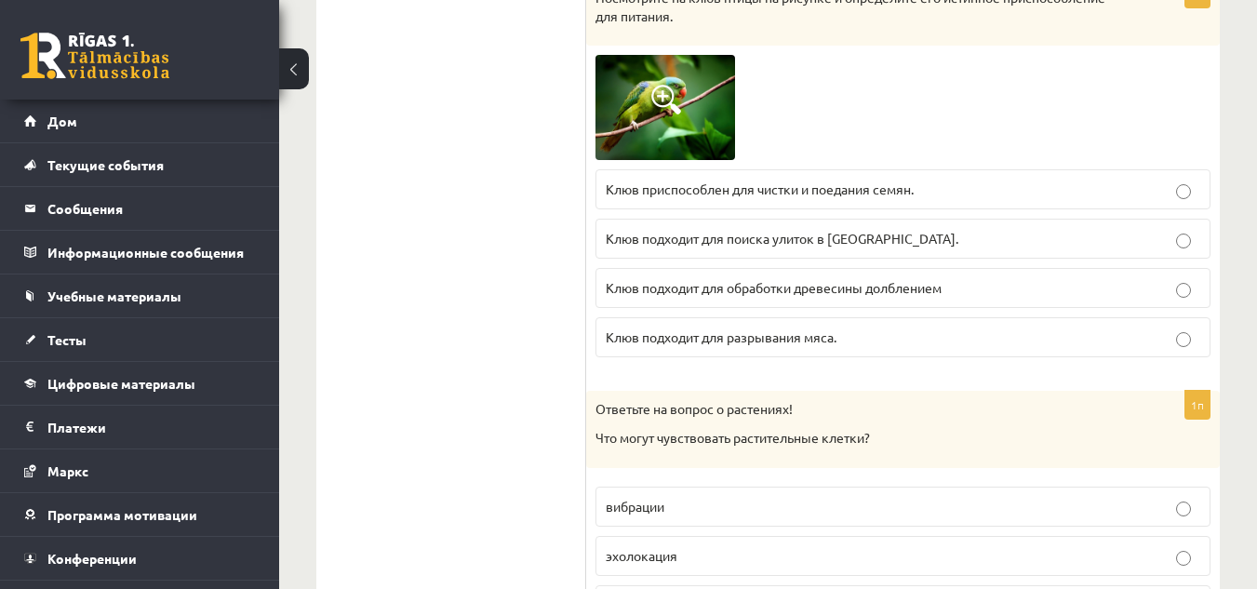
scroll to position [6408, 0]
click at [954, 185] on p "Клюв приспособлен для чистки и поедания семян." at bounding box center [903, 190] width 594 height 20
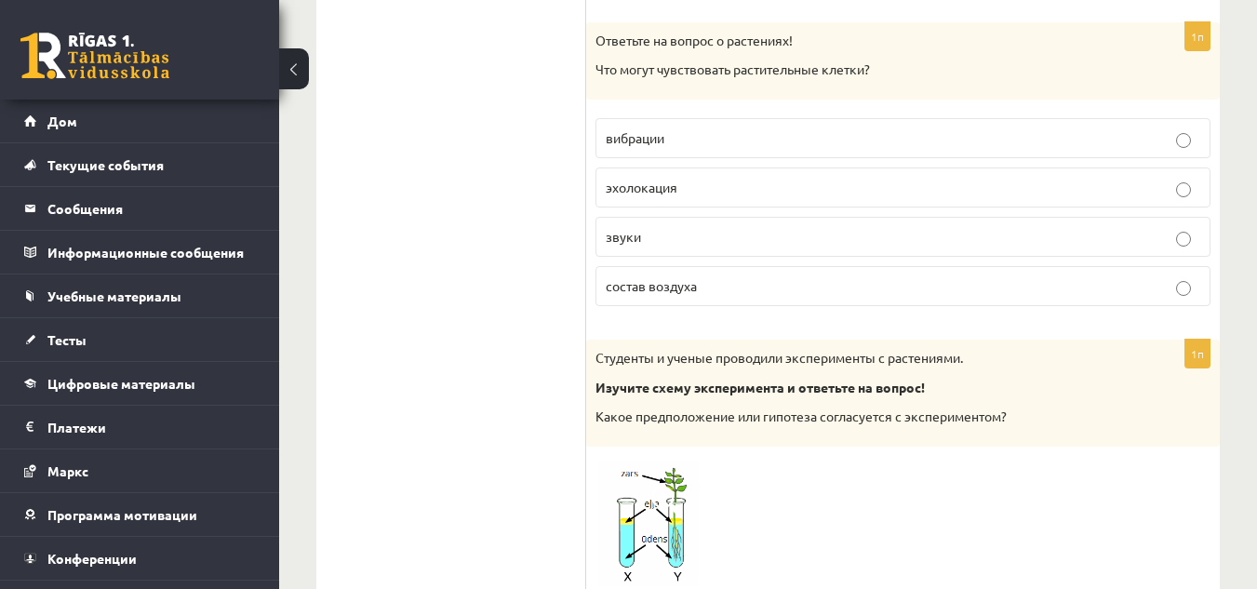
scroll to position [6778, 0]
click at [771, 142] on p "вибрации" at bounding box center [903, 137] width 594 height 20
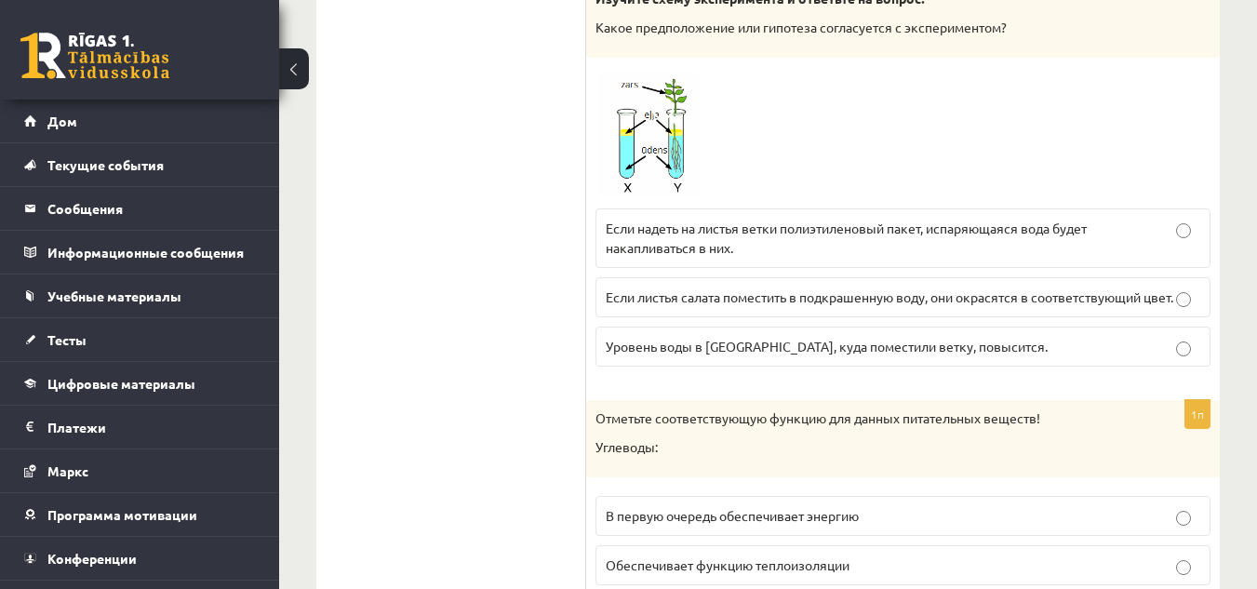
scroll to position [7167, 0]
click at [853, 247] on p "Если надеть на листья ветки полиэтиленовый пакет, испаряющаяся вода будет накап…" at bounding box center [903, 237] width 594 height 39
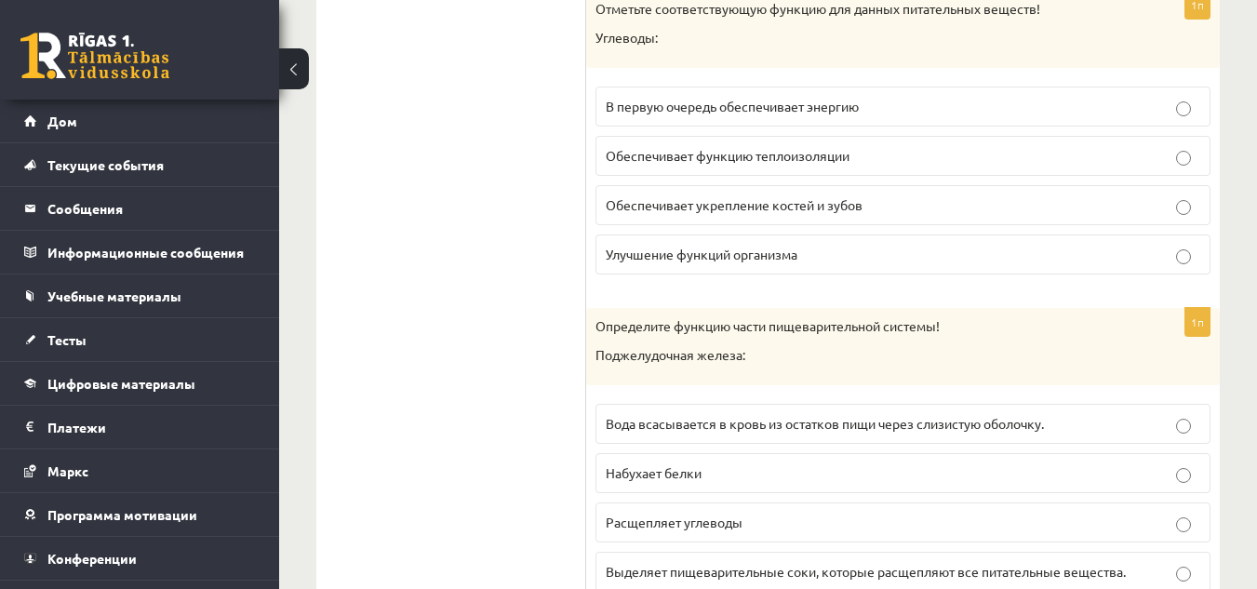
scroll to position [7574, 0]
click at [854, 115] on font "В первую очередь обеспечивает энергию" at bounding box center [732, 107] width 253 height 17
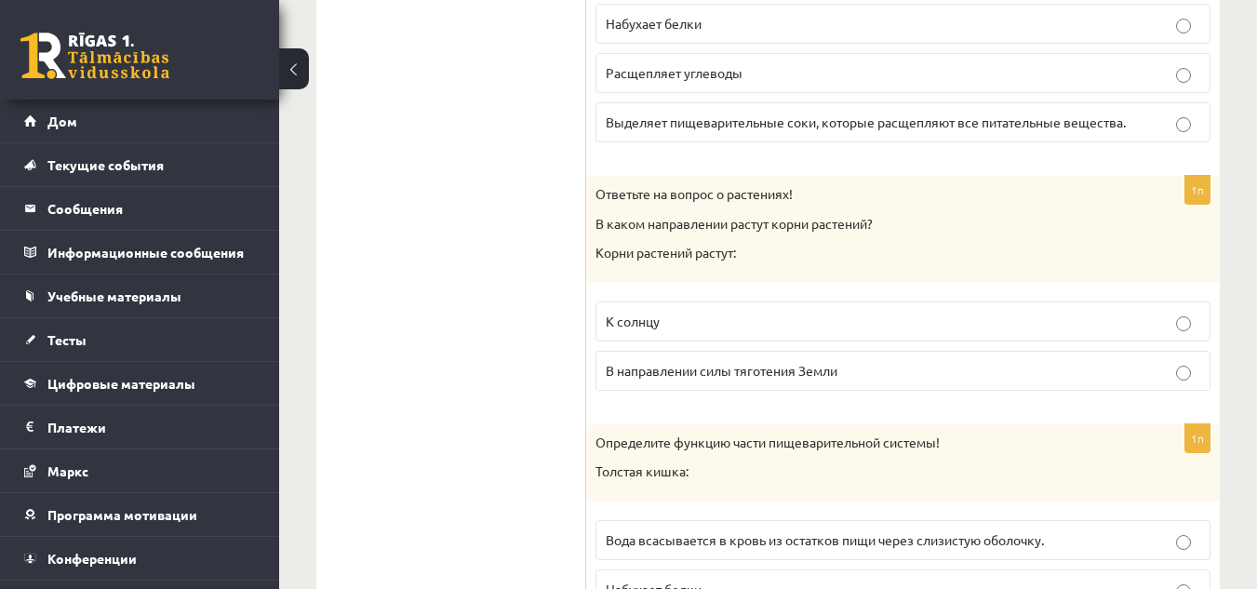
scroll to position [8025, 0]
click at [767, 378] on font "В направлении силы тяготения Земли" at bounding box center [722, 369] width 232 height 17
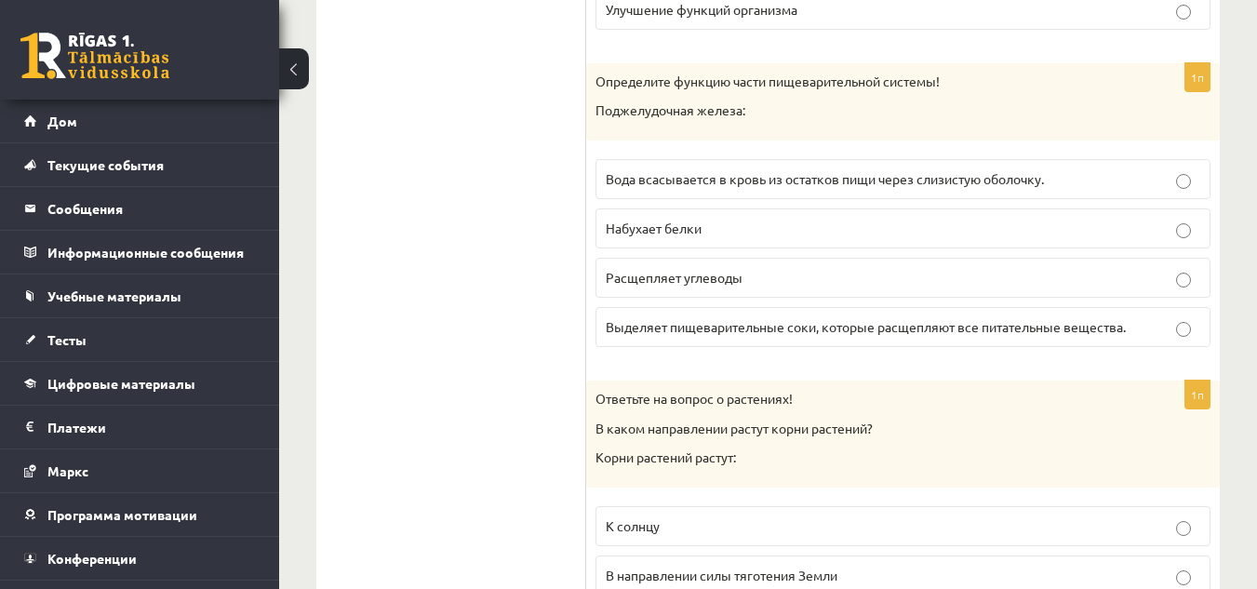
scroll to position [7819, 0]
click at [890, 348] on label "Выделяет пищеварительные соки, которые расщепляют все питательные вещества." at bounding box center [902, 328] width 615 height 40
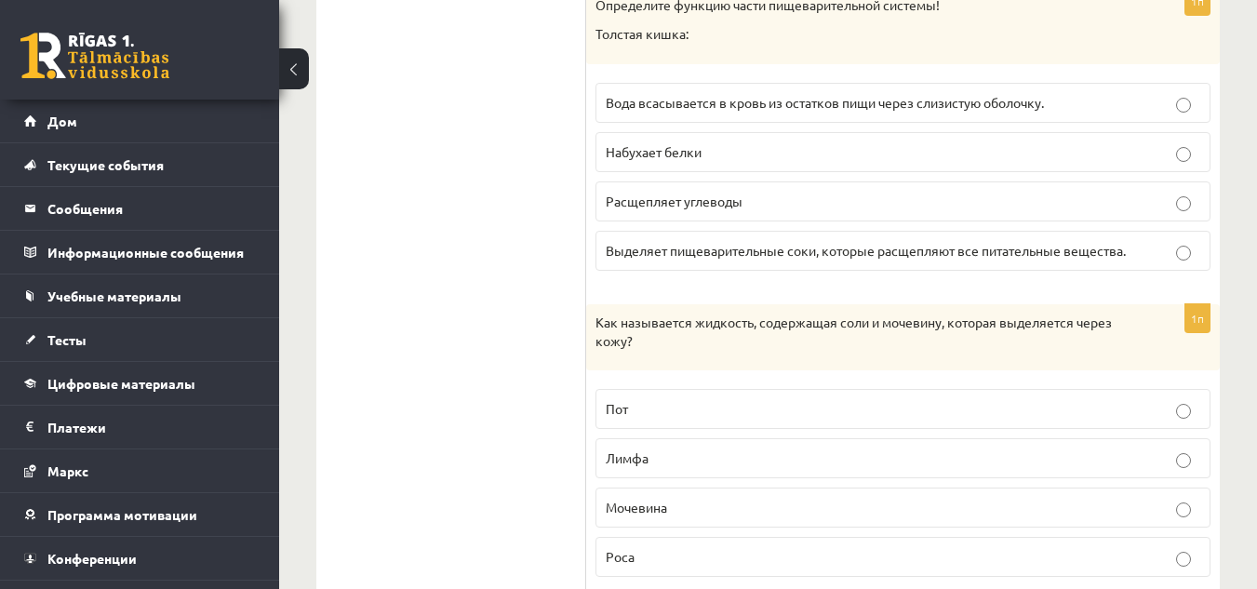
scroll to position [8462, 0]
click at [943, 112] on p "Вода всасывается в кровь из остатков пищи через слизистую оболочку." at bounding box center [903, 102] width 594 height 20
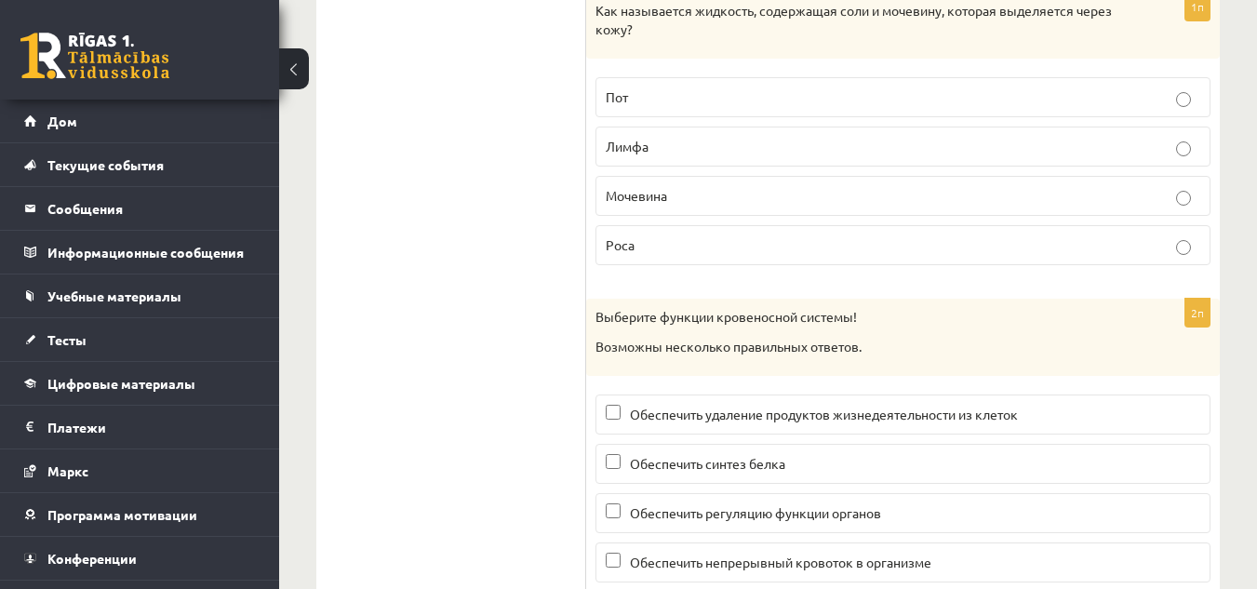
scroll to position [8779, 0]
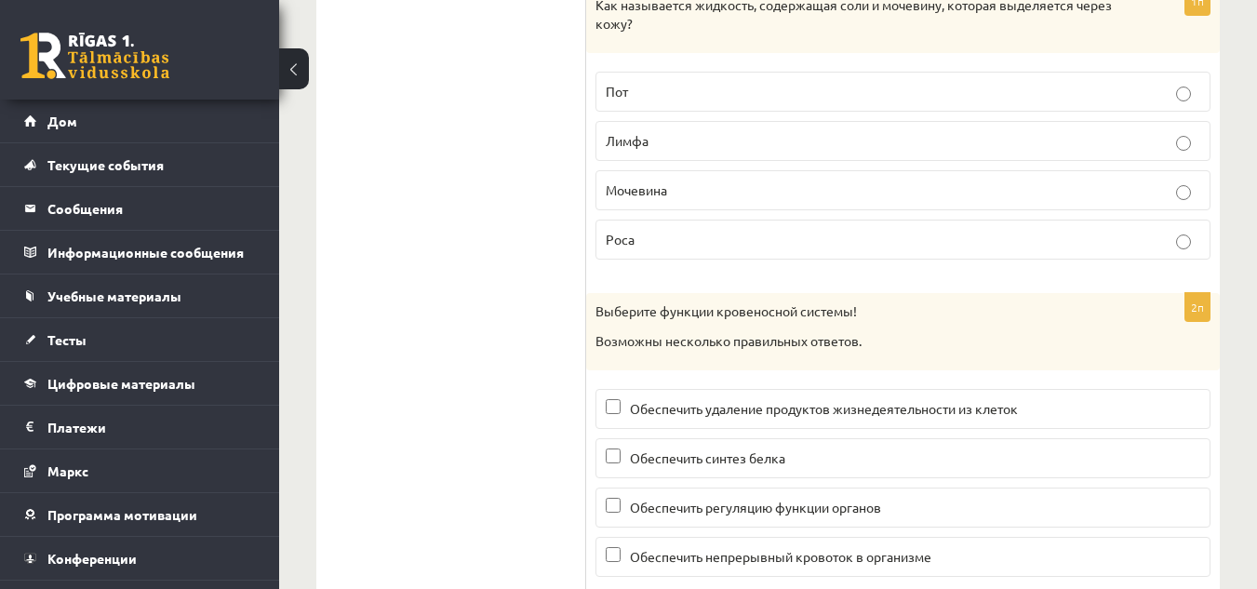
click at [767, 101] on p "Пот" at bounding box center [903, 92] width 594 height 20
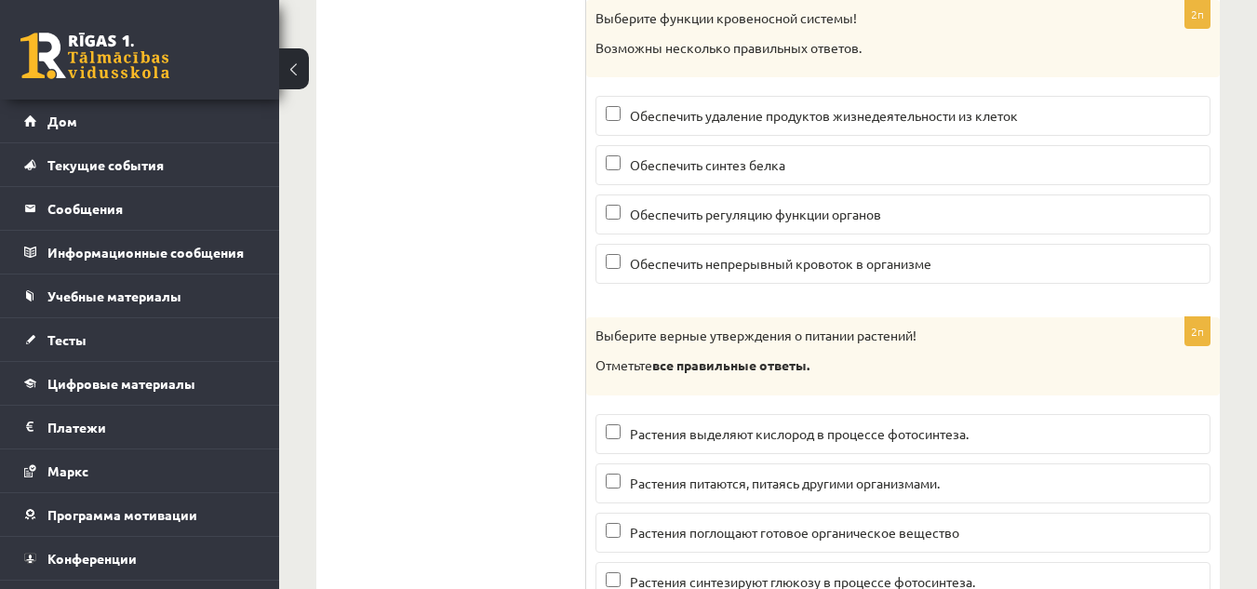
scroll to position [9071, 0]
drag, startPoint x: 877, startPoint y: 227, endPoint x: 874, endPoint y: 182, distance: 44.7
click at [874, 182] on fieldset "Обеспечить удаление продуктов жизнедеятельности из клеток Обеспечить синтез бел…" at bounding box center [902, 188] width 615 height 203
click at [874, 176] on p "Обеспечить синтез белка" at bounding box center [903, 166] width 594 height 20
click at [890, 219] on label "Обеспечить регуляцию функции органов" at bounding box center [902, 215] width 615 height 40
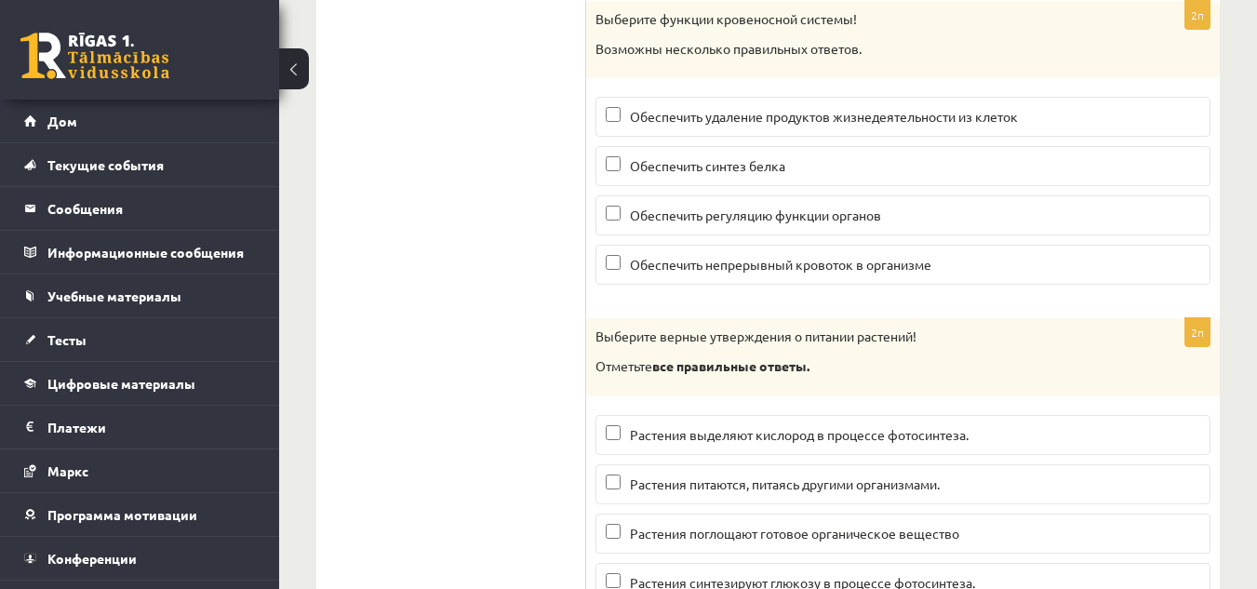
click at [903, 125] on font "Обеспечить удаление продуктов жизнедеятельности из клеток" at bounding box center [824, 116] width 388 height 17
drag, startPoint x: 903, startPoint y: 144, endPoint x: 903, endPoint y: 176, distance: 31.6
click at [903, 176] on fieldset "Обеспечить удаление продуктов жизнедеятельности из клеток Обеспечить синтез бел…" at bounding box center [902, 188] width 615 height 203
click at [903, 176] on label "Обеспечить синтез белка" at bounding box center [902, 166] width 615 height 40
click at [925, 225] on p "Обеспечить регуляцию функции органов" at bounding box center [903, 216] width 594 height 20
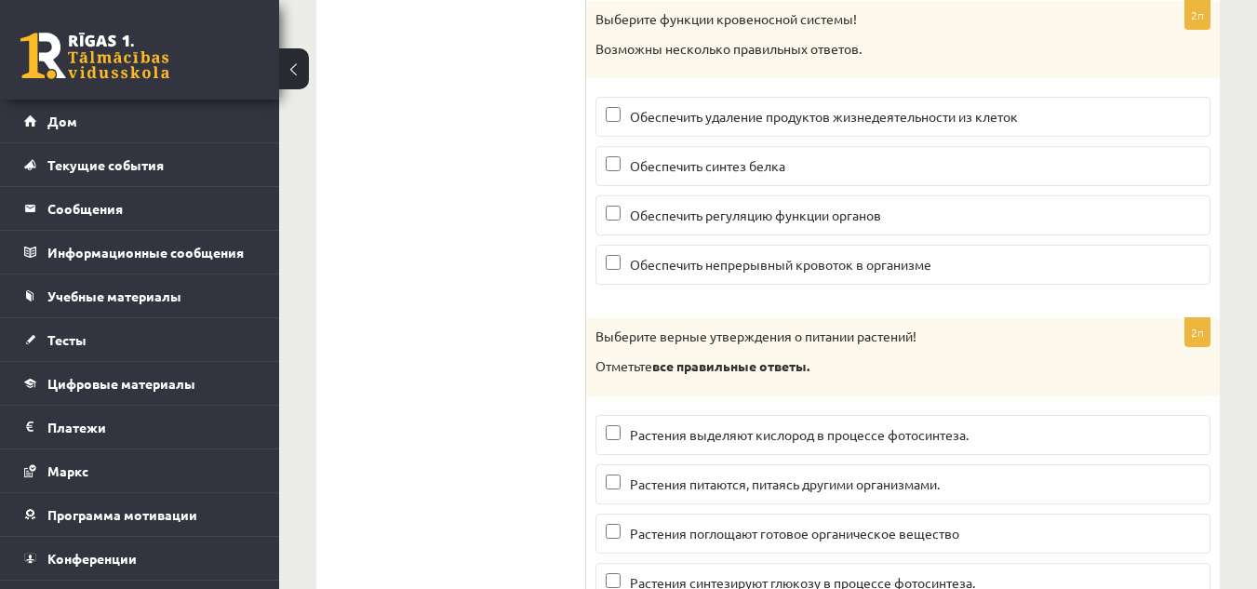
click at [922, 125] on font "Обеспечить удаление продуктов жизнедеятельности из клеток" at bounding box center [824, 116] width 388 height 17
click at [925, 125] on font "Обеспечить удаление продуктов жизнедеятельности из клеток" at bounding box center [824, 116] width 388 height 17
click at [916, 273] on font "Обеспечить непрерывный кровоток в организме" at bounding box center [780, 264] width 301 height 17
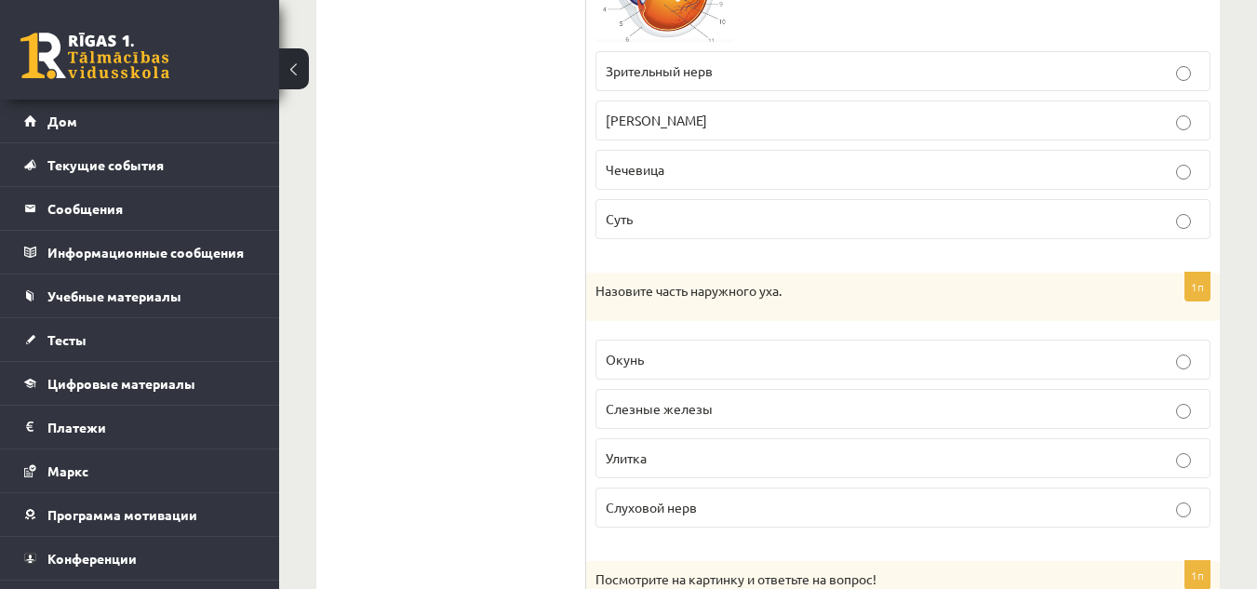
scroll to position [0, 0]
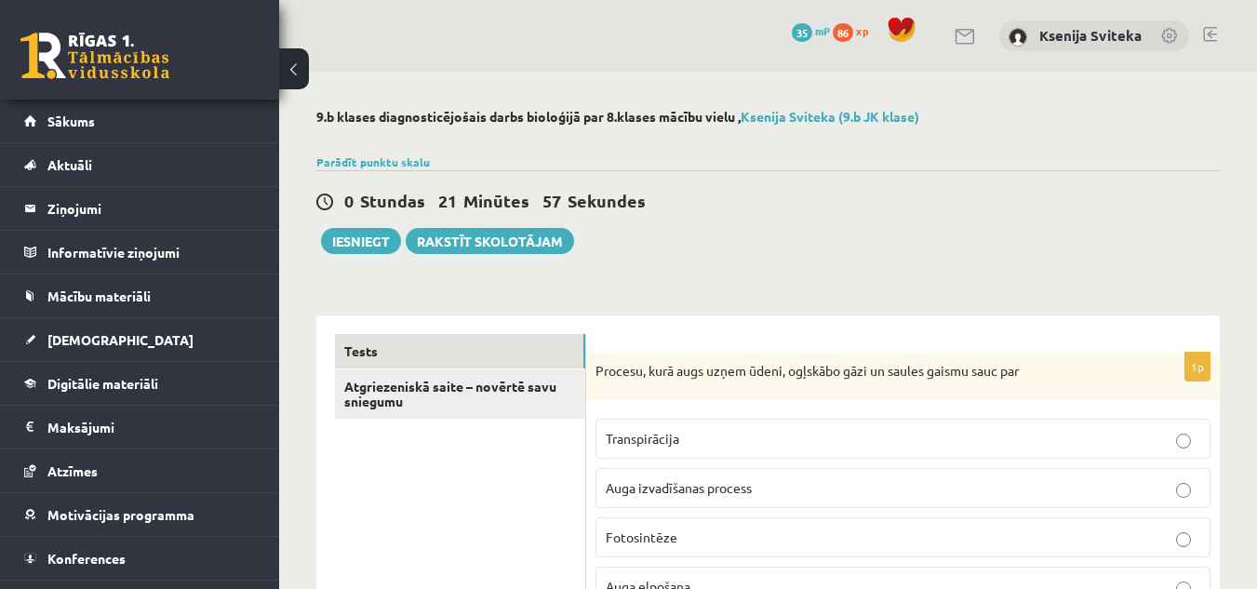
click at [931, 162] on div "Parādīt punktu skalu Atzīme No Līdz 1 0 5 2 6 8 3 9 11 4 12 14 5 15 17 6 18 20 …" at bounding box center [767, 161] width 903 height 17
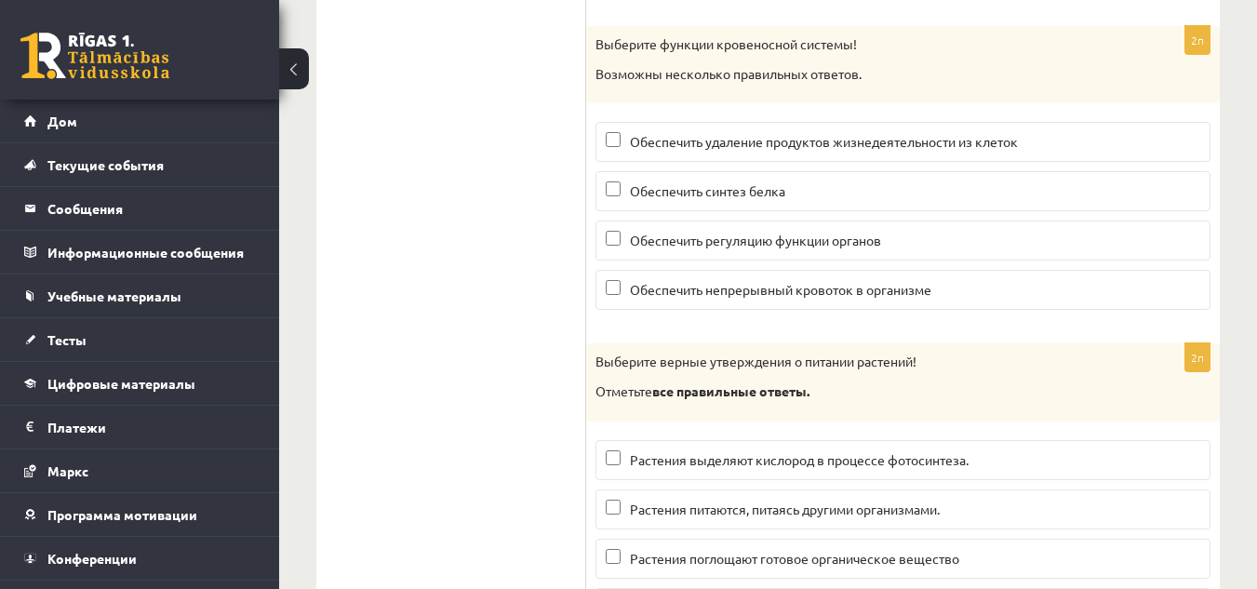
scroll to position [9176, 0]
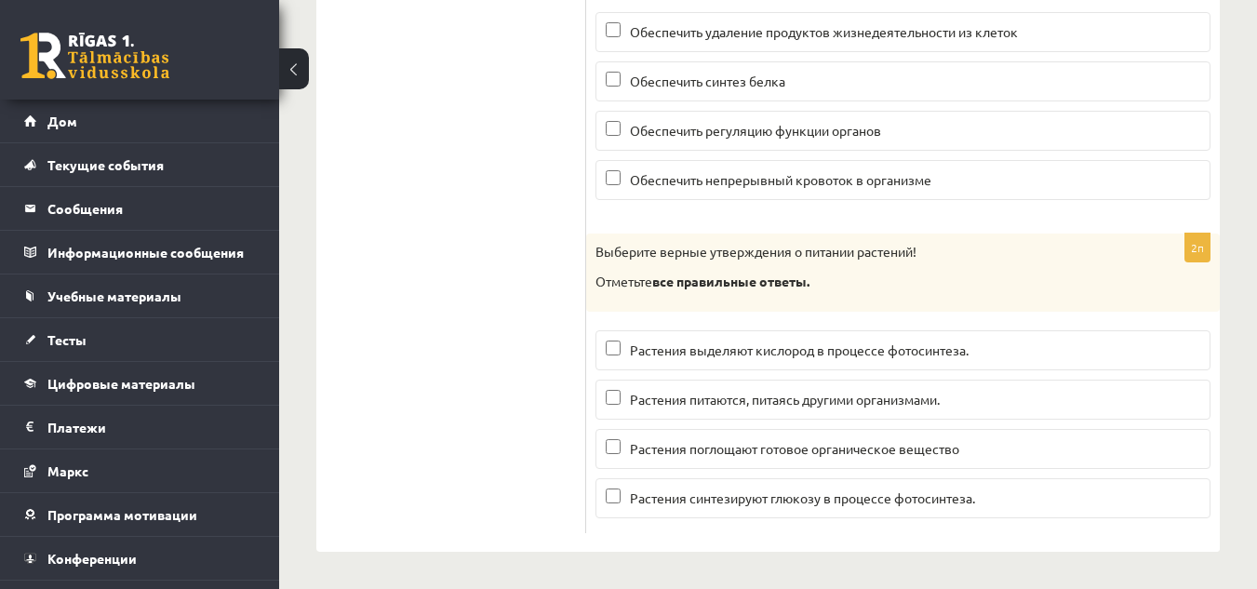
click at [1003, 341] on p "Растения выделяют кислород в процессе фотосинтеза." at bounding box center [903, 350] width 594 height 20
click at [945, 497] on font "Растения синтезируют глюкозу в процессе фотосинтеза." at bounding box center [802, 497] width 345 height 17
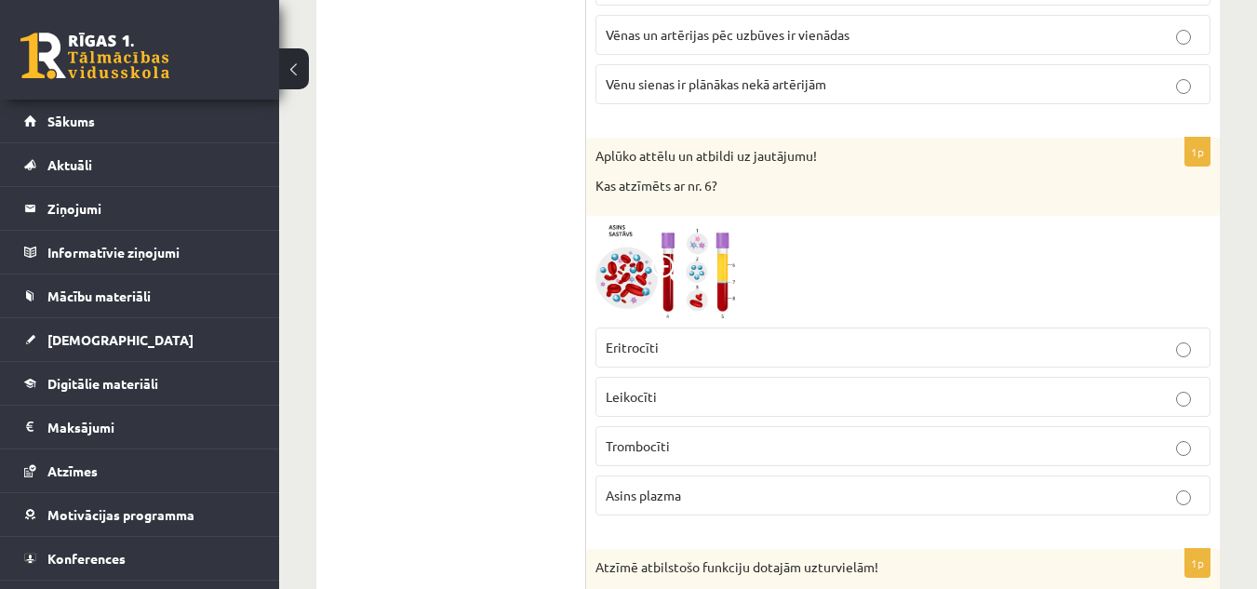
scroll to position [5421, 0]
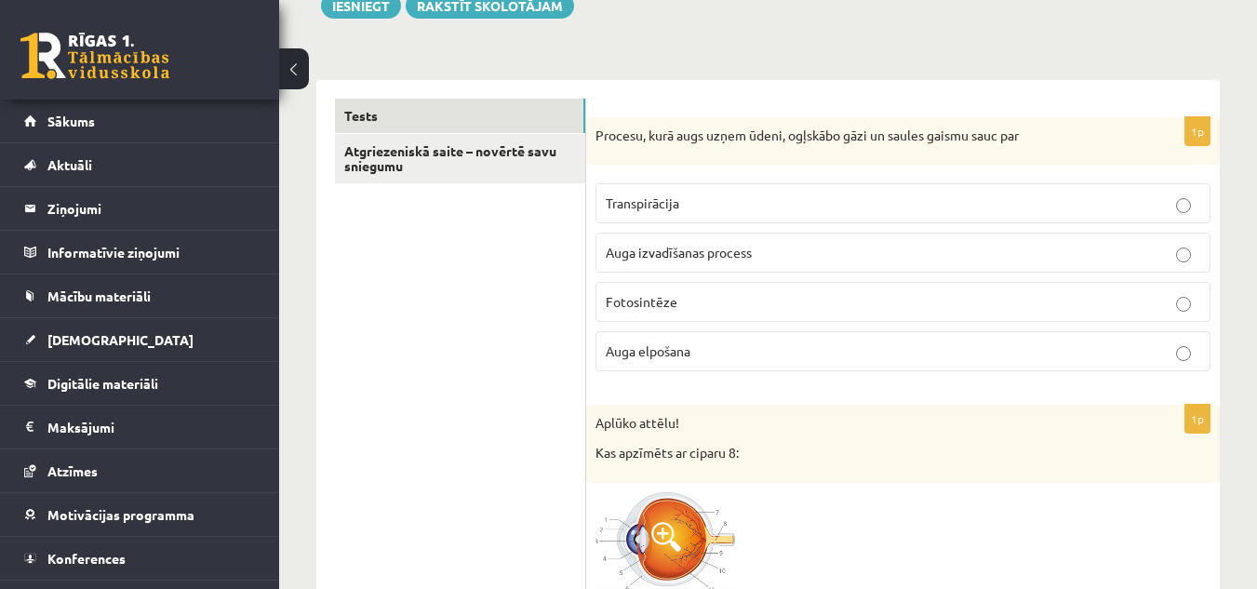
scroll to position [0, 0]
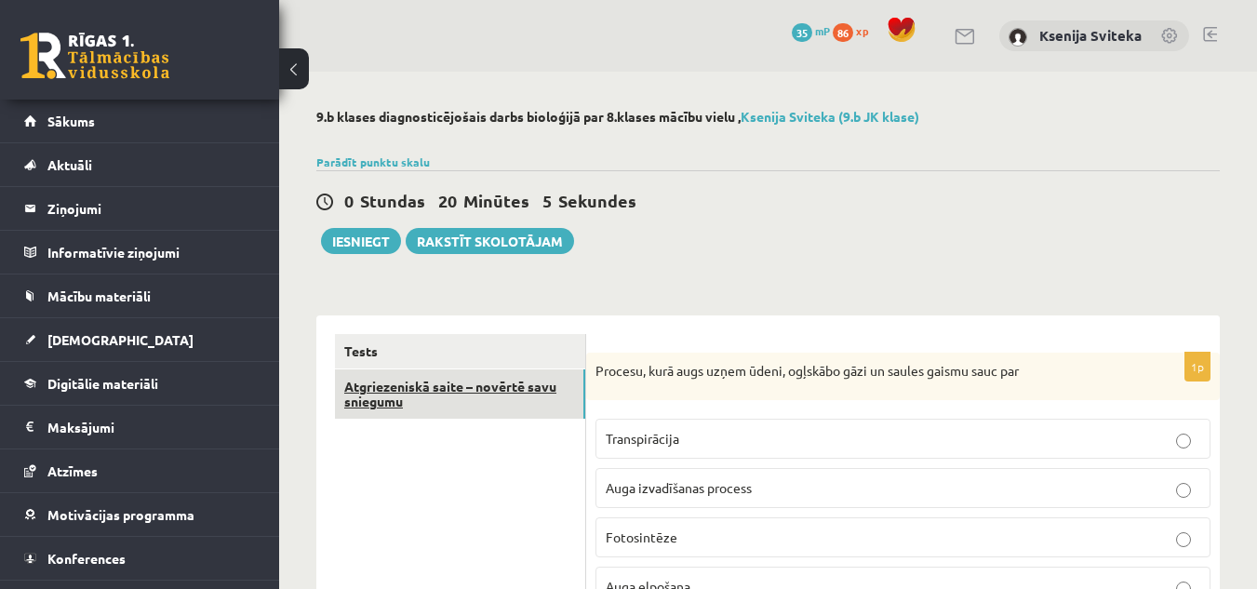
click at [484, 406] on link "Atgriezeniskā saite – novērtē savu sniegumu" at bounding box center [460, 394] width 250 height 50
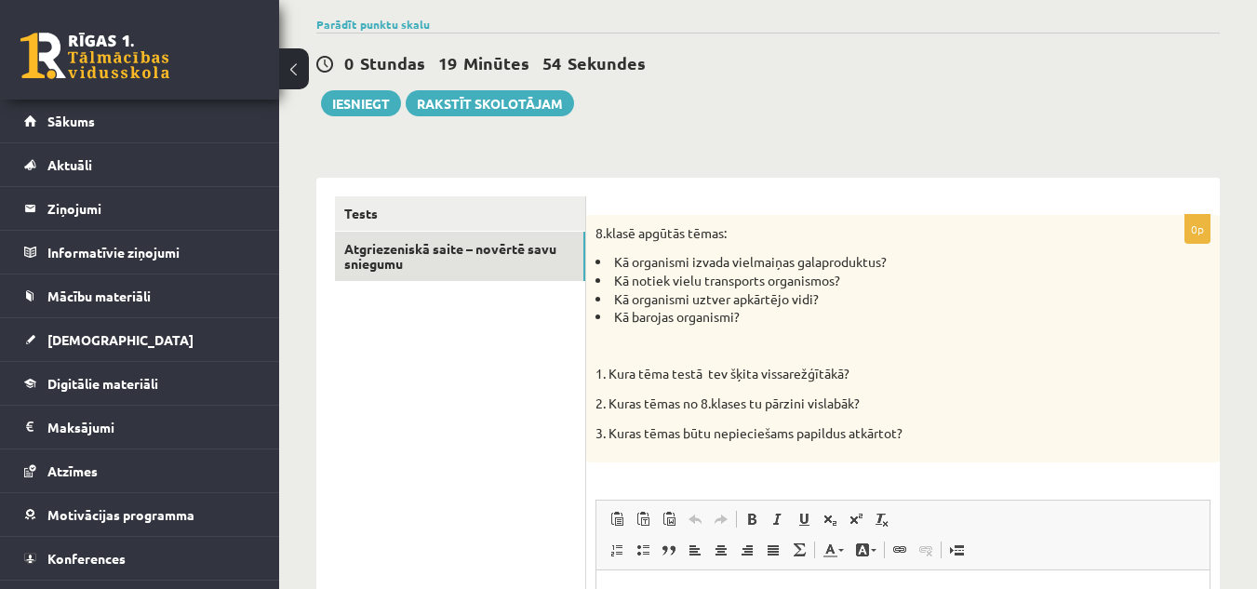
scroll to position [139, 0]
click at [532, 202] on link "Tests" at bounding box center [460, 212] width 250 height 34
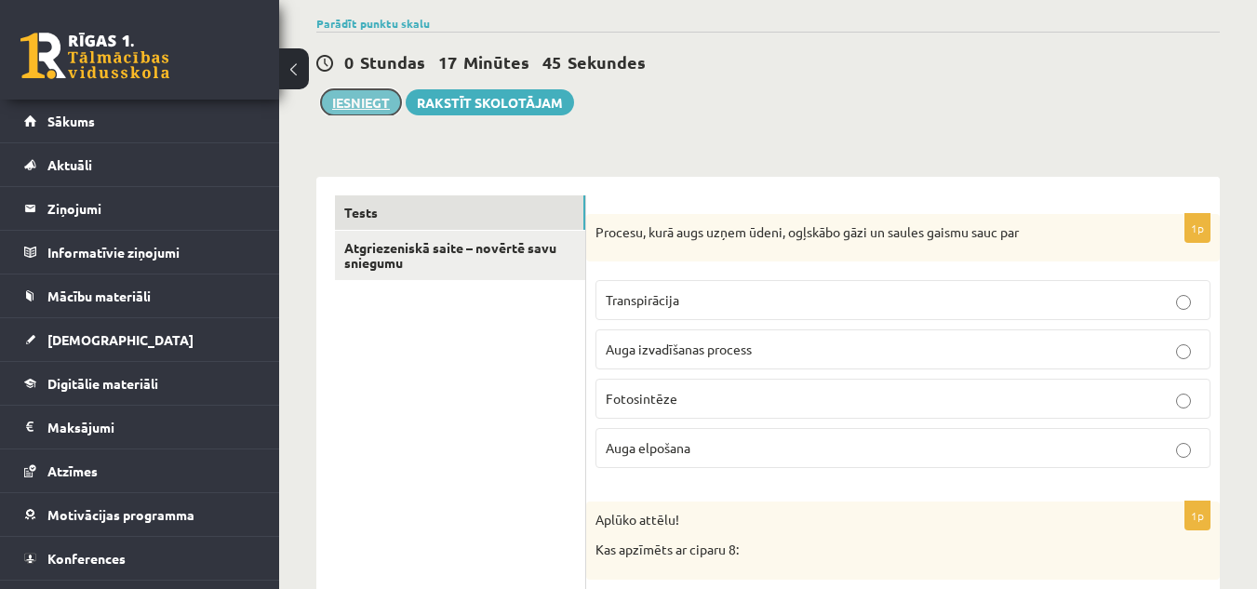
click at [368, 102] on button "Iesniegt" at bounding box center [361, 102] width 80 height 26
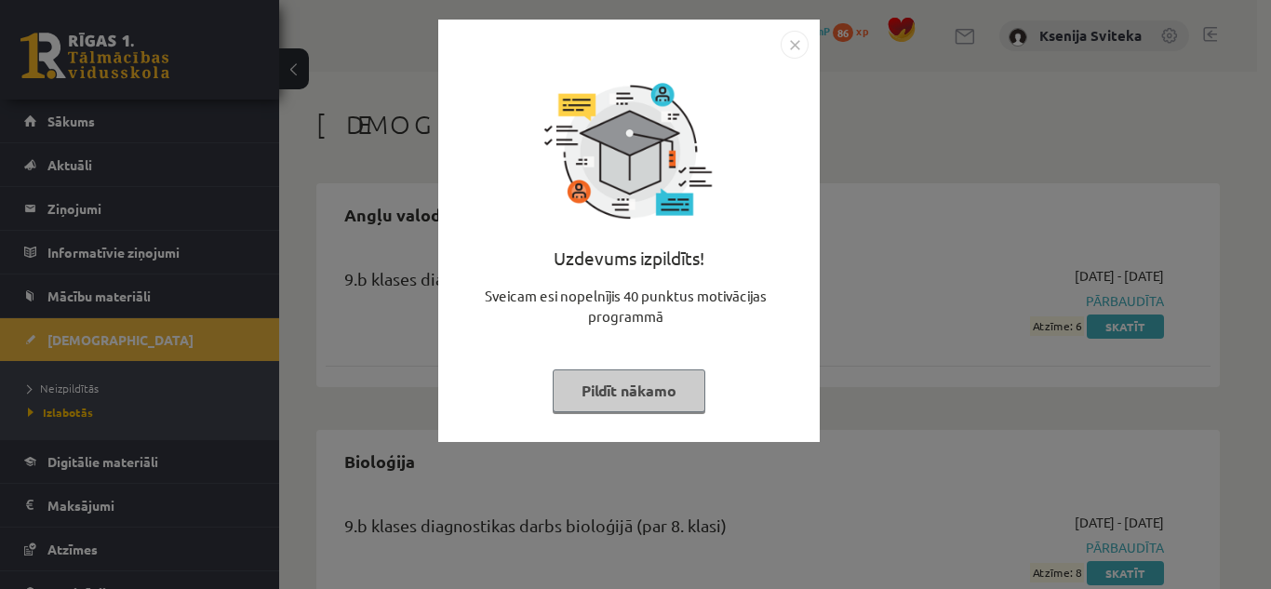
click at [794, 34] on img "Close" at bounding box center [794, 45] width 28 height 28
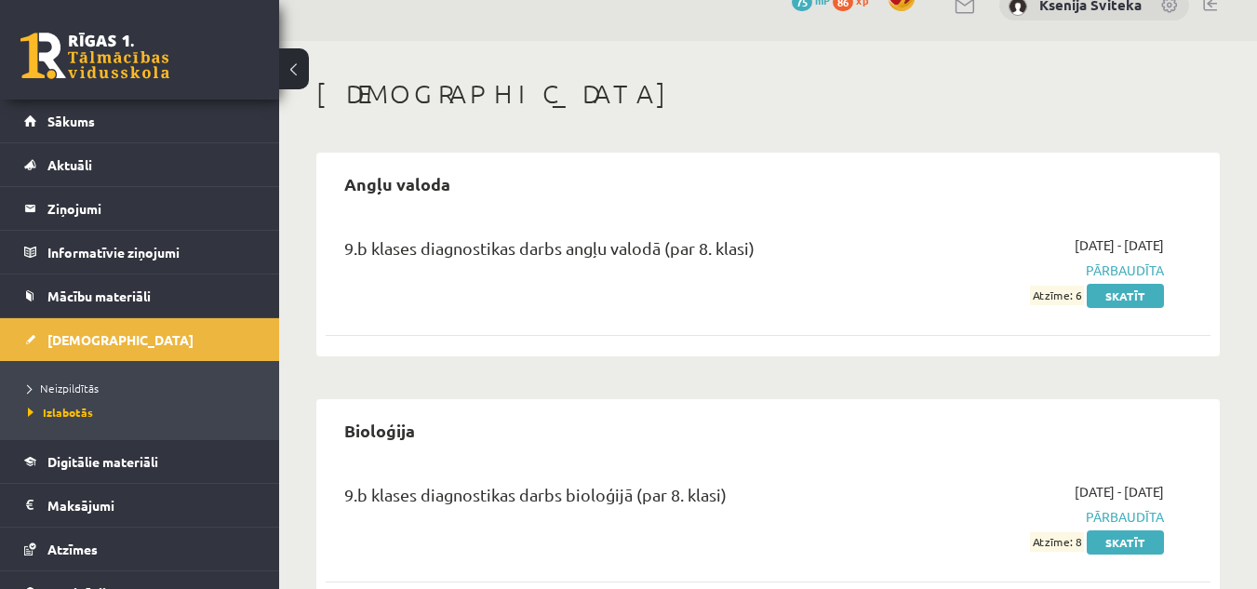
scroll to position [33, 0]
click at [1117, 538] on link "Skatīt" at bounding box center [1125, 540] width 77 height 24
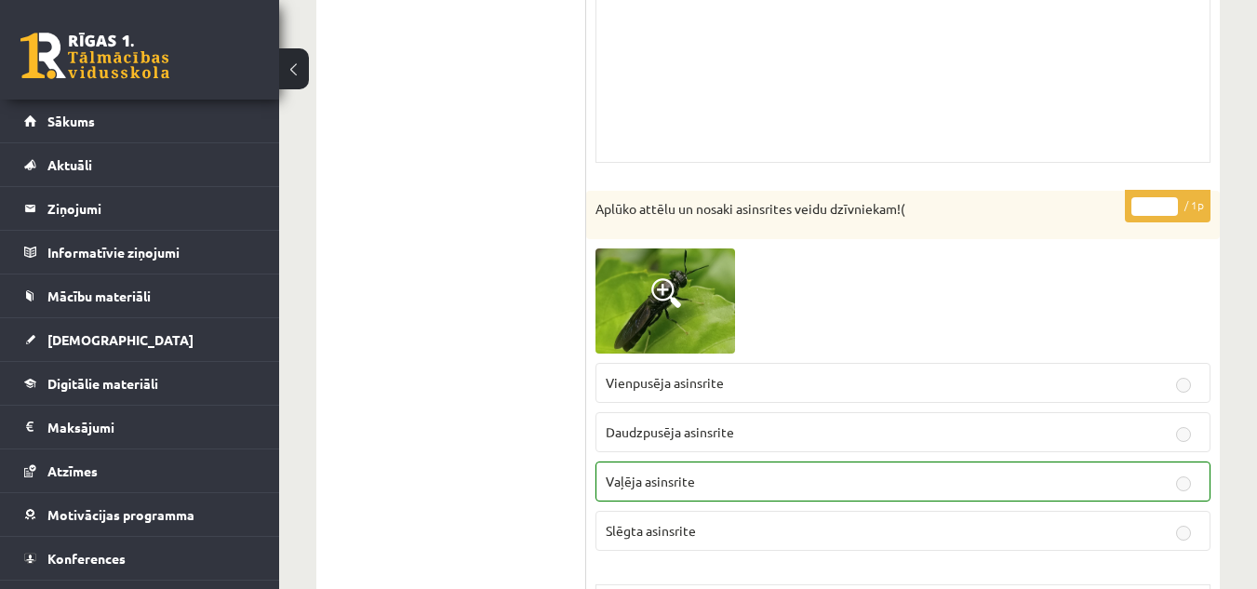
scroll to position [2955, 0]
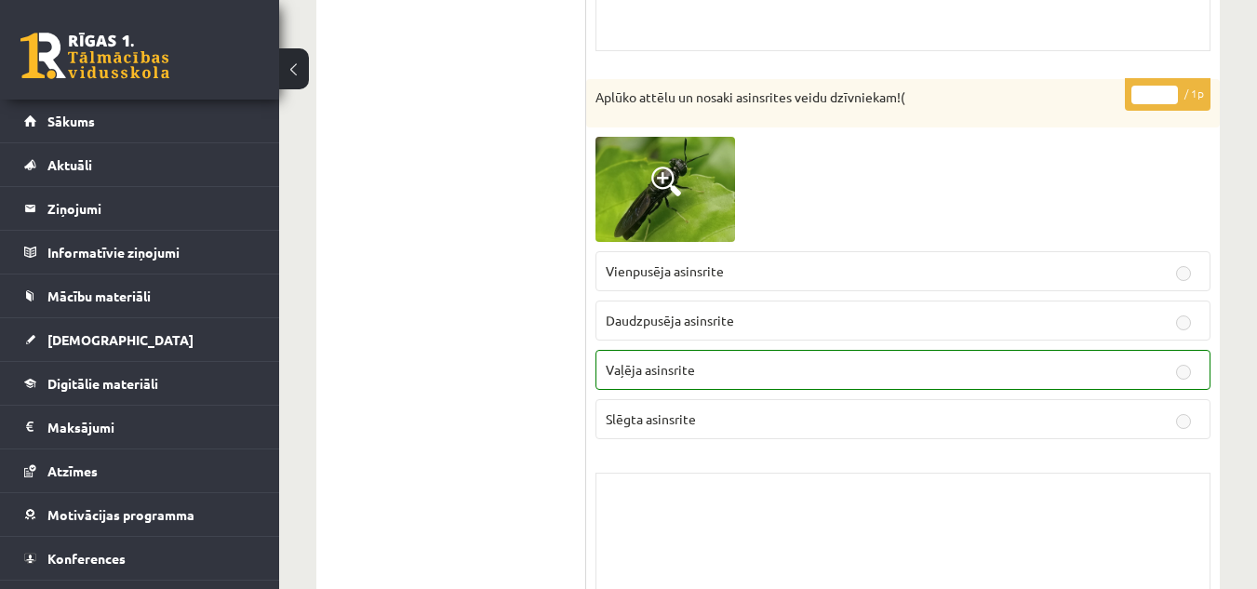
click at [686, 200] on img at bounding box center [665, 189] width 140 height 105
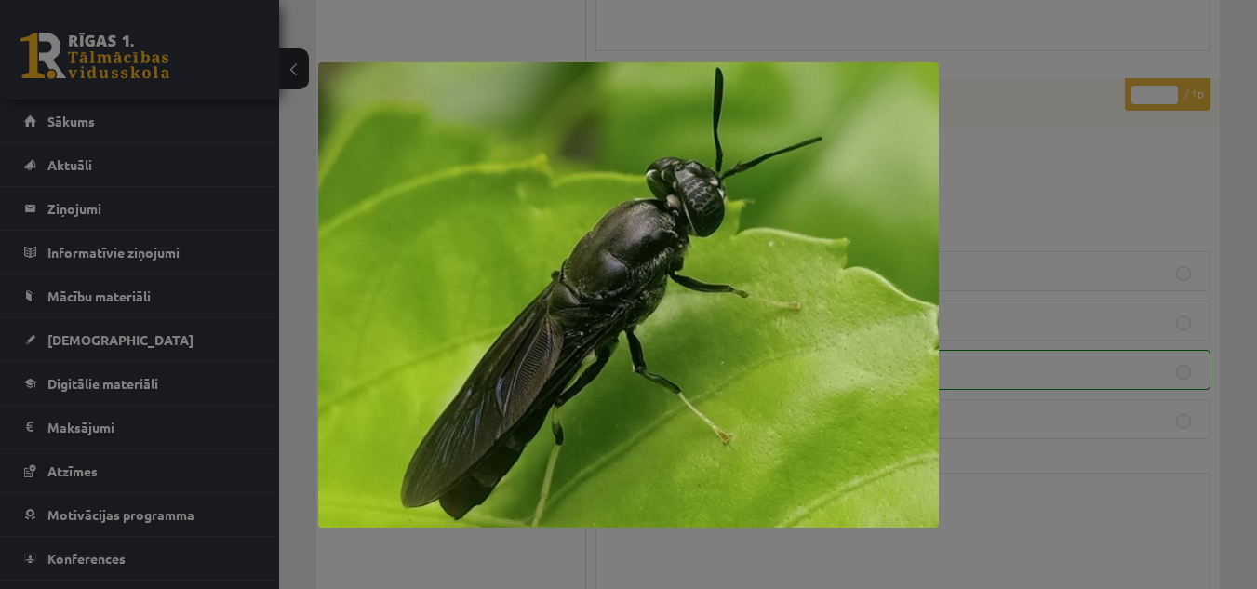
click at [1116, 220] on div at bounding box center [628, 294] width 1257 height 589
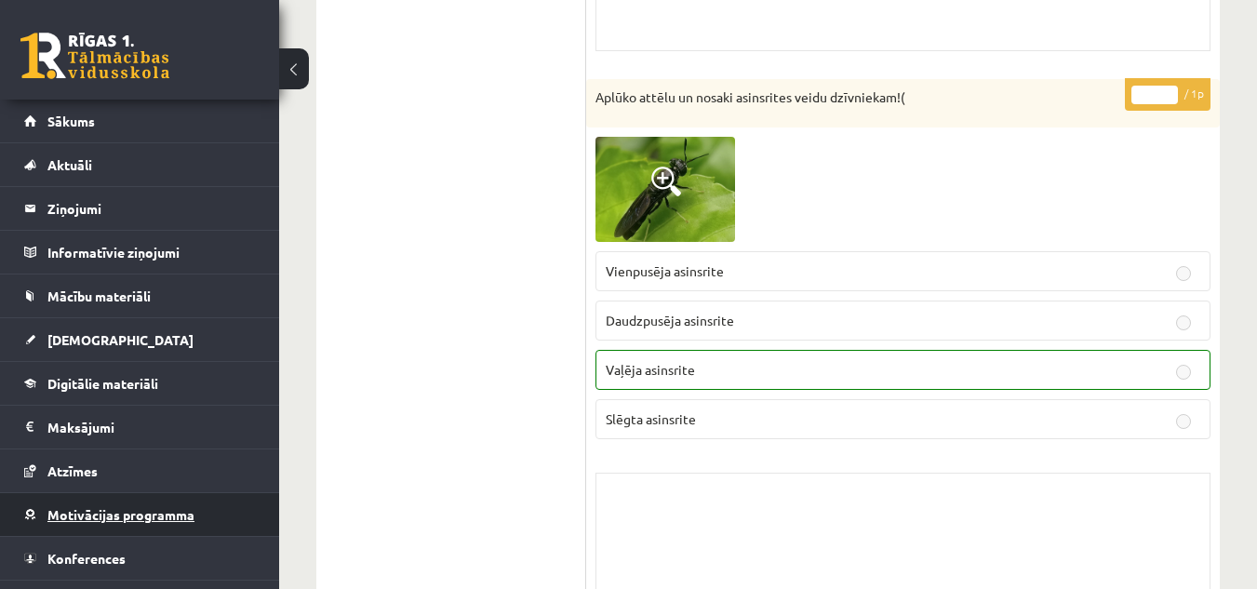
scroll to position [34, 0]
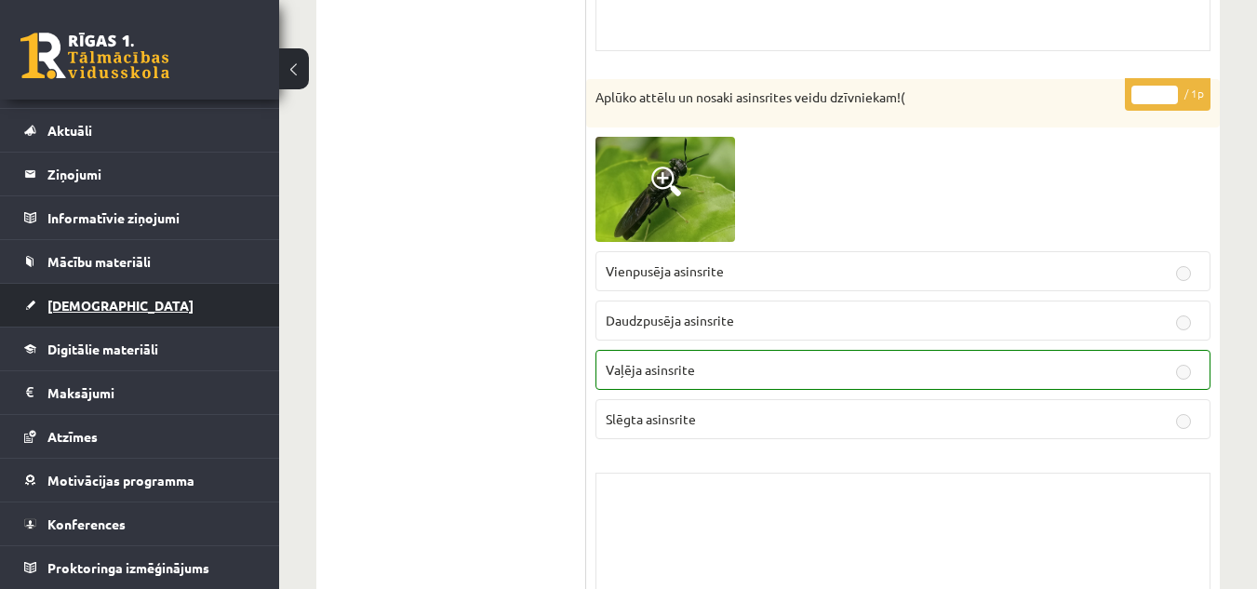
click at [65, 303] on span "[DEMOGRAPHIC_DATA]" at bounding box center [120, 305] width 146 height 17
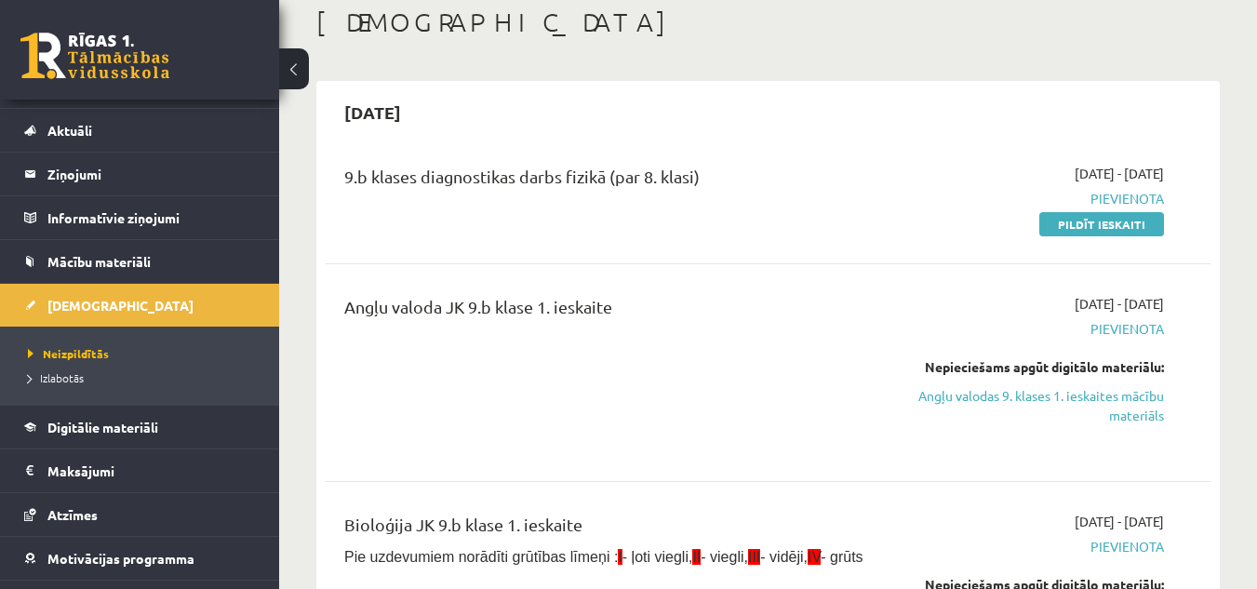
scroll to position [103, 0]
click at [124, 434] on link "Digitālie materiāli" at bounding box center [140, 427] width 232 height 43
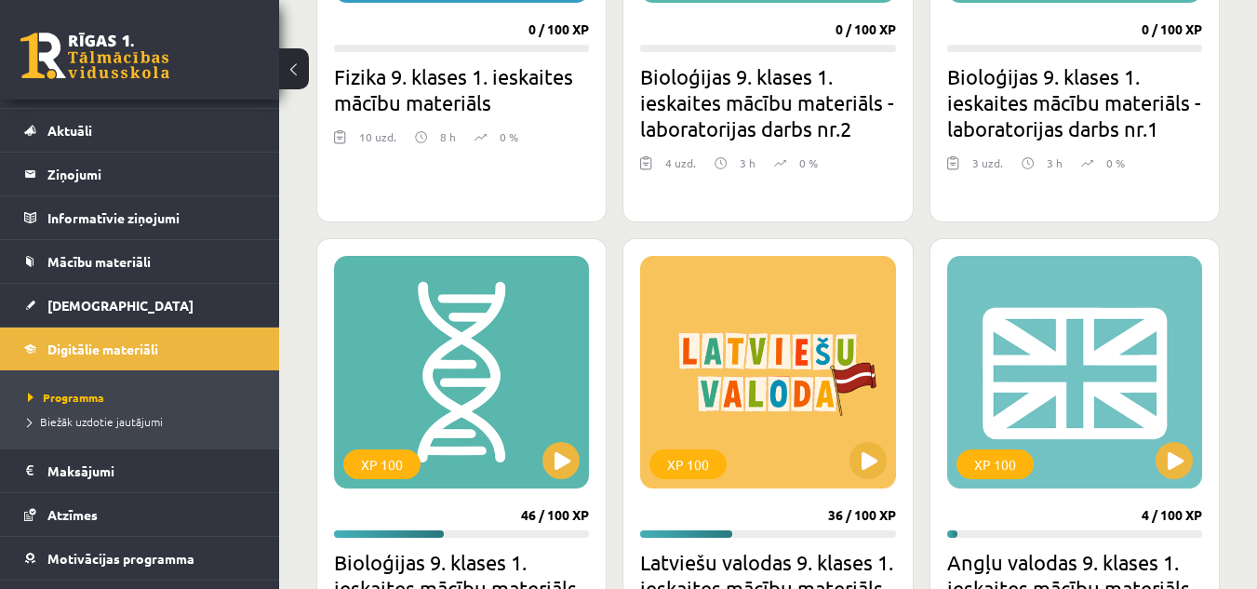
scroll to position [867, 0]
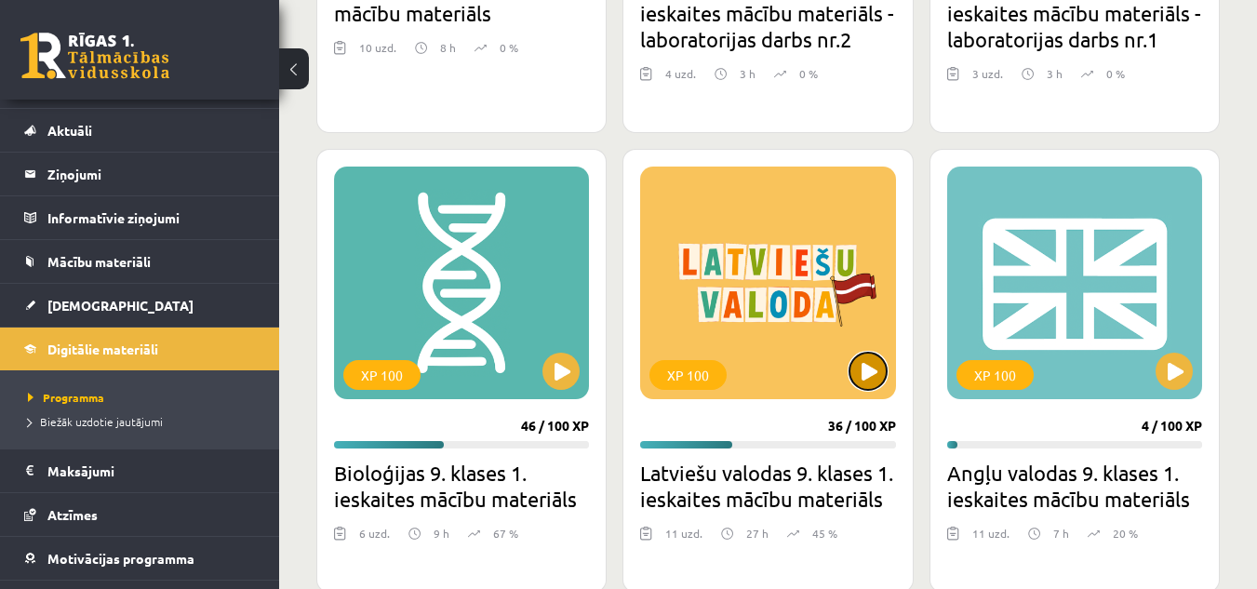
click at [880, 381] on button at bounding box center [867, 371] width 37 height 37
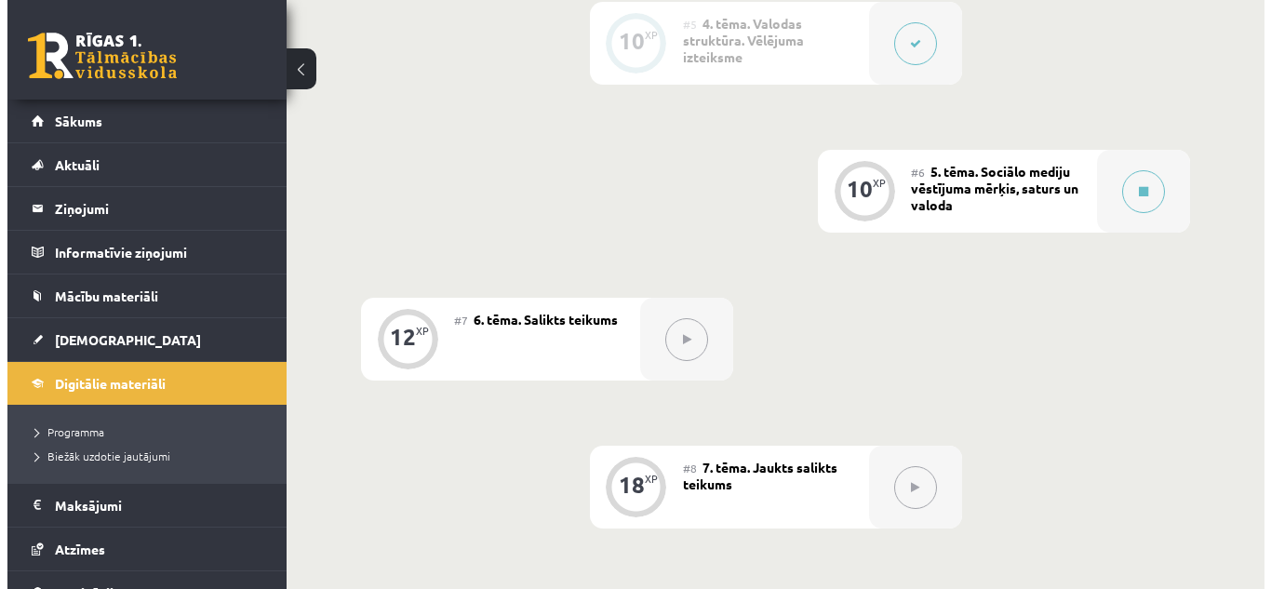
scroll to position [1089, 0]
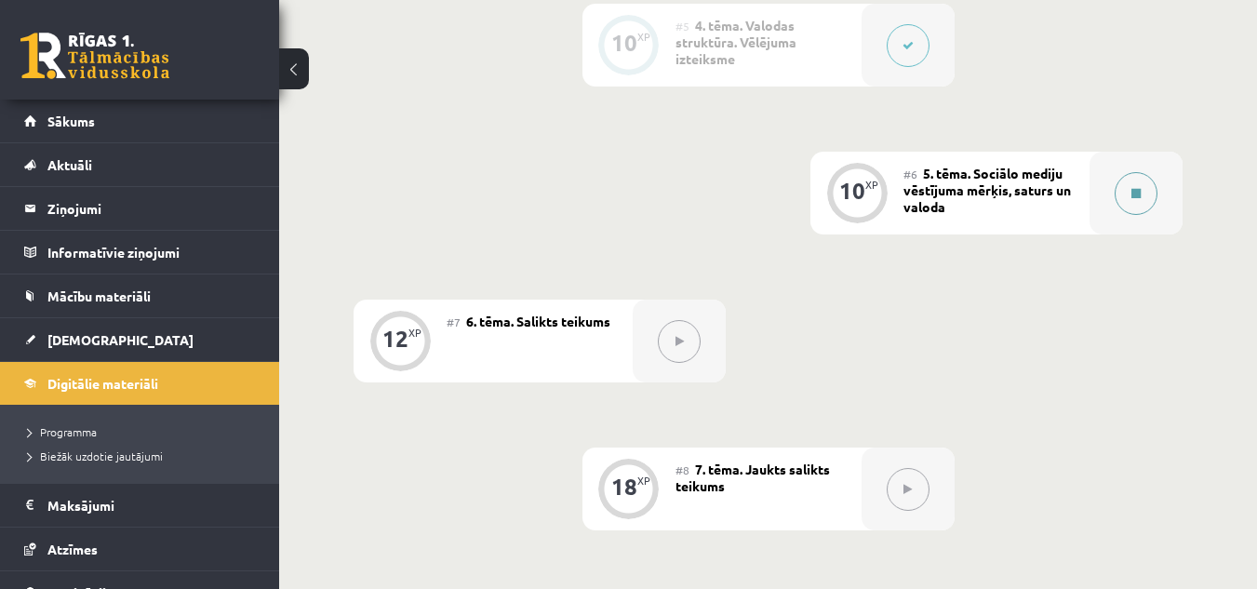
click at [1125, 182] on button at bounding box center [1135, 193] width 43 height 43
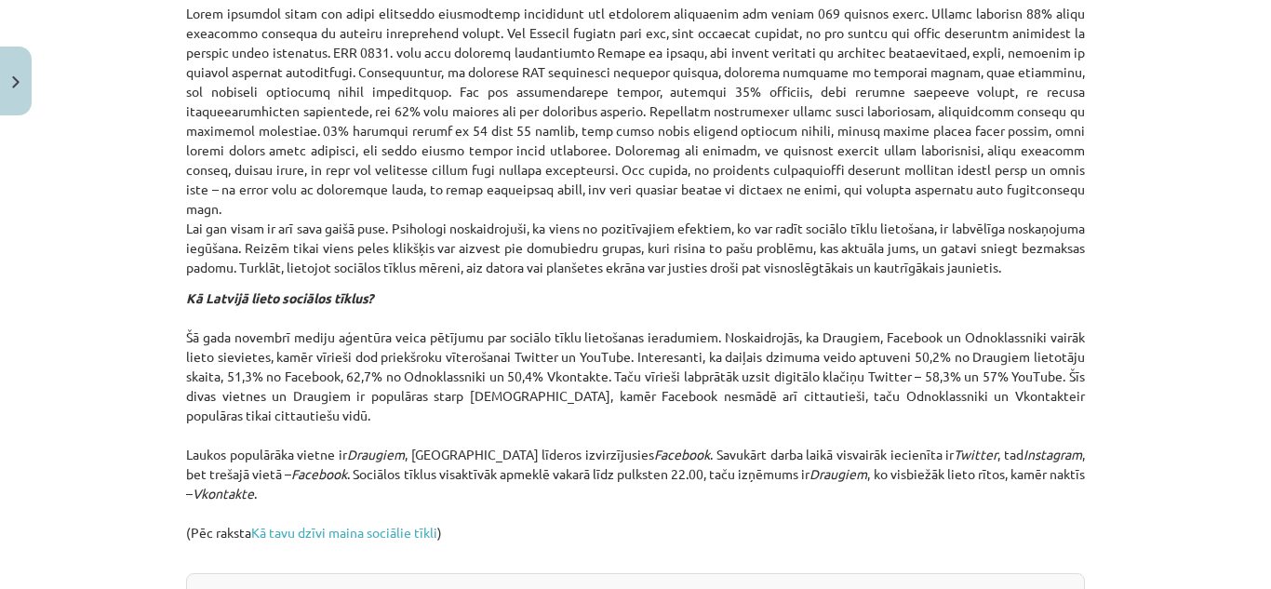
scroll to position [2172, 0]
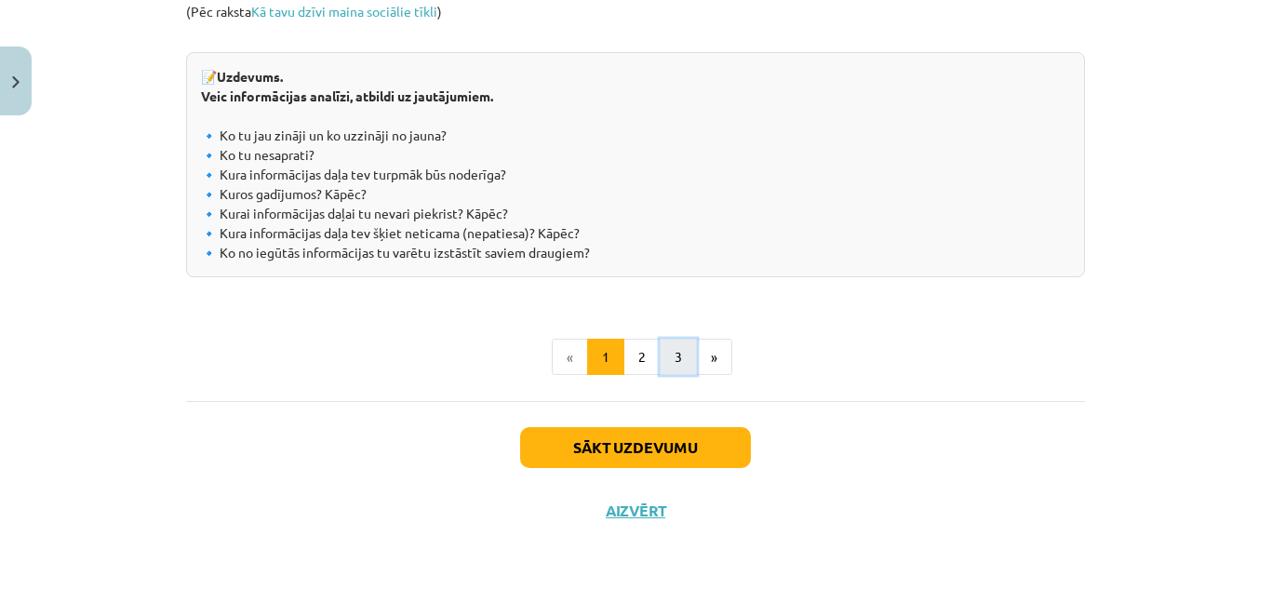
click at [670, 348] on button "3" at bounding box center [678, 357] width 37 height 37
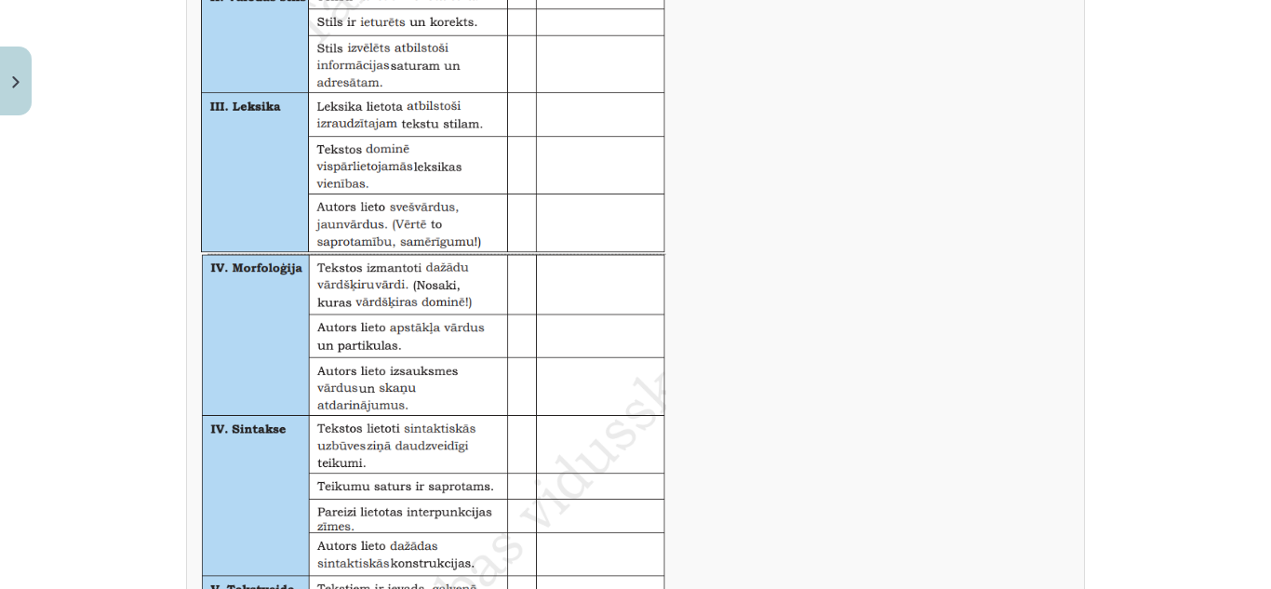
scroll to position [1341, 0]
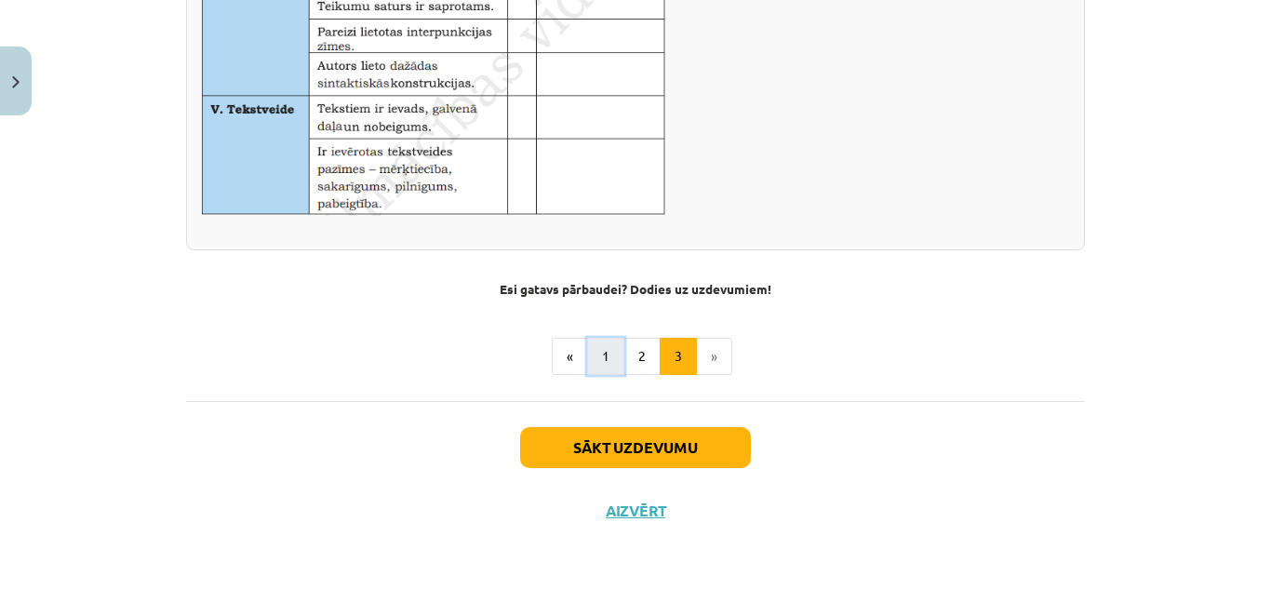
click at [593, 348] on button "1" at bounding box center [605, 356] width 37 height 37
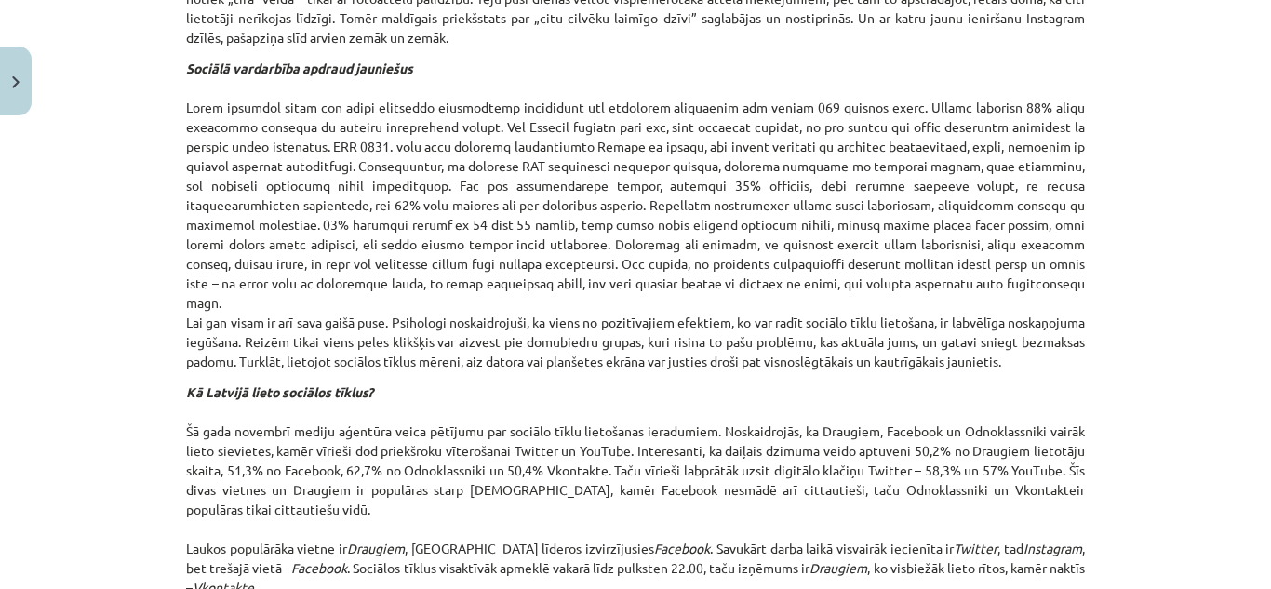
scroll to position [2172, 0]
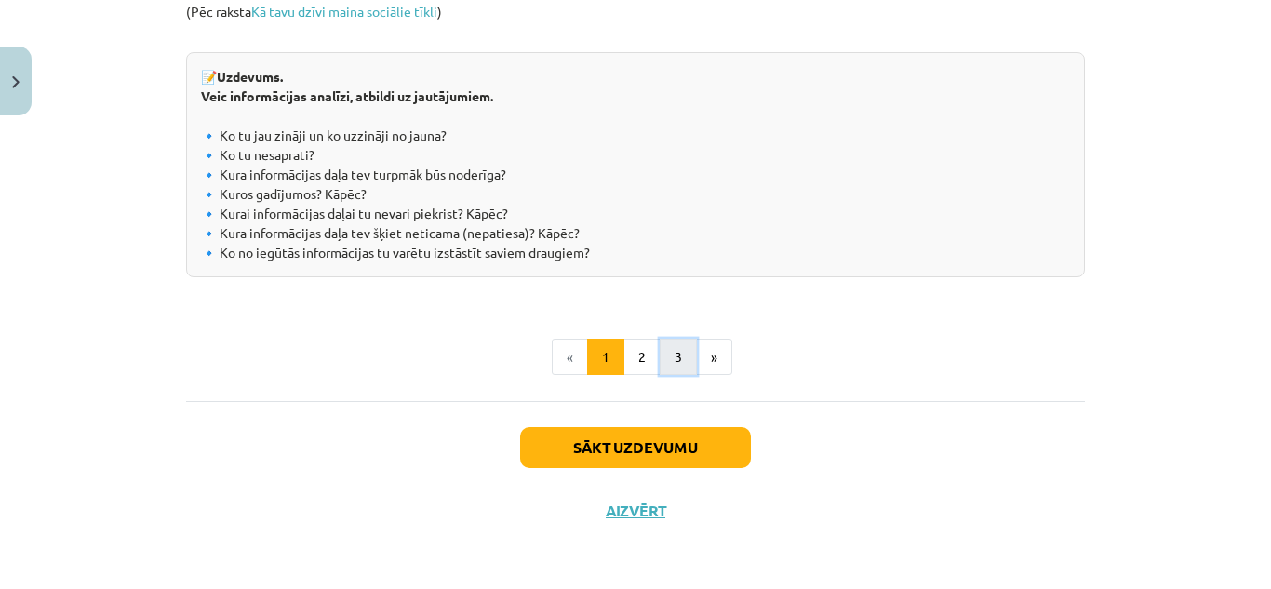
click at [667, 353] on button "3" at bounding box center [678, 357] width 37 height 37
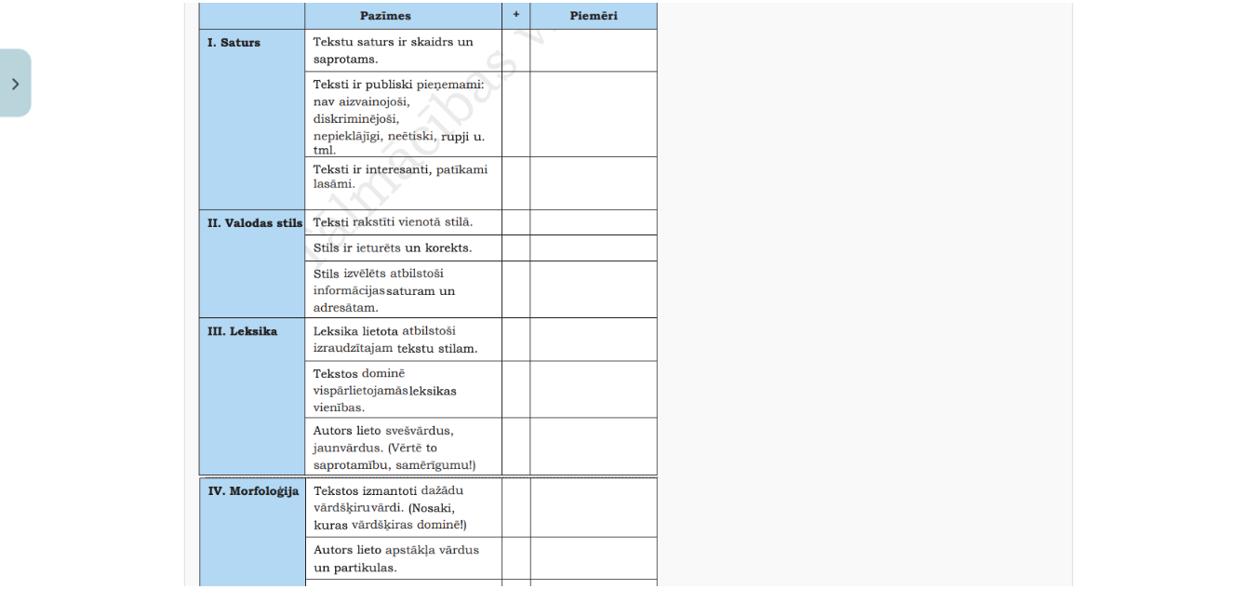
scroll to position [637, 0]
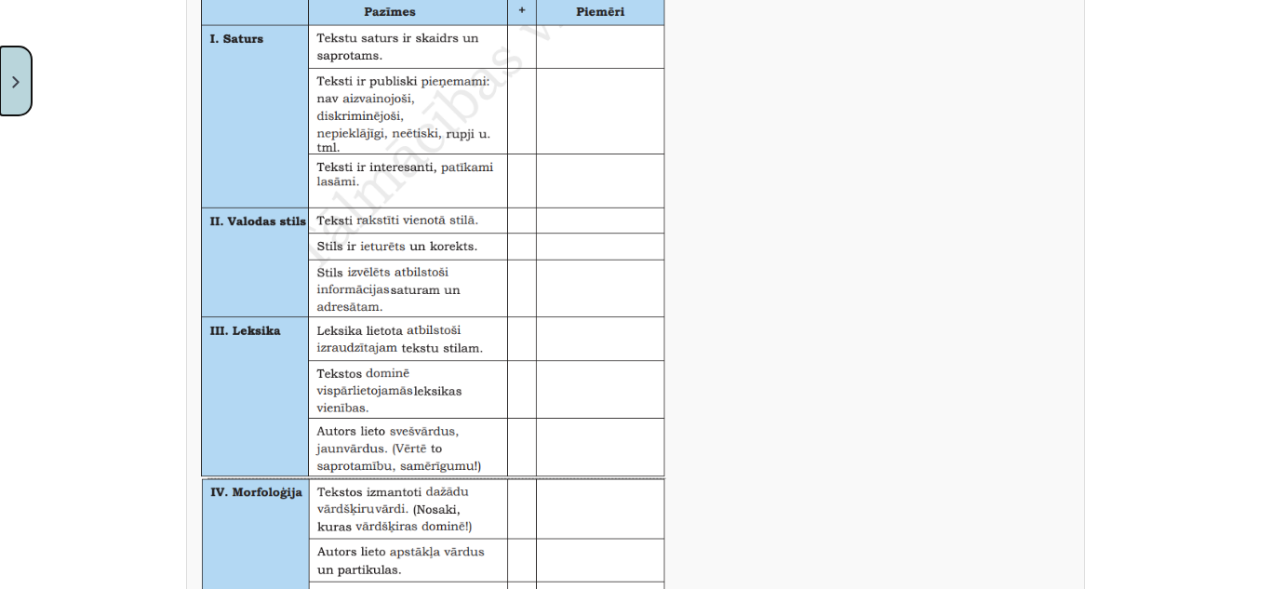
click at [7, 76] on button "Close" at bounding box center [16, 81] width 32 height 69
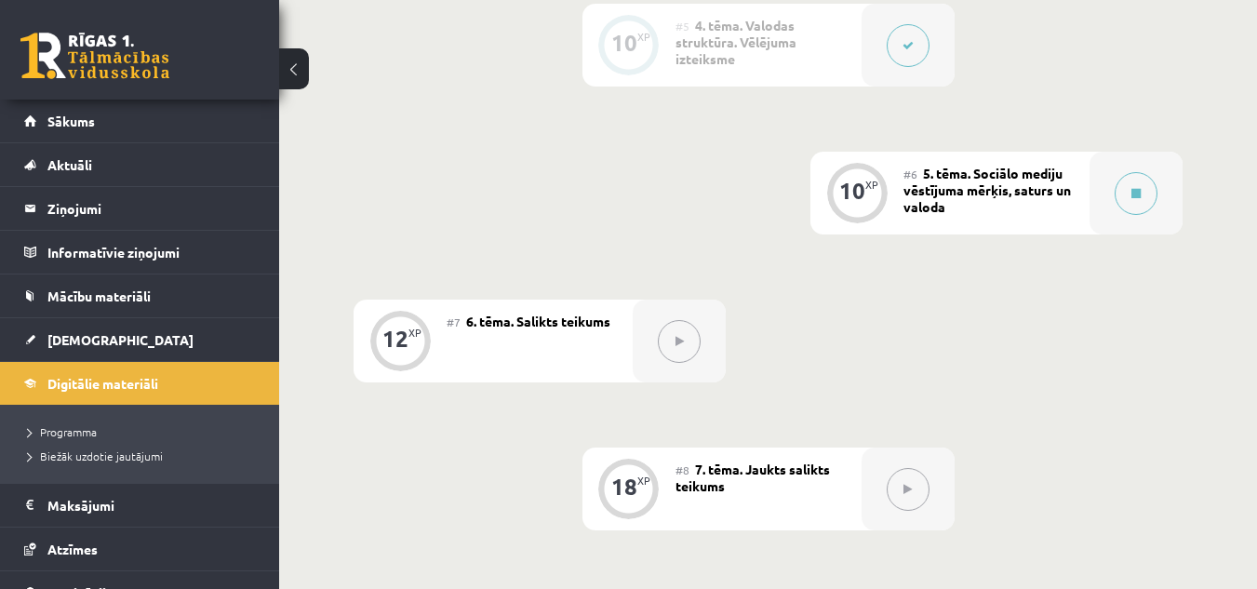
click at [297, 54] on button at bounding box center [294, 68] width 30 height 41
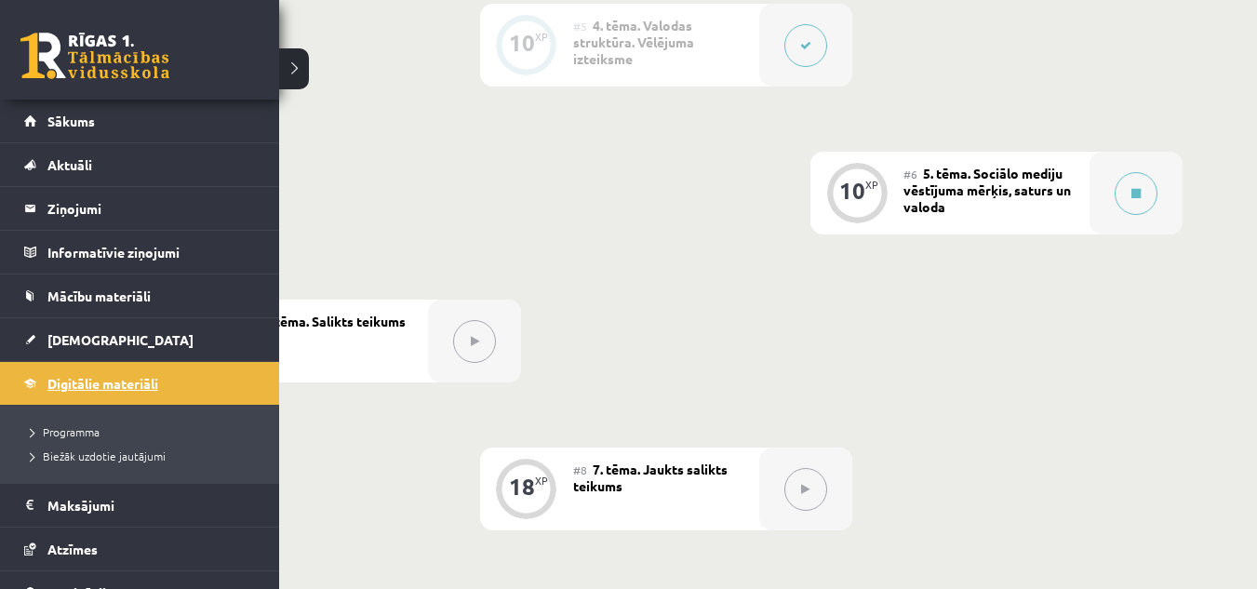
click at [159, 372] on link "Digitālie materiāli" at bounding box center [140, 383] width 232 height 43
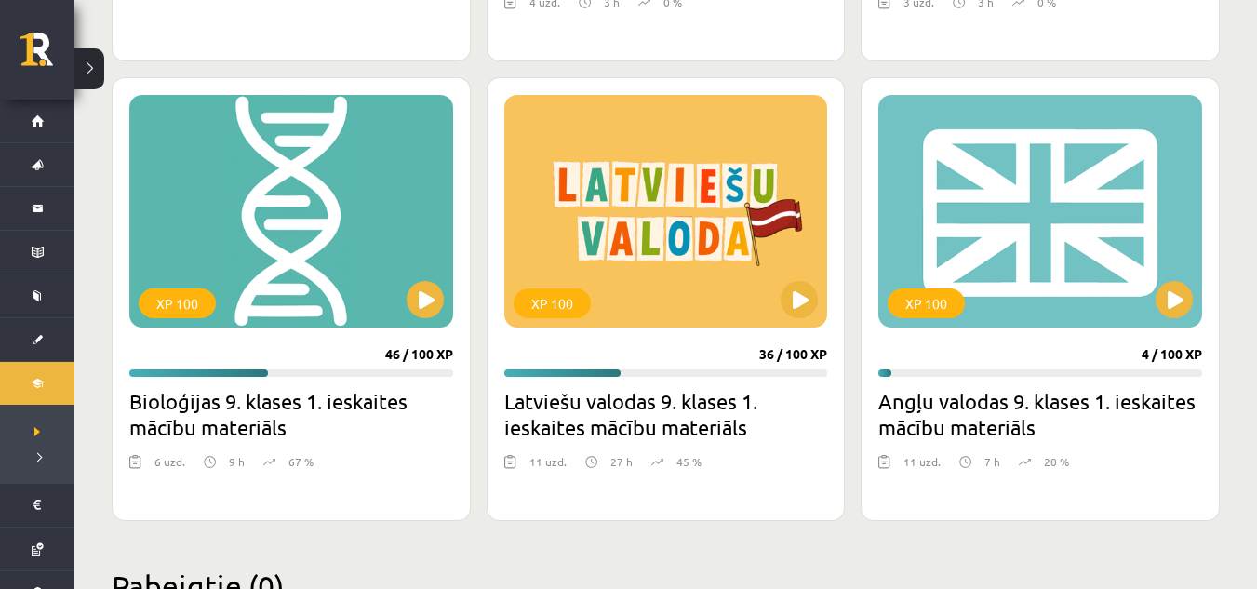
scroll to position [938, 0]
click at [427, 300] on button at bounding box center [425, 300] width 37 height 37
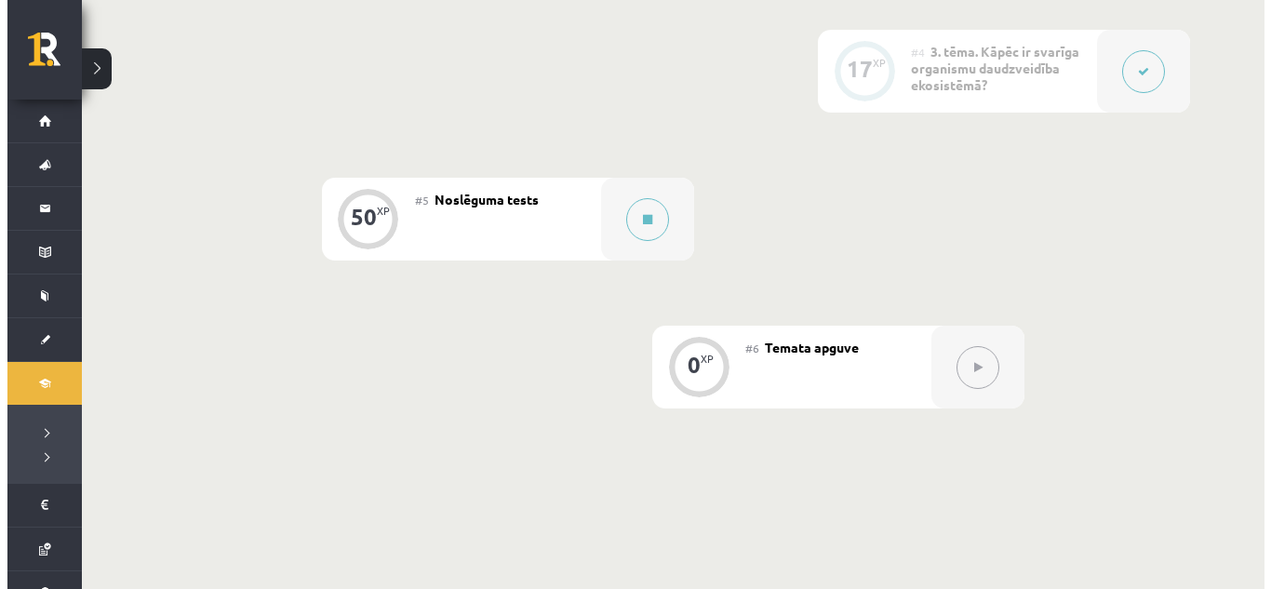
scroll to position [916, 0]
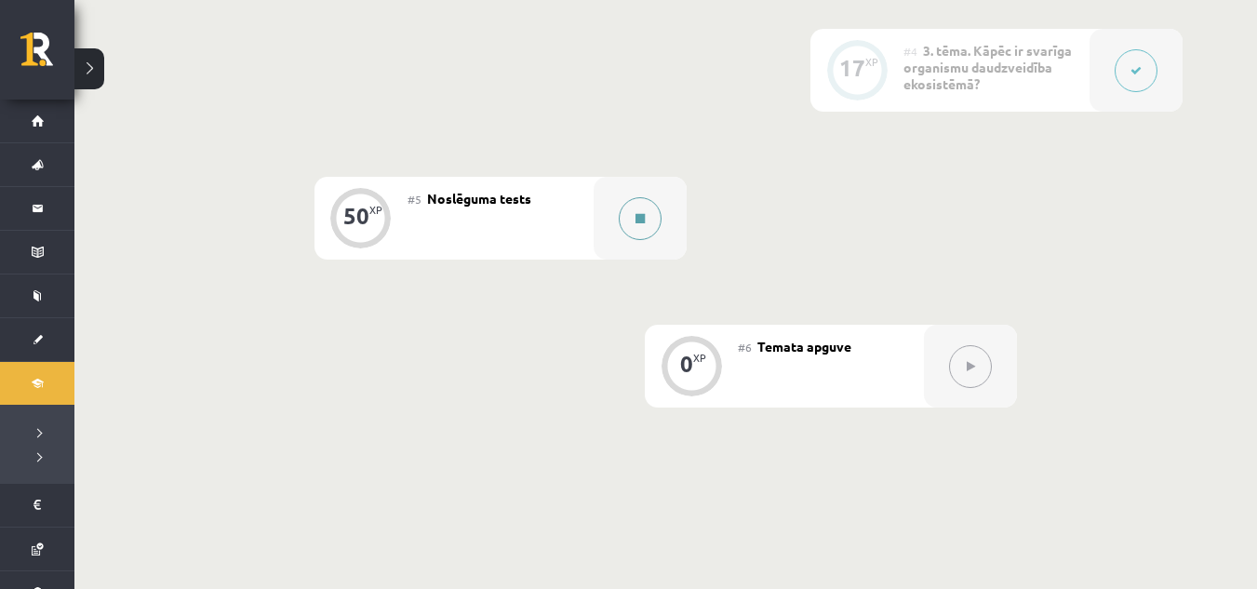
click at [652, 222] on button at bounding box center [640, 218] width 43 height 43
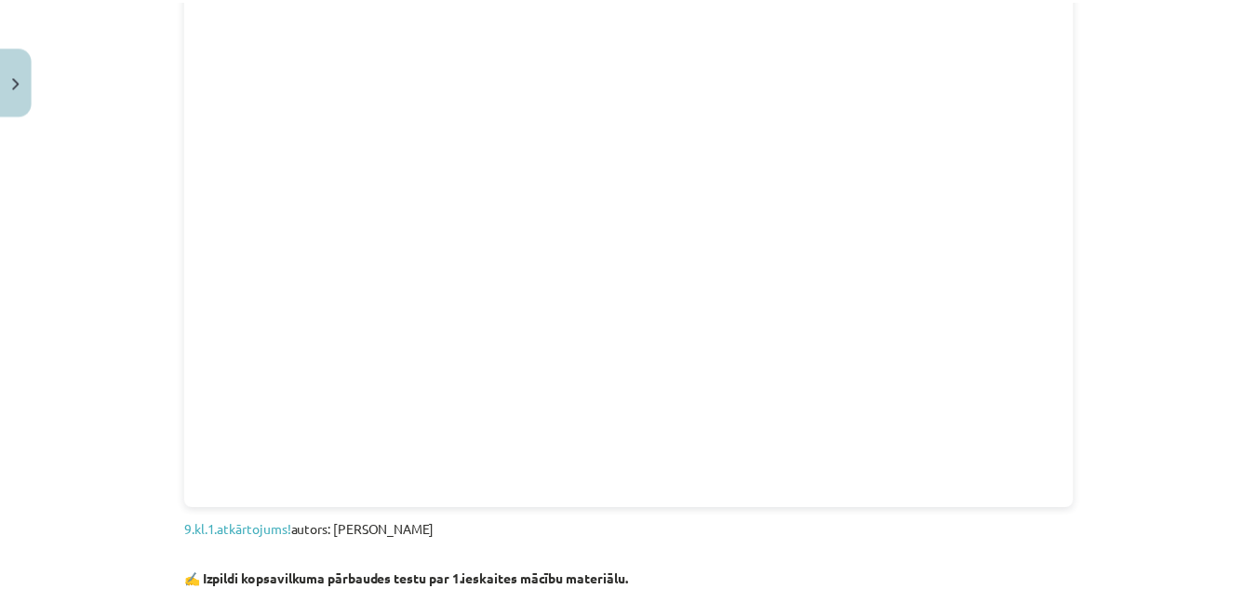
scroll to position [2127, 0]
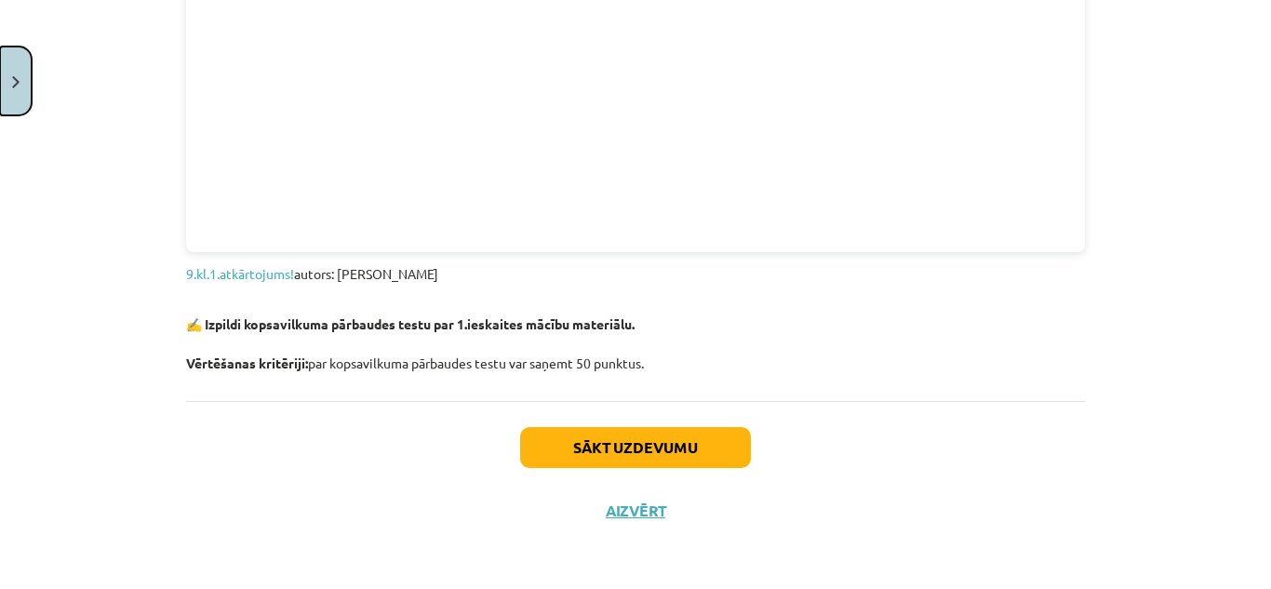
click at [15, 87] on img "Close" at bounding box center [15, 82] width 7 height 12
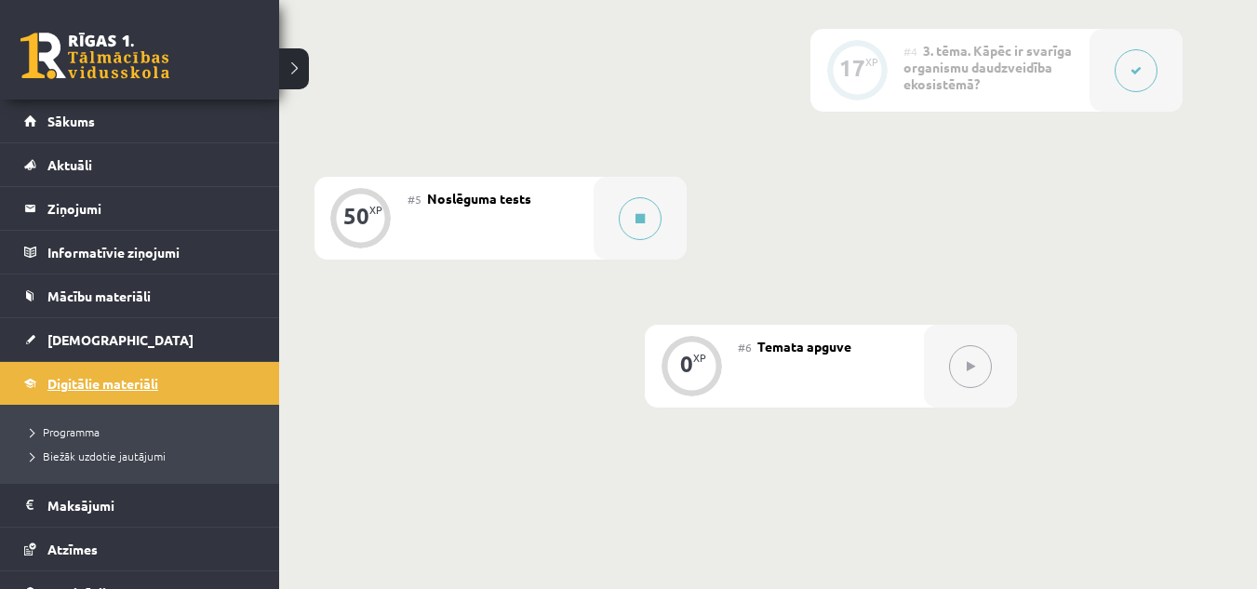
click at [72, 377] on span "Digitālie materiāli" at bounding box center [102, 383] width 111 height 17
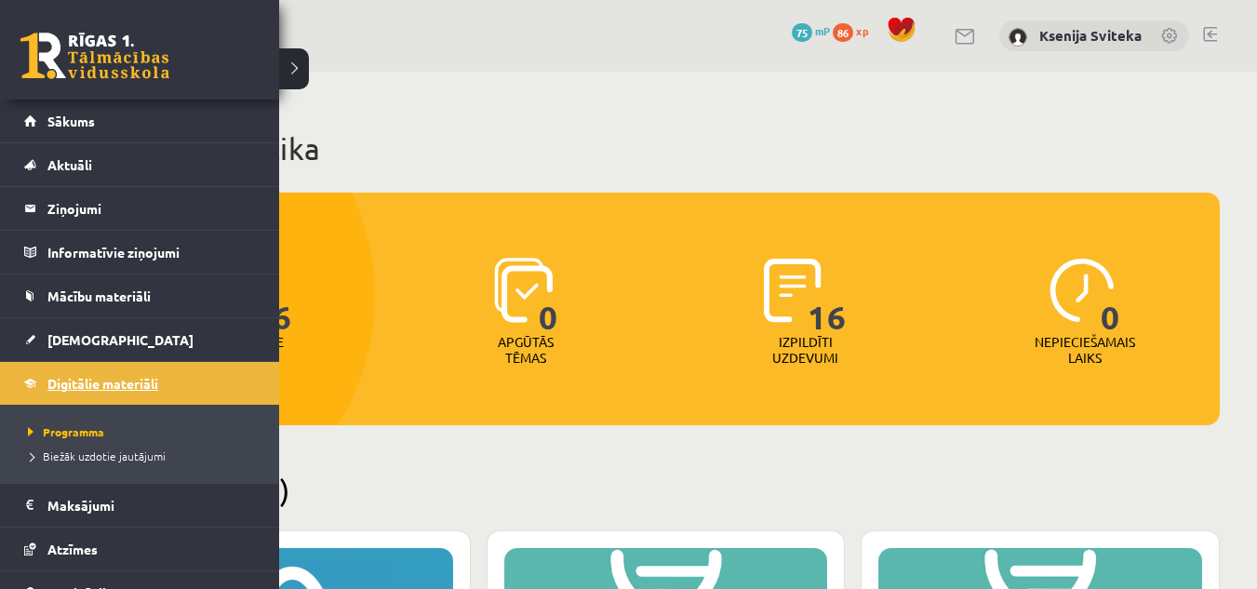
scroll to position [110, 0]
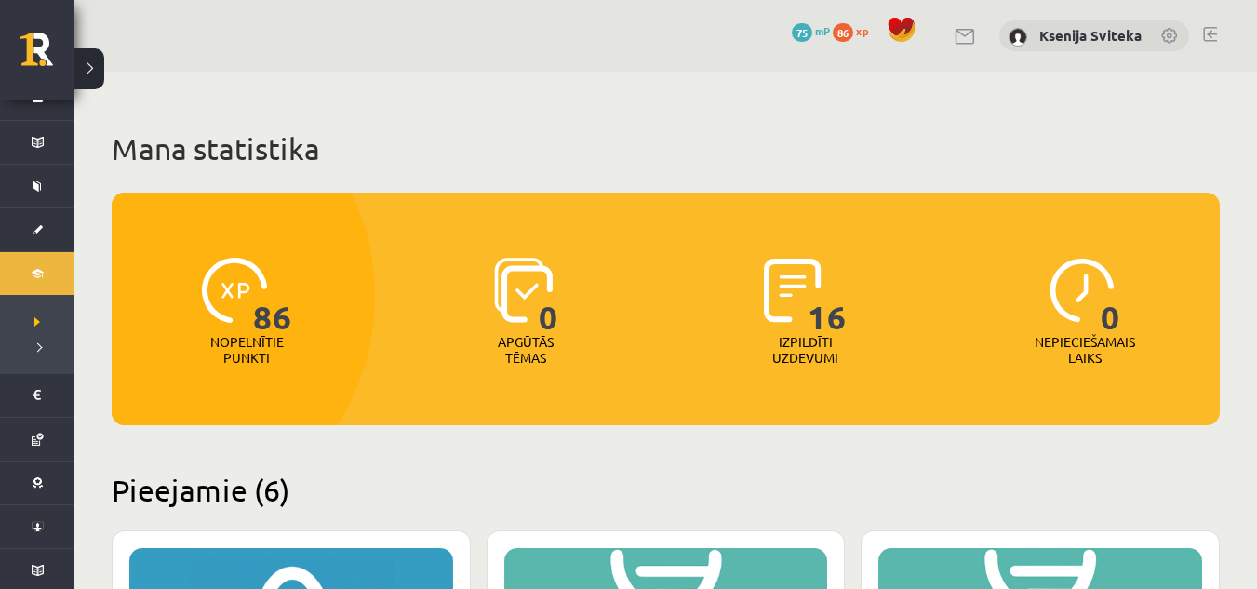
click at [94, 71] on button at bounding box center [89, 68] width 30 height 41
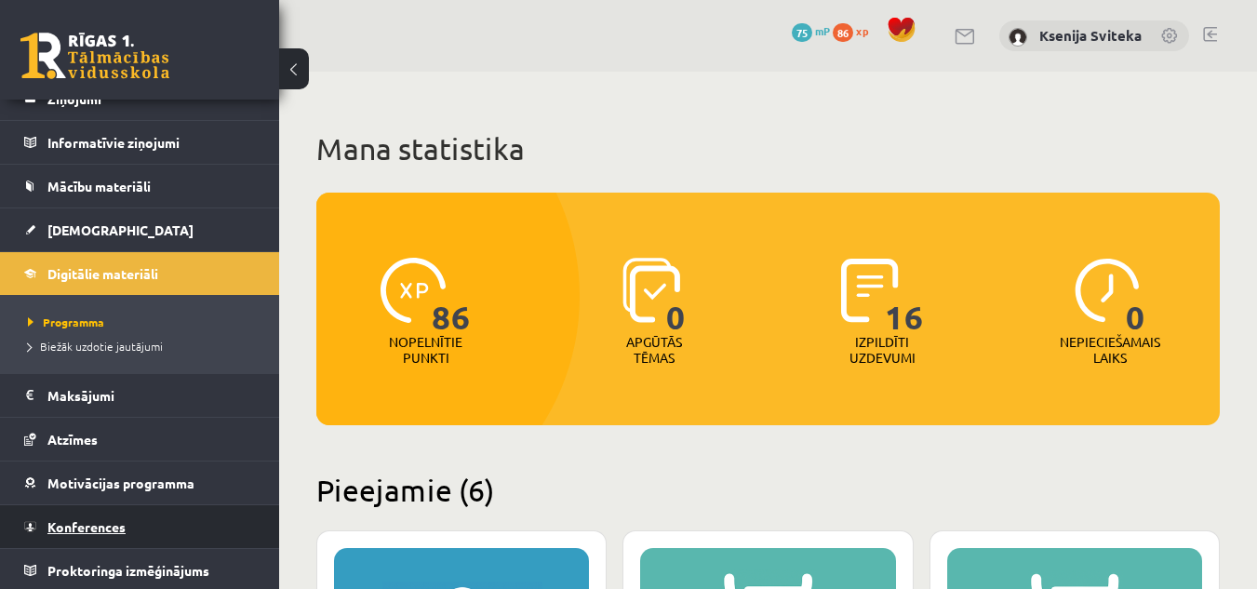
click at [62, 519] on span "Konferences" at bounding box center [86, 526] width 78 height 17
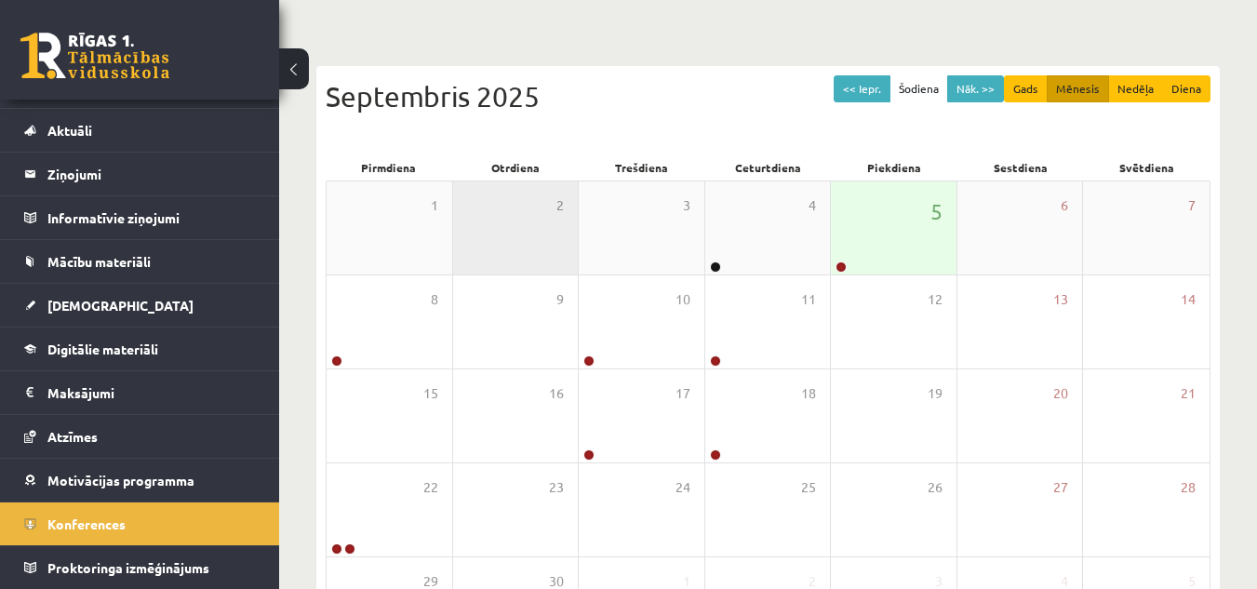
scroll to position [142, 0]
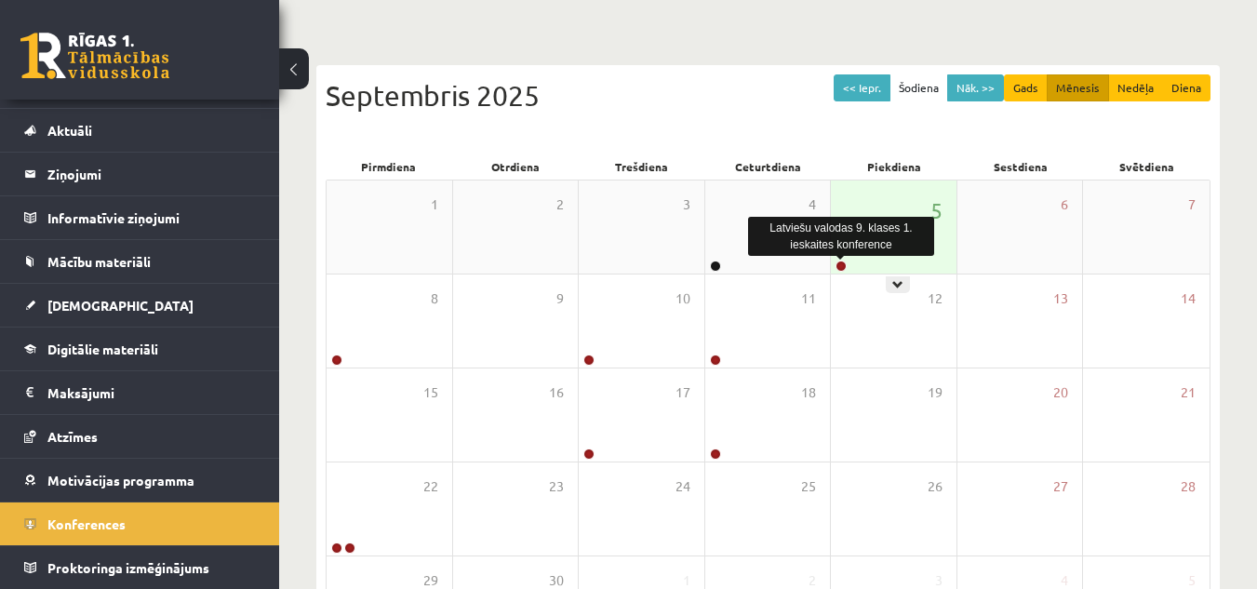
click at [842, 266] on link at bounding box center [840, 265] width 11 height 11
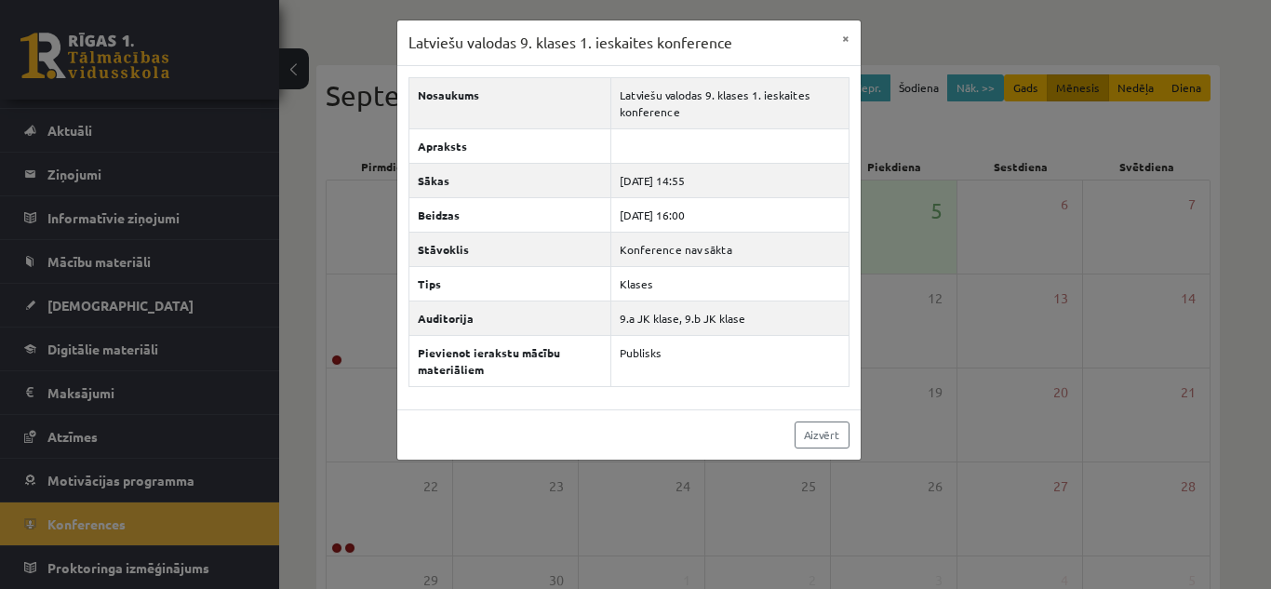
click at [954, 166] on div "Latviešu valodas 9. klases 1. ieskaites konference × Nosaukums Latviešu valodas…" at bounding box center [635, 294] width 1271 height 589
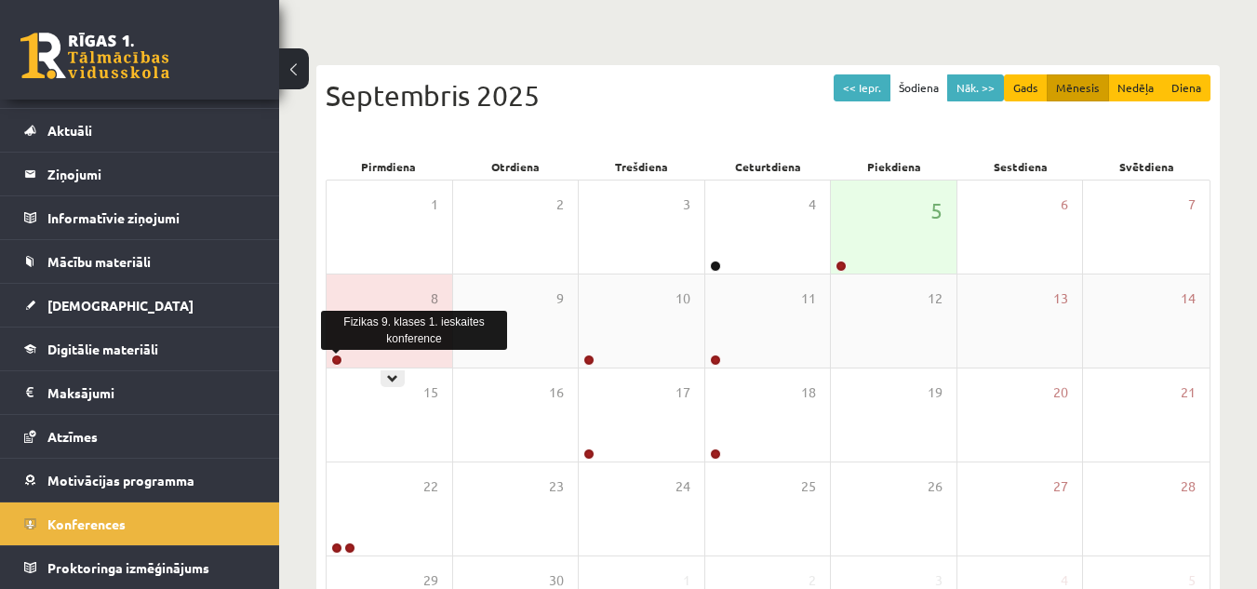
click at [335, 357] on link at bounding box center [336, 359] width 11 height 11
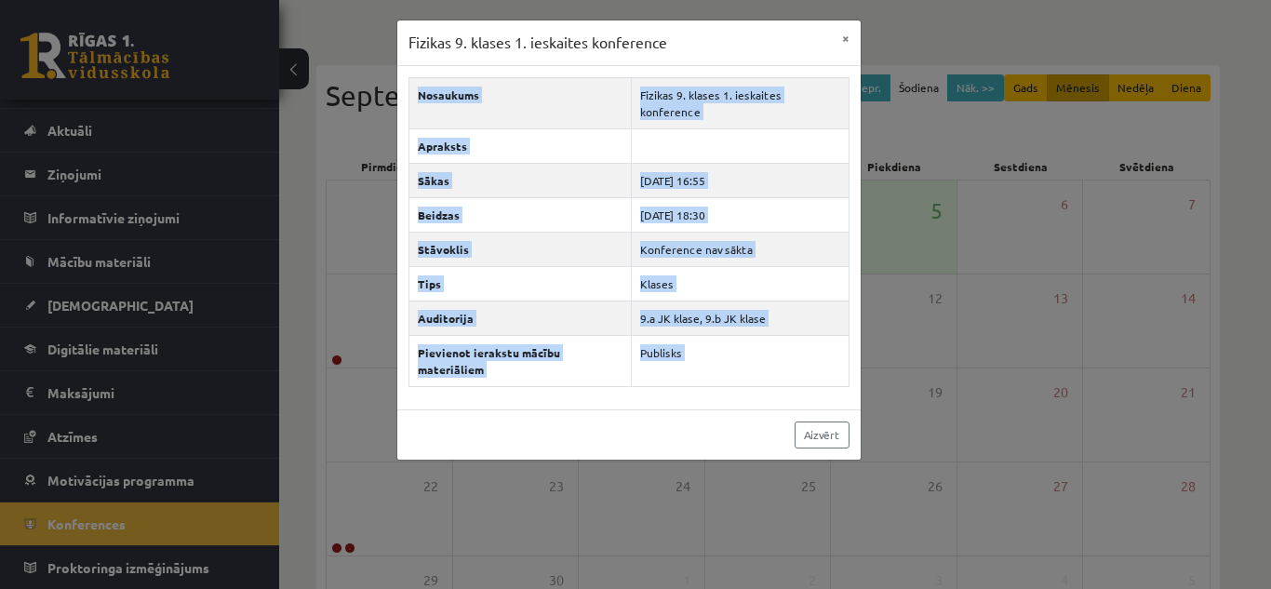
drag, startPoint x: 950, startPoint y: 198, endPoint x: 582, endPoint y: 468, distance: 455.8
click at [582, 468] on div "Fizikas 9. klases 1. ieskaites konference × Nosaukums Fizikas 9. klases 1. iesk…" at bounding box center [635, 294] width 1271 height 589
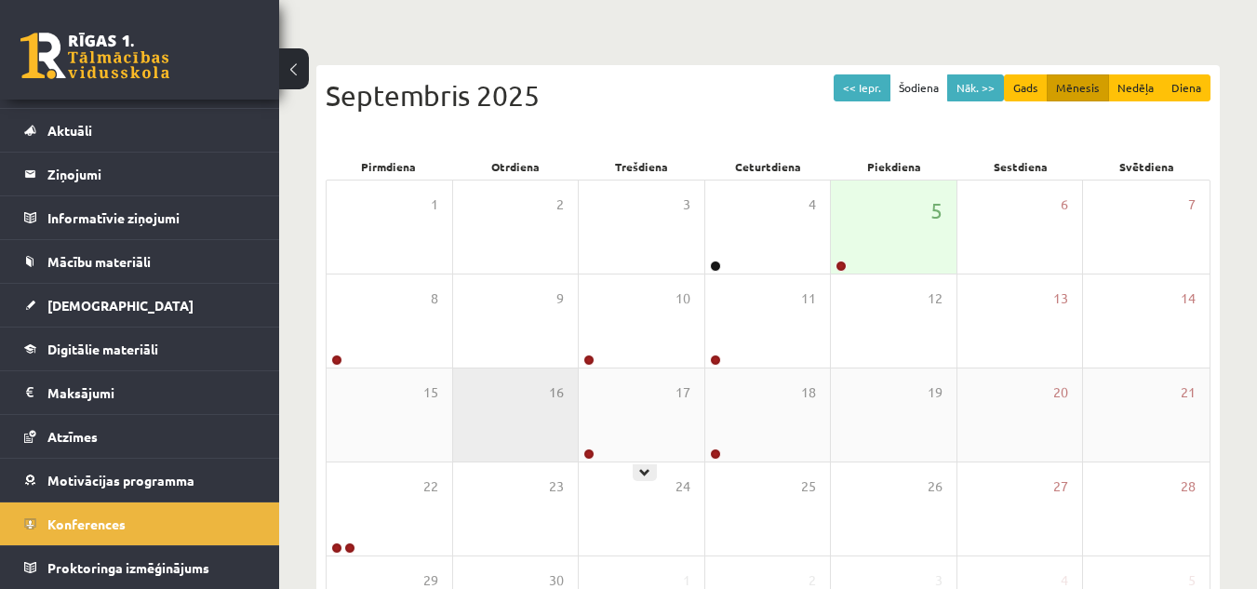
drag, startPoint x: 582, startPoint y: 468, endPoint x: 576, endPoint y: 371, distance: 97.0
click at [576, 371] on div "16" at bounding box center [516, 414] width 126 height 93
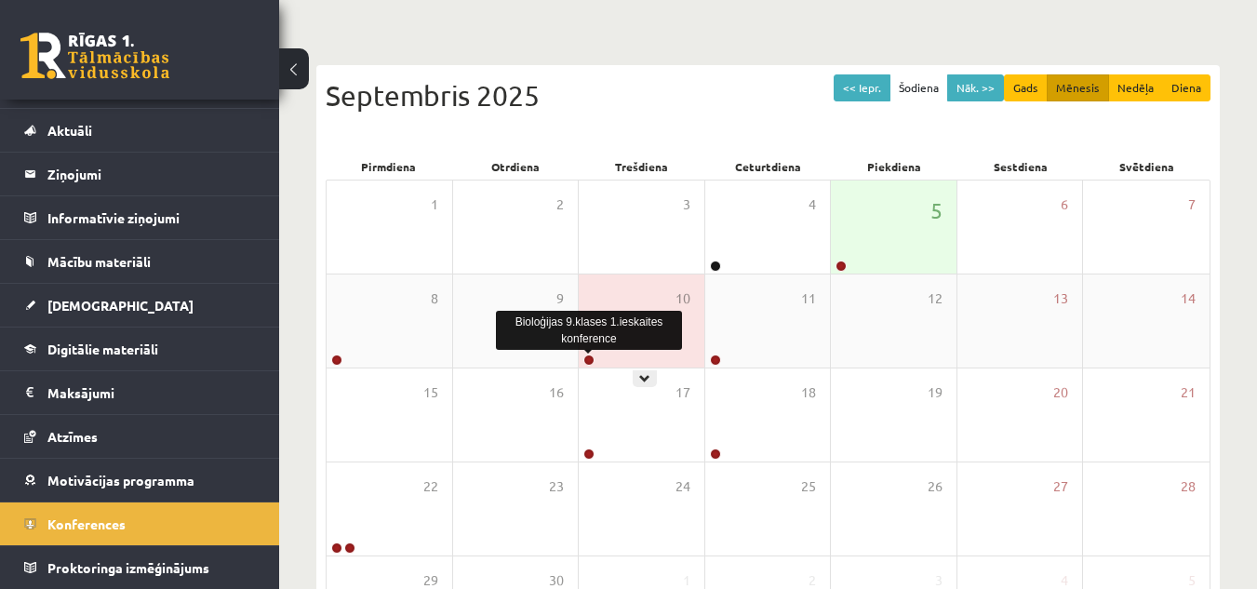
click at [587, 359] on link at bounding box center [588, 359] width 11 height 11
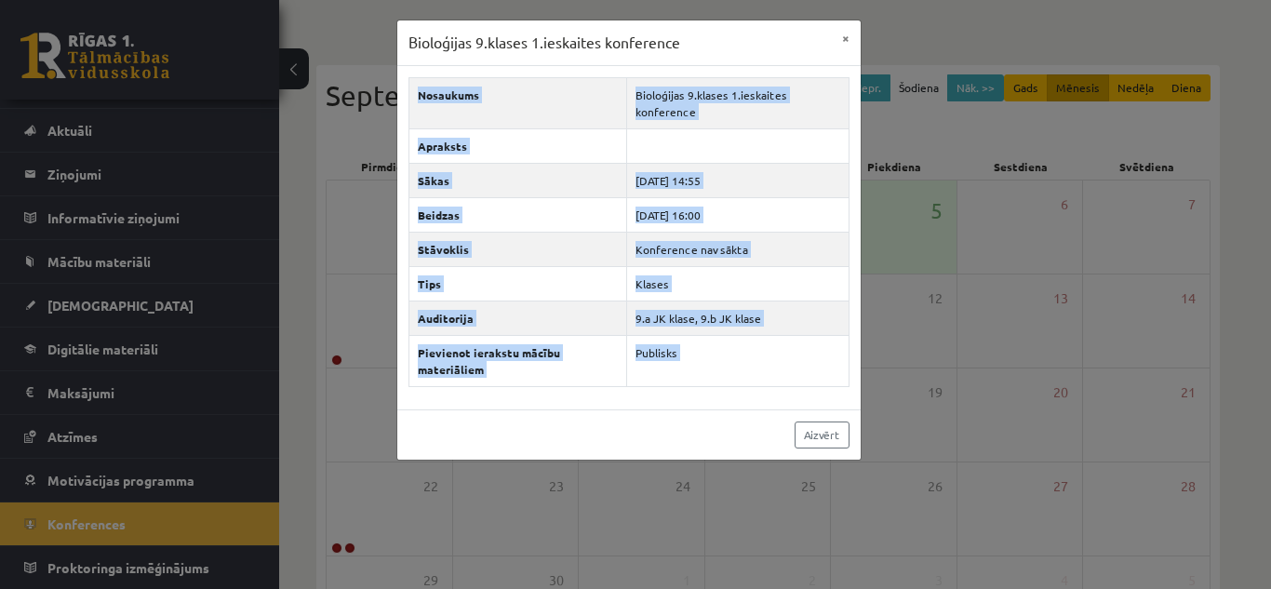
drag, startPoint x: 893, startPoint y: 154, endPoint x: 625, endPoint y: 544, distance: 473.0
click at [625, 544] on div "Bioloģijas 9.klases 1.ieskaites konference × Nosaukums Bioloģijas 9.klases 1.ie…" at bounding box center [635, 294] width 1271 height 589
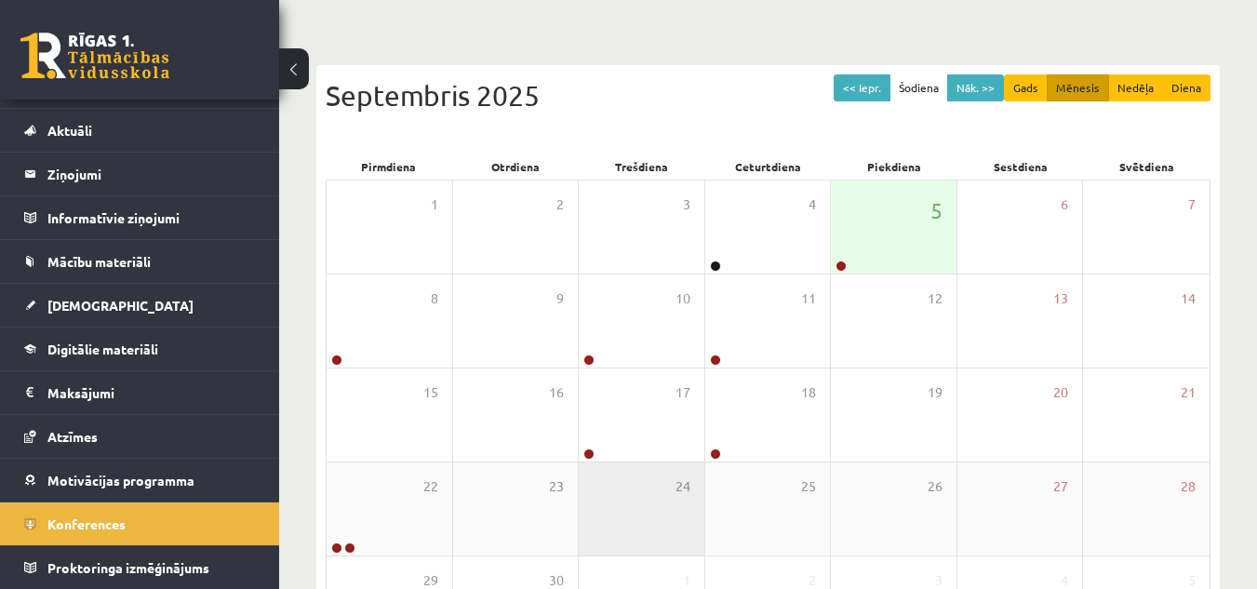
scroll to position [300, 0]
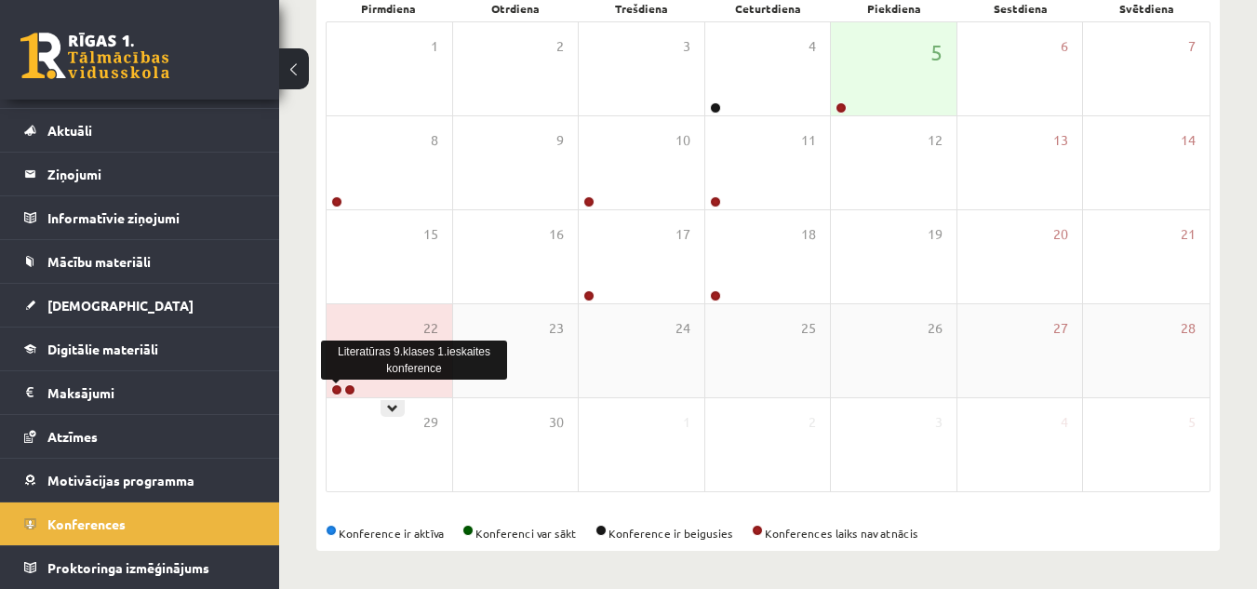
click at [340, 393] on link at bounding box center [336, 389] width 11 height 11
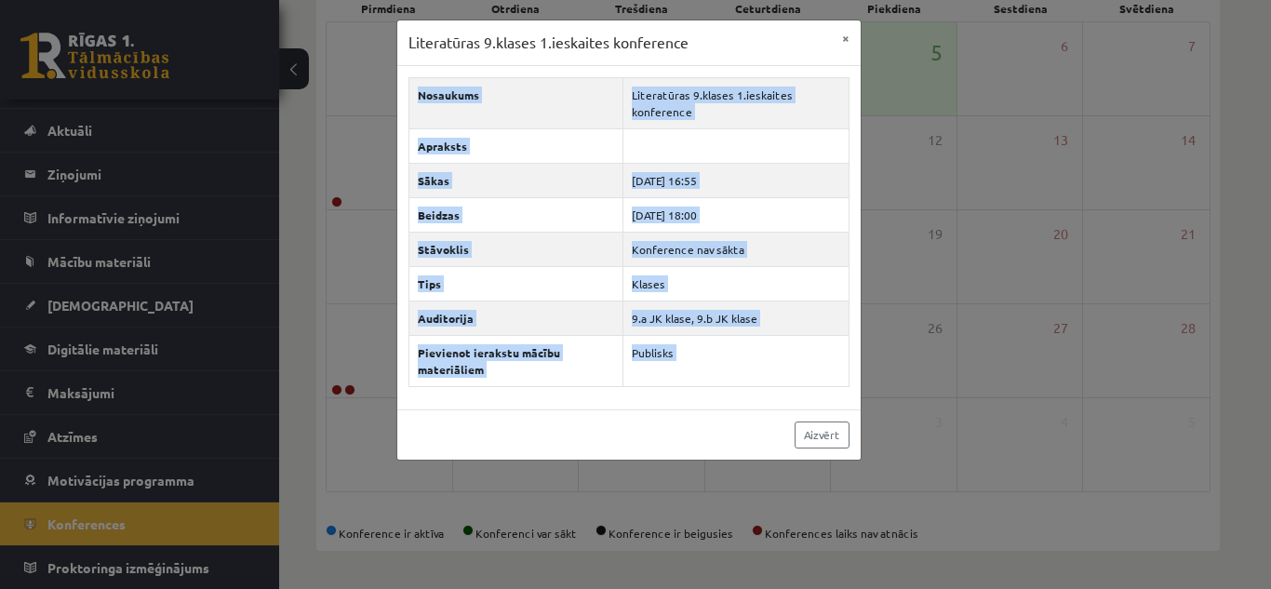
click at [347, 389] on div "Literatūras 9.klases 1.ieskaites konference × Nosaukums Literatūras 9.klases 1.…" at bounding box center [635, 294] width 1271 height 589
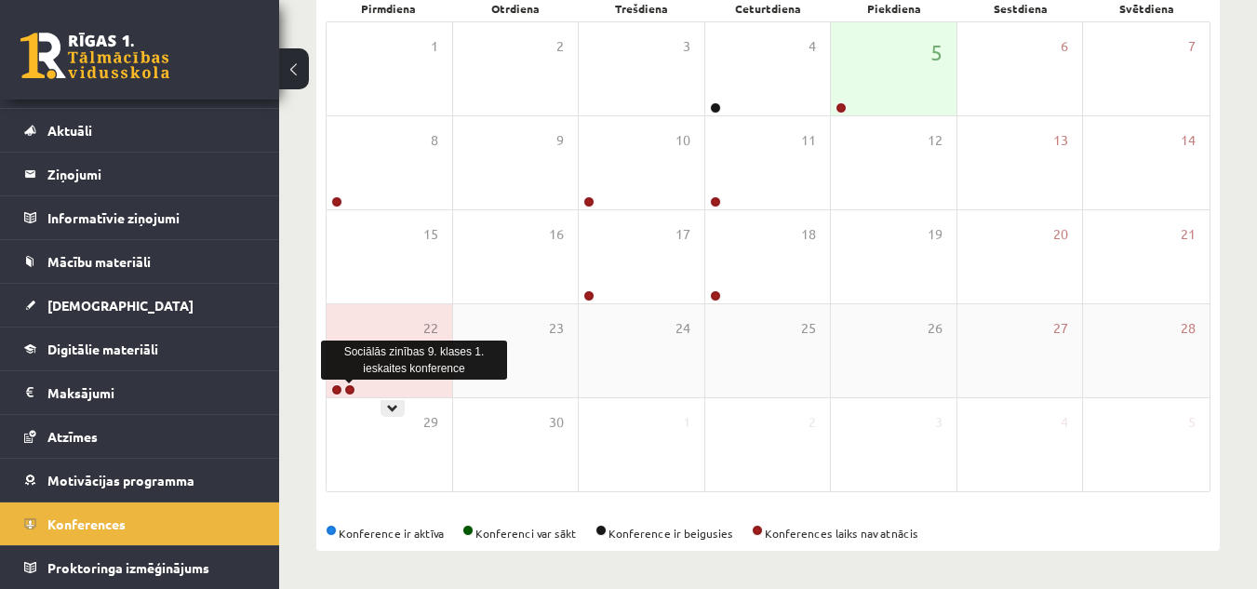
click at [347, 389] on link at bounding box center [349, 389] width 11 height 11
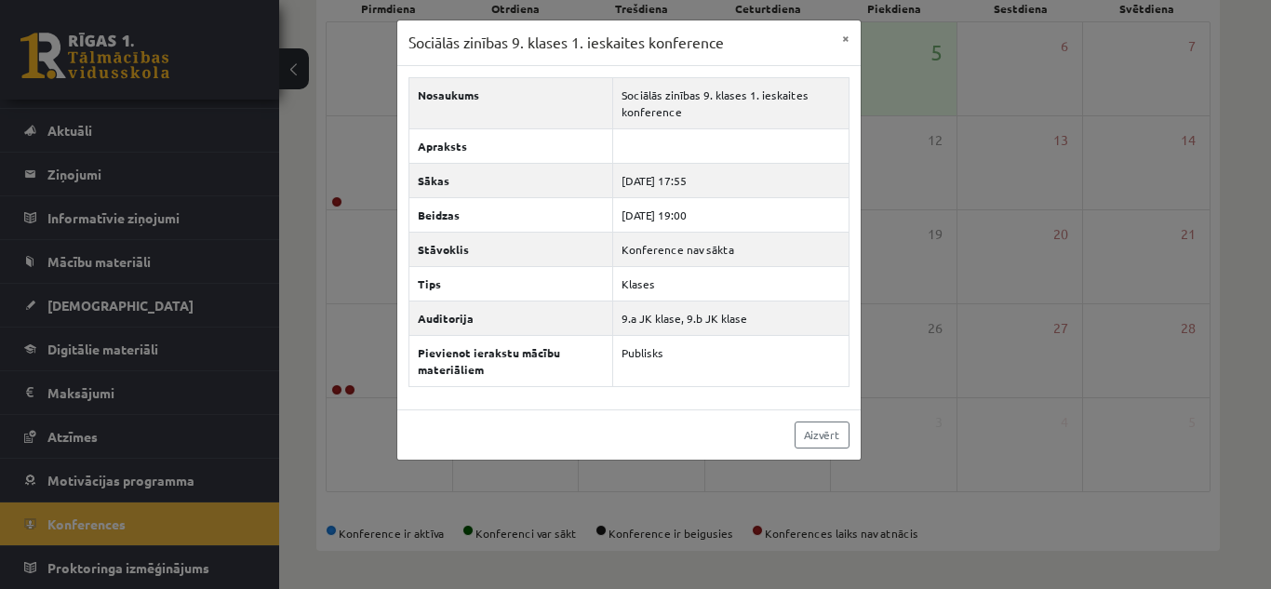
click at [347, 389] on div "Sociālās zinības 9. klases 1. ieskaites konference × Nosaukums Sociālās zinības…" at bounding box center [635, 294] width 1271 height 589
